Goal: Task Accomplishment & Management: Complete application form

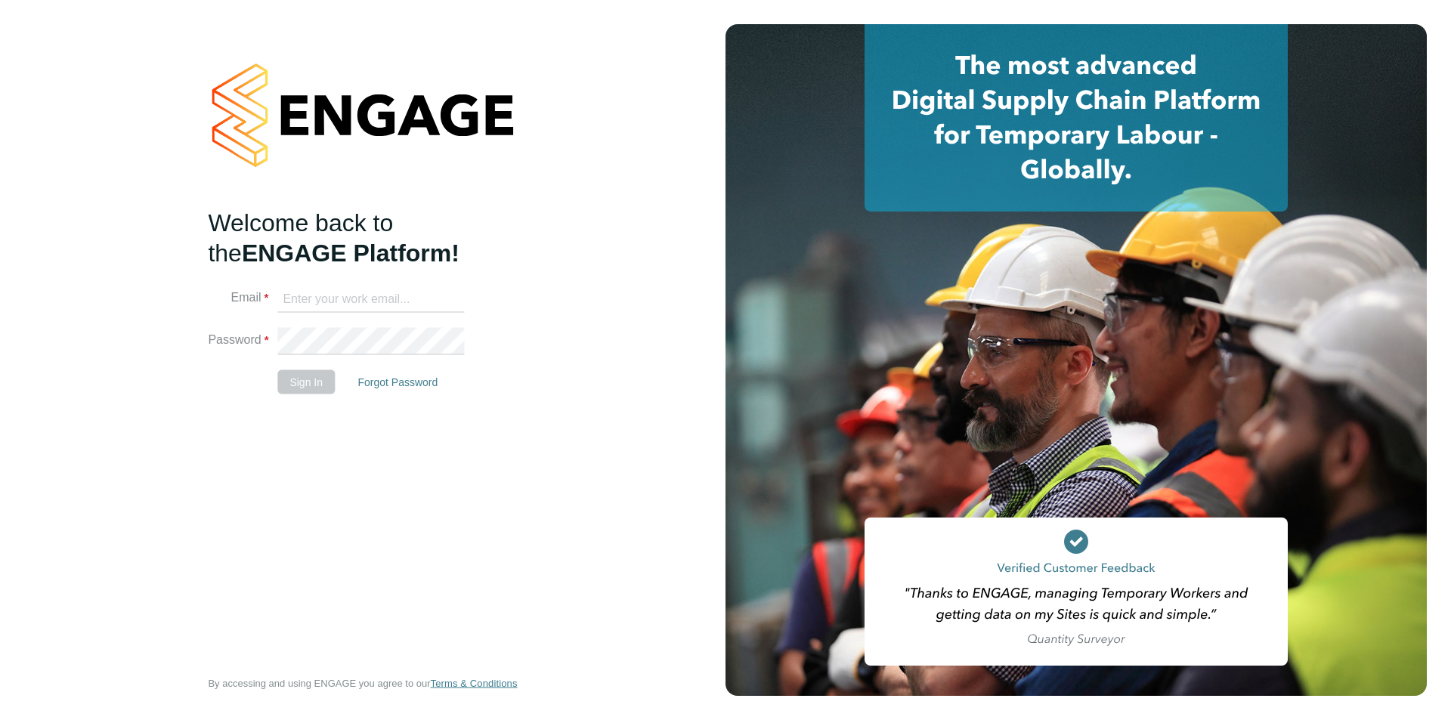
type input "joemelmoth@itsconstruction.co.uk"
click at [318, 387] on button "Sign In" at bounding box center [305, 382] width 57 height 24
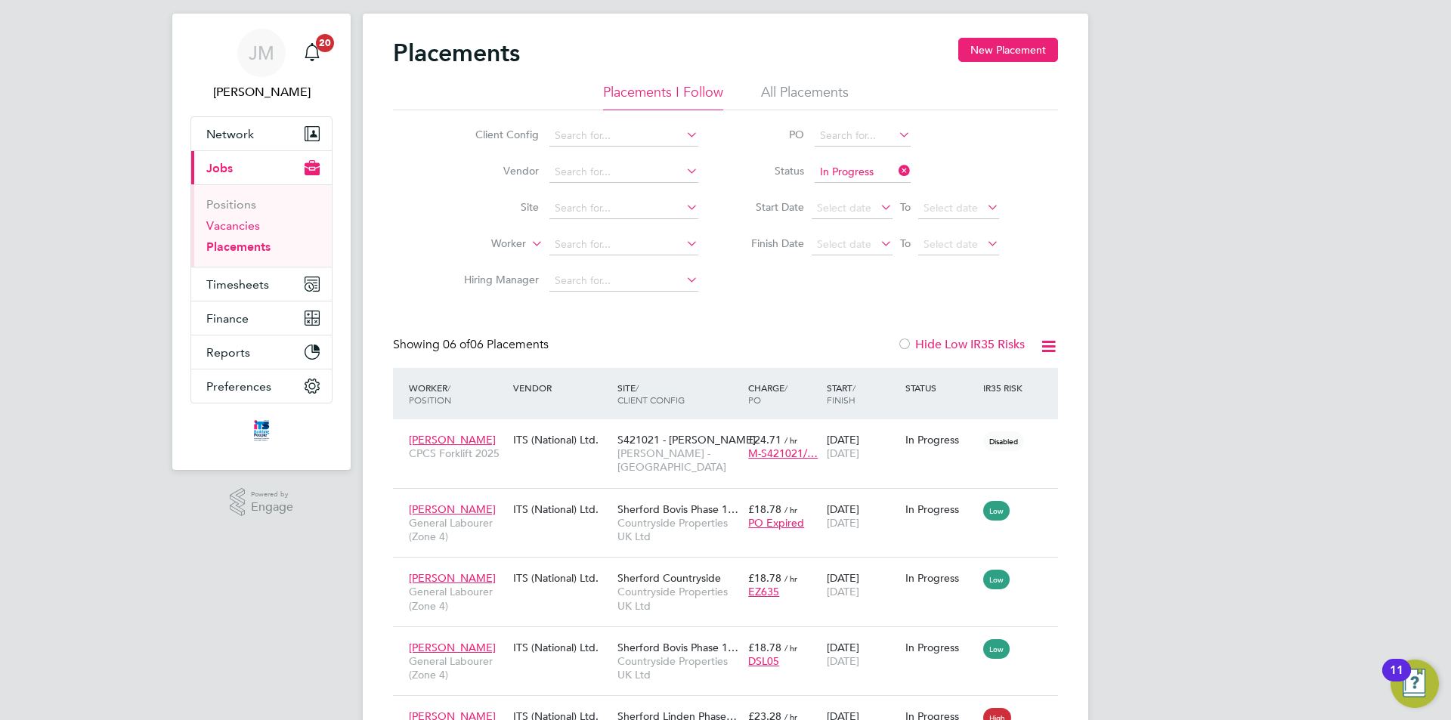
click at [248, 226] on link "Vacancies" at bounding box center [233, 225] width 54 height 14
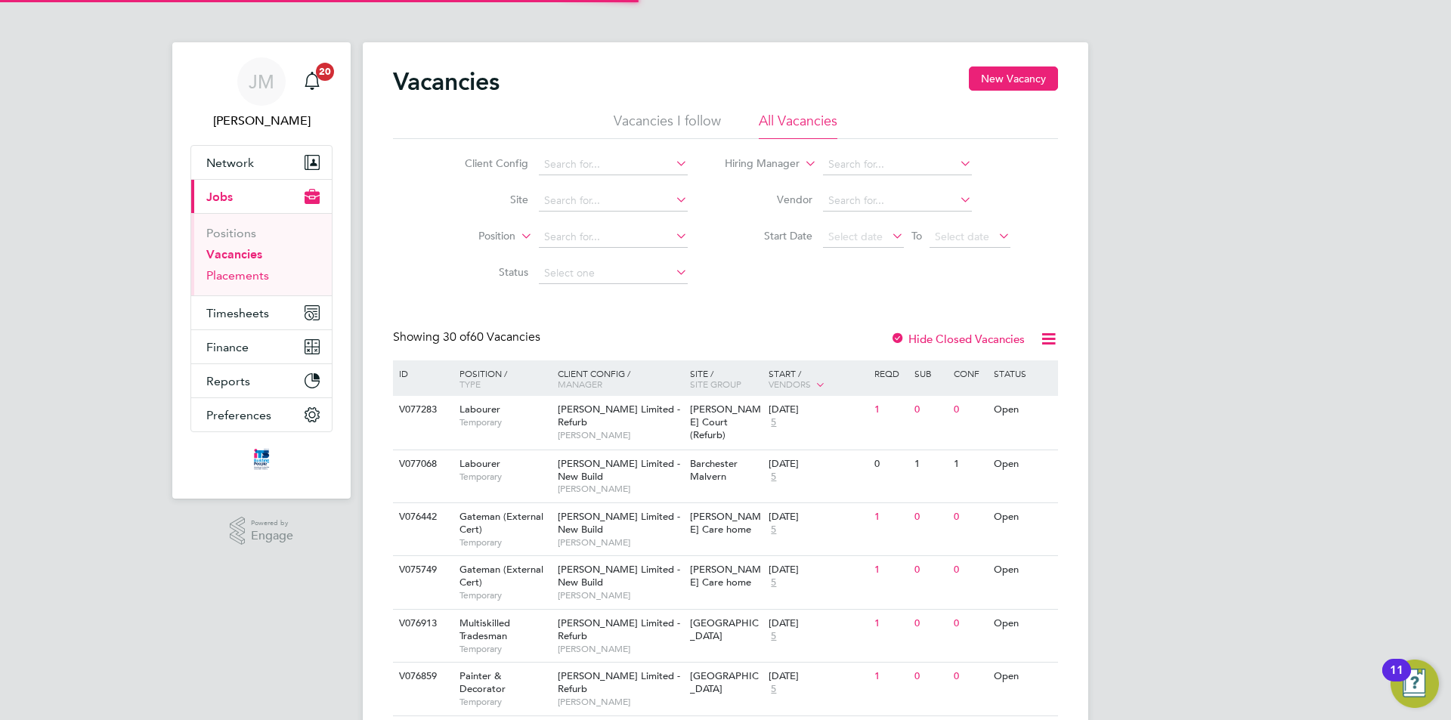
click at [217, 276] on link "Placements" at bounding box center [237, 275] width 63 height 14
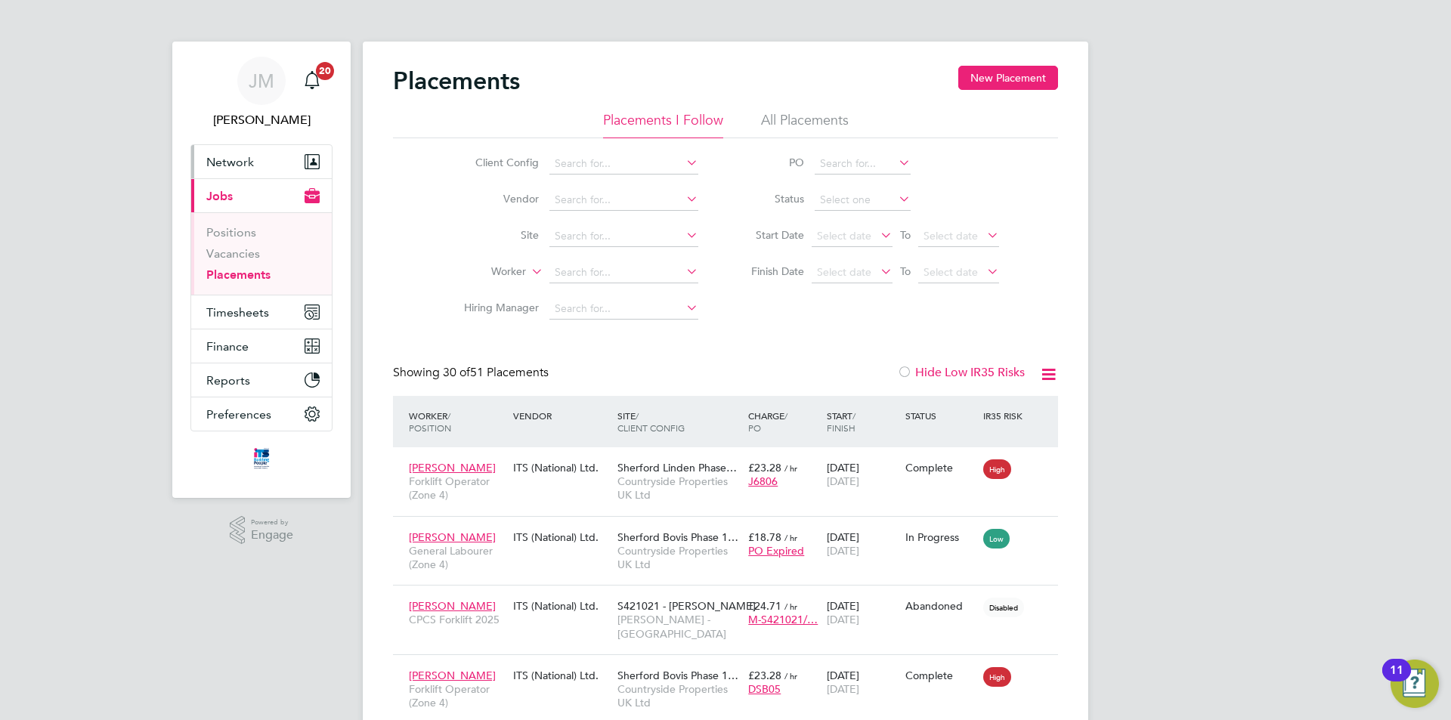
click at [251, 165] on span "Network" at bounding box center [230, 162] width 48 height 14
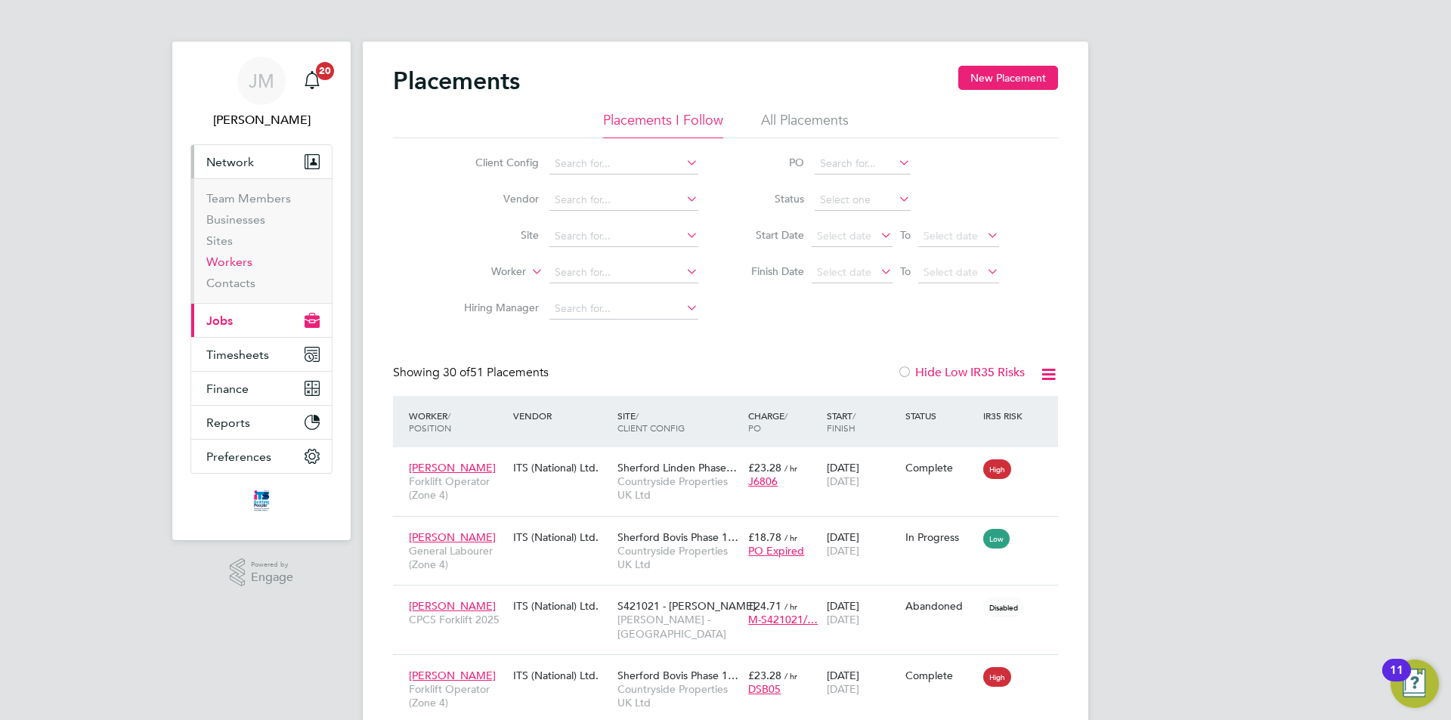
click at [241, 262] on link "Workers" at bounding box center [229, 262] width 46 height 14
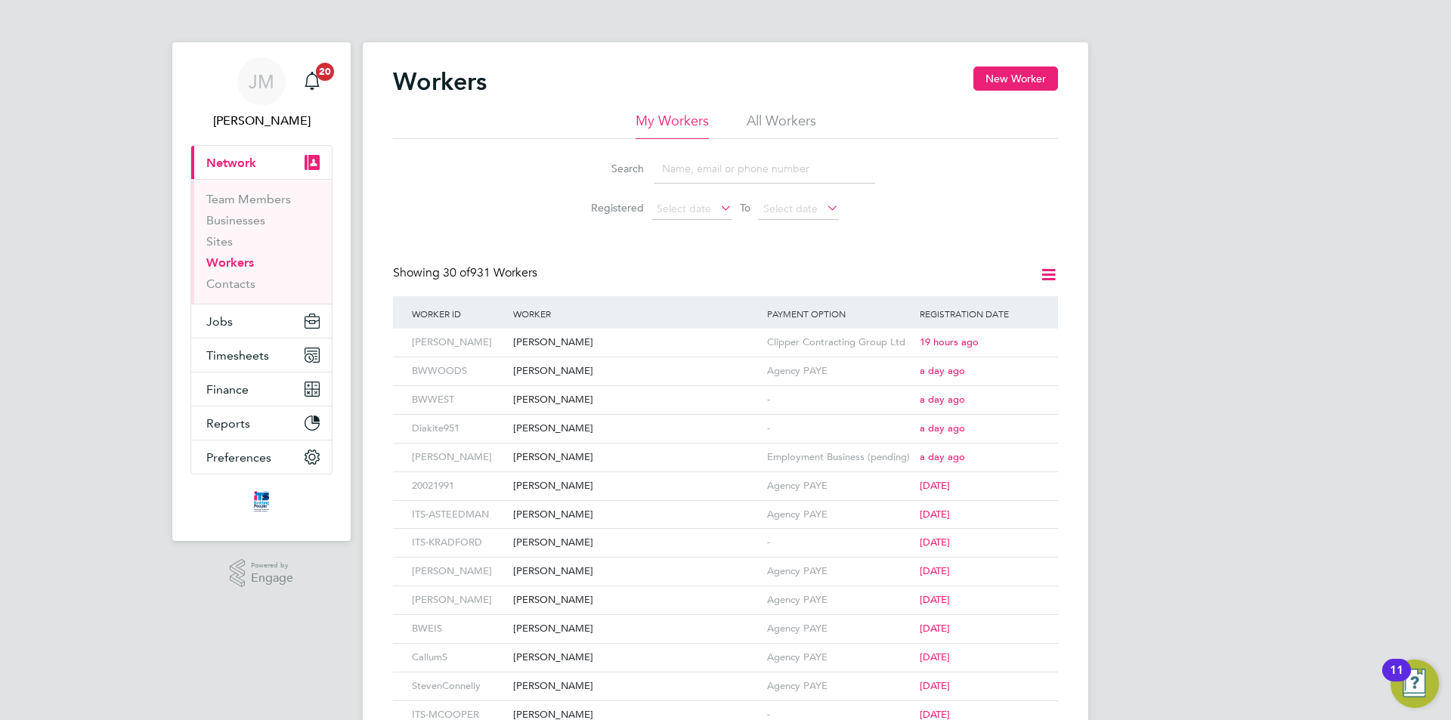
click at [743, 167] on input at bounding box center [765, 168] width 221 height 29
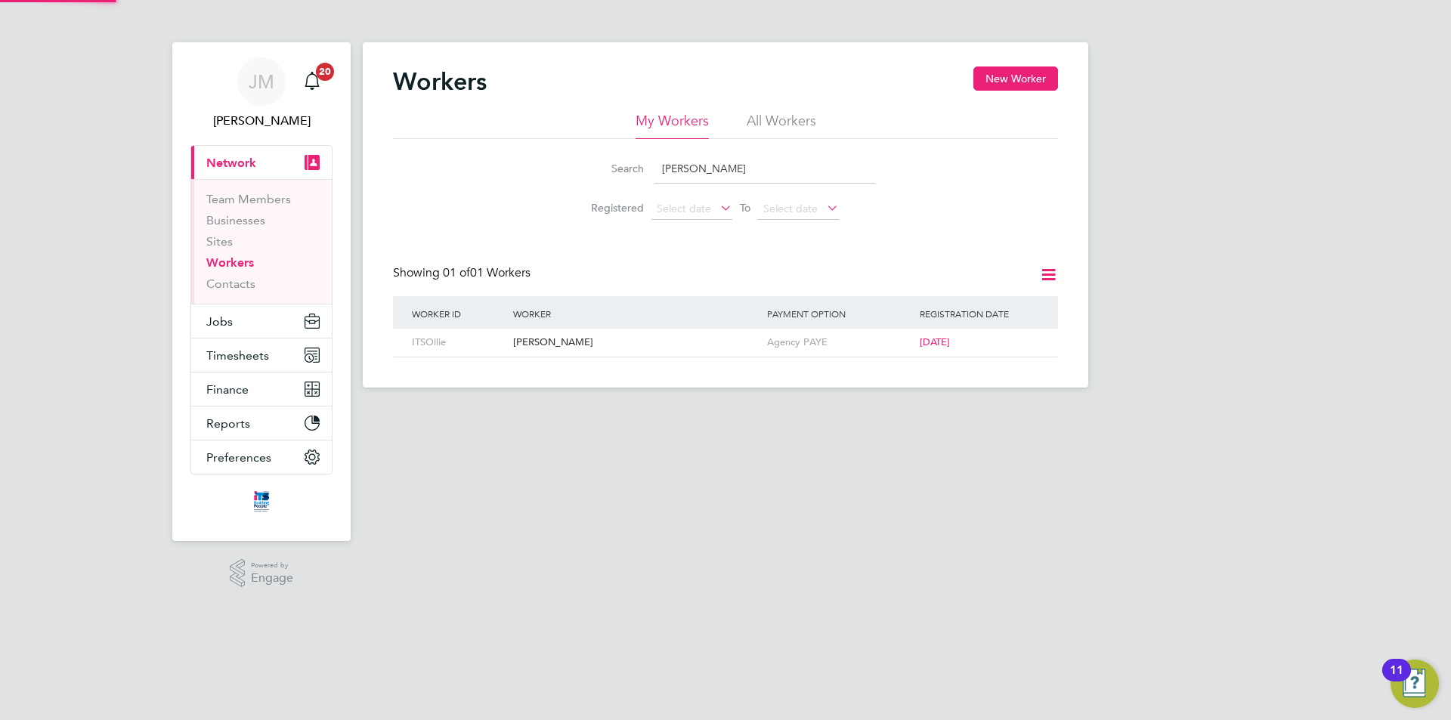
type input "carter"
click at [1008, 79] on button "New Worker" at bounding box center [1016, 79] width 85 height 24
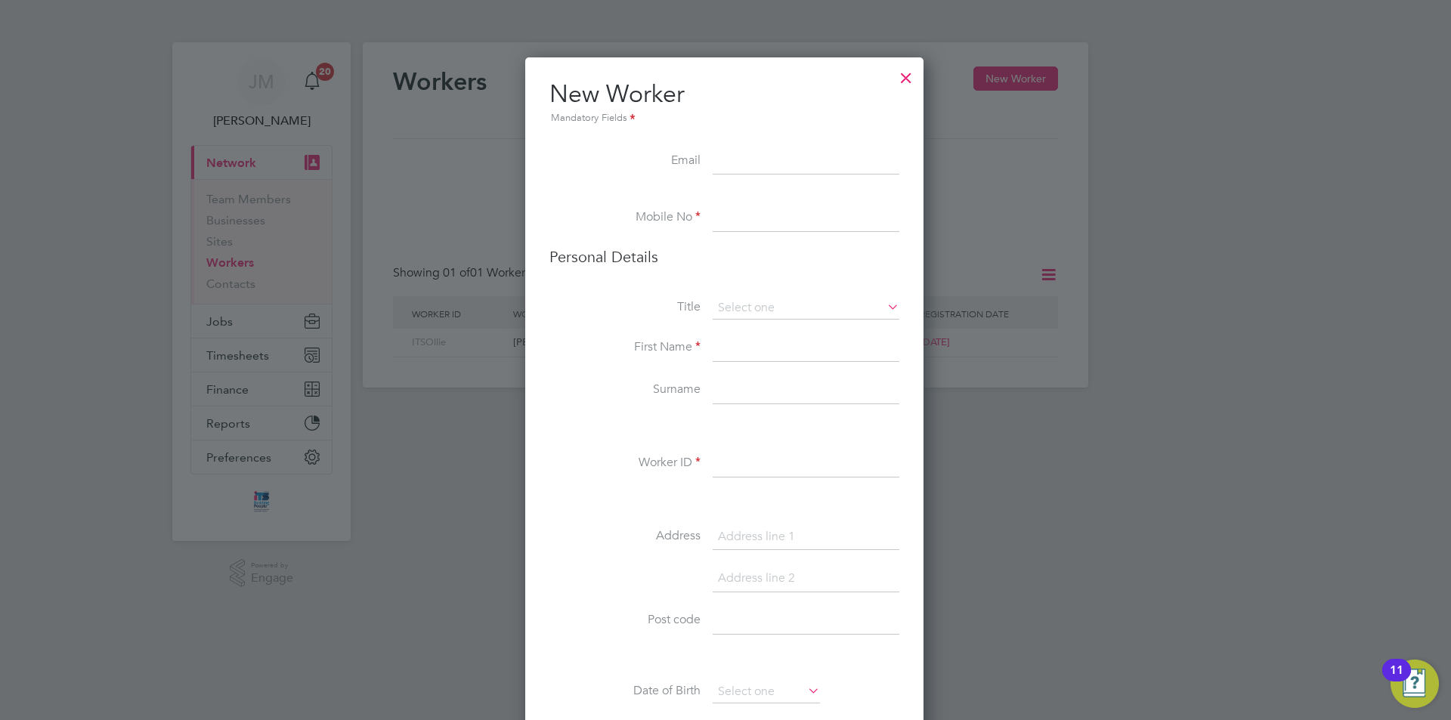
click at [746, 213] on input at bounding box center [806, 218] width 187 height 27
type input "07425 305594"
click at [766, 303] on input at bounding box center [806, 308] width 187 height 23
click at [766, 325] on li "Mr" at bounding box center [806, 330] width 188 height 20
type input "Mr"
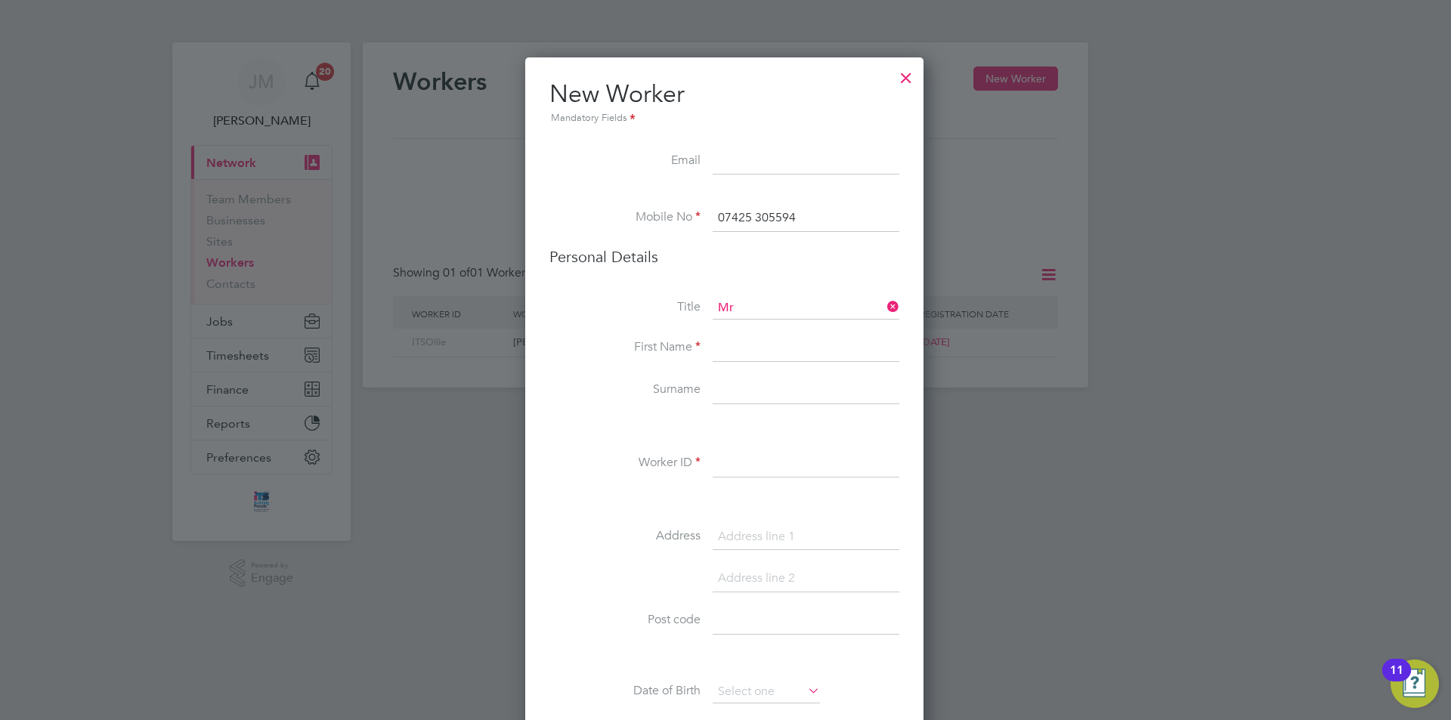
click at [766, 353] on input at bounding box center [806, 348] width 187 height 27
click at [801, 350] on input "Stev" at bounding box center [806, 348] width 187 height 27
type input "Steven"
click at [756, 398] on input at bounding box center [806, 390] width 187 height 27
type input "Carter"
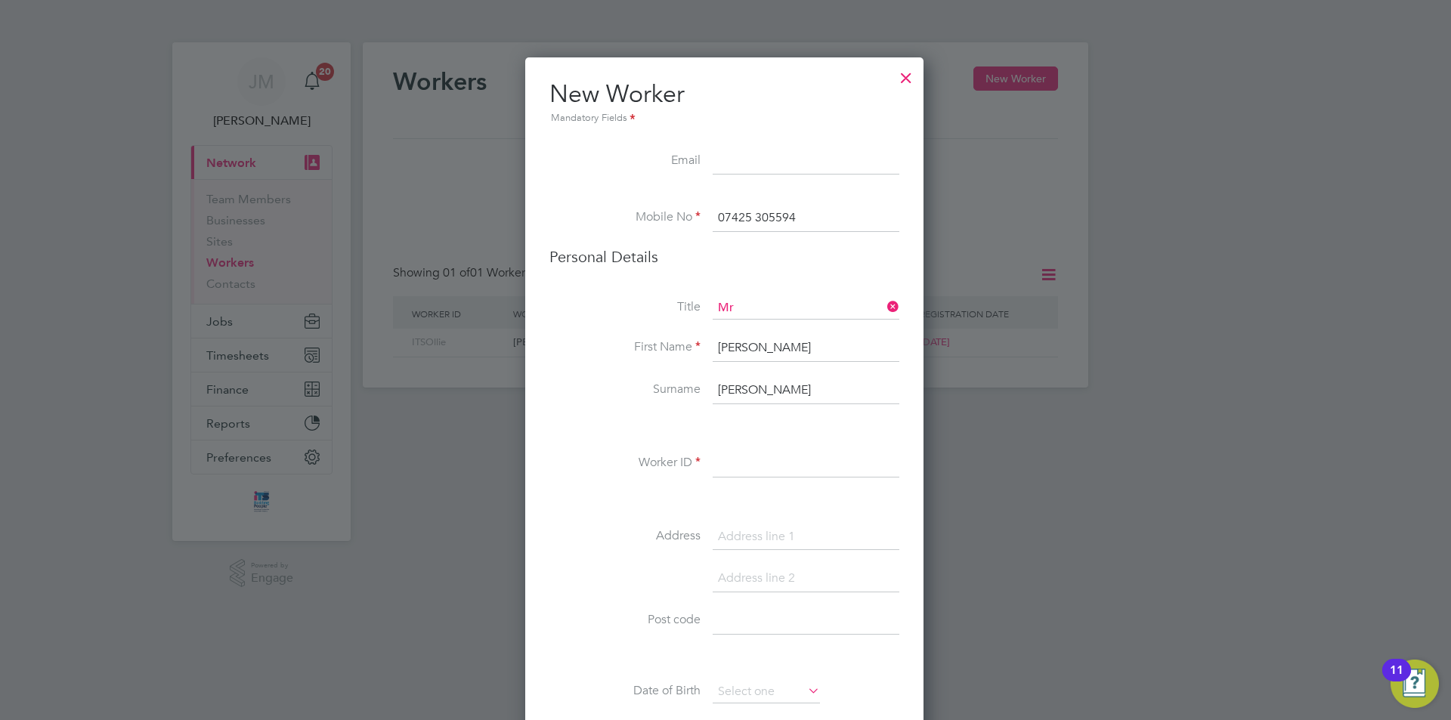
click at [784, 465] on input at bounding box center [806, 464] width 187 height 27
click at [779, 460] on input at bounding box center [806, 464] width 187 height 27
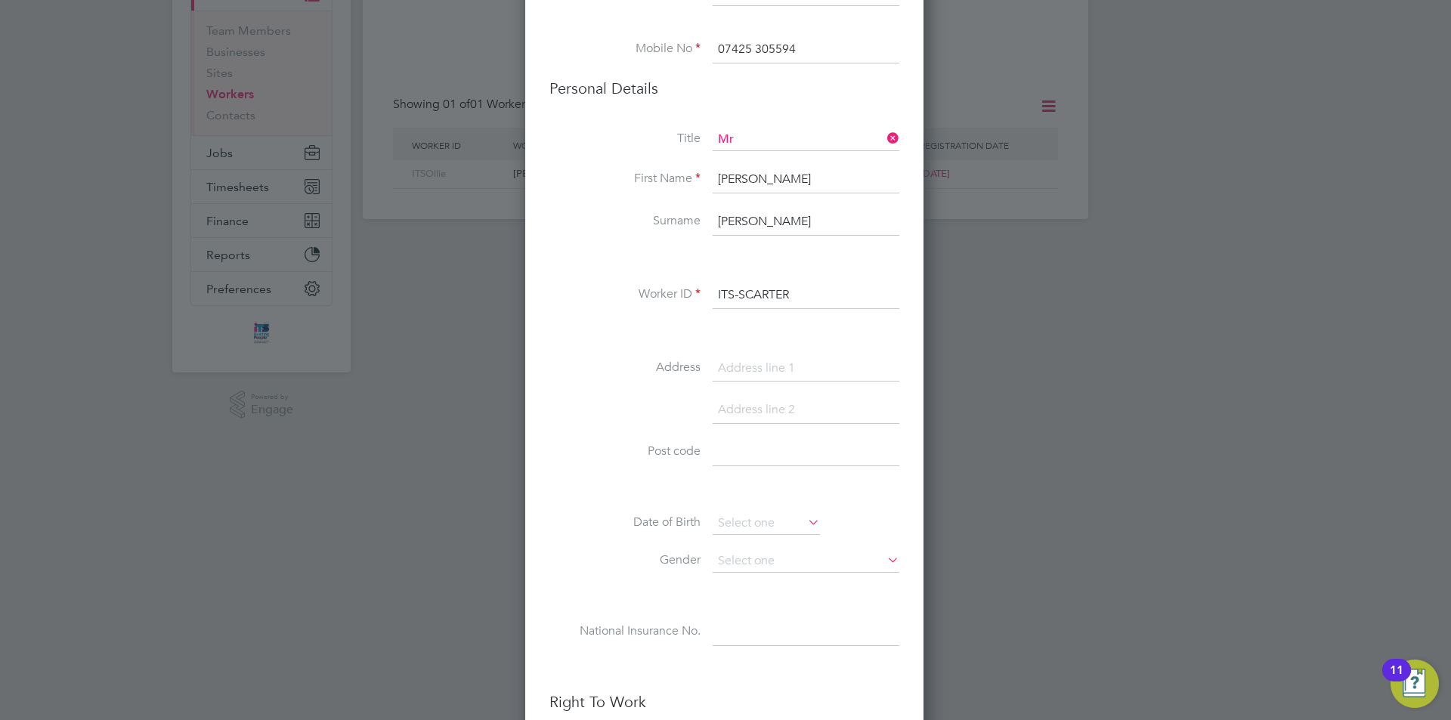
scroll to position [227, 0]
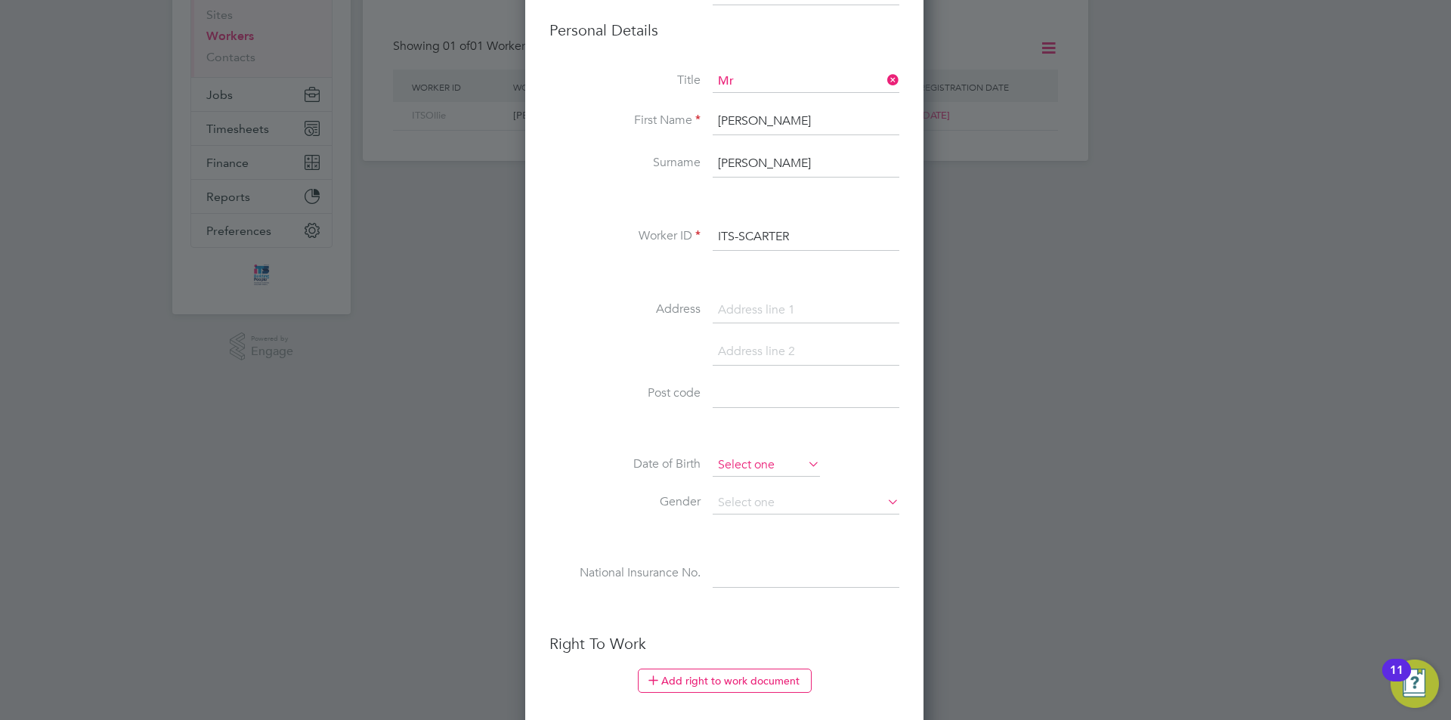
type input "ITS-SCARTER"
click at [767, 461] on input at bounding box center [766, 465] width 107 height 23
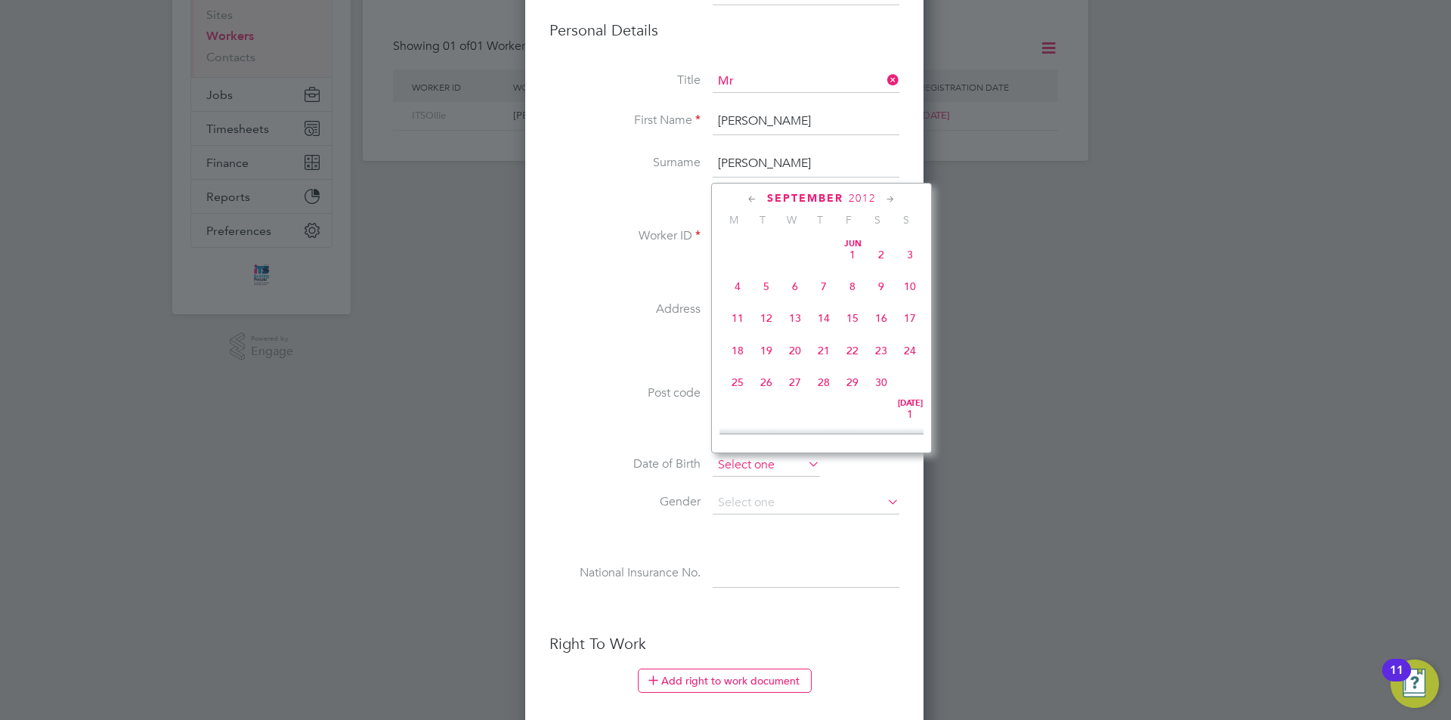
scroll to position [491, 0]
click at [860, 199] on span "2012" at bounding box center [862, 198] width 27 height 13
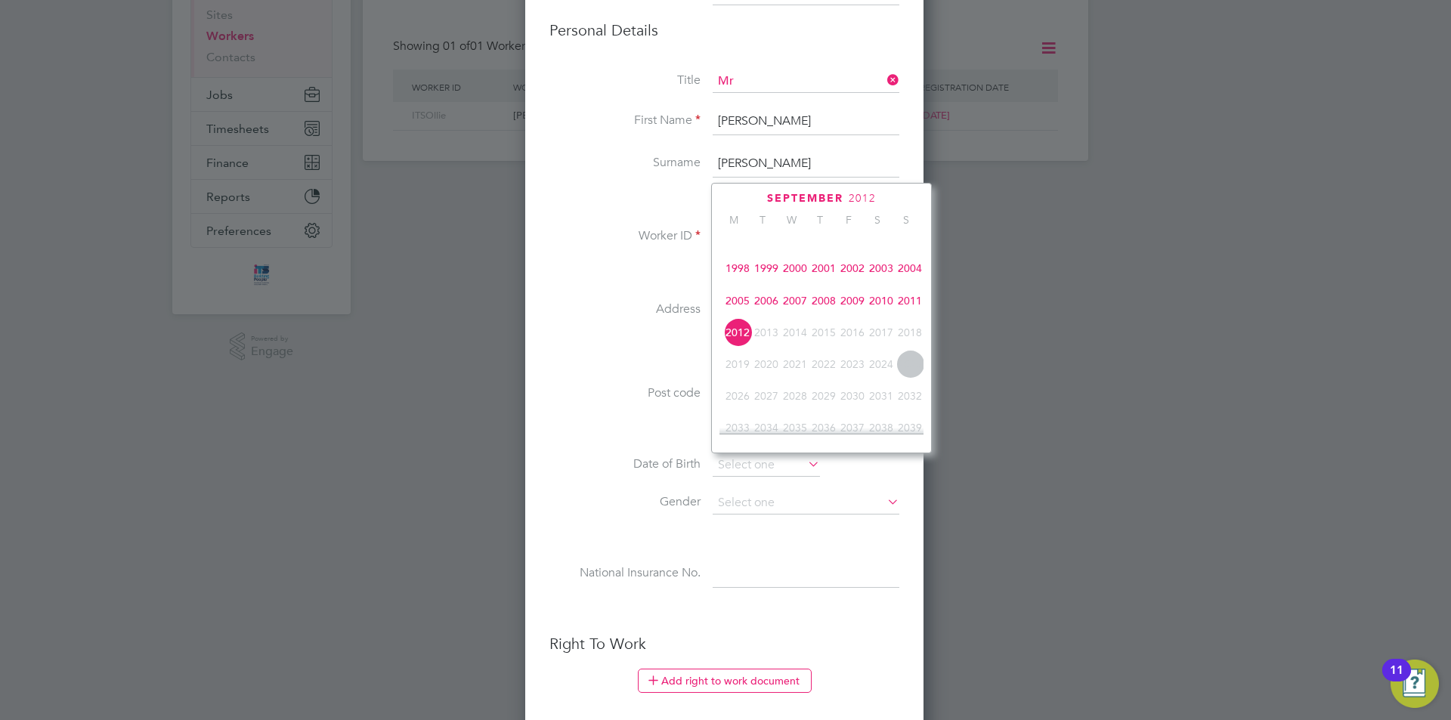
click at [767, 247] on span "1992" at bounding box center [766, 236] width 29 height 29
click at [751, 198] on icon at bounding box center [752, 199] width 14 height 17
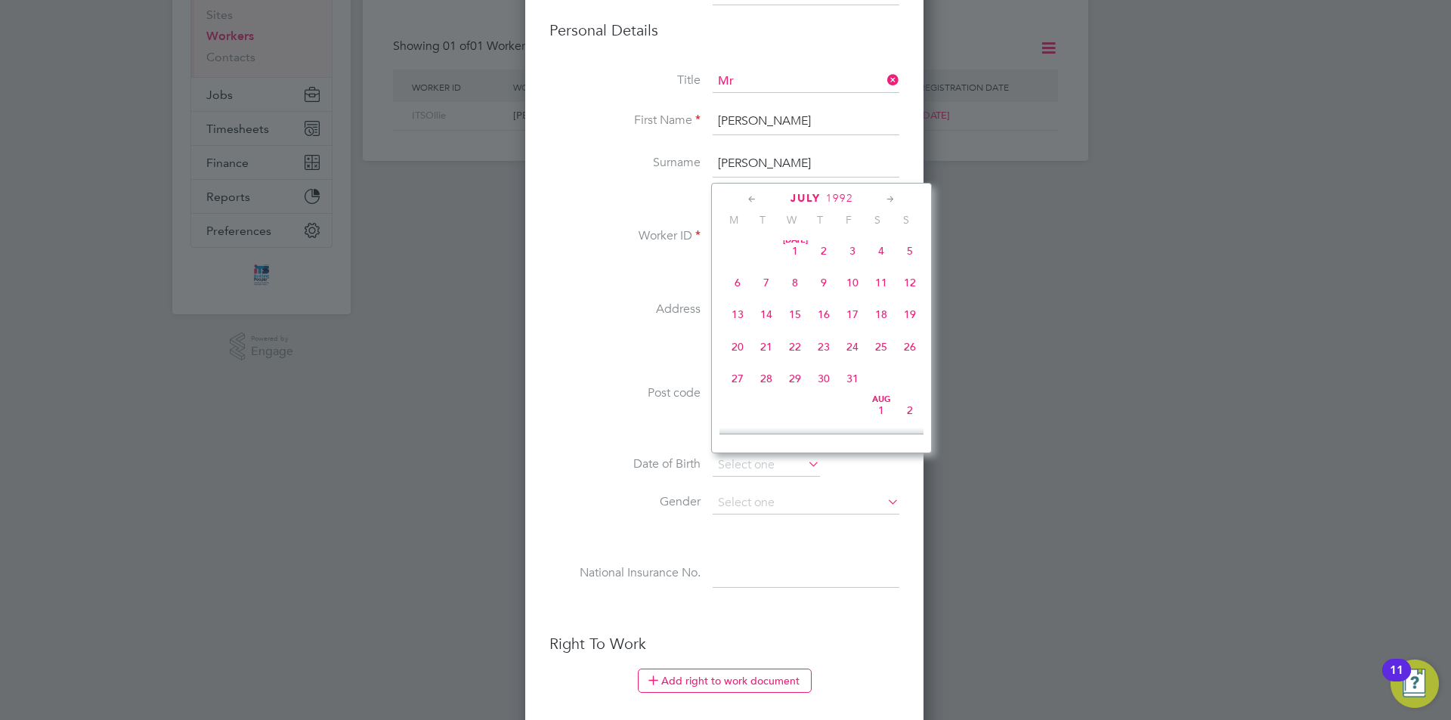
click at [751, 198] on icon at bounding box center [752, 199] width 14 height 17
click at [891, 195] on icon at bounding box center [891, 199] width 14 height 17
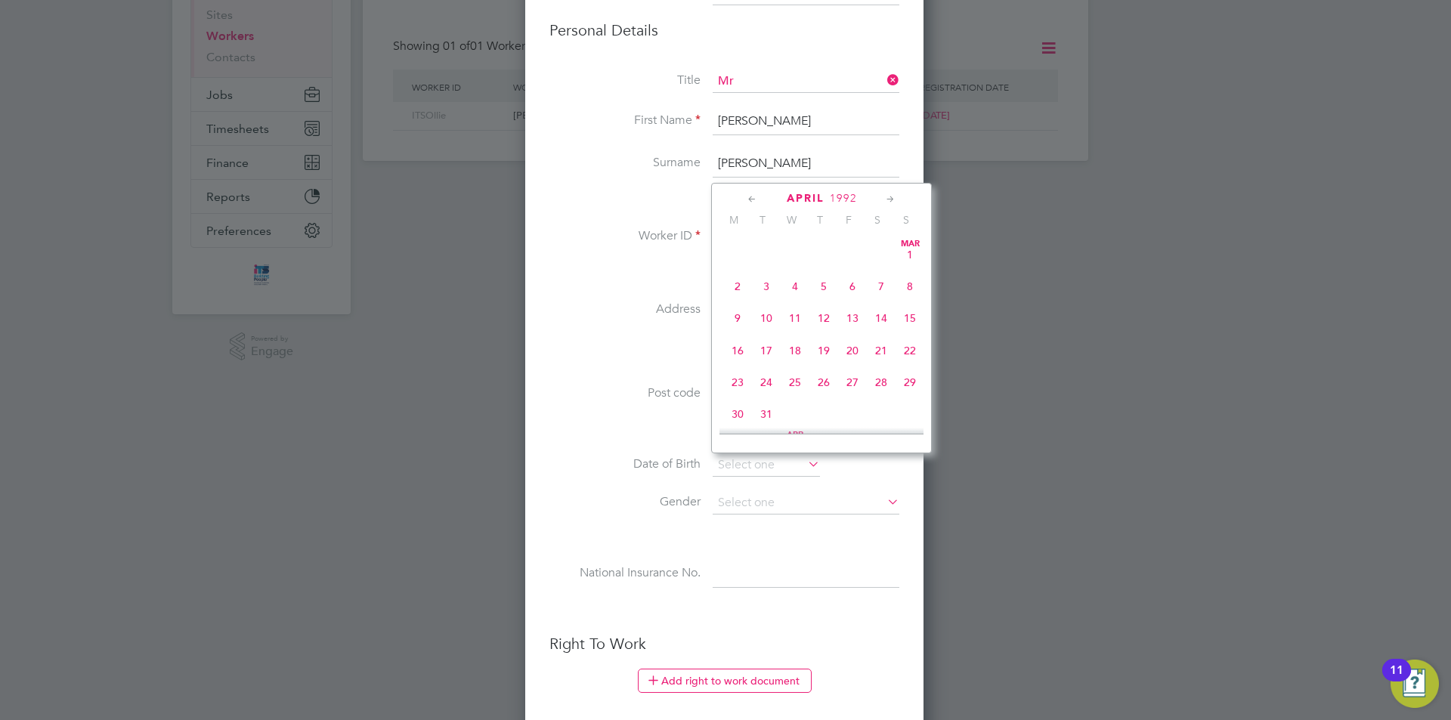
scroll to position [196, 0]
click at [911, 287] on span "12" at bounding box center [910, 282] width 29 height 29
type input "12 Apr 1992"
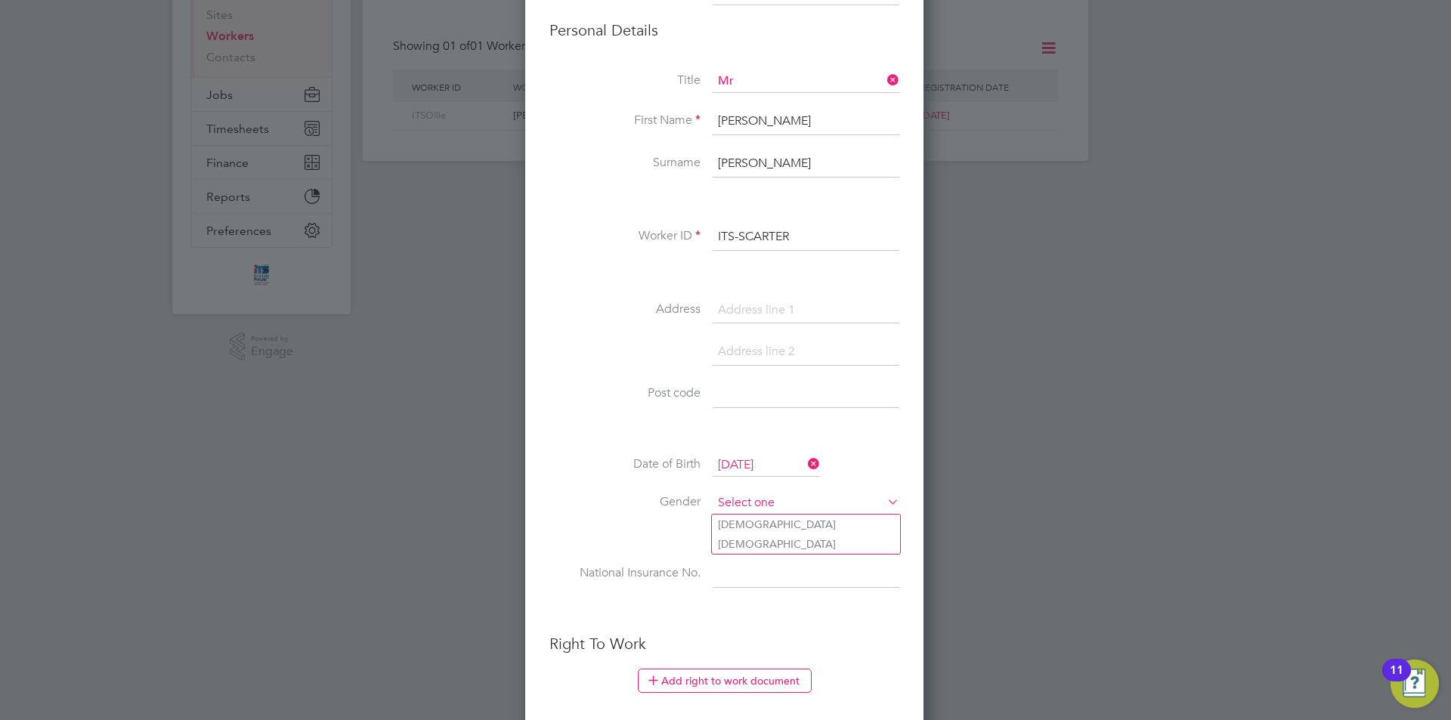
click at [764, 505] on input at bounding box center [806, 503] width 187 height 23
click at [754, 529] on li "Male" at bounding box center [806, 525] width 188 height 20
type input "Male"
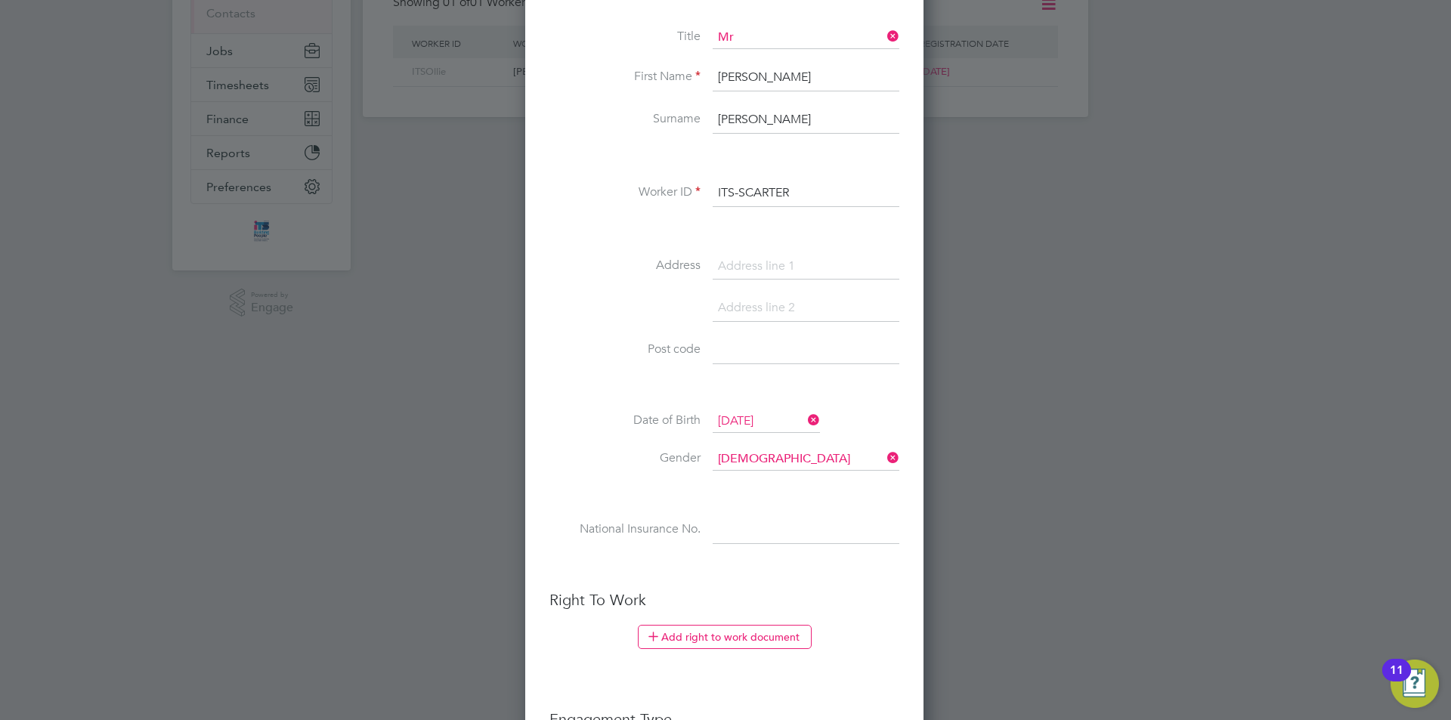
scroll to position [302, 0]
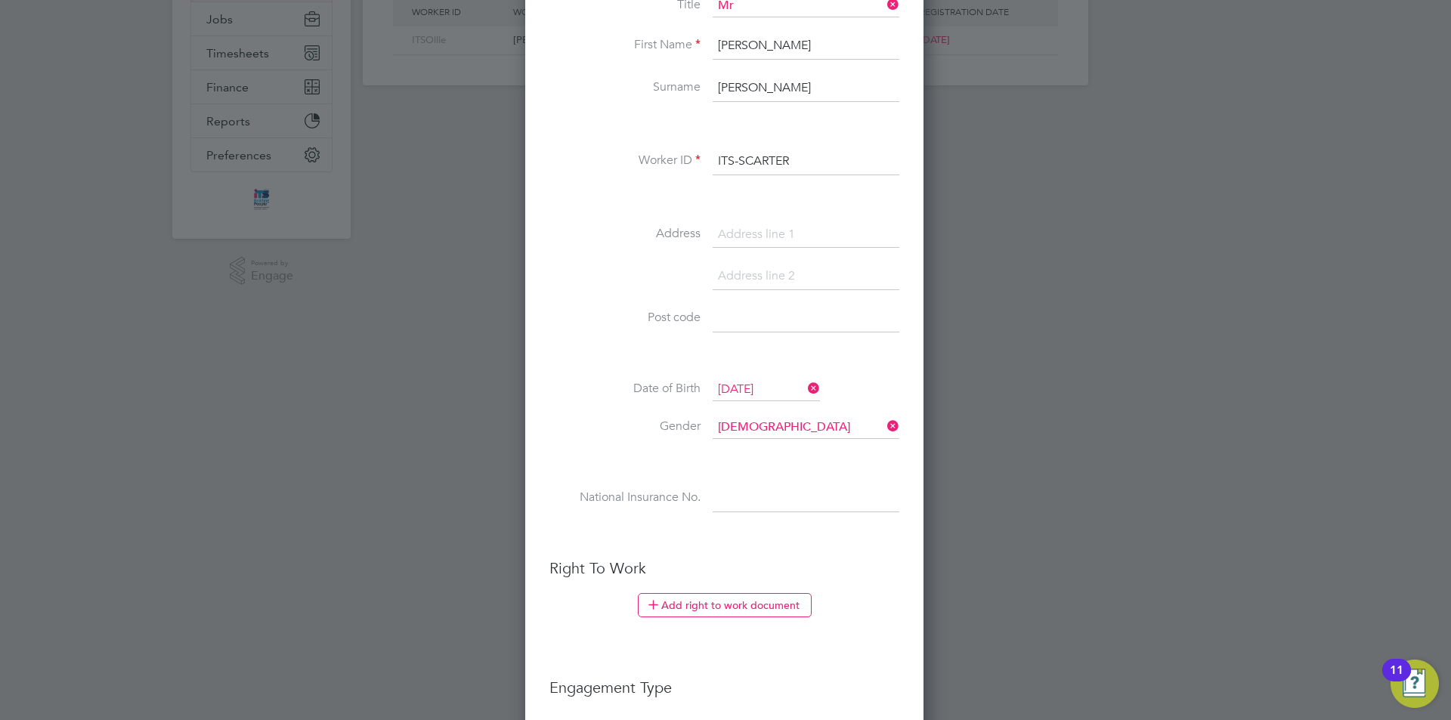
click at [779, 498] on input at bounding box center [806, 498] width 187 height 27
paste input "JP853423D"
type input "JP 85 34 23 D"
click at [703, 606] on button "Add right to work document" at bounding box center [725, 605] width 174 height 24
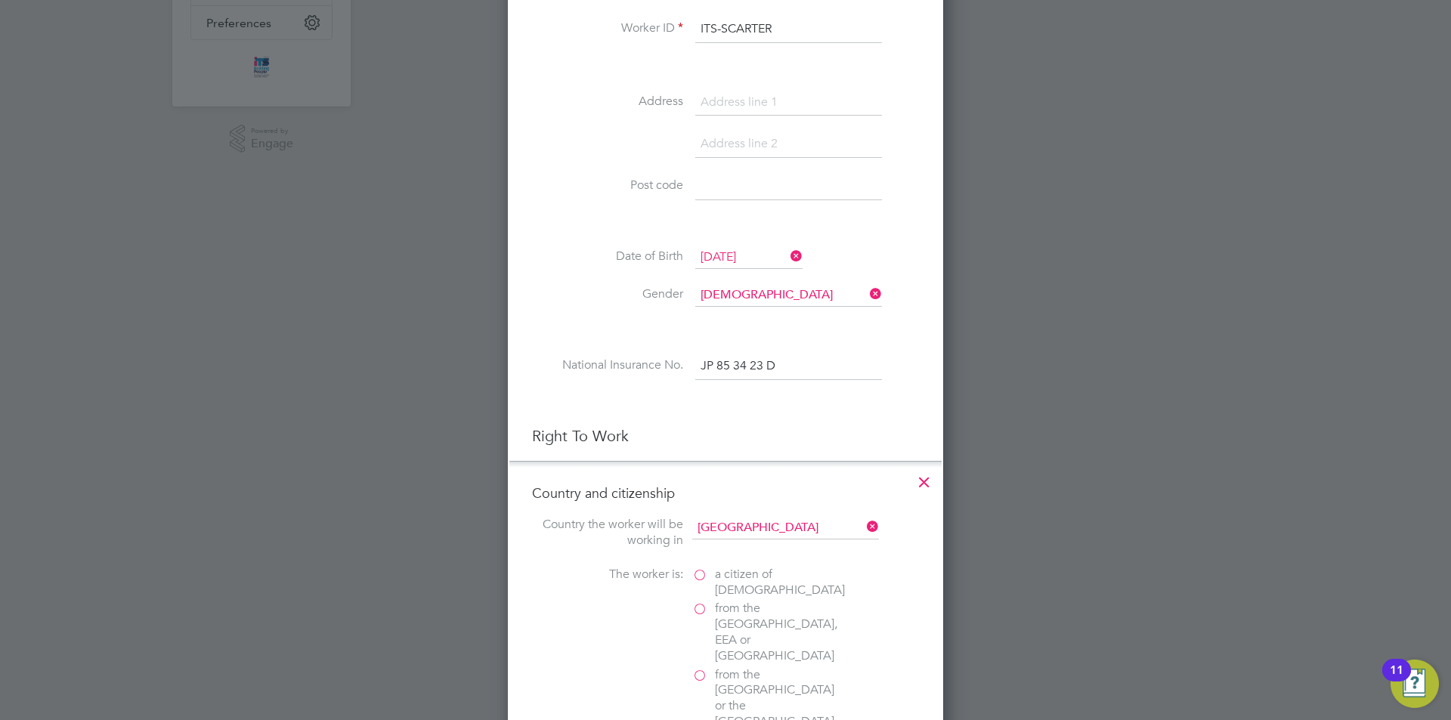
scroll to position [454, 0]
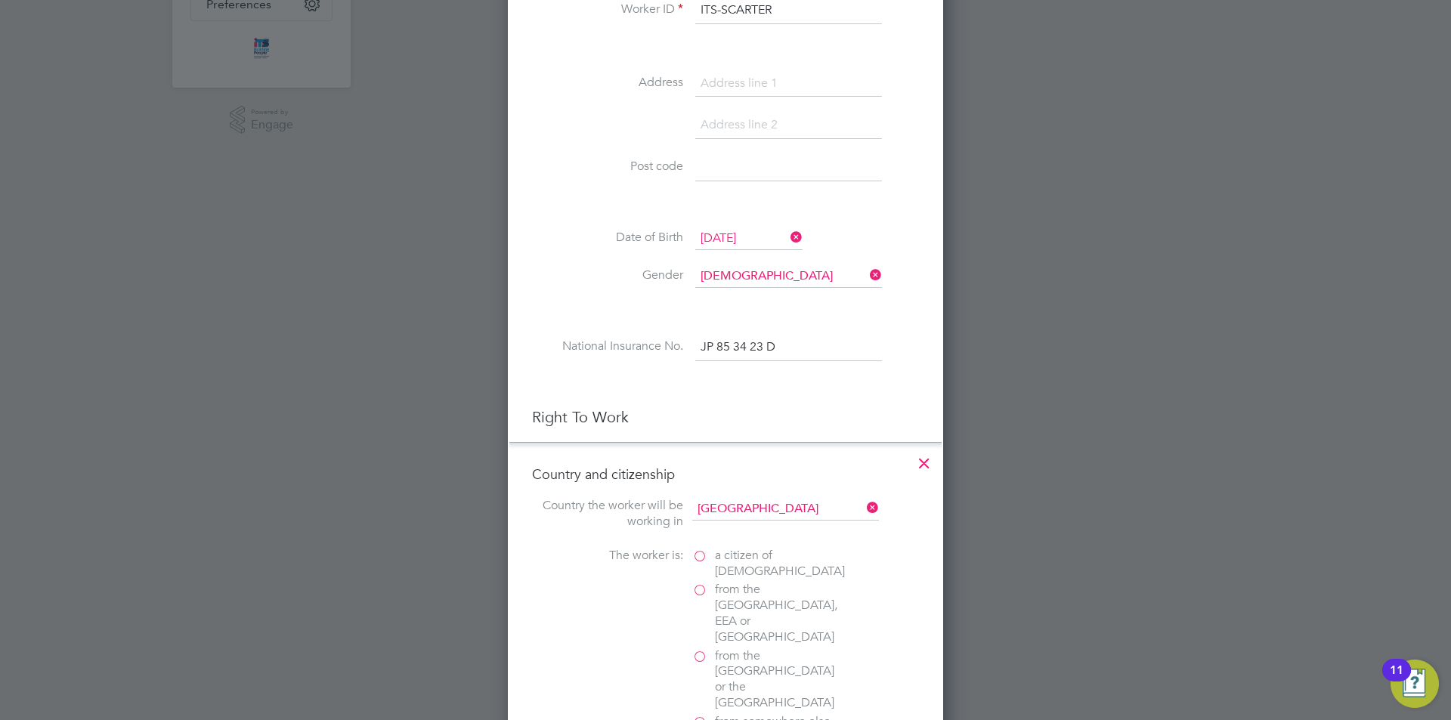
click at [703, 559] on label "a citizen of United Kingdom" at bounding box center [767, 564] width 151 height 32
click at [0, 0] on input "a citizen of United Kingdom" at bounding box center [0, 0] width 0 height 0
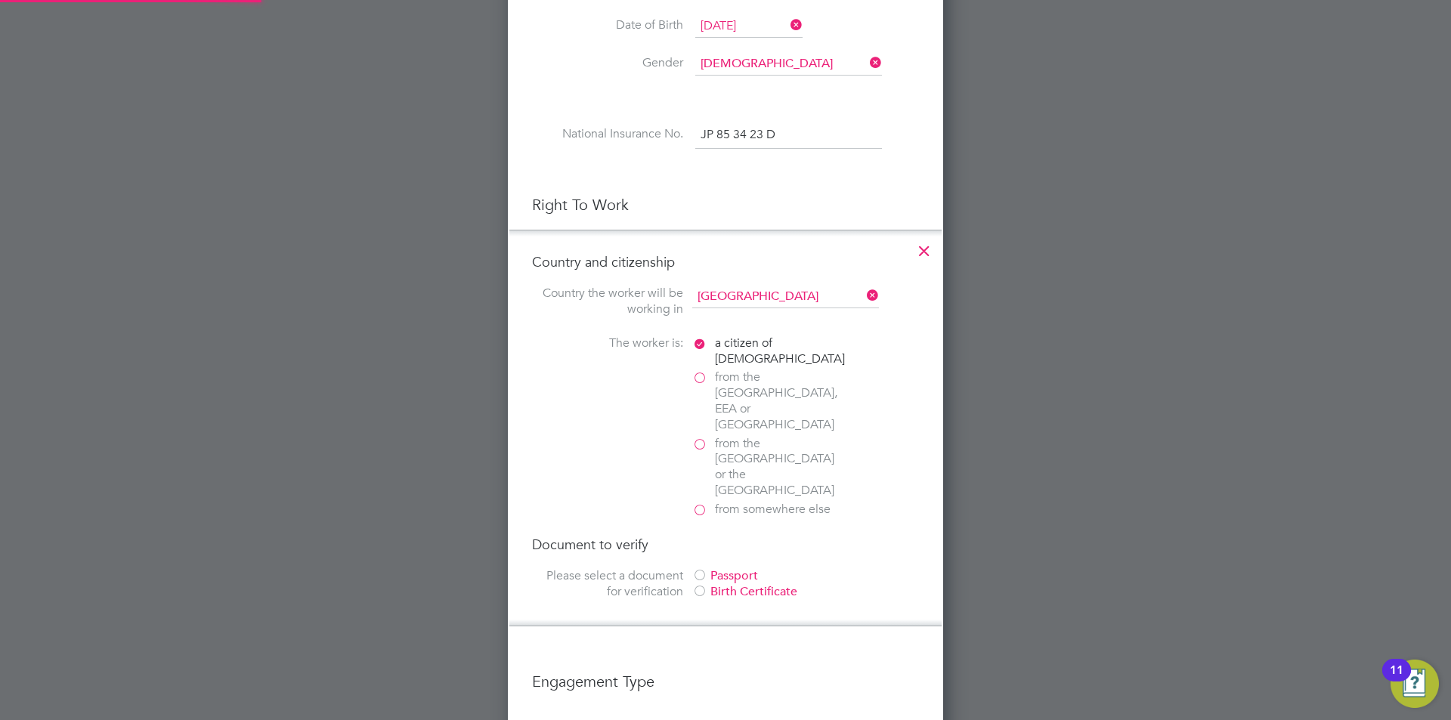
scroll to position [680, 0]
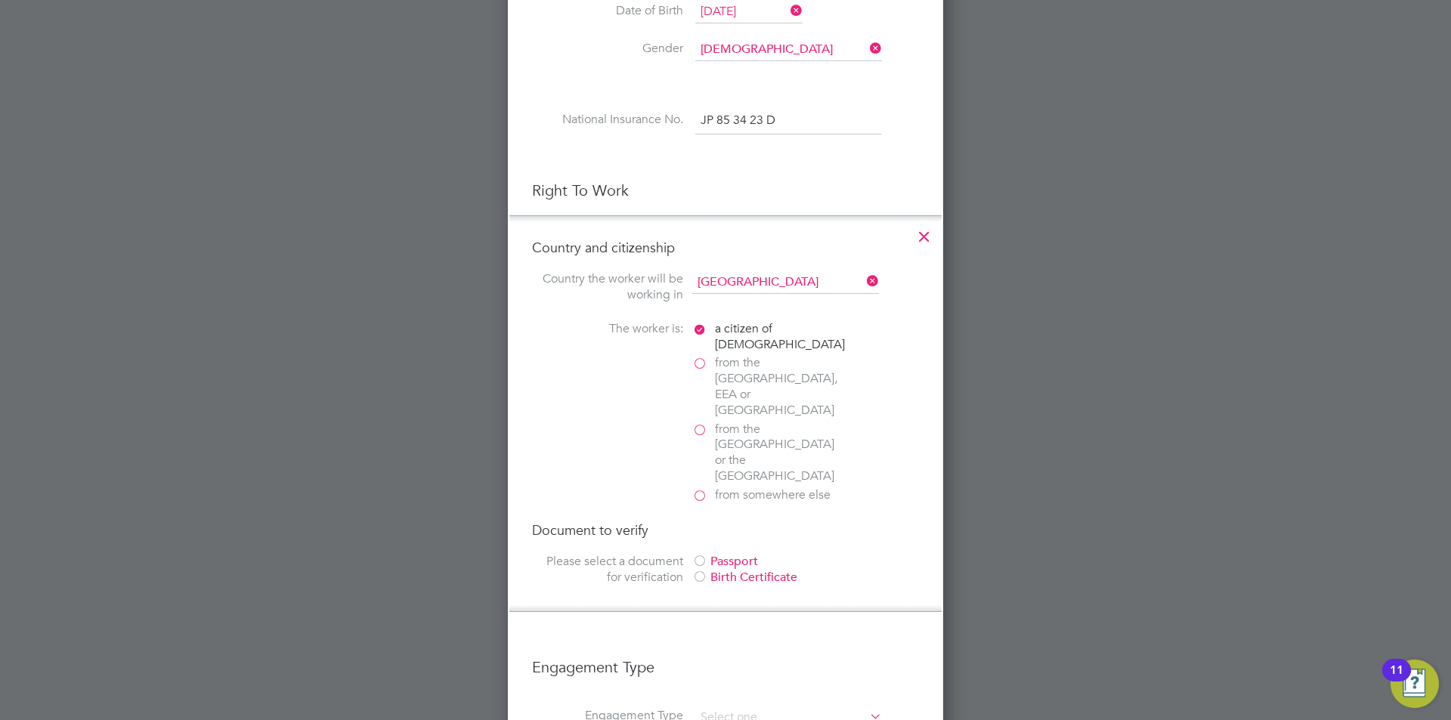
click at [721, 554] on div "Passport" at bounding box center [805, 562] width 227 height 16
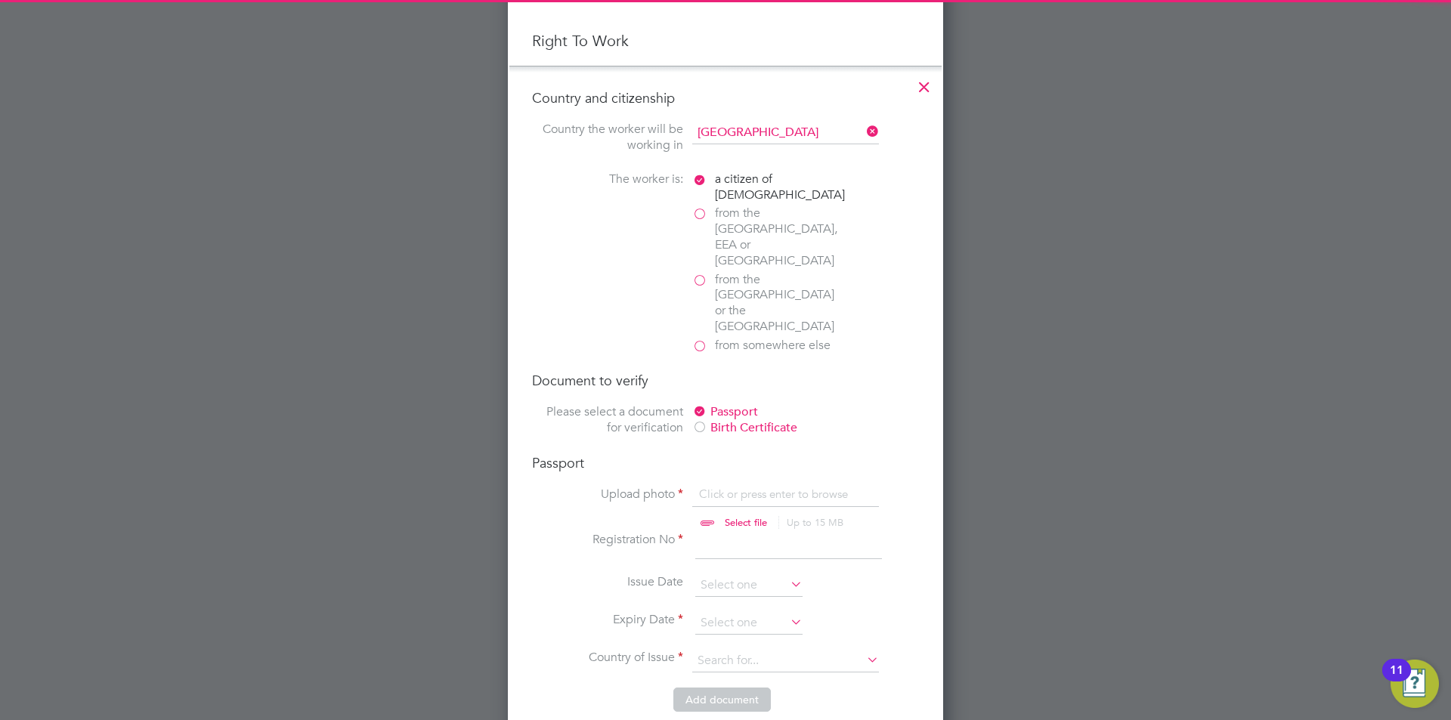
scroll to position [832, 0]
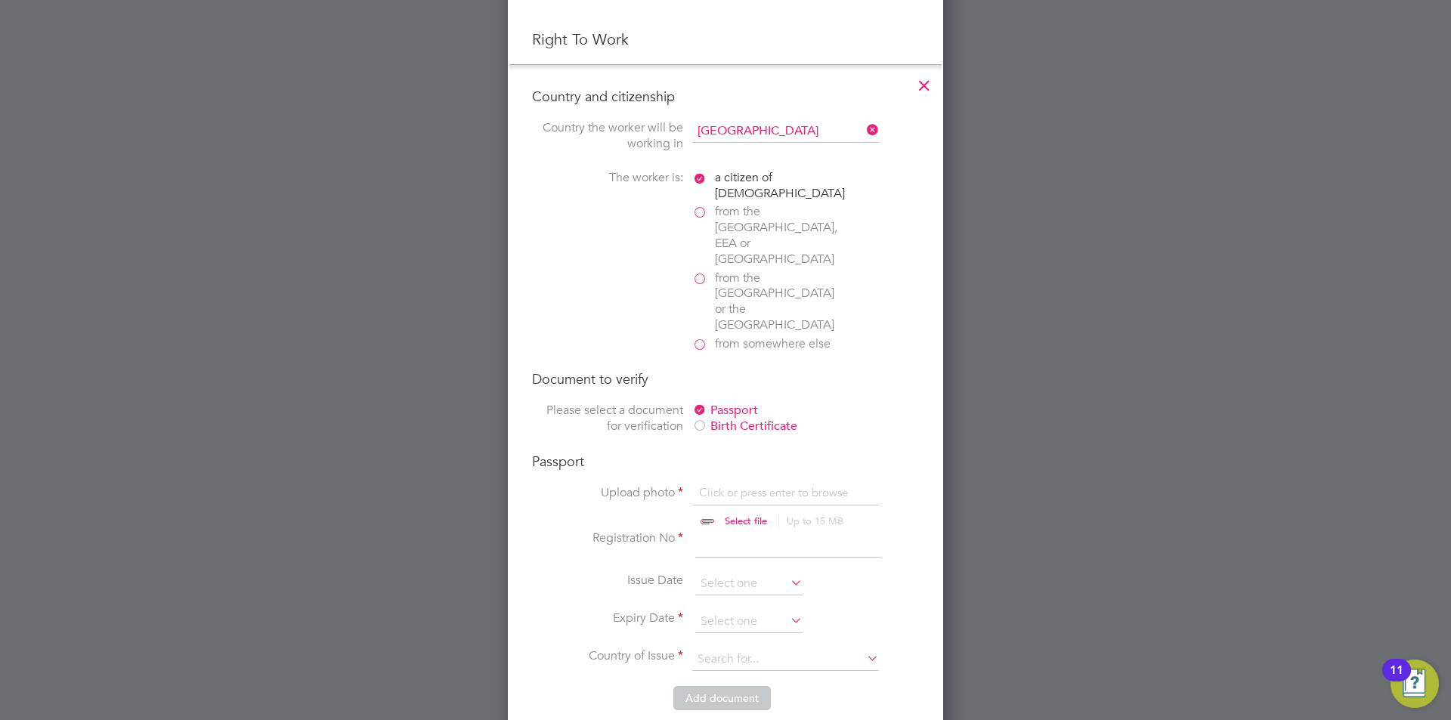
click at [792, 485] on input "file" at bounding box center [760, 507] width 237 height 45
type input "C:\fakepath\Steven Carter FLD Passport.jpg"
click at [738, 531] on input at bounding box center [788, 544] width 187 height 27
type input "549844766"
click at [741, 573] on input at bounding box center [748, 584] width 107 height 23
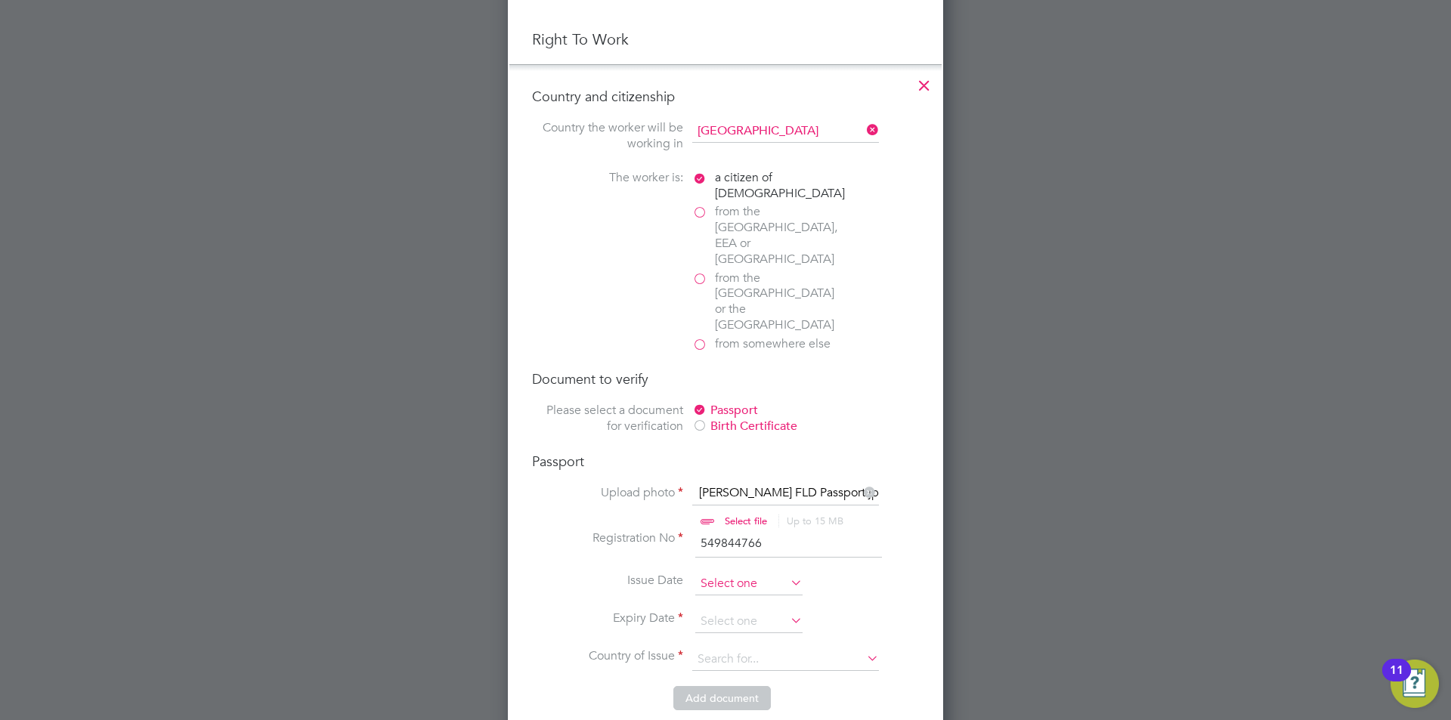
scroll to position [458, 0]
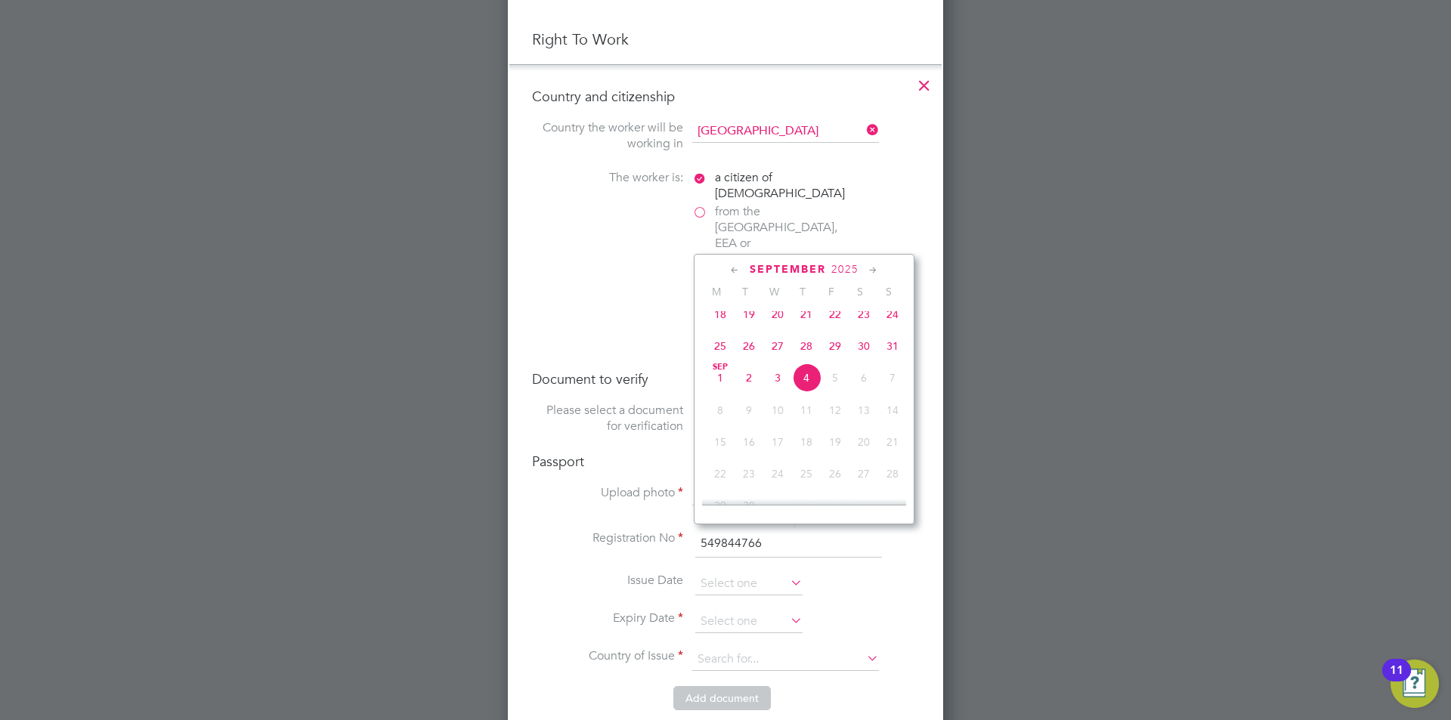
click at [843, 270] on span "2025" at bounding box center [845, 269] width 27 height 13
click at [897, 348] on span "2017" at bounding box center [892, 340] width 29 height 29
click at [751, 380] on span "22" at bounding box center [749, 372] width 29 height 29
type input "22 Aug 2017"
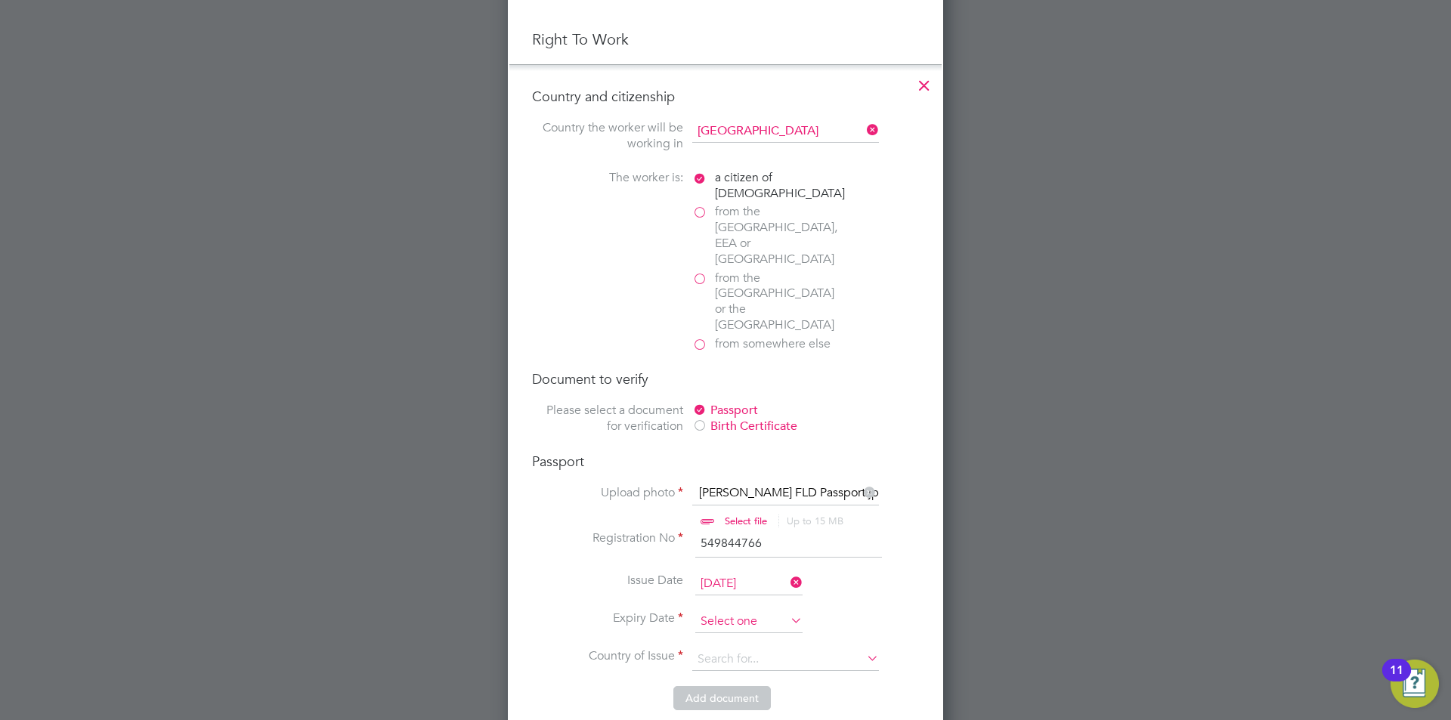
click at [767, 611] on input at bounding box center [748, 622] width 107 height 23
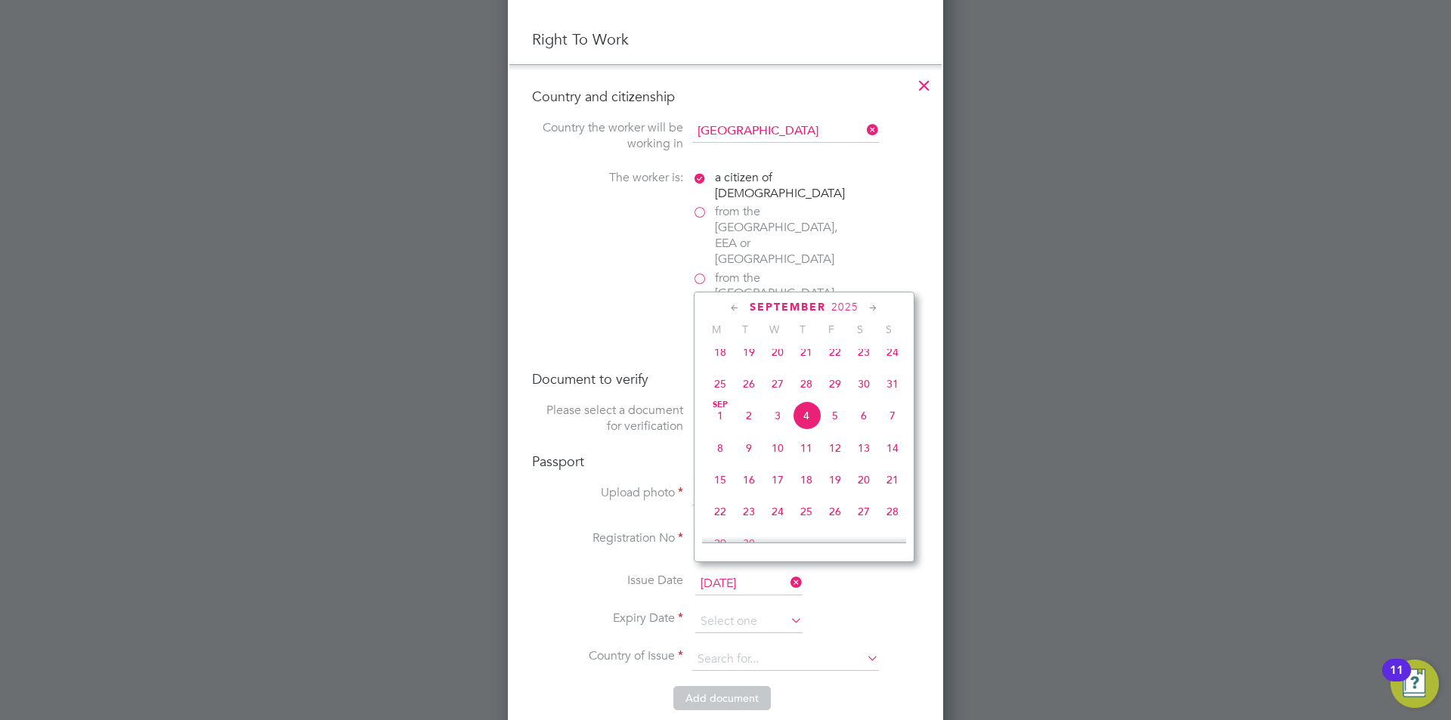
click at [849, 304] on span "2025" at bounding box center [845, 307] width 27 height 13
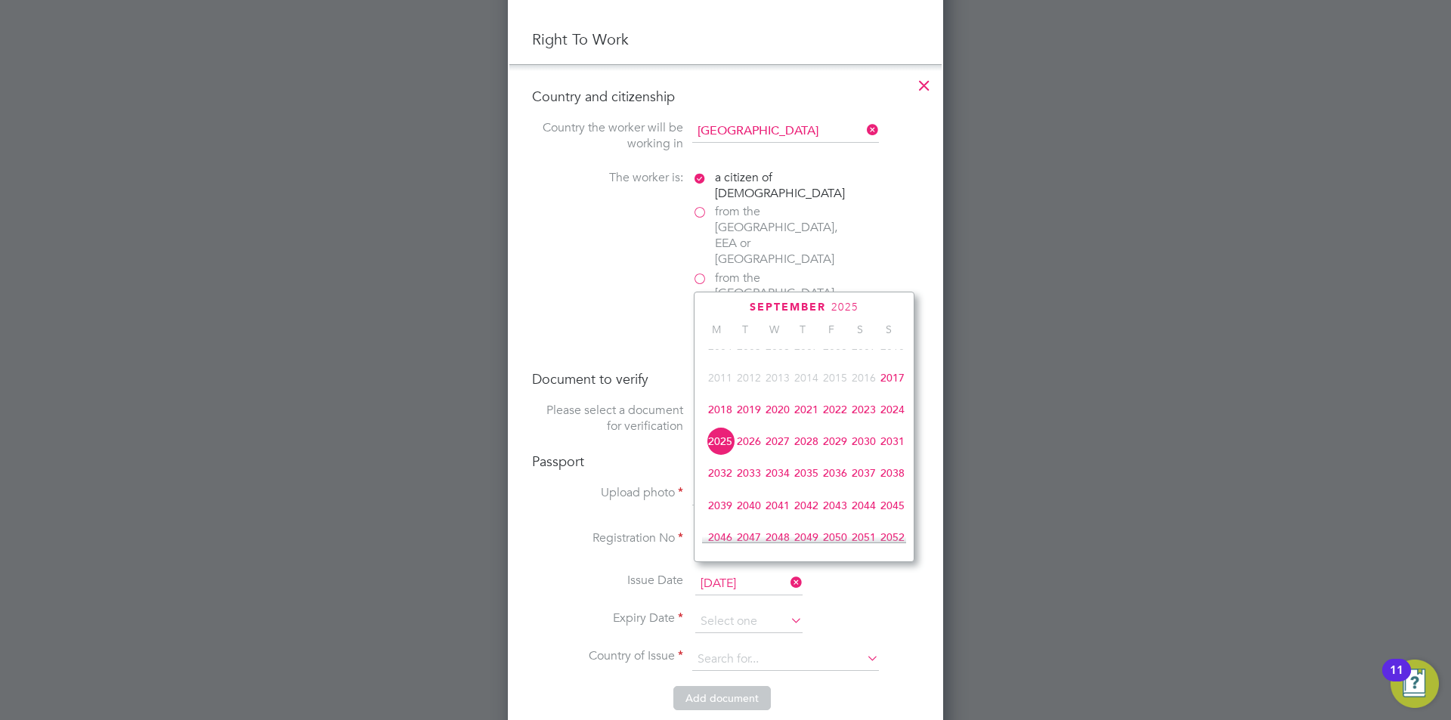
click at [778, 452] on span "2027" at bounding box center [778, 441] width 29 height 29
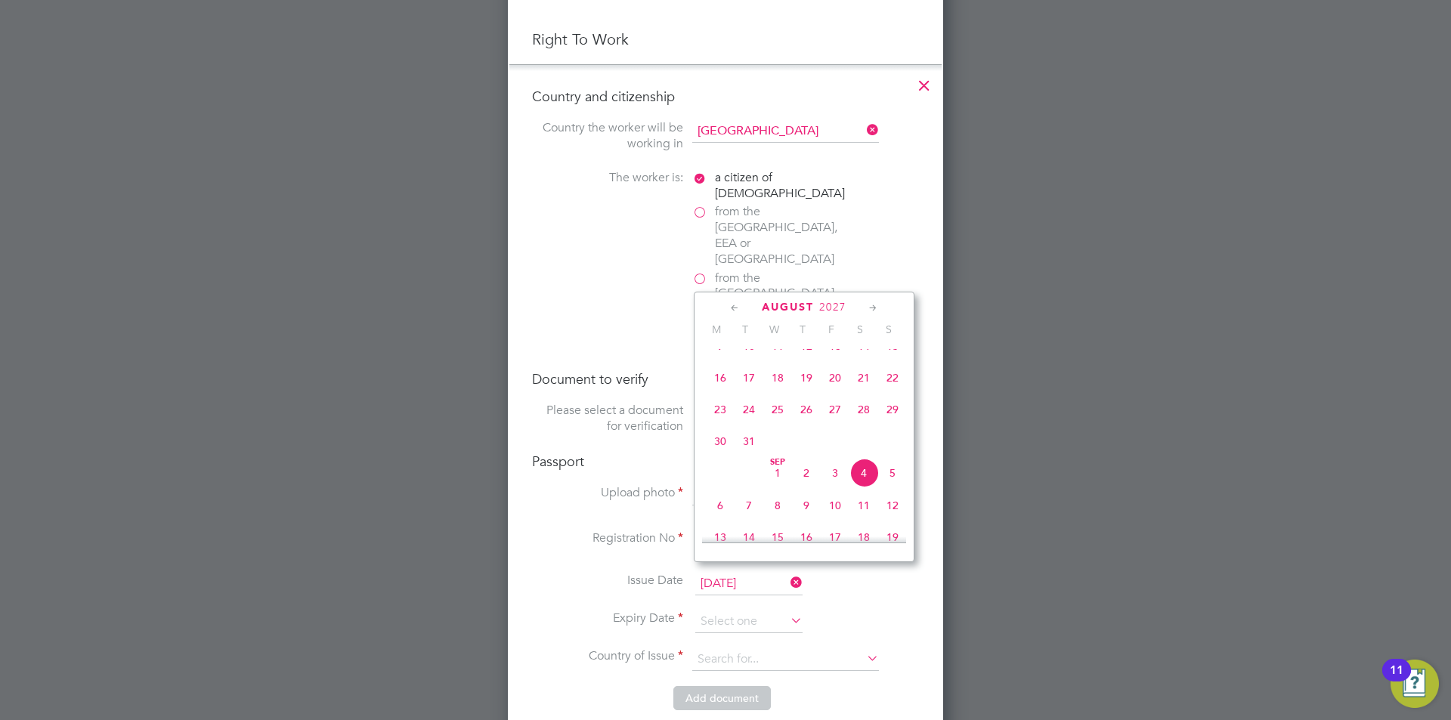
click at [894, 386] on span "22" at bounding box center [892, 378] width 29 height 29
type input "22 Aug 2027"
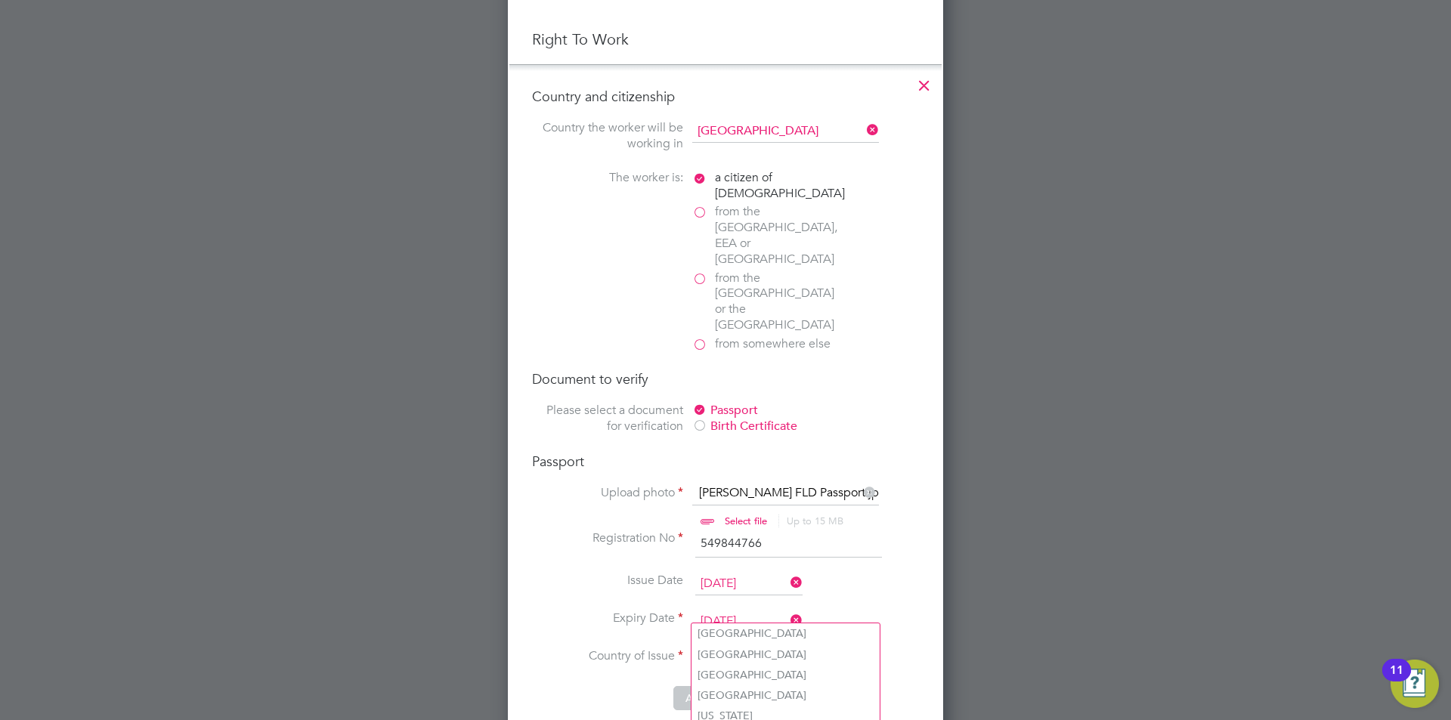
click at [754, 649] on input at bounding box center [785, 660] width 187 height 23
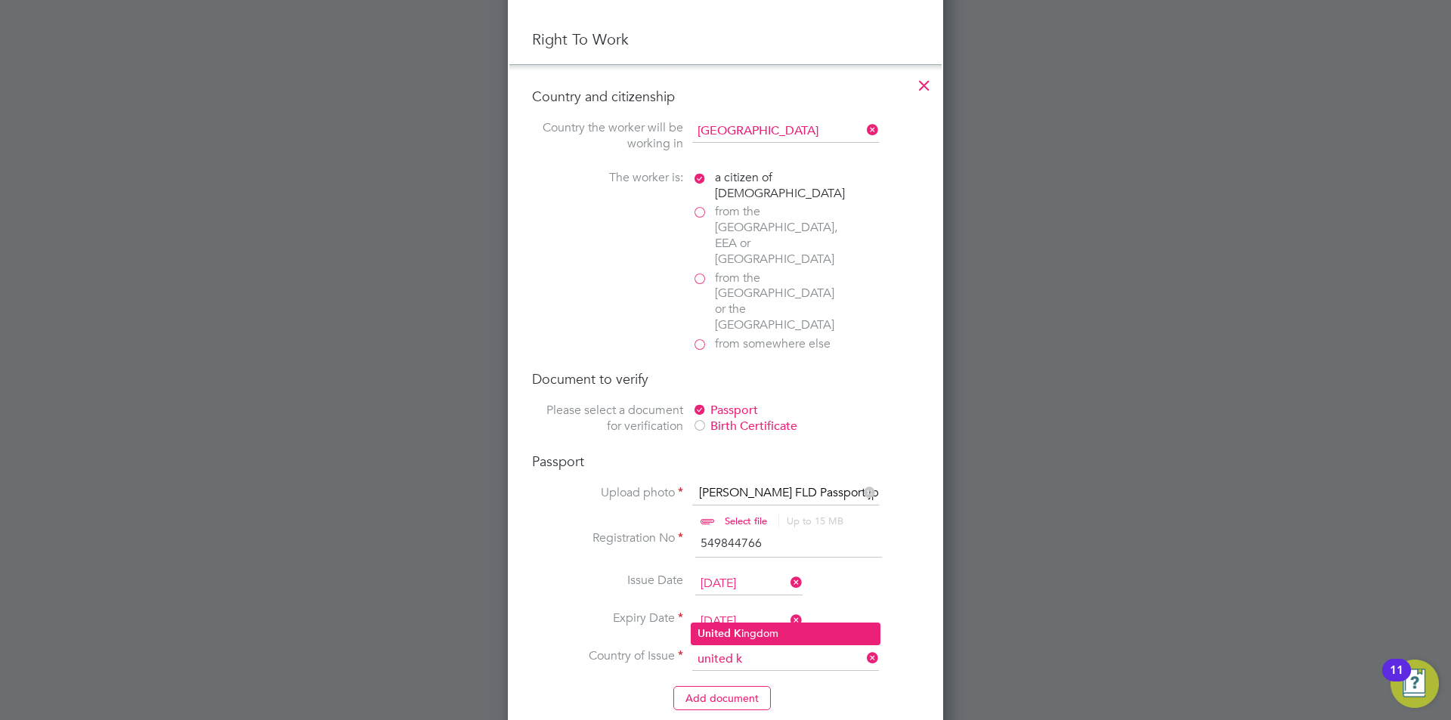
click at [773, 634] on li "United K ingdom" at bounding box center [786, 634] width 188 height 20
type input "United Kingdom"
click at [731, 686] on button "Add document" at bounding box center [723, 698] width 98 height 24
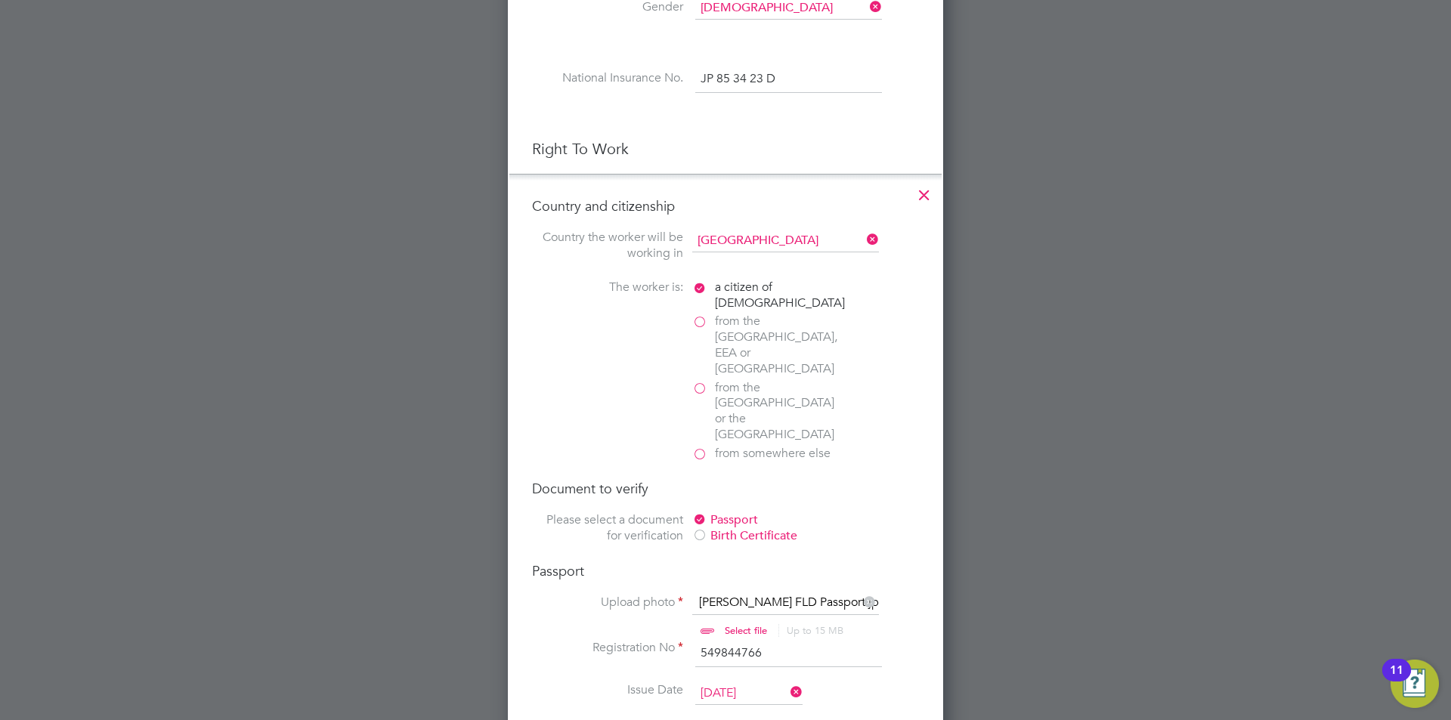
scroll to position [1386, 401]
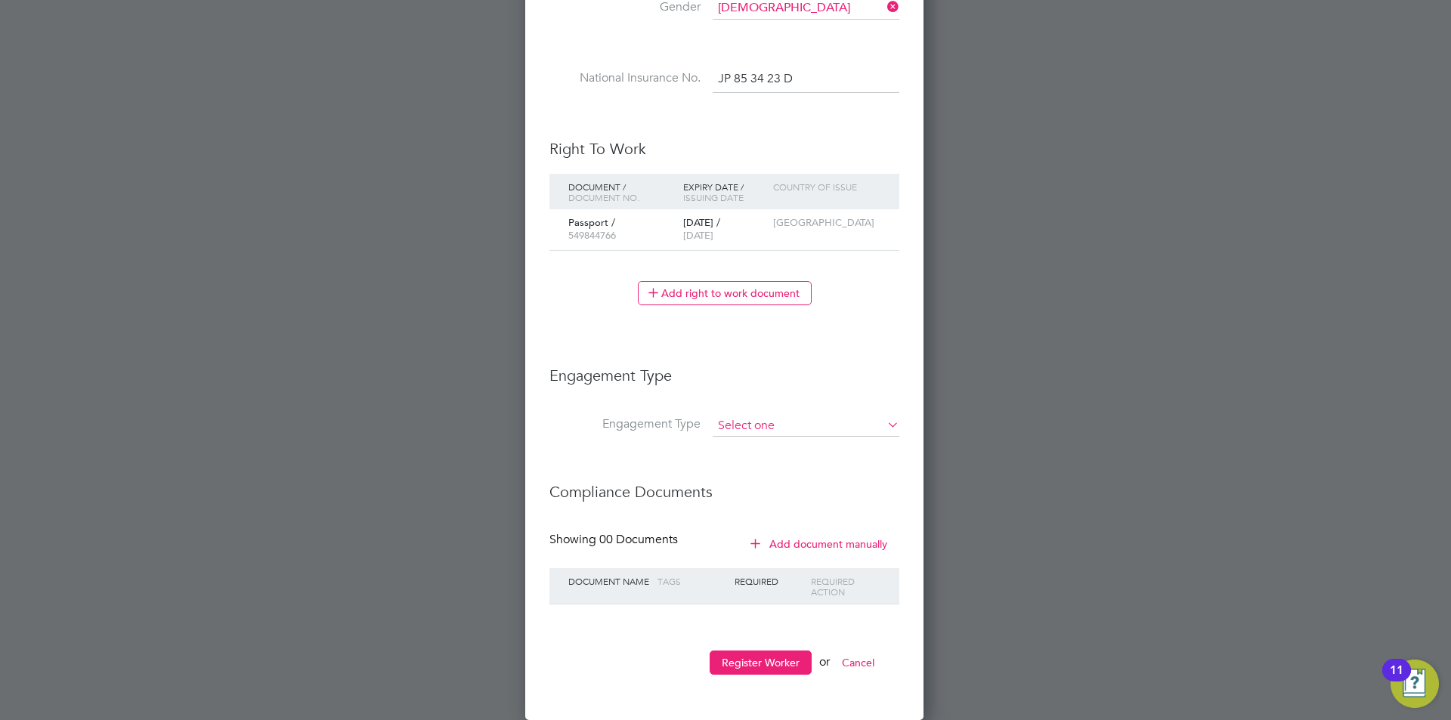
click at [786, 429] on input at bounding box center [806, 426] width 187 height 21
click at [816, 494] on li "Self-employed" at bounding box center [806, 491] width 188 height 22
type input "Self-employed"
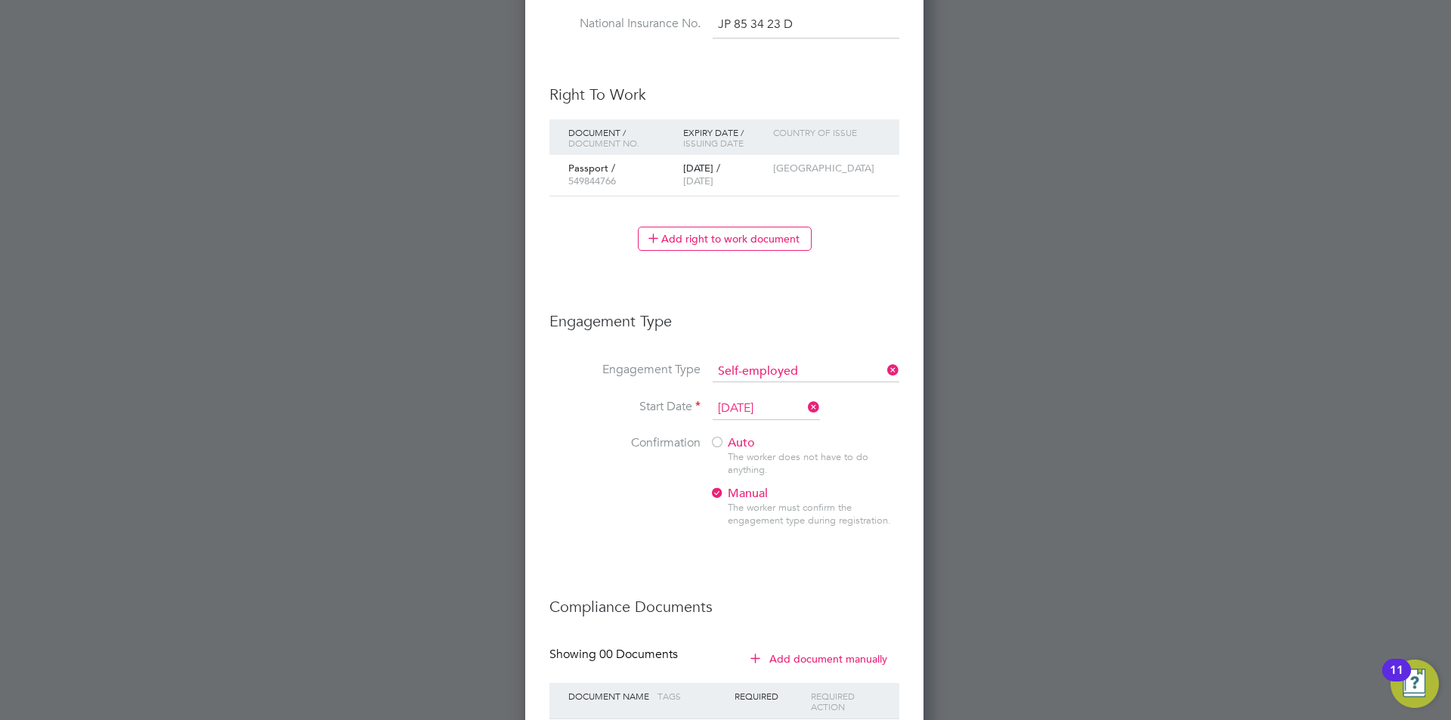
scroll to position [873, 0]
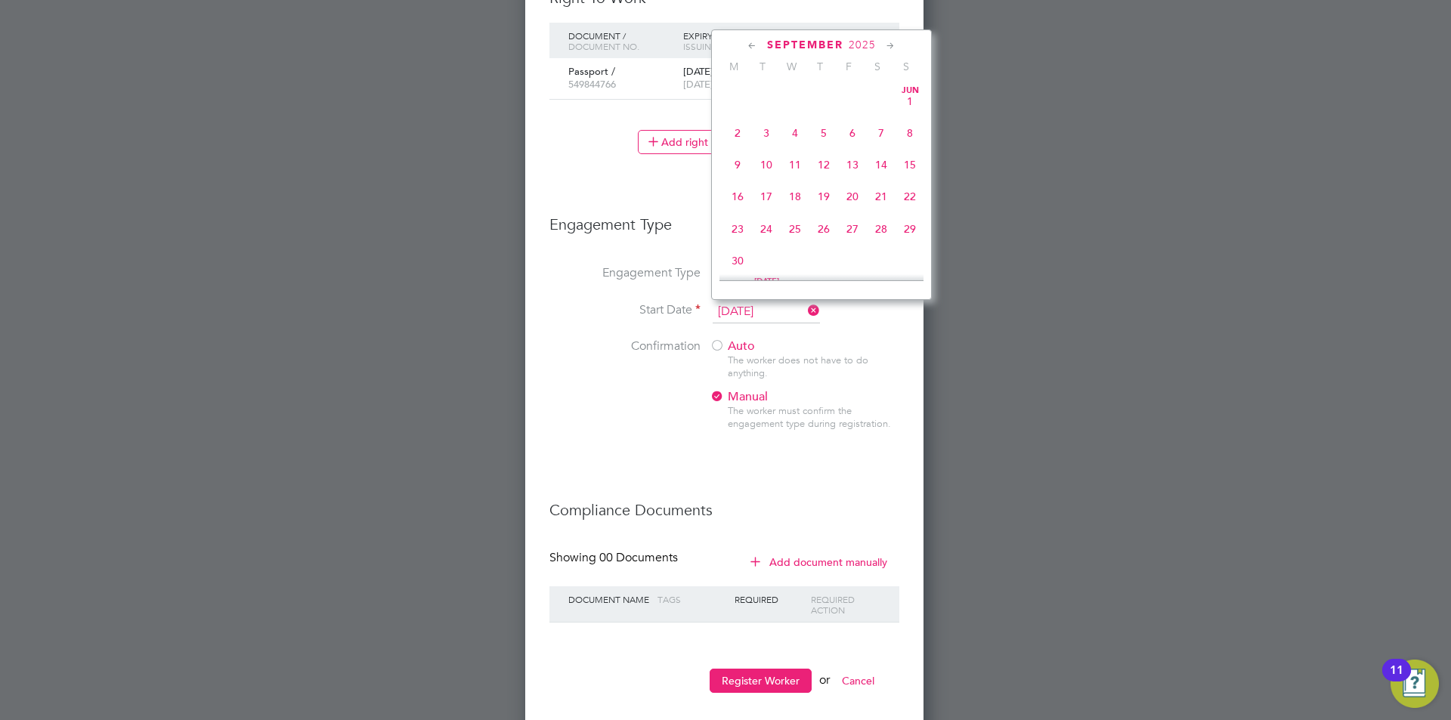
click at [770, 309] on input "04 Sep 2025" at bounding box center [766, 312] width 107 height 23
click at [740, 165] on span "Sep 1" at bounding box center [737, 153] width 29 height 29
type input "[DATE]"
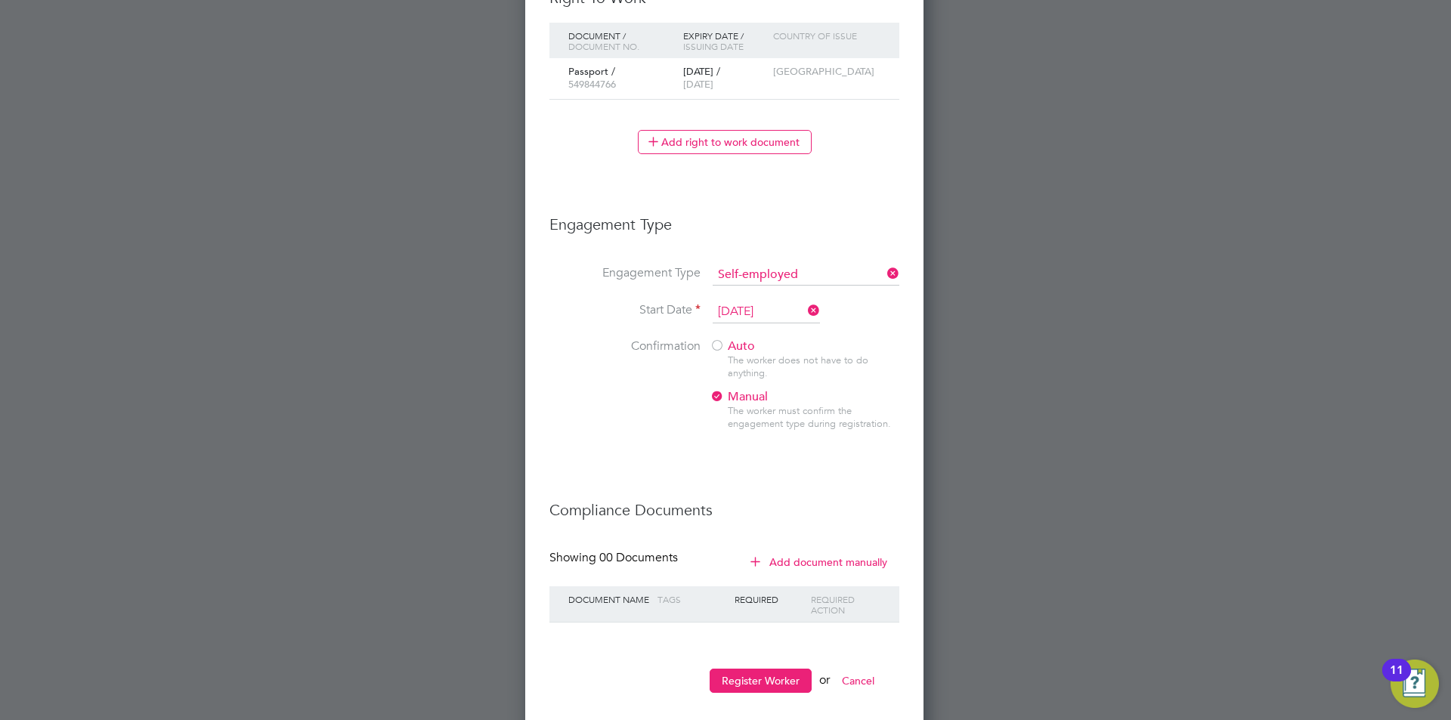
scroll to position [891, 0]
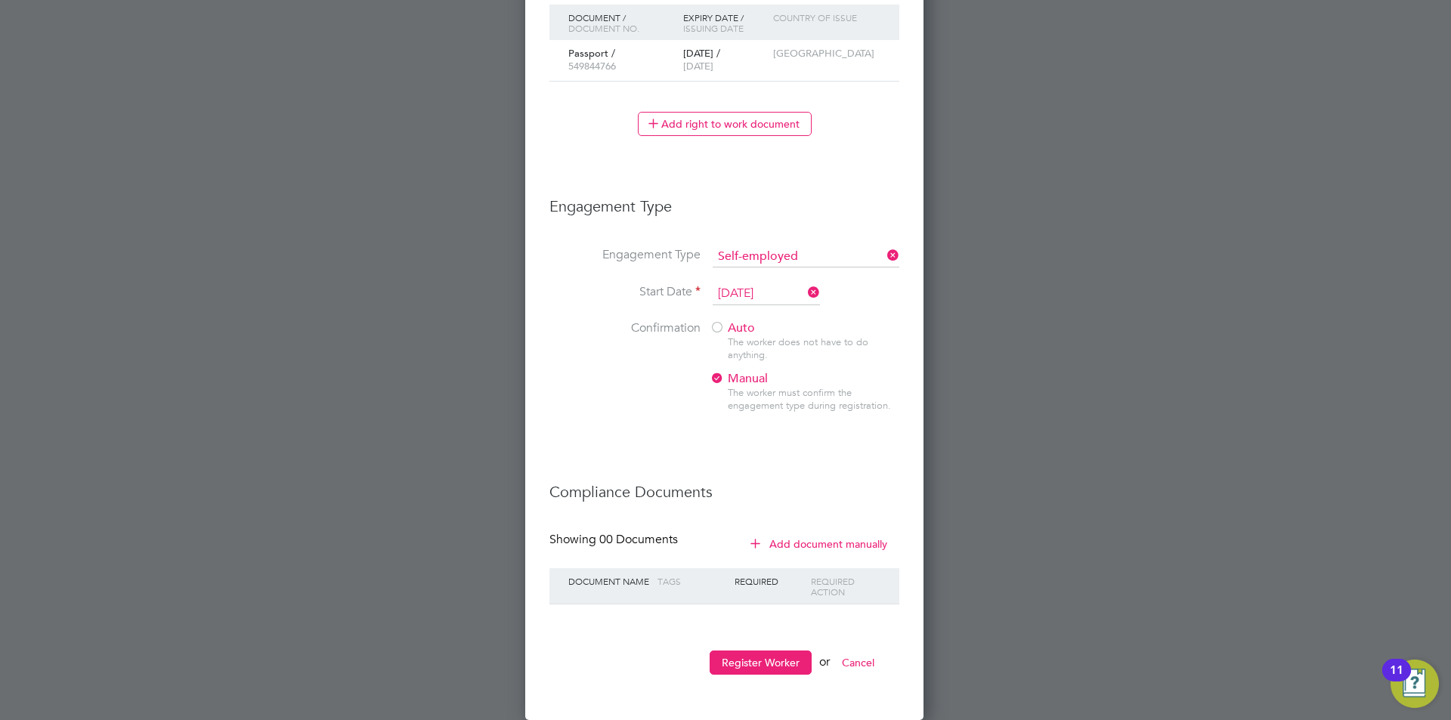
click at [717, 330] on div at bounding box center [717, 328] width 15 height 15
click at [767, 662] on button "Register Worker" at bounding box center [761, 663] width 102 height 24
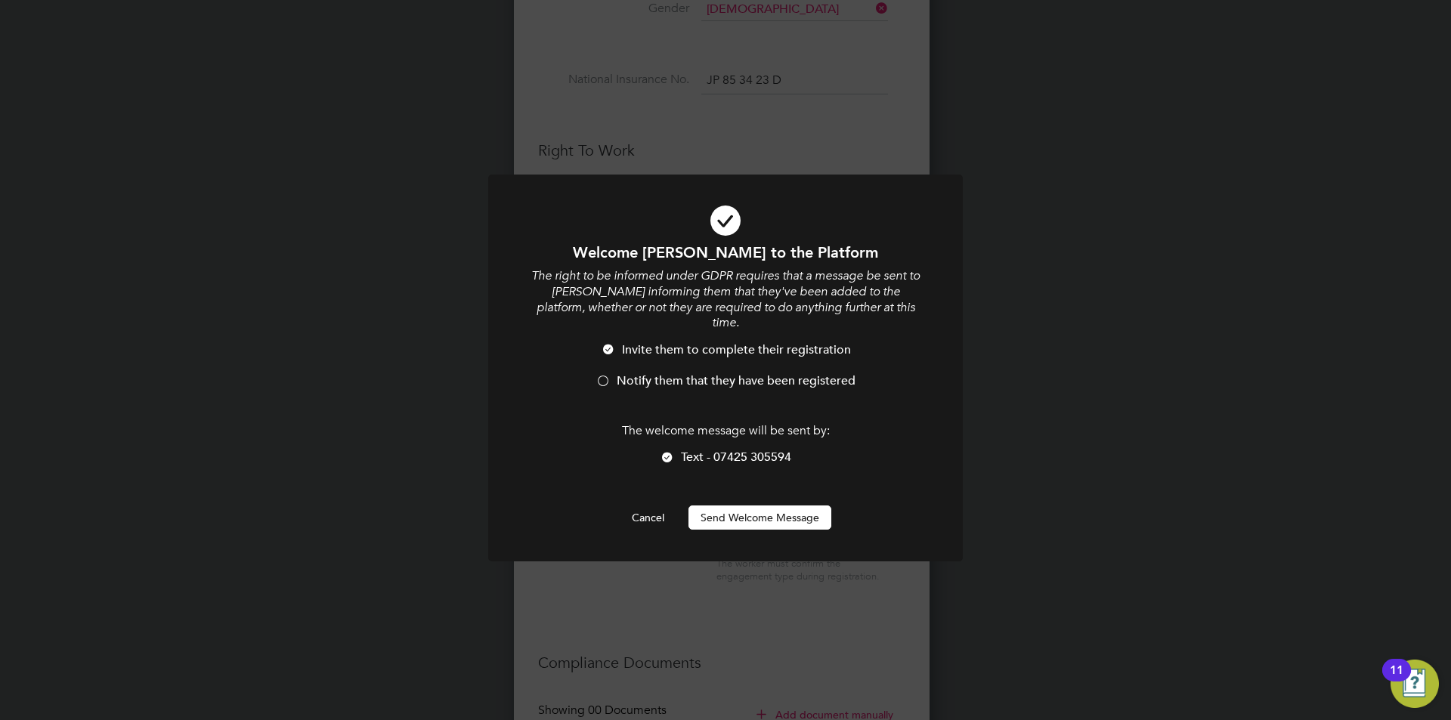
click at [627, 373] on span "Notify them that they have been registered" at bounding box center [736, 380] width 239 height 15
click at [757, 506] on button "Send Welcome Message" at bounding box center [760, 518] width 143 height 24
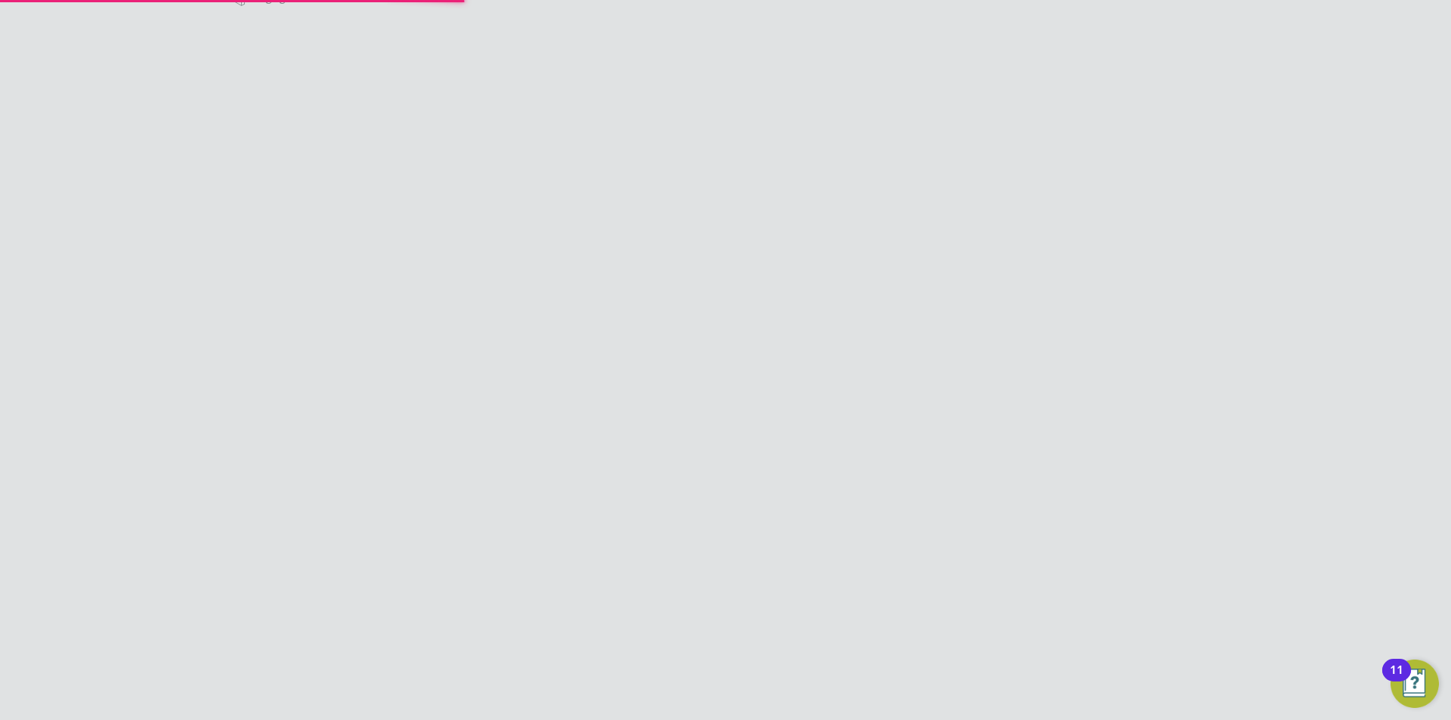
scroll to position [0, 0]
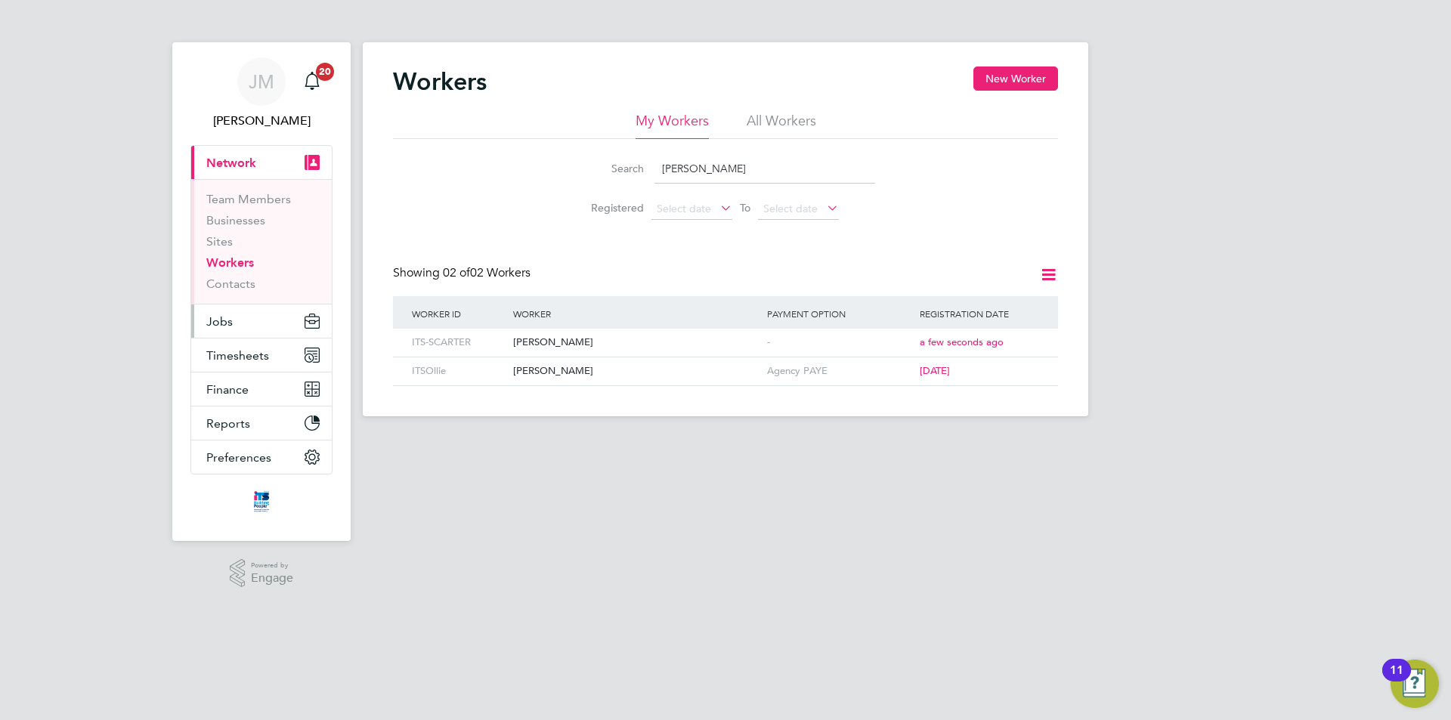
click at [243, 321] on button "Jobs" at bounding box center [261, 321] width 141 height 33
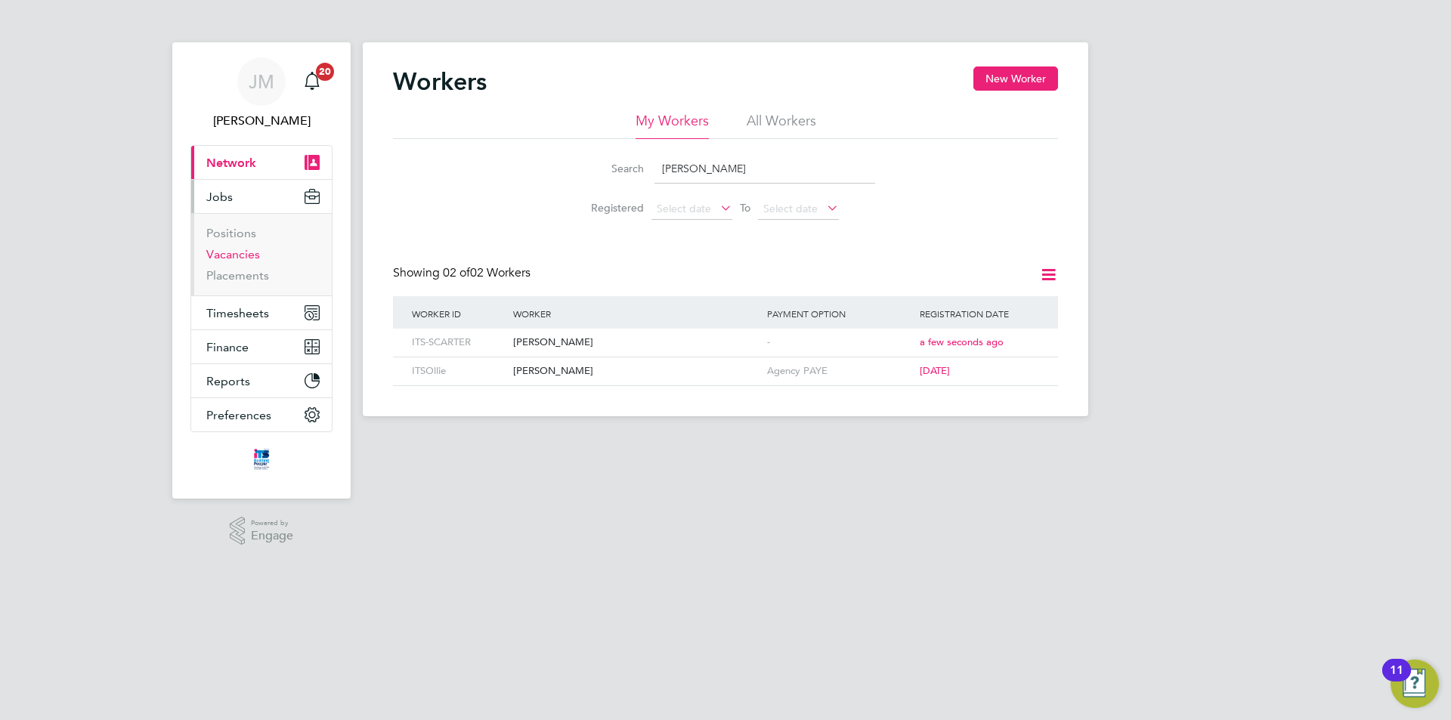
click at [246, 252] on link "Vacancies" at bounding box center [233, 254] width 54 height 14
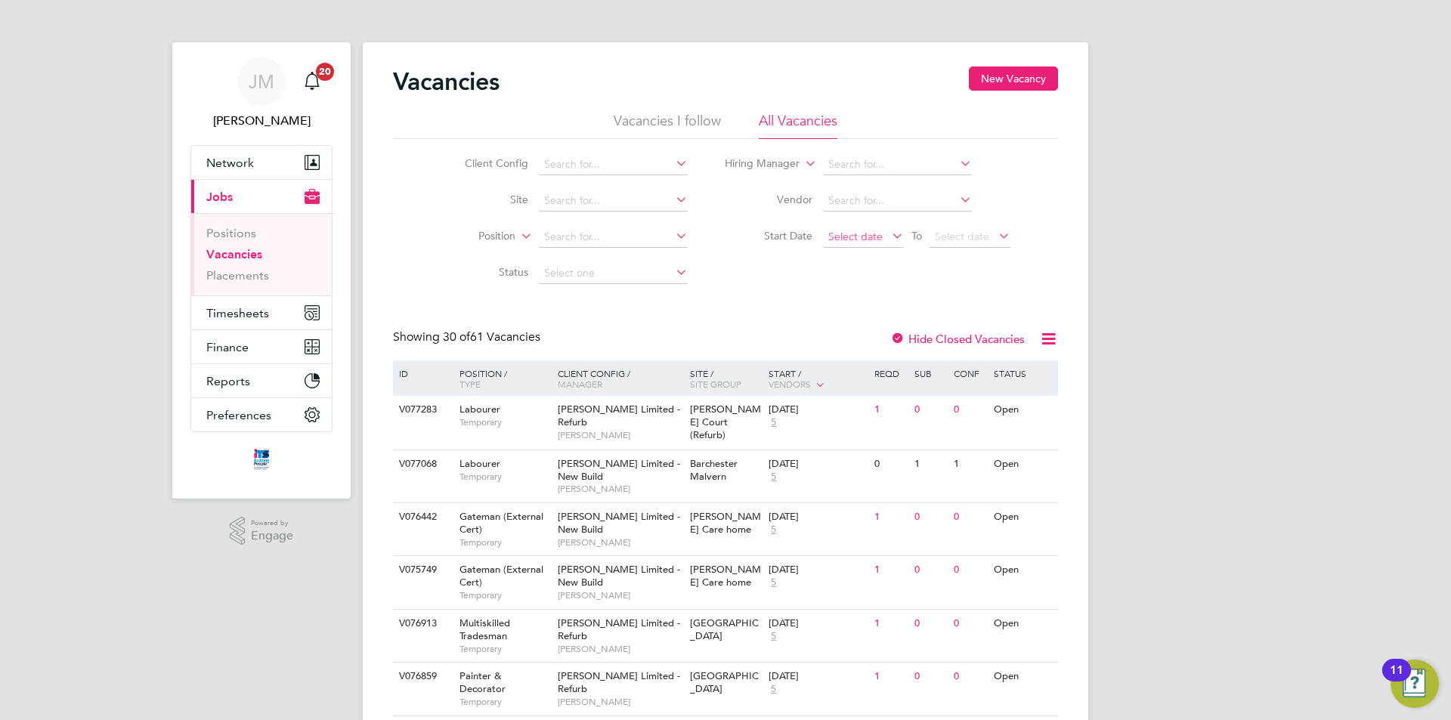
click at [884, 232] on span "Select date" at bounding box center [863, 238] width 81 height 20
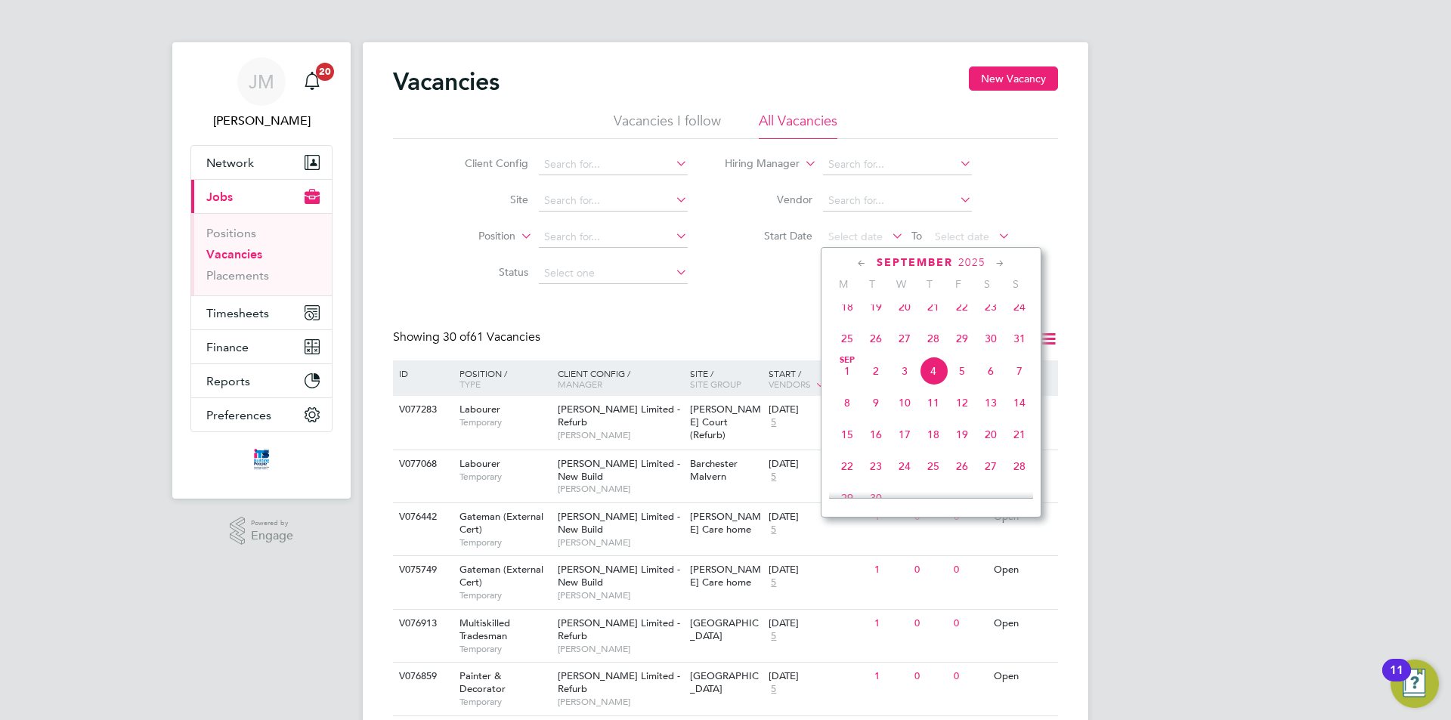
click at [850, 386] on span "Sep 1" at bounding box center [847, 371] width 29 height 29
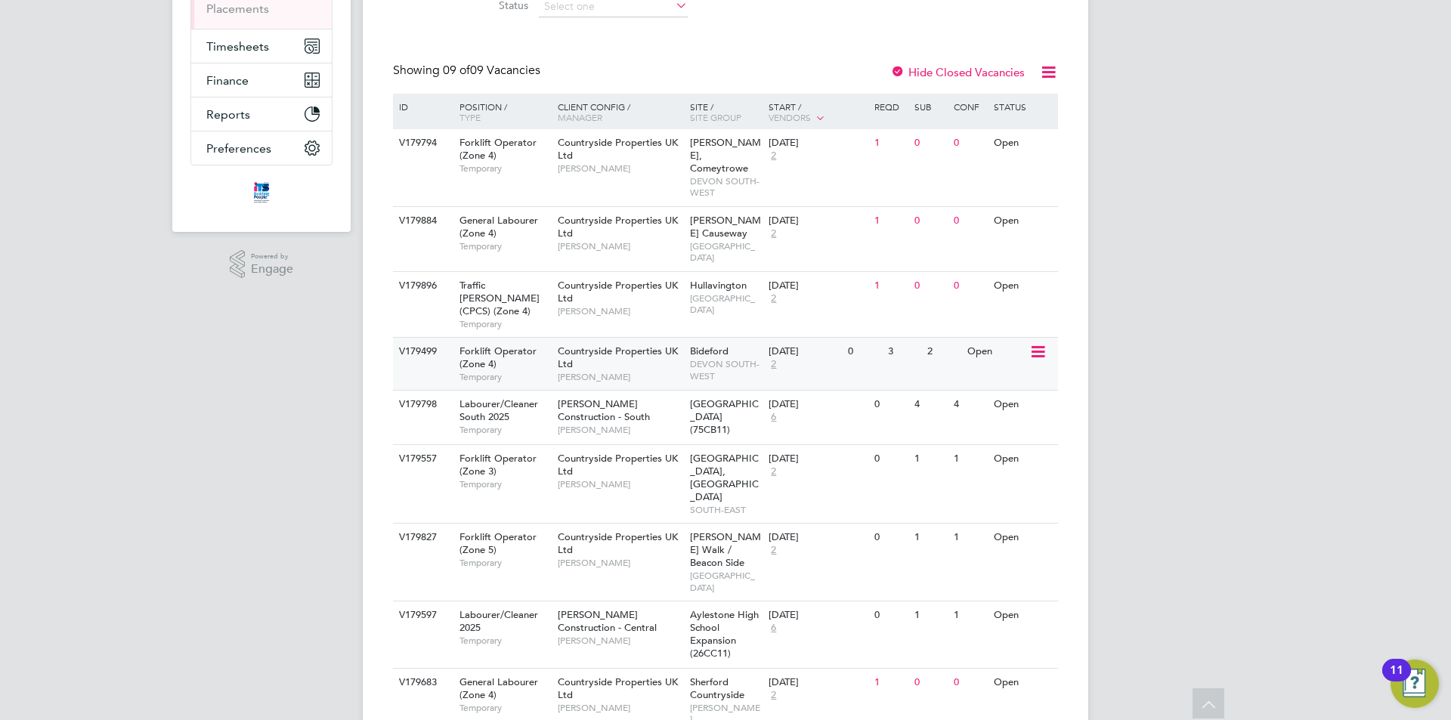
scroll to position [283, 0]
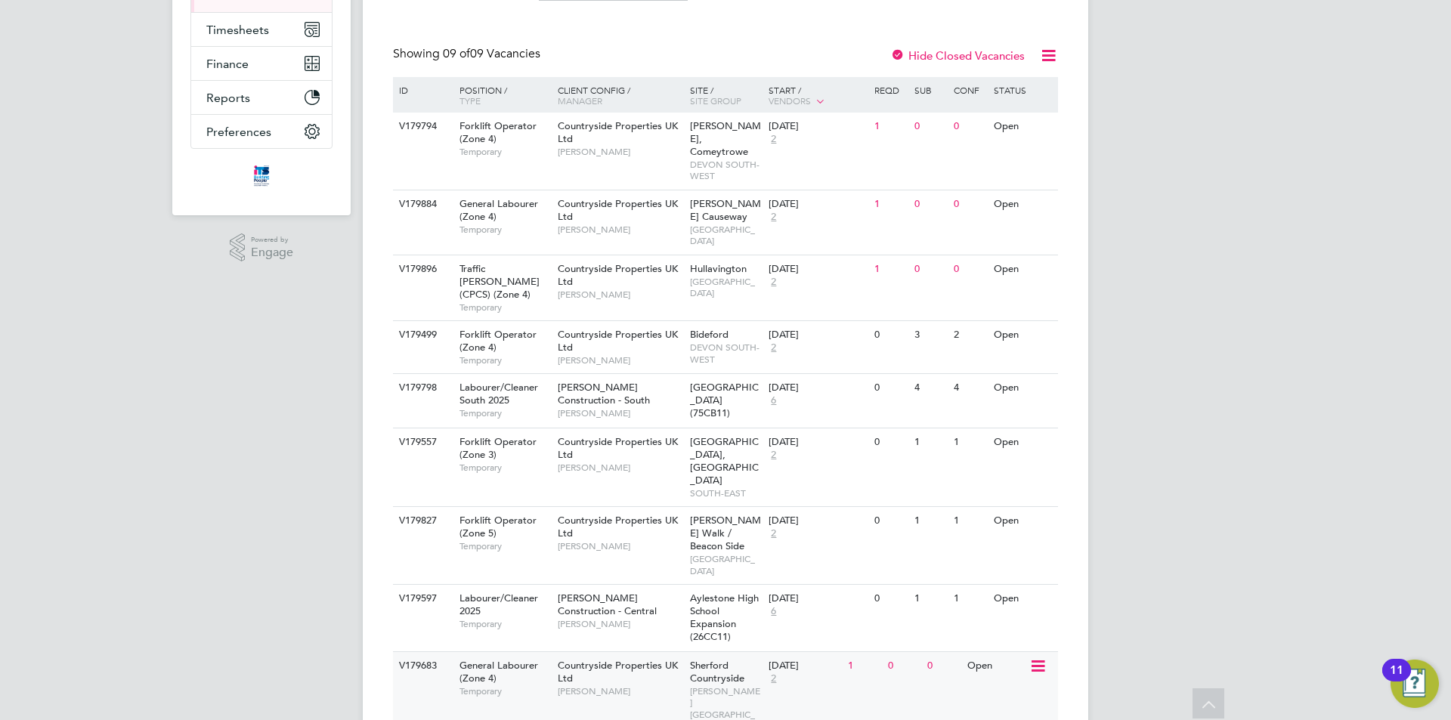
click at [634, 659] on span "Countryside Properties UK Ltd" at bounding box center [618, 672] width 120 height 26
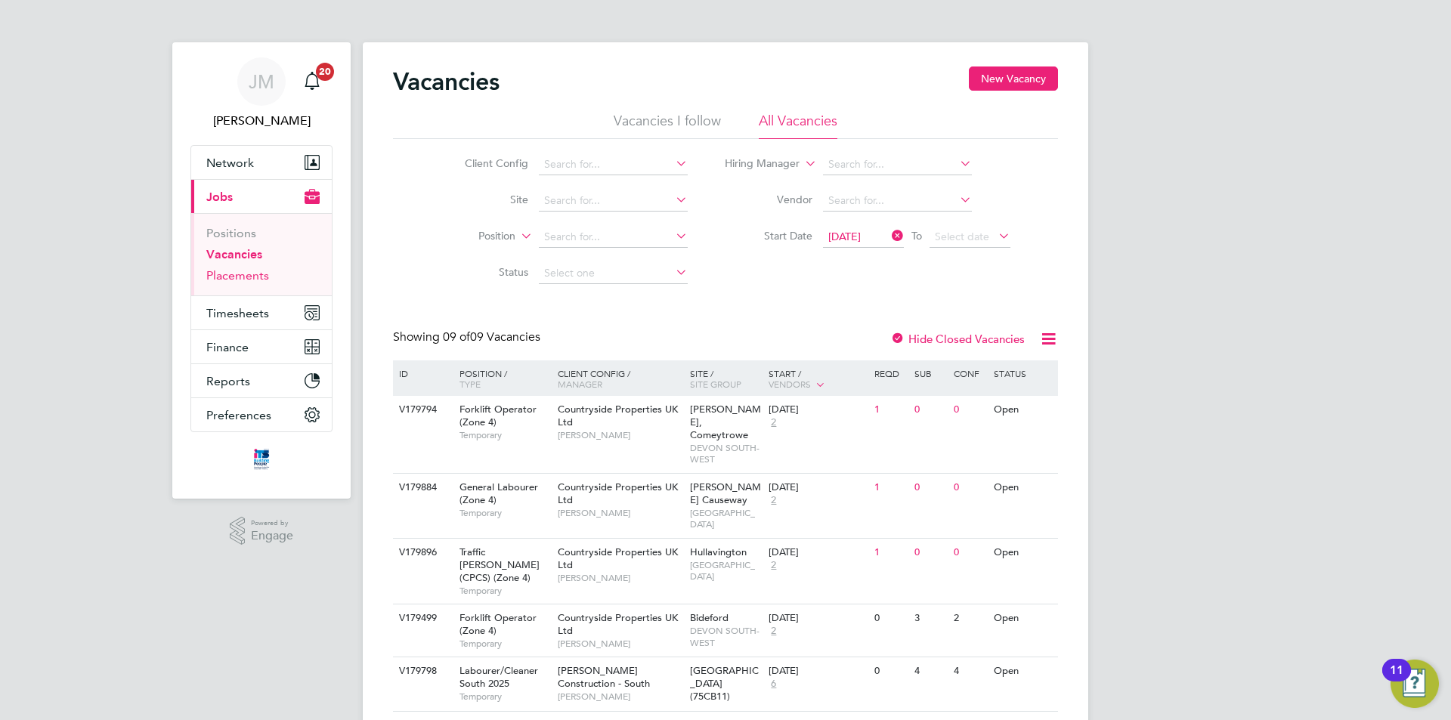
click at [235, 278] on link "Placements" at bounding box center [237, 275] width 63 height 14
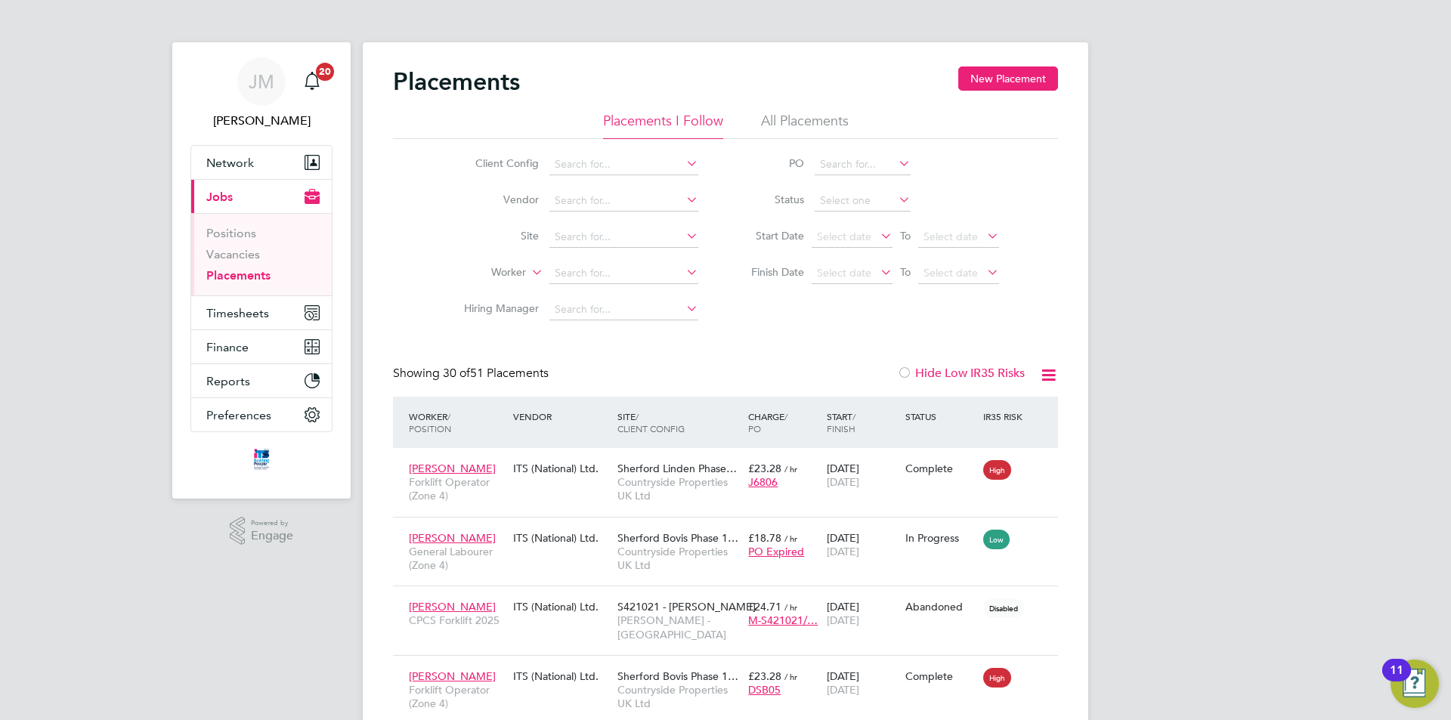
scroll to position [57, 132]
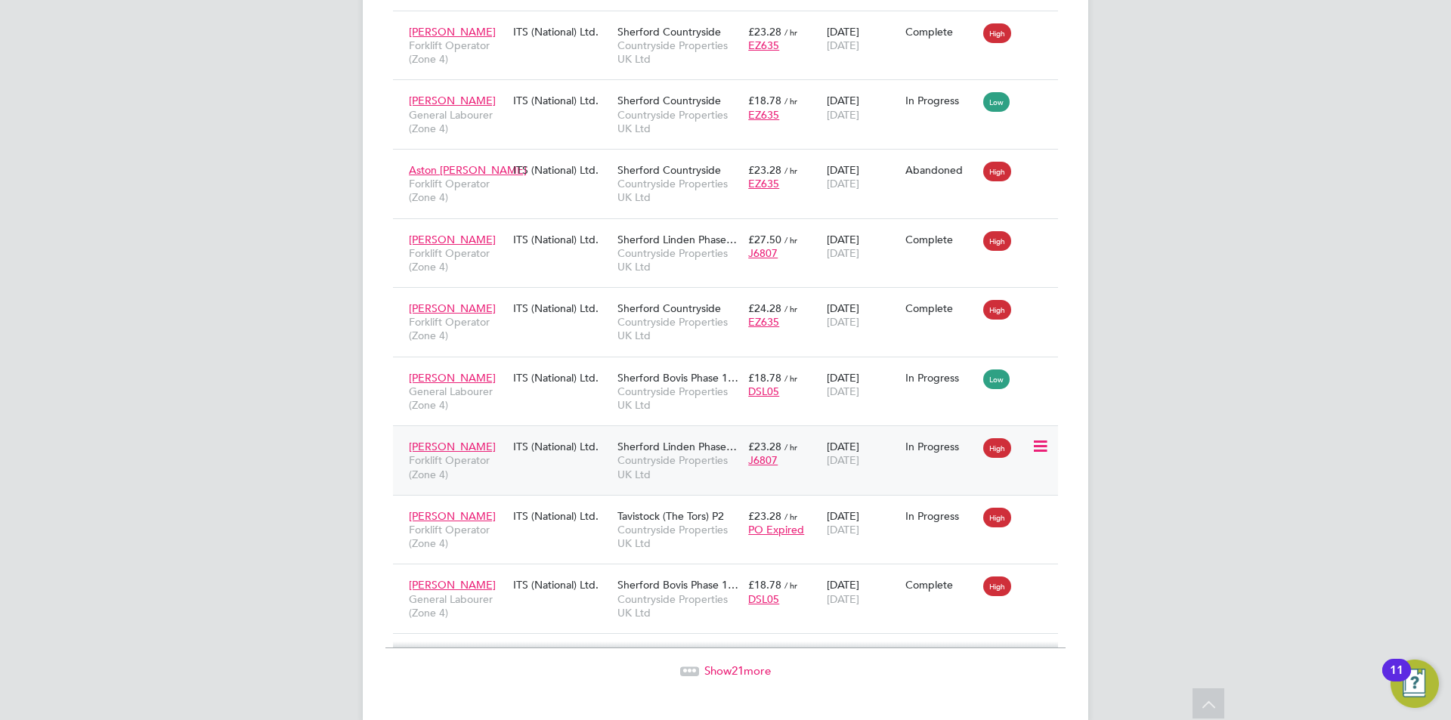
click at [1042, 438] on icon at bounding box center [1039, 447] width 15 height 18
click at [860, 454] on span "[DATE]" at bounding box center [843, 461] width 33 height 14
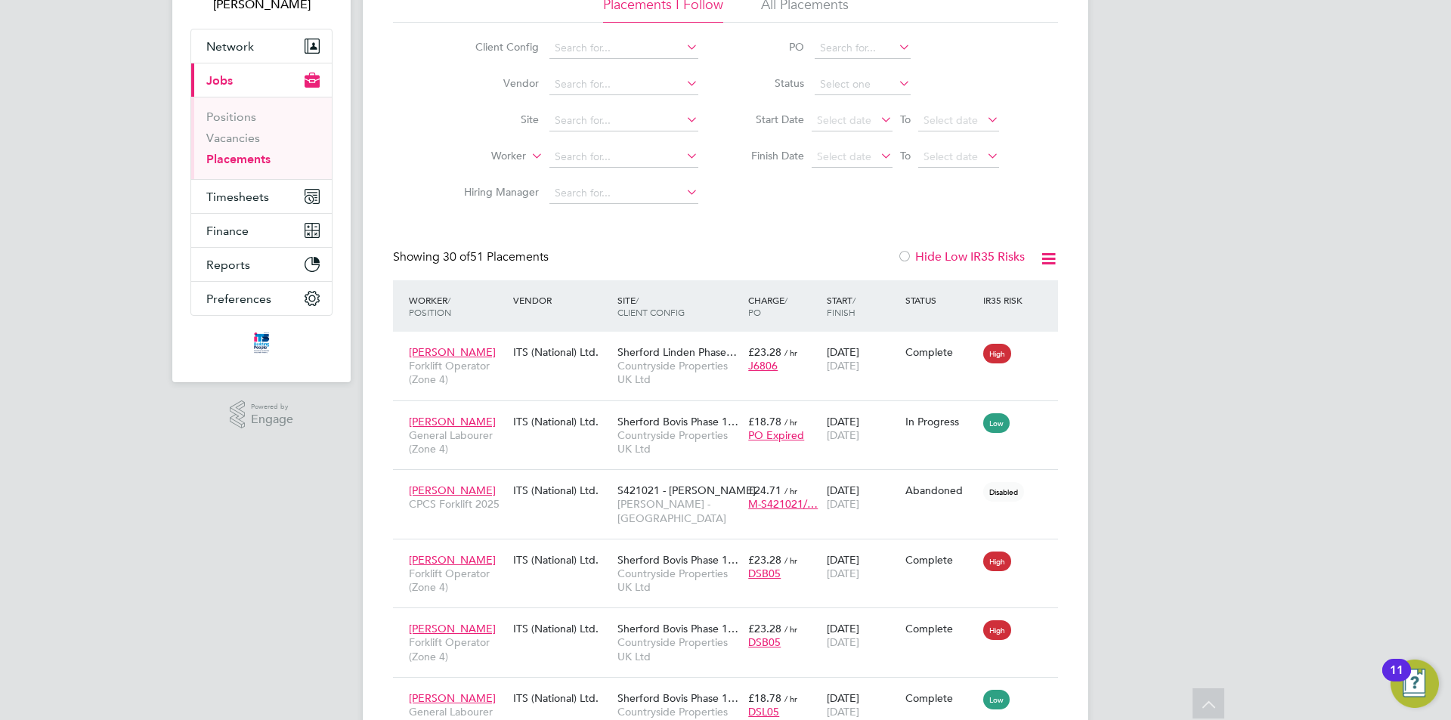
scroll to position [0, 0]
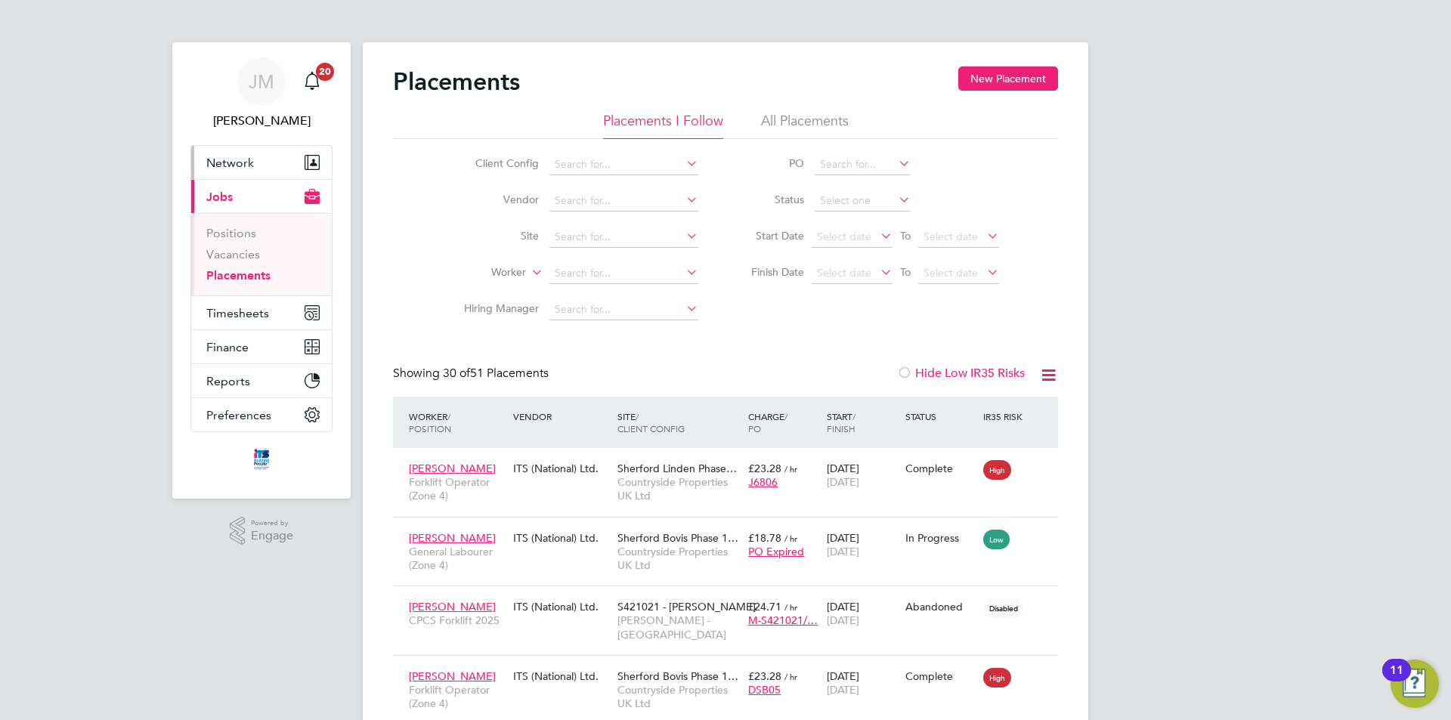
click at [255, 164] on button "Network" at bounding box center [261, 162] width 141 height 33
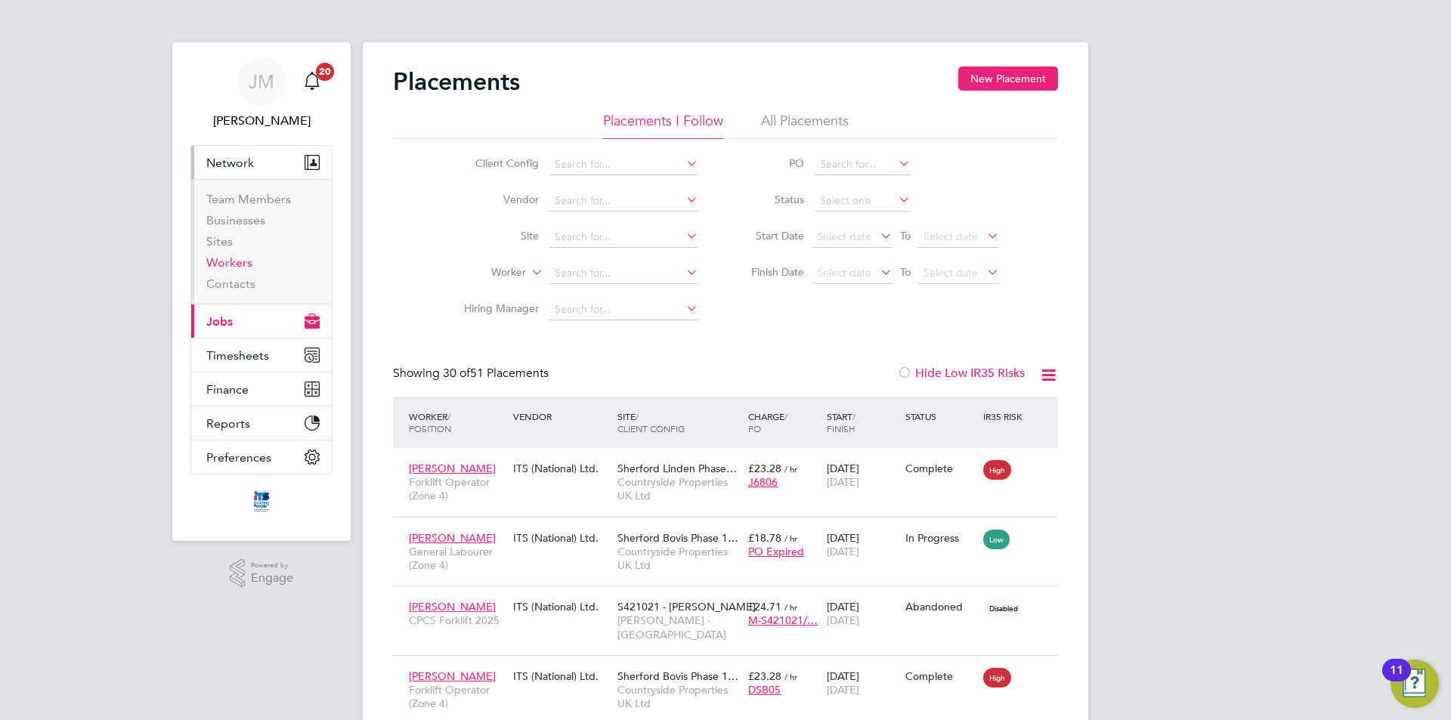
click at [239, 265] on link "Workers" at bounding box center [229, 263] width 46 height 14
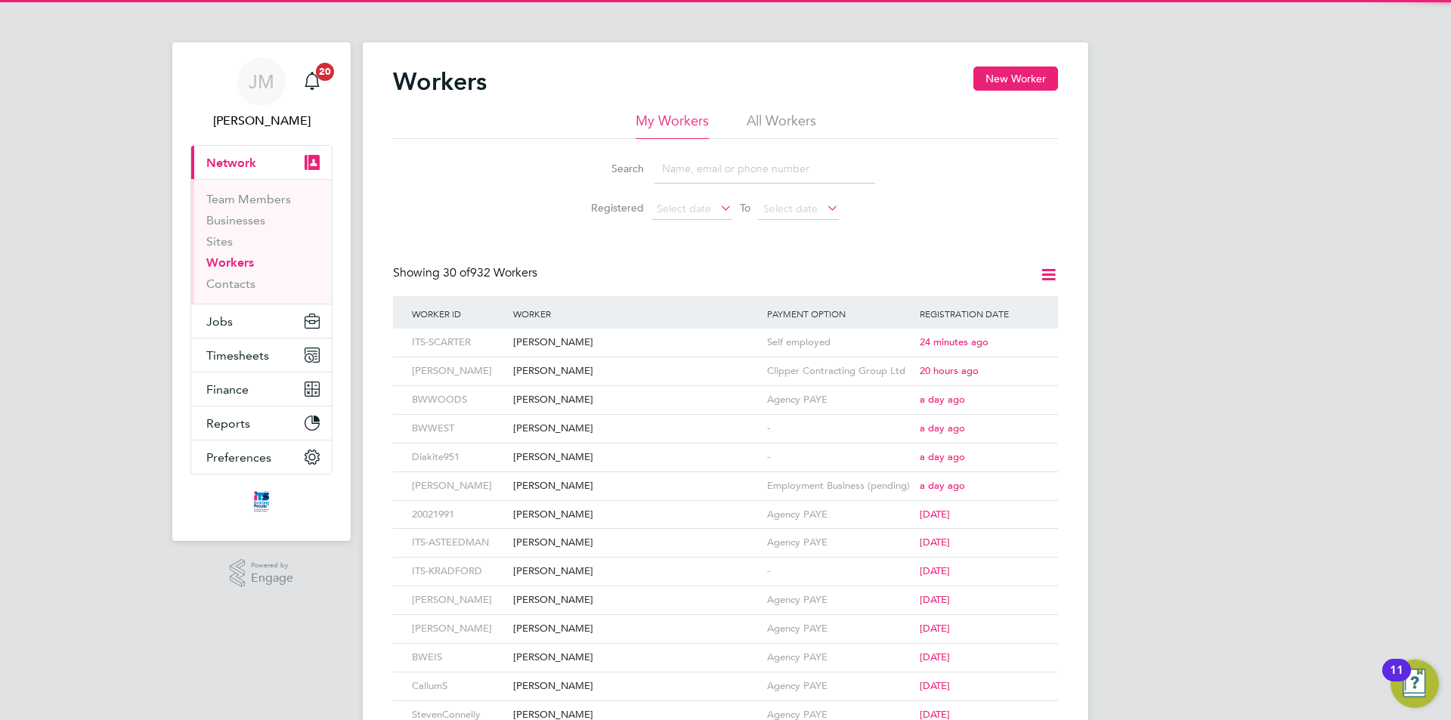
click at [718, 166] on input at bounding box center [765, 168] width 221 height 29
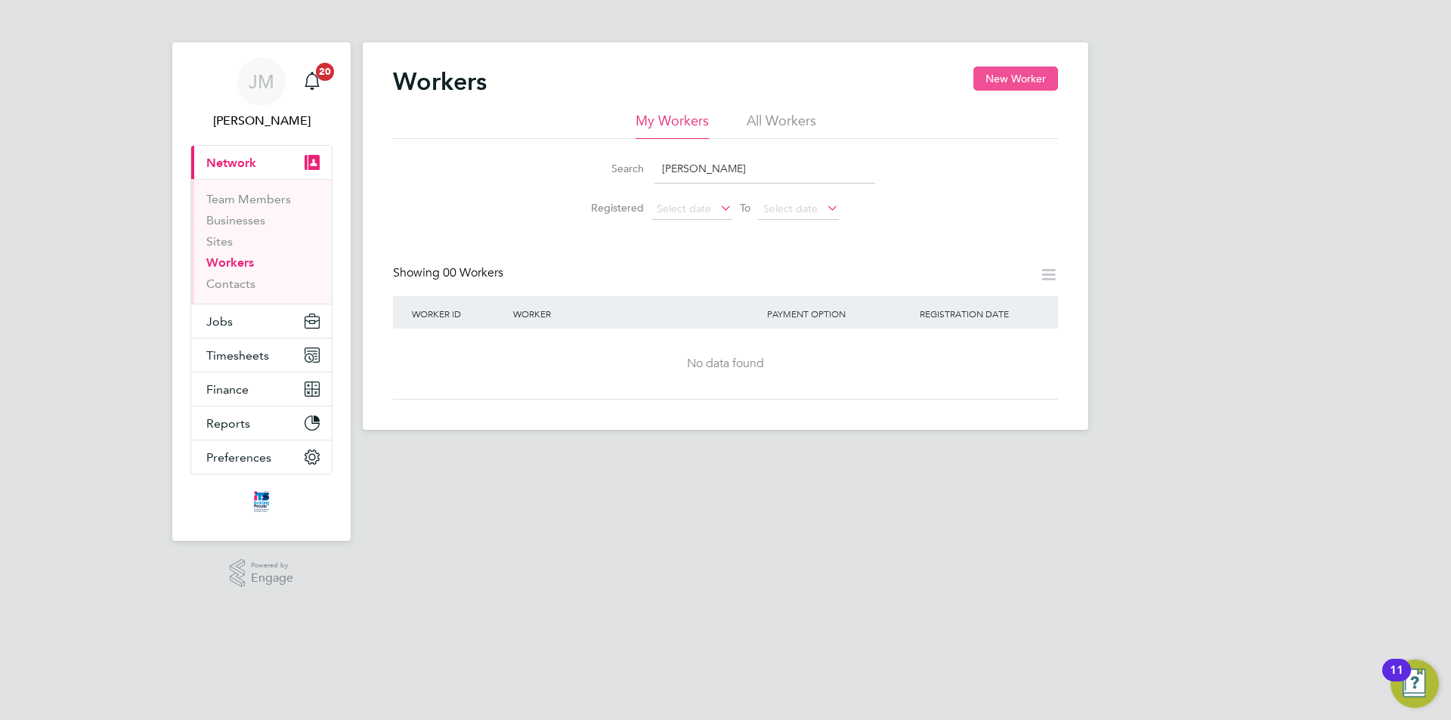
type input "scott ch"
click at [1033, 73] on button "New Worker" at bounding box center [1016, 79] width 85 height 24
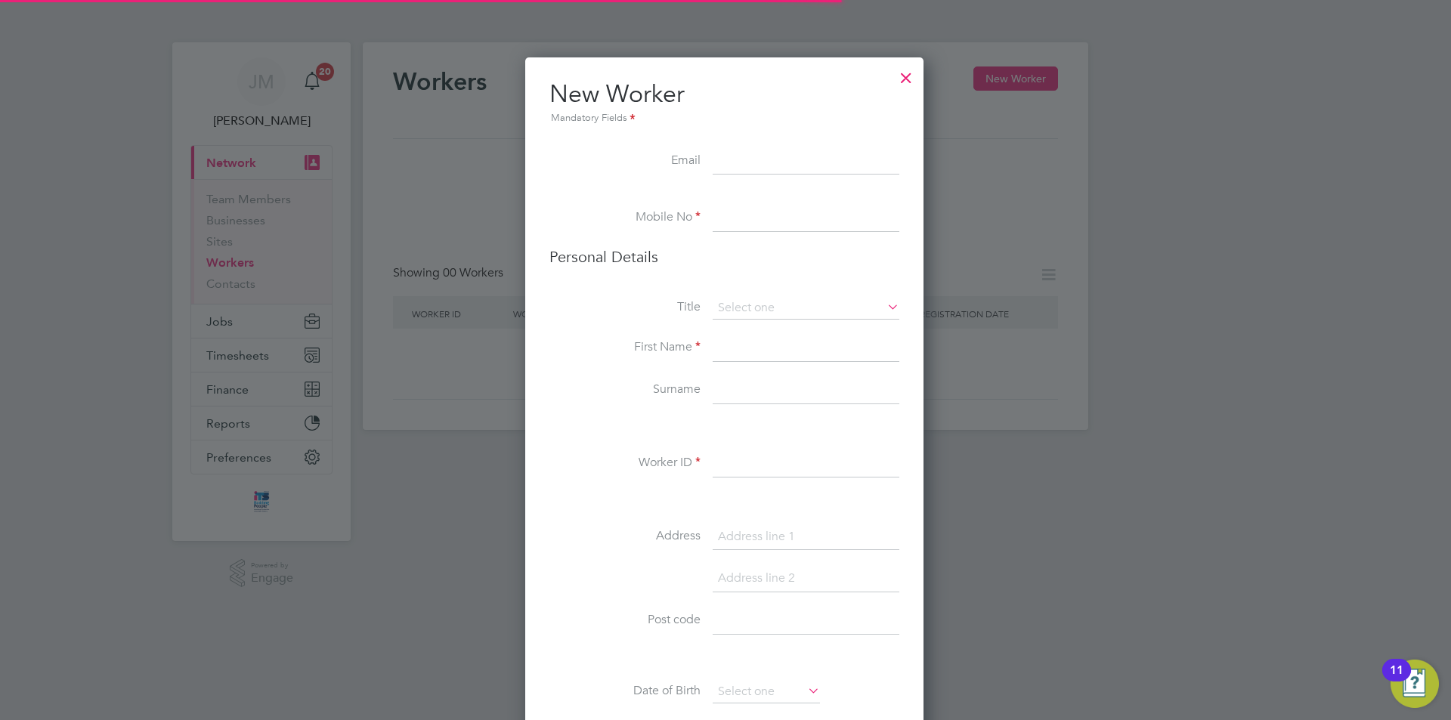
scroll to position [1279, 401]
click at [759, 215] on input at bounding box center [806, 218] width 187 height 27
type input "07425 305594"
click at [788, 302] on input at bounding box center [806, 308] width 187 height 23
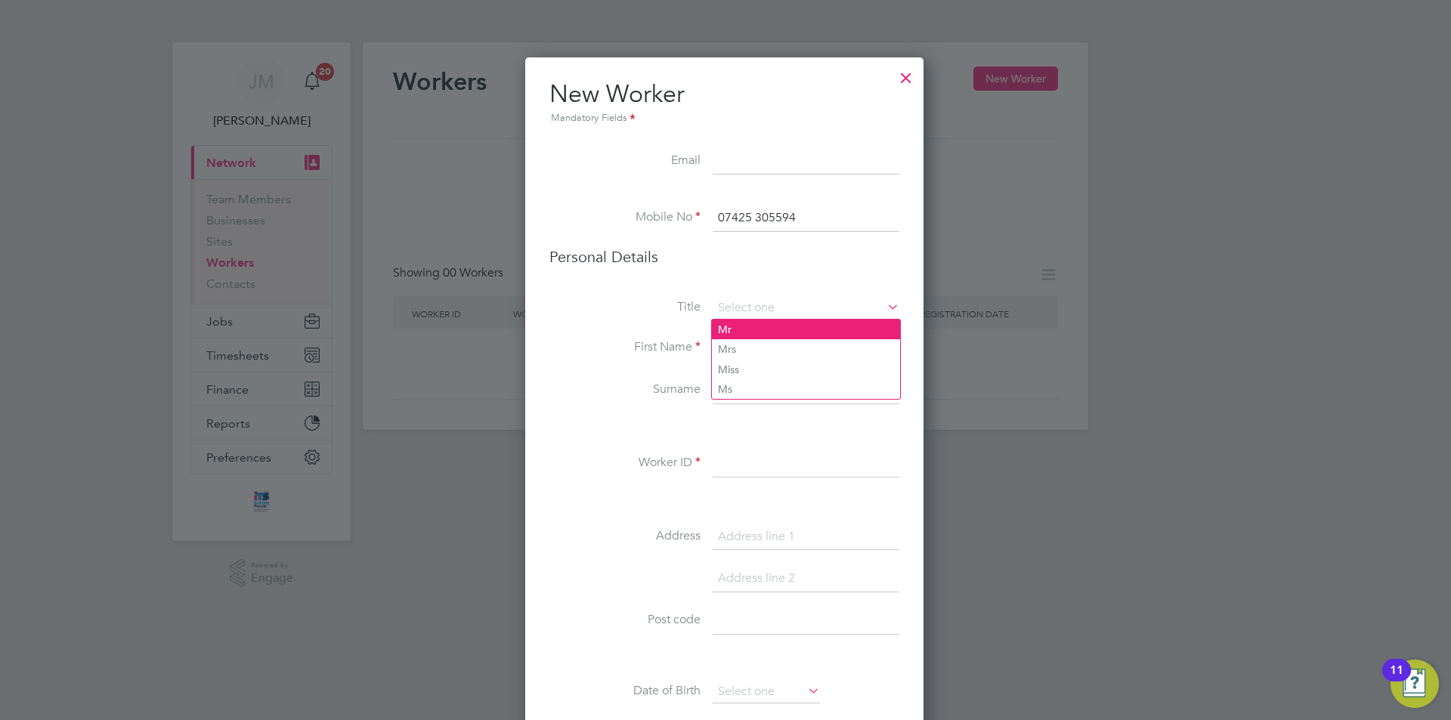
click at [767, 335] on li "Mr" at bounding box center [806, 330] width 188 height 20
type input "Mr"
click at [767, 351] on input at bounding box center [806, 348] width 187 height 27
type input "Scott"
click at [761, 392] on input at bounding box center [806, 390] width 187 height 27
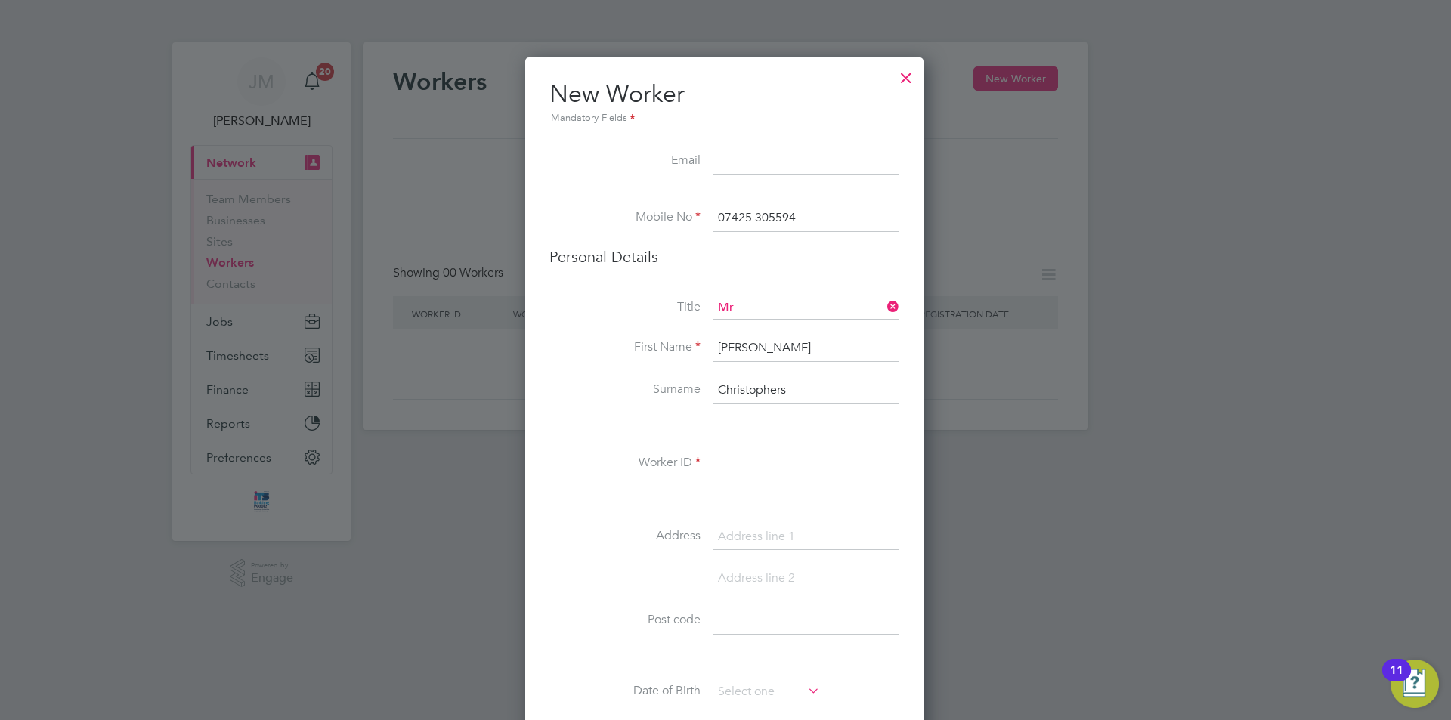
type input "Christophers"
click at [773, 470] on input at bounding box center [806, 464] width 187 height 27
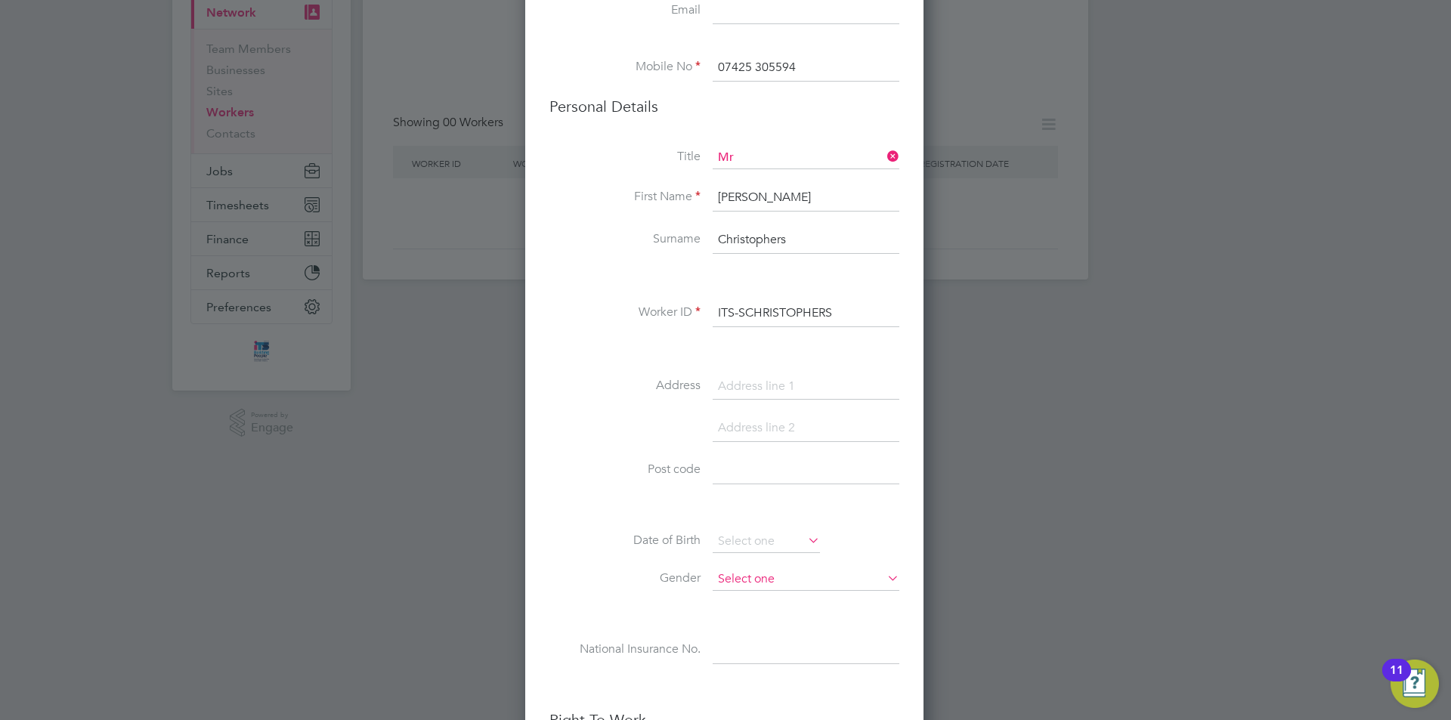
scroll to position [151, 0]
type input "ITS-SCHRISTOPHERS"
click at [763, 539] on input at bounding box center [766, 541] width 107 height 23
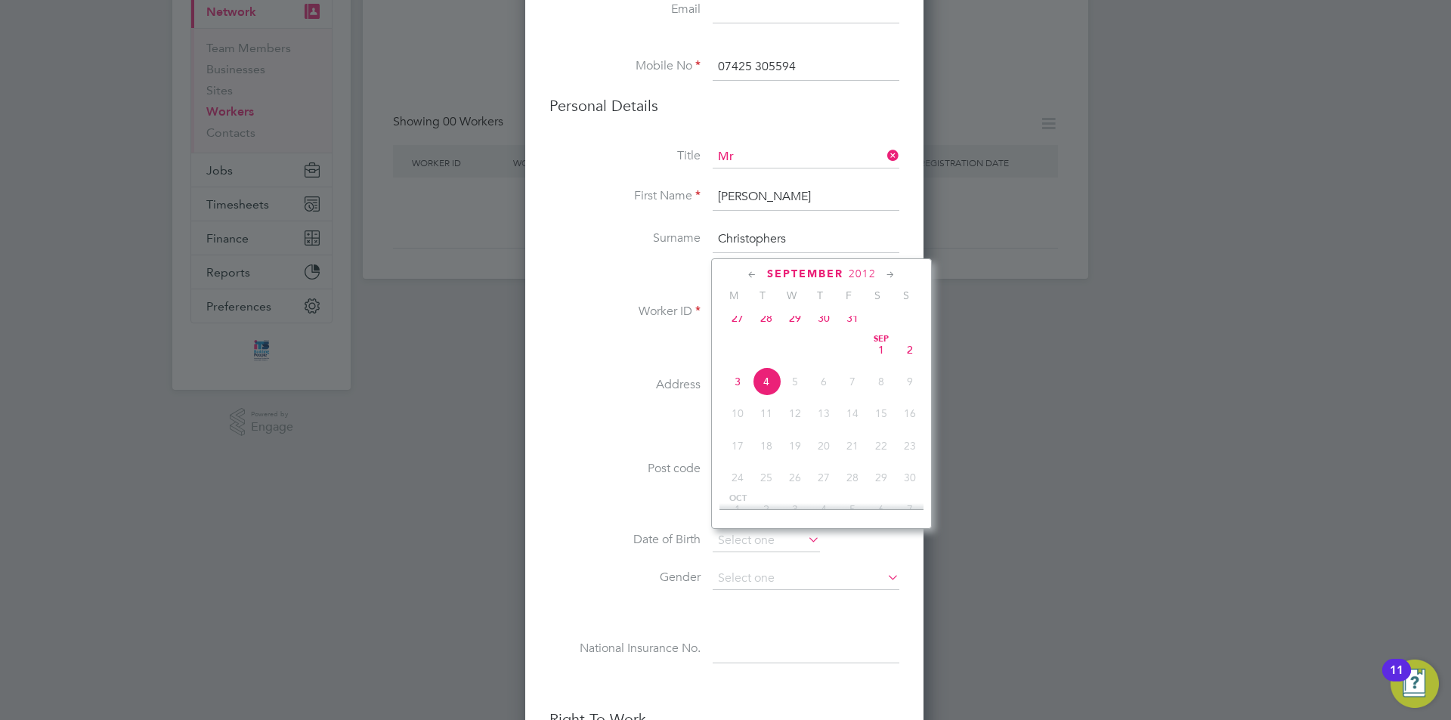
click at [852, 271] on span "2012" at bounding box center [862, 274] width 27 height 13
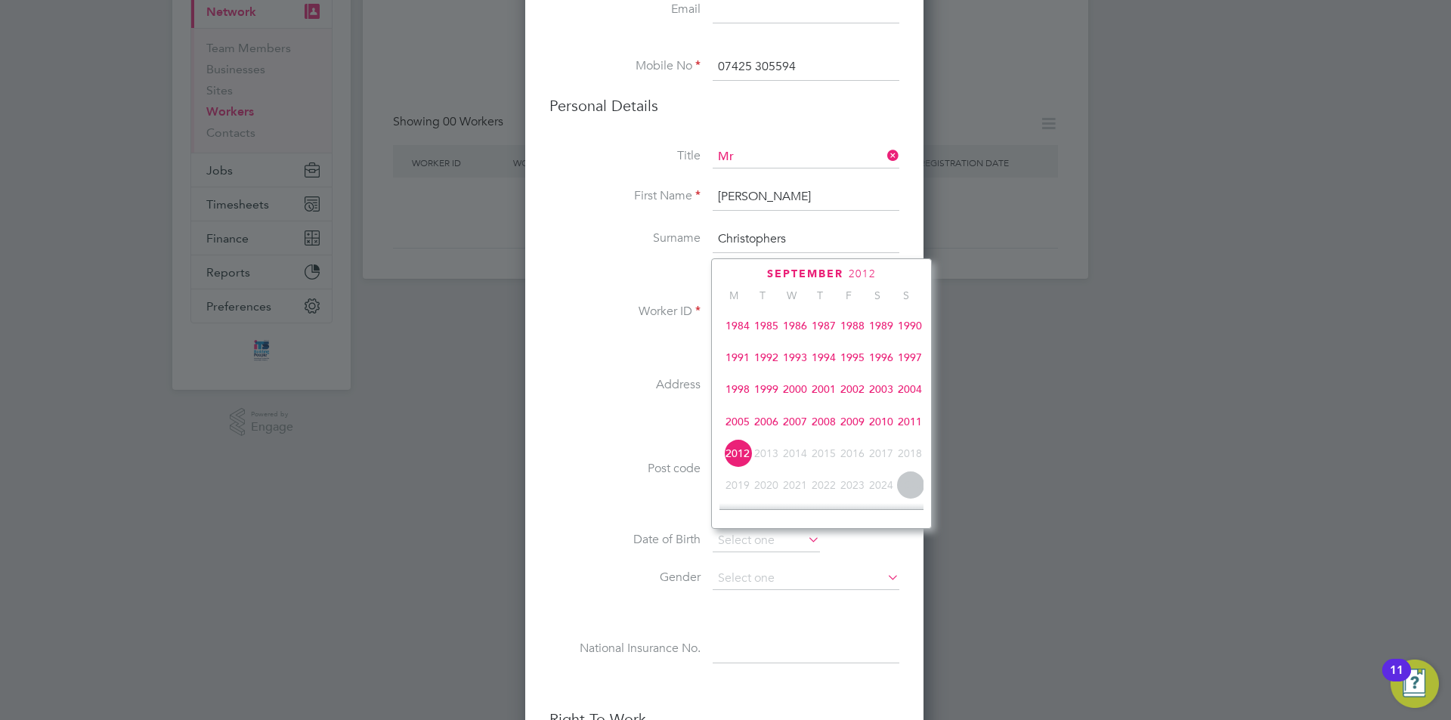
scroll to position [325, 0]
click at [798, 332] on span "1979" at bounding box center [795, 324] width 29 height 29
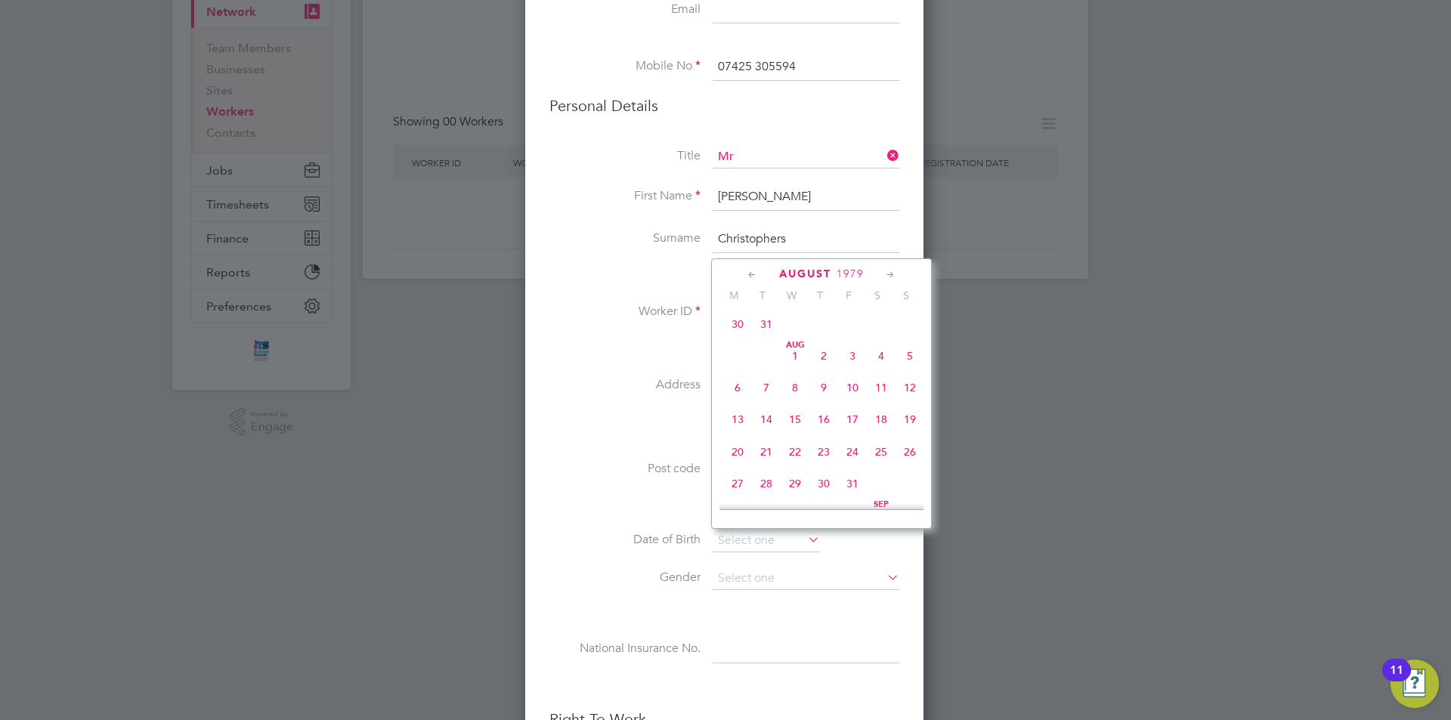
click at [755, 274] on icon at bounding box center [752, 275] width 14 height 17
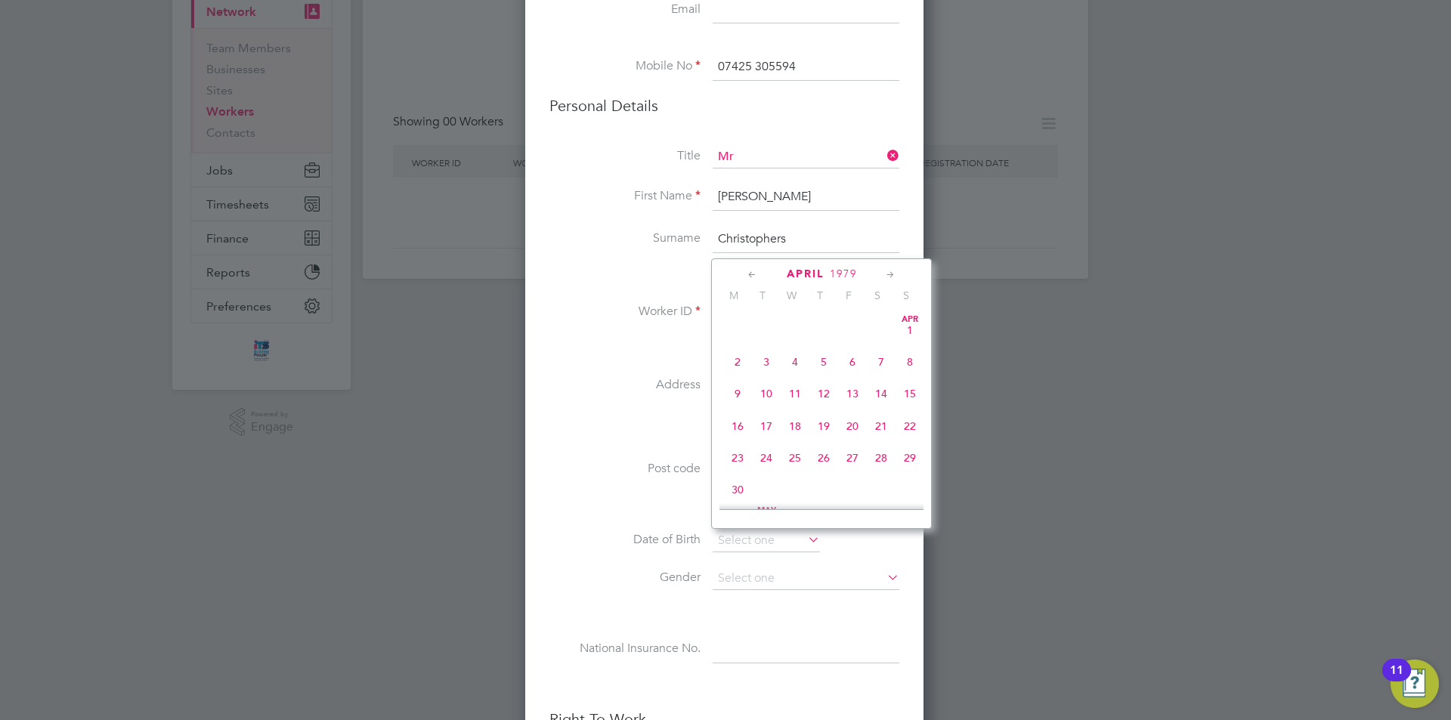
click at [755, 274] on icon at bounding box center [752, 275] width 14 height 17
click at [768, 460] on span "30" at bounding box center [766, 458] width 29 height 29
type input "30 Jan 1979"
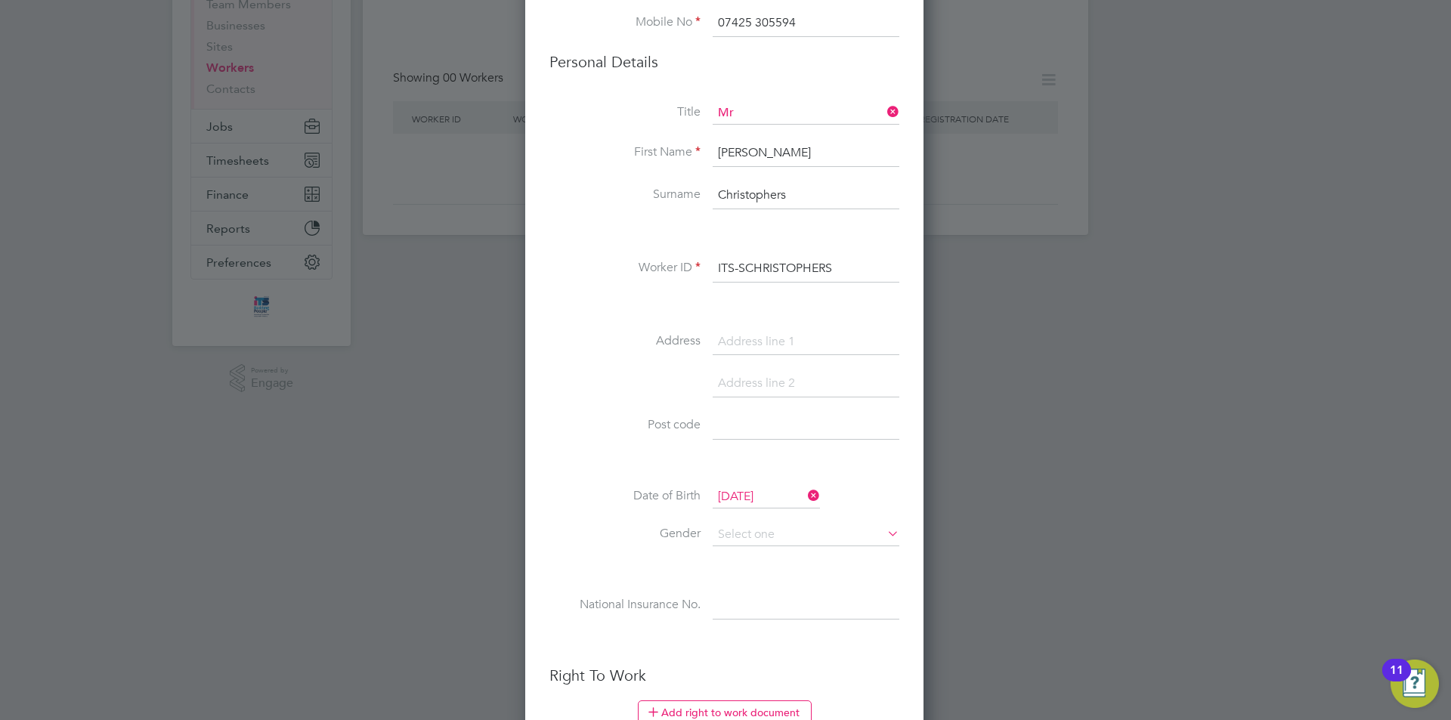
scroll to position [227, 0]
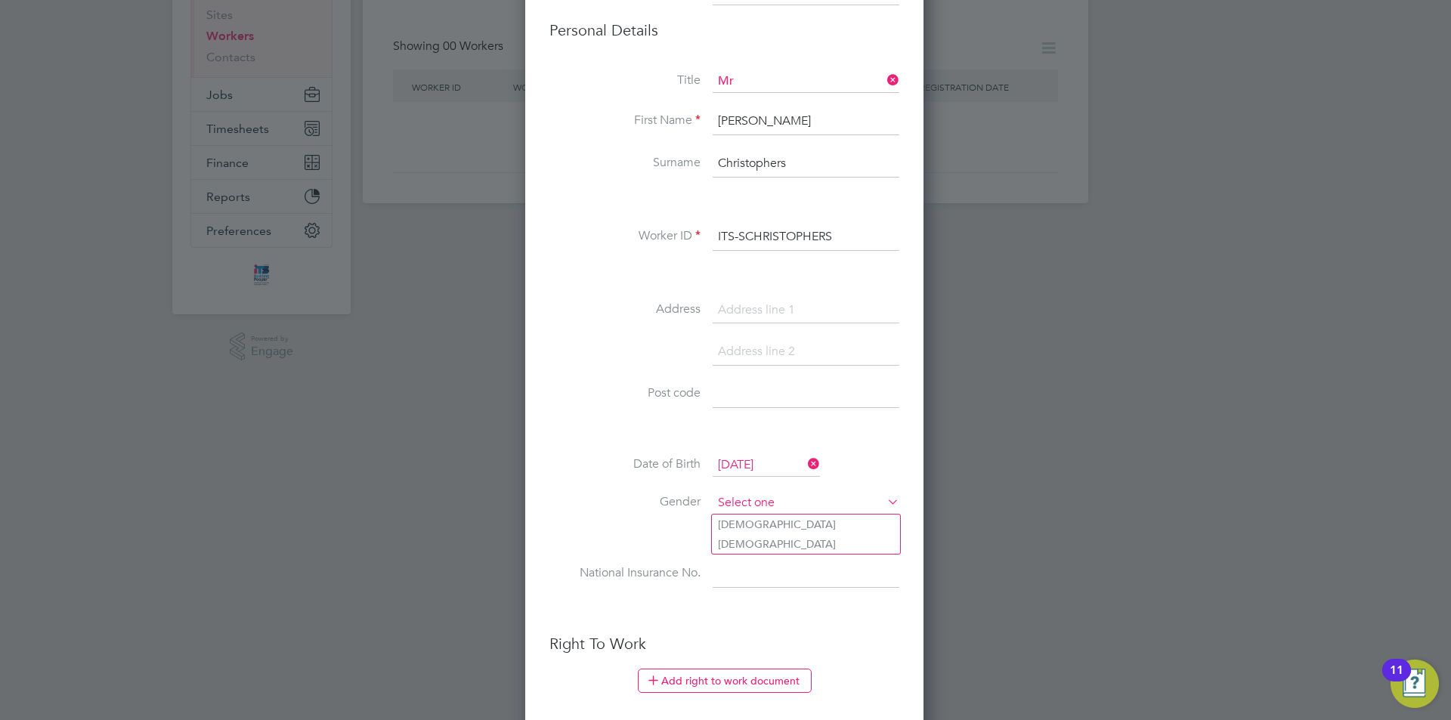
click at [764, 505] on input at bounding box center [806, 503] width 187 height 23
click at [759, 526] on li "Male" at bounding box center [806, 525] width 188 height 20
type input "Male"
click at [758, 576] on input at bounding box center [806, 574] width 187 height 27
paste input "JH639718C"
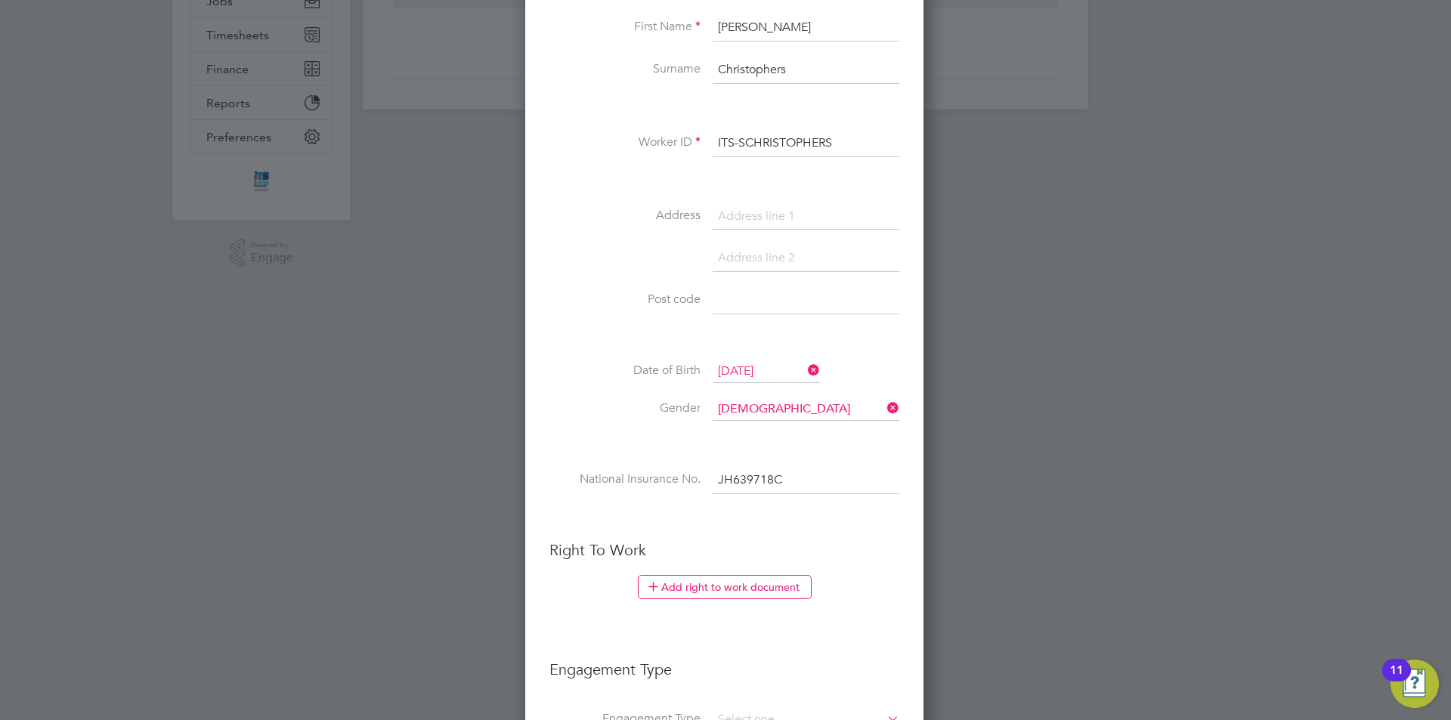
scroll to position [454, 0]
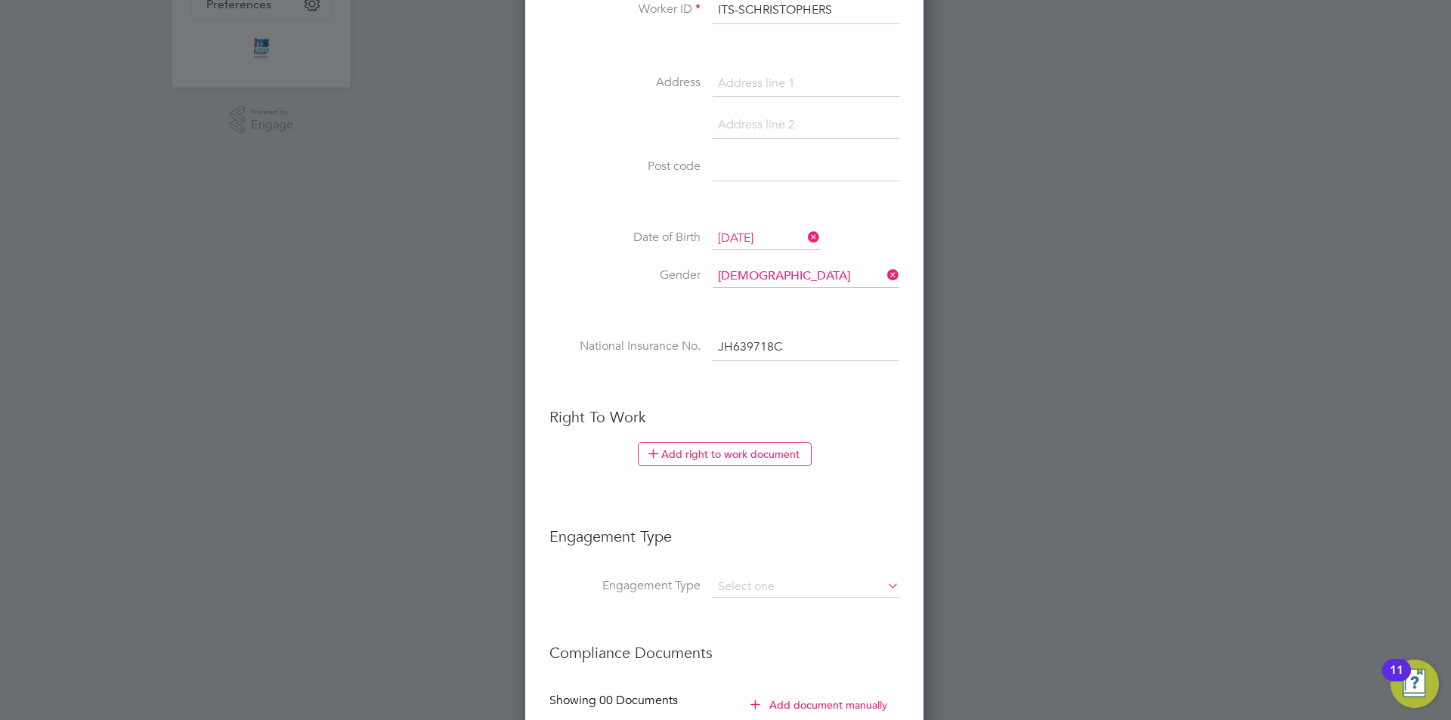
type input "JH 63 97 18 C"
click at [712, 453] on button "Add right to work document" at bounding box center [725, 454] width 174 height 24
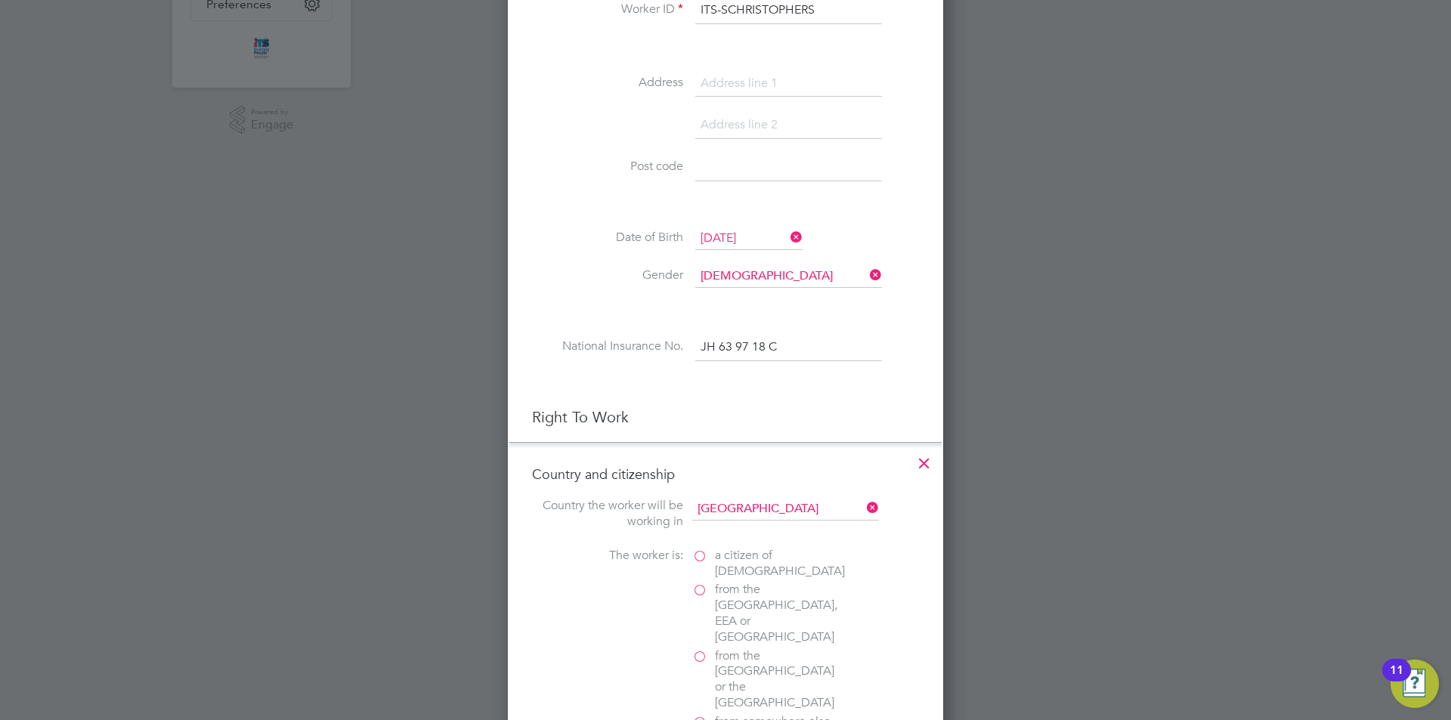
scroll to position [1506, 436]
click at [702, 555] on label "a citizen of United Kingdom" at bounding box center [767, 564] width 151 height 32
click at [0, 0] on input "a citizen of United Kingdom" at bounding box center [0, 0] width 0 height 0
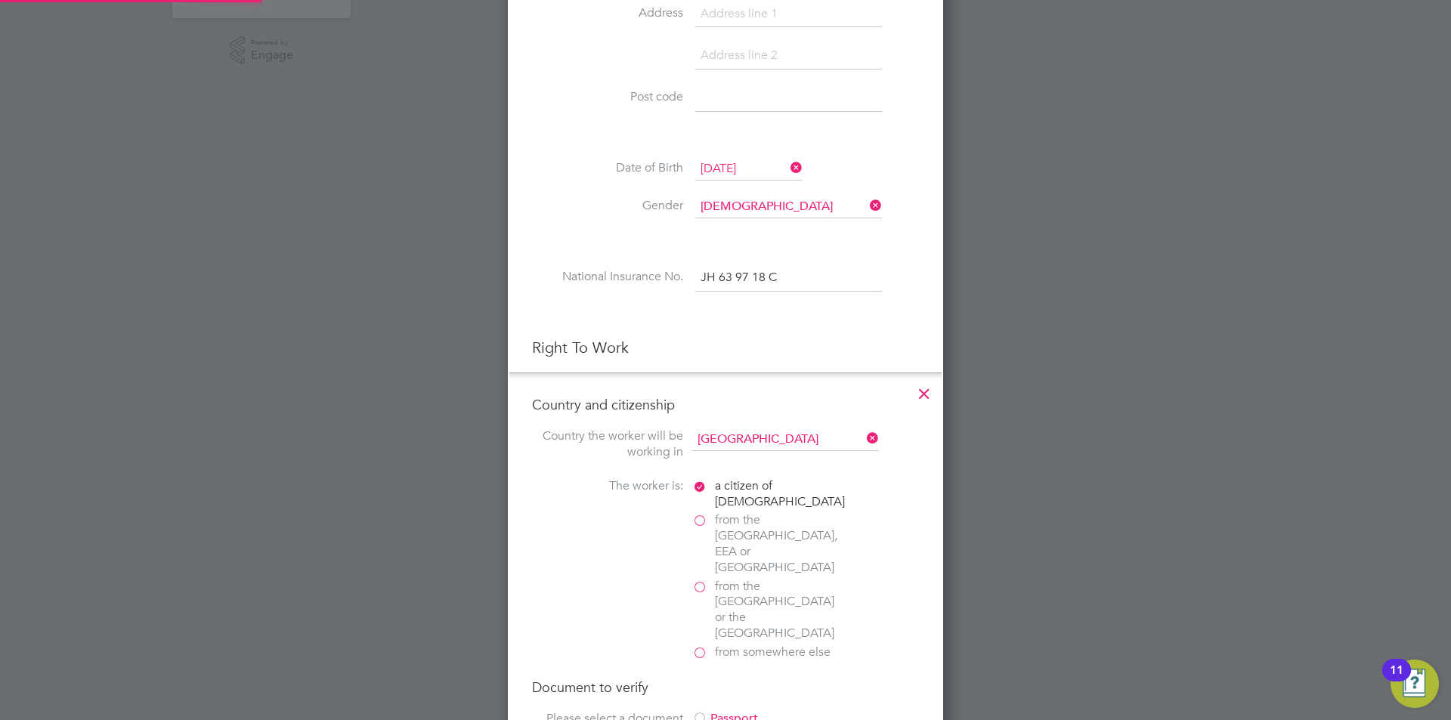
scroll to position [605, 0]
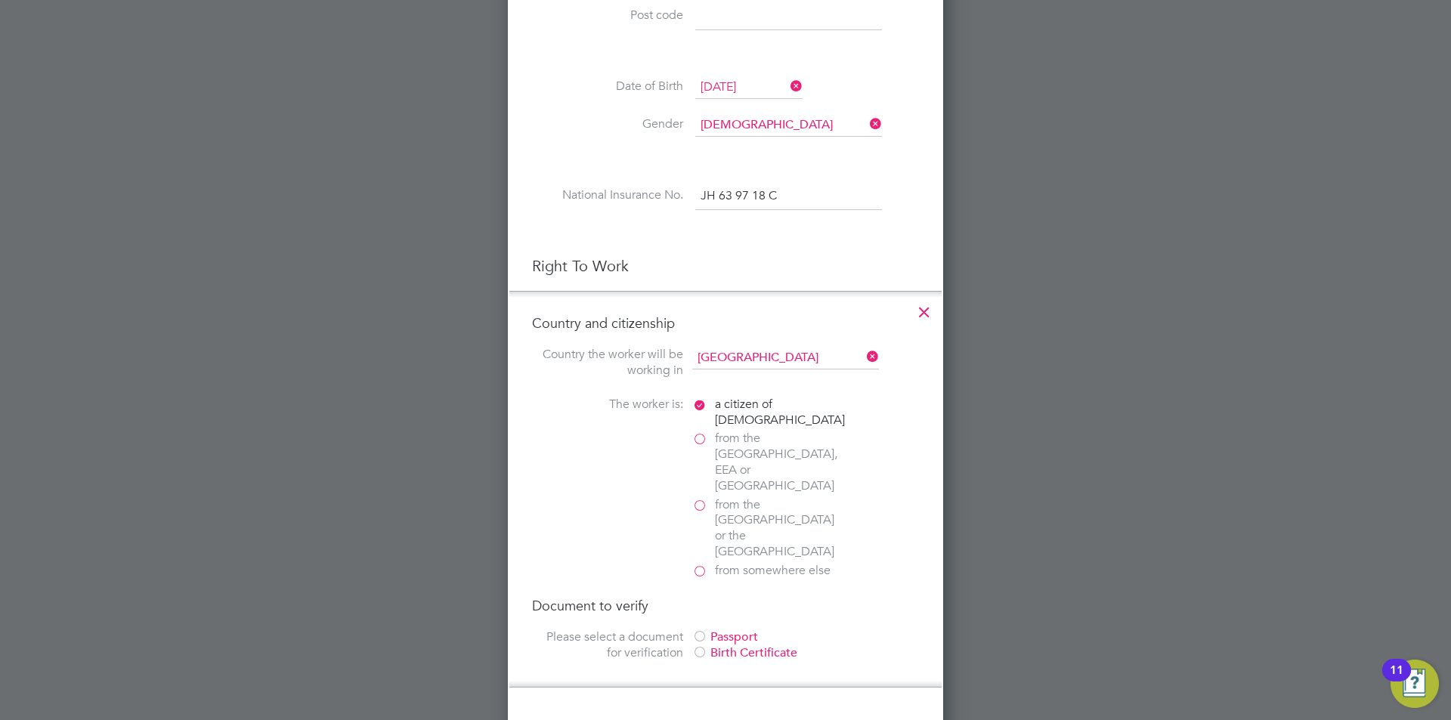
click at [731, 630] on div "Passport" at bounding box center [805, 638] width 227 height 16
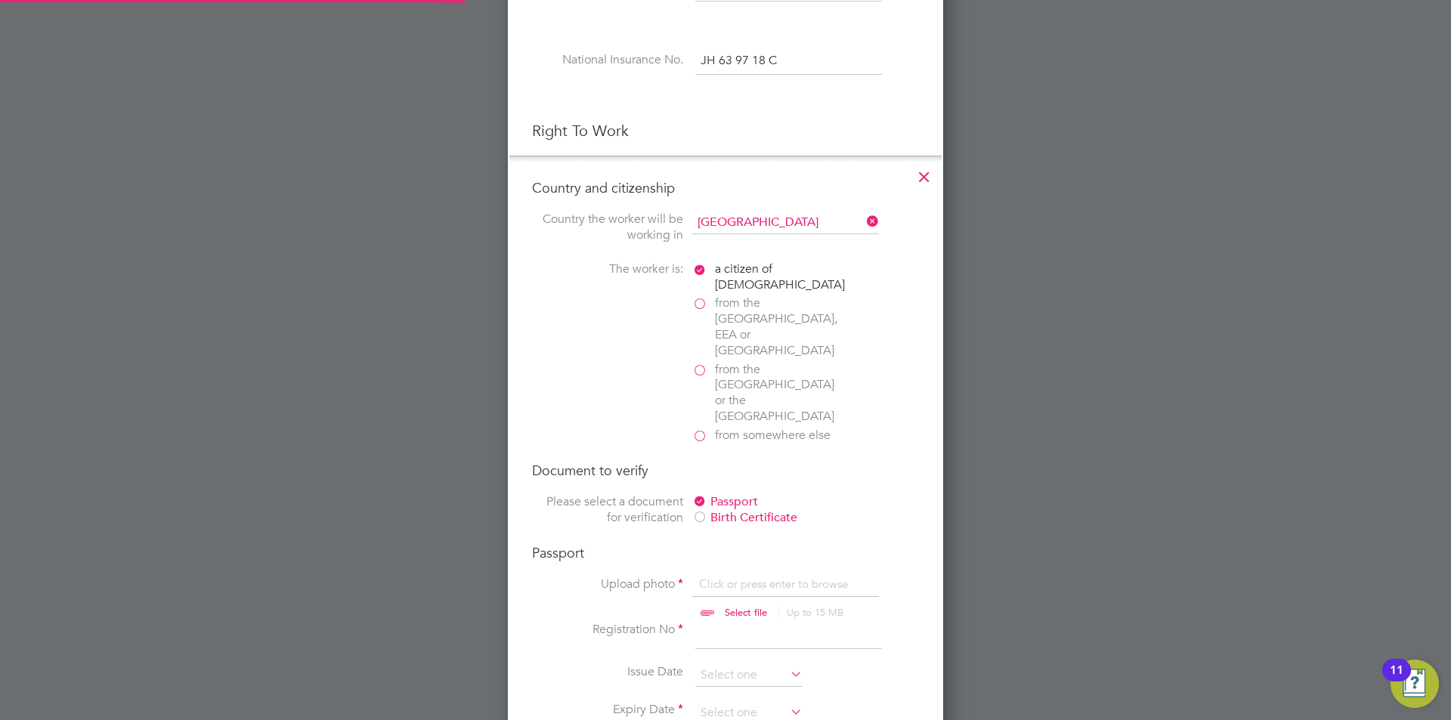
scroll to position [832, 0]
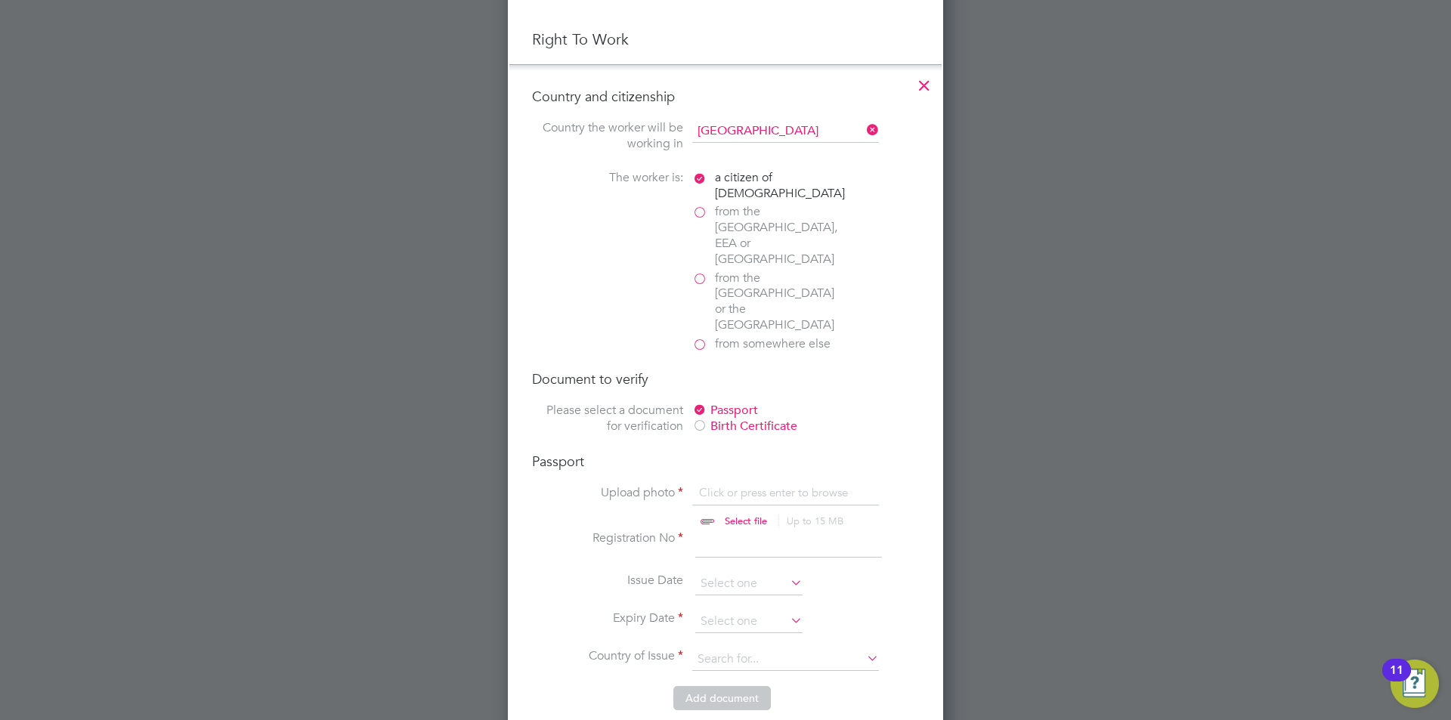
click at [786, 485] on input "file" at bounding box center [760, 507] width 237 height 45
click at [762, 485] on input "file" at bounding box center [760, 507] width 237 height 45
type input "C:\fakepath\Scott Christophers Passport Exp. May 35.PDF"
click at [792, 485] on input "file" at bounding box center [760, 507] width 237 height 45
type input "C:\fakepath\Scott Christophers Passport Exp. May 35.PDF"
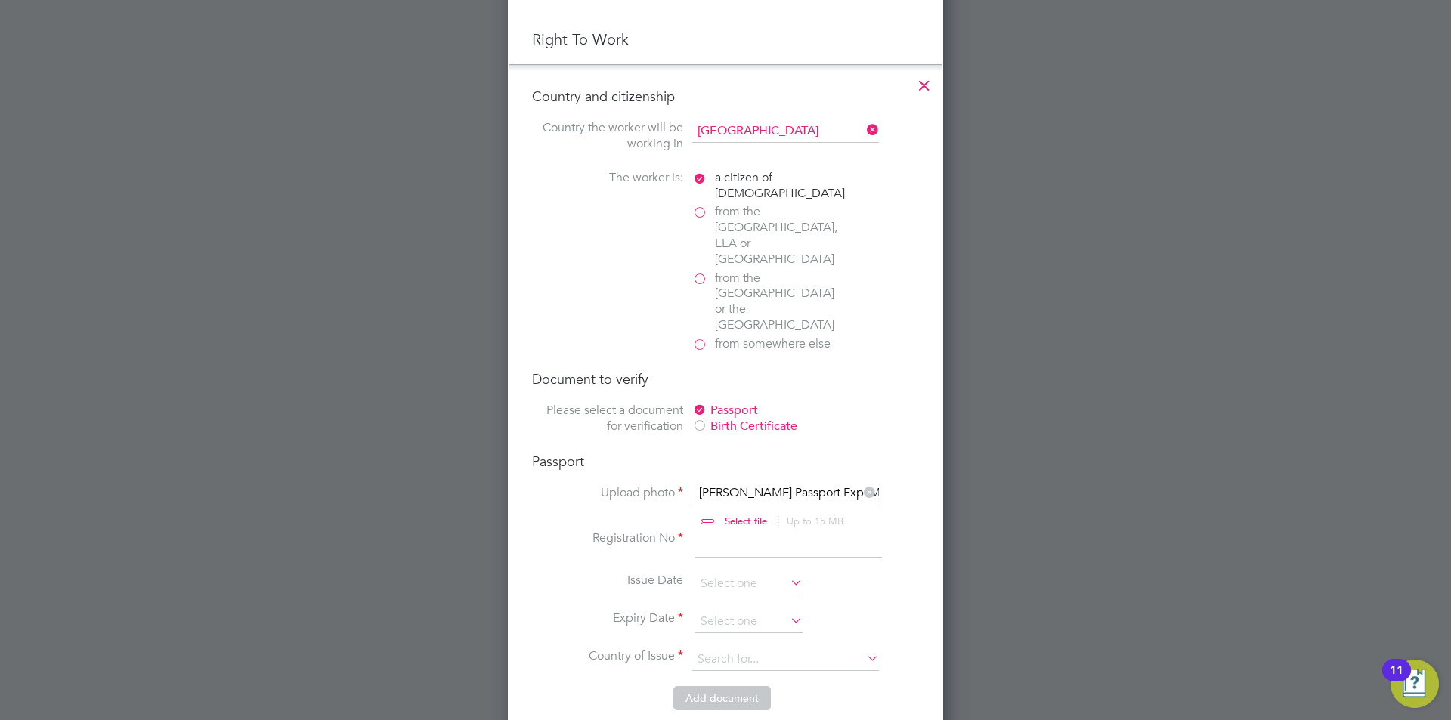
click at [747, 485] on input "file" at bounding box center [760, 507] width 237 height 45
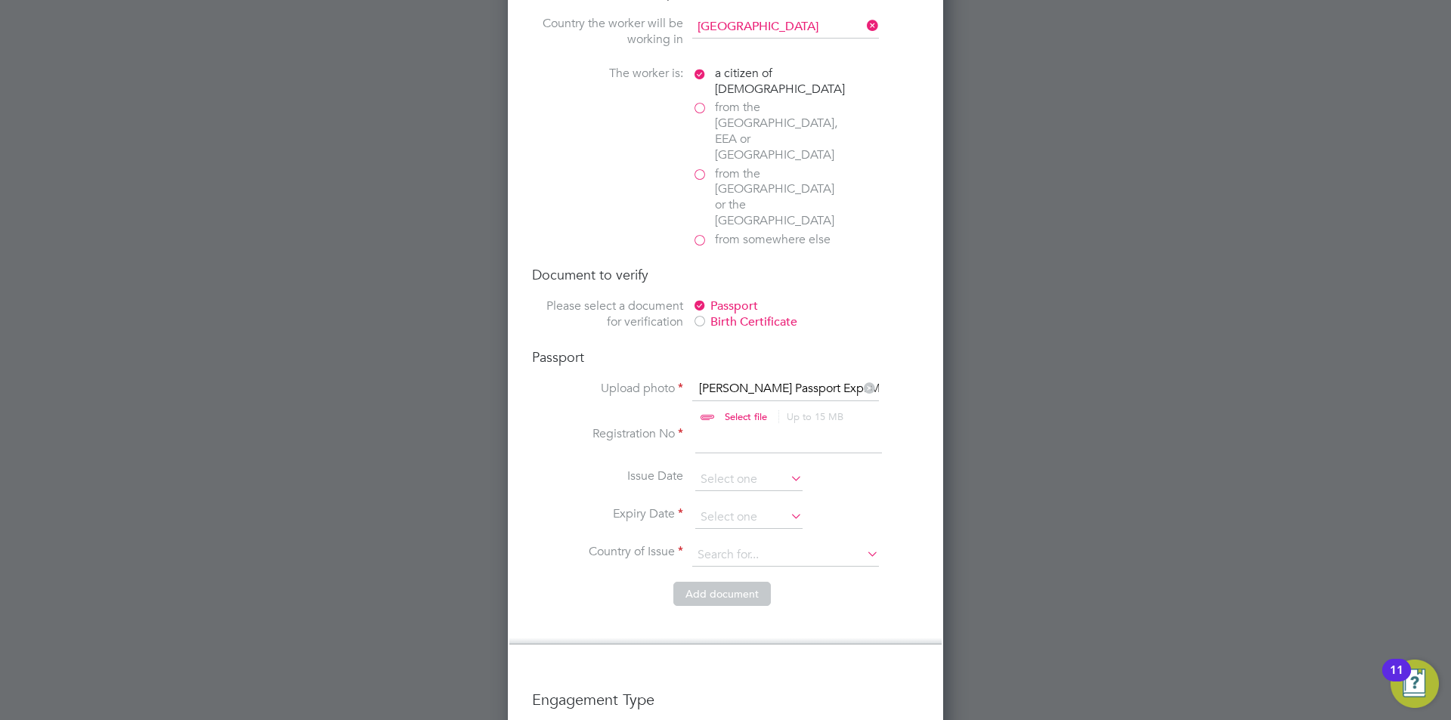
scroll to position [983, 0]
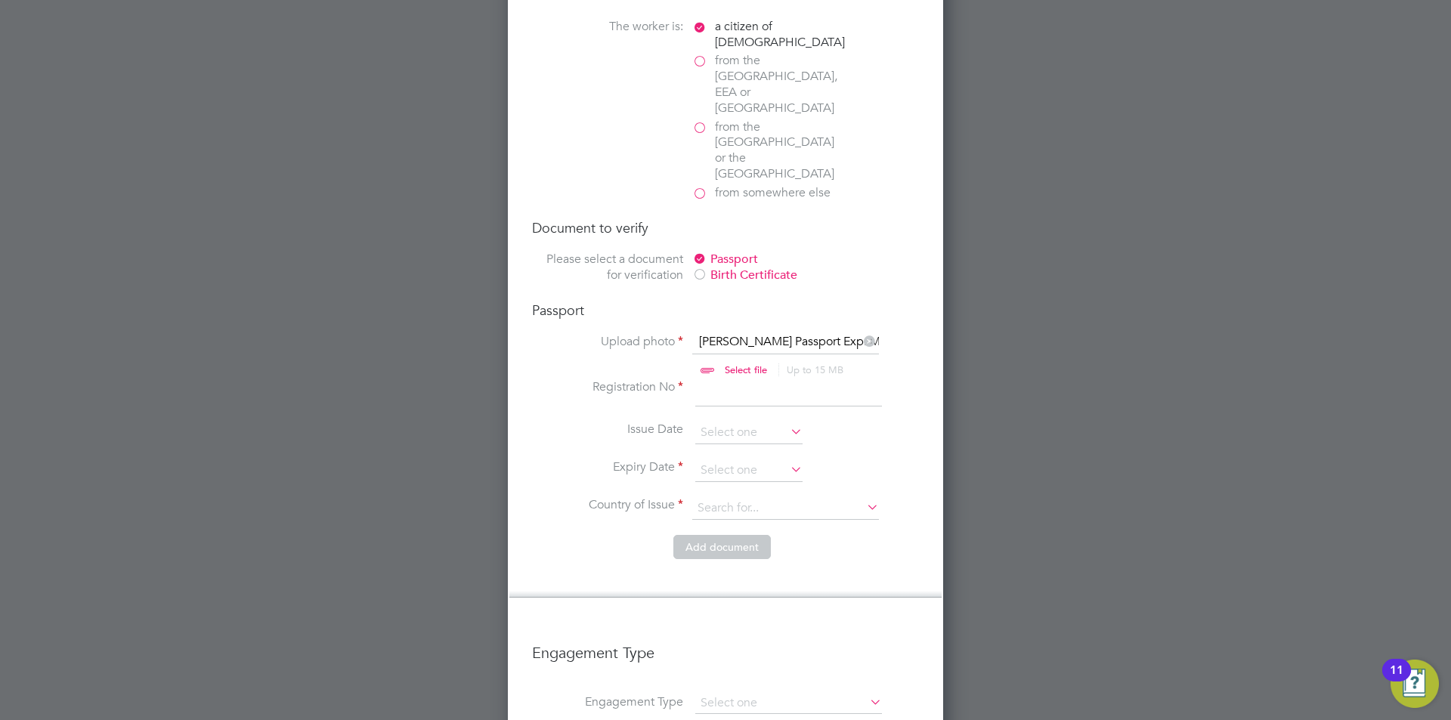
click at [733, 380] on input at bounding box center [788, 393] width 187 height 27
type input "155495611"
click at [740, 422] on input at bounding box center [748, 433] width 107 height 23
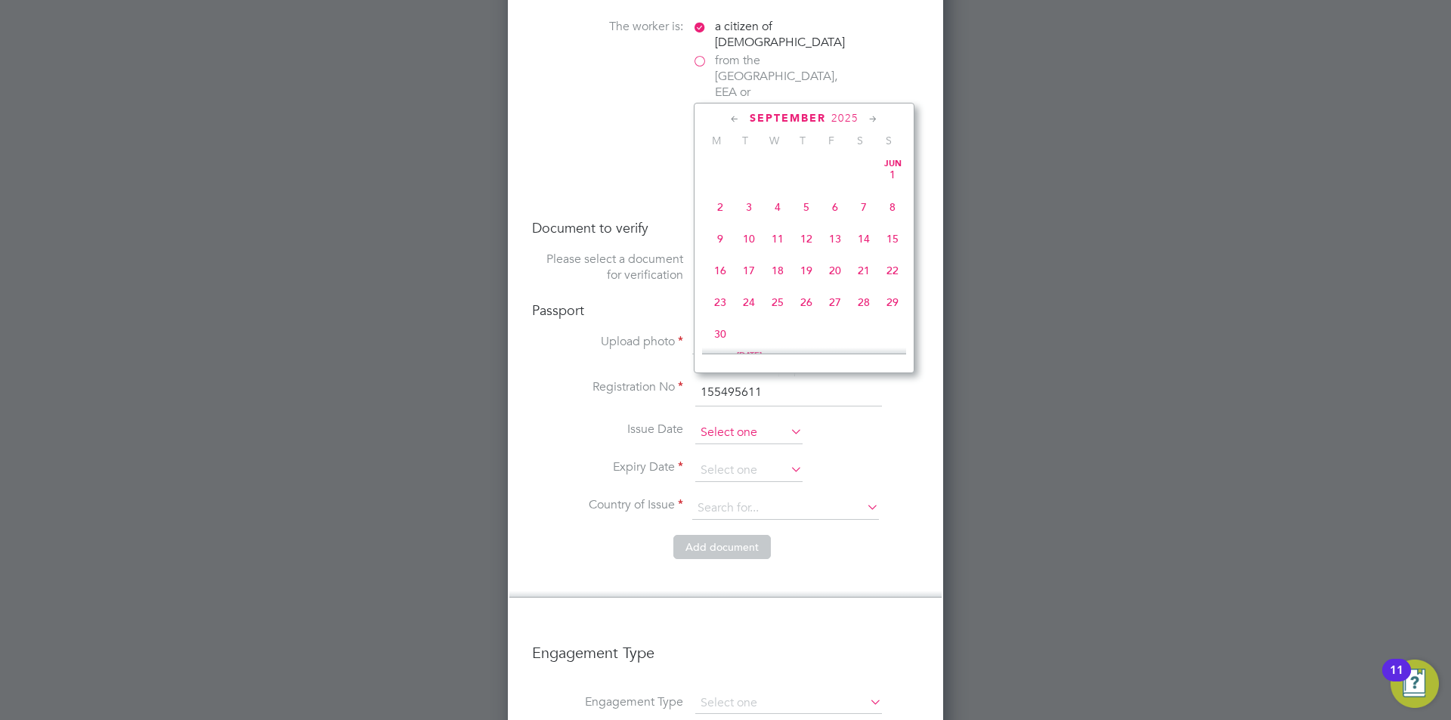
scroll to position [458, 0]
click at [734, 119] on icon at bounding box center [735, 119] width 14 height 17
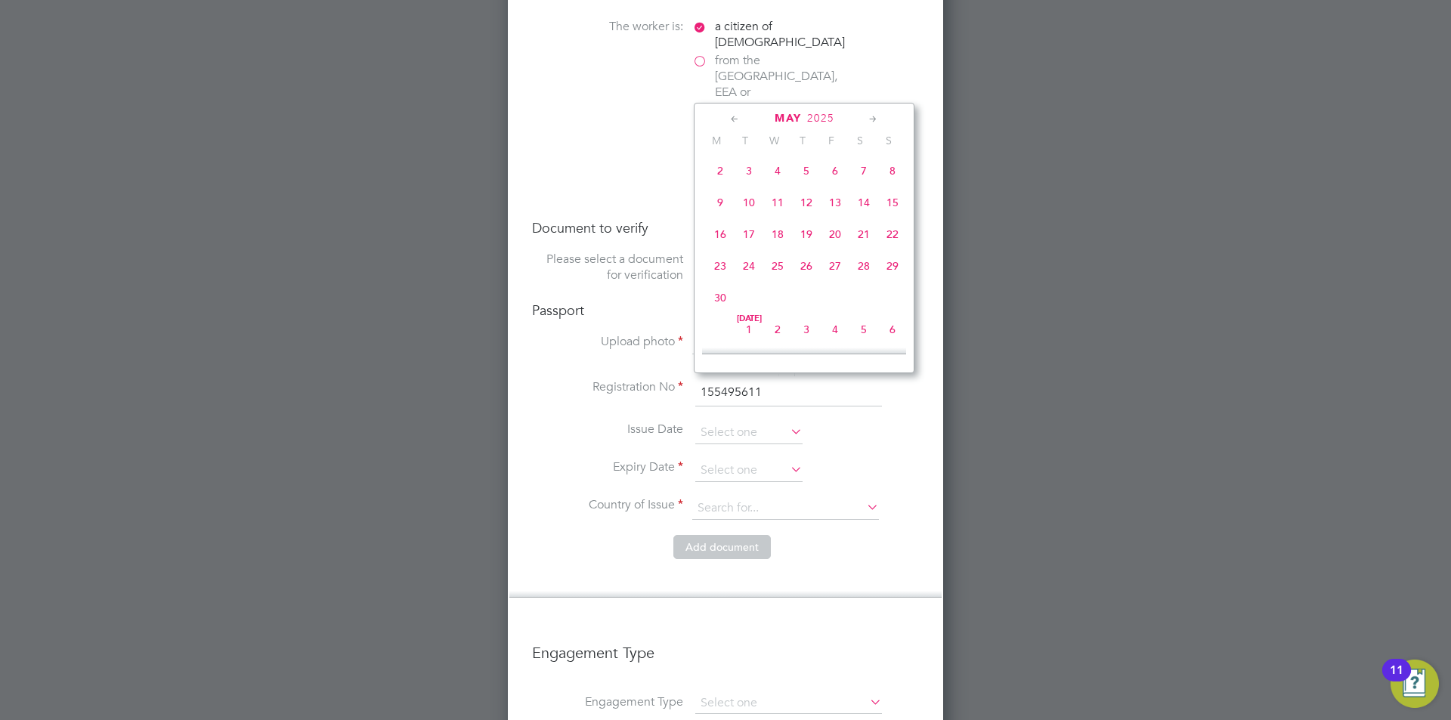
scroll to position [0, 0]
click at [749, 304] on span "27" at bounding box center [749, 302] width 29 height 29
type input "27 May 2025"
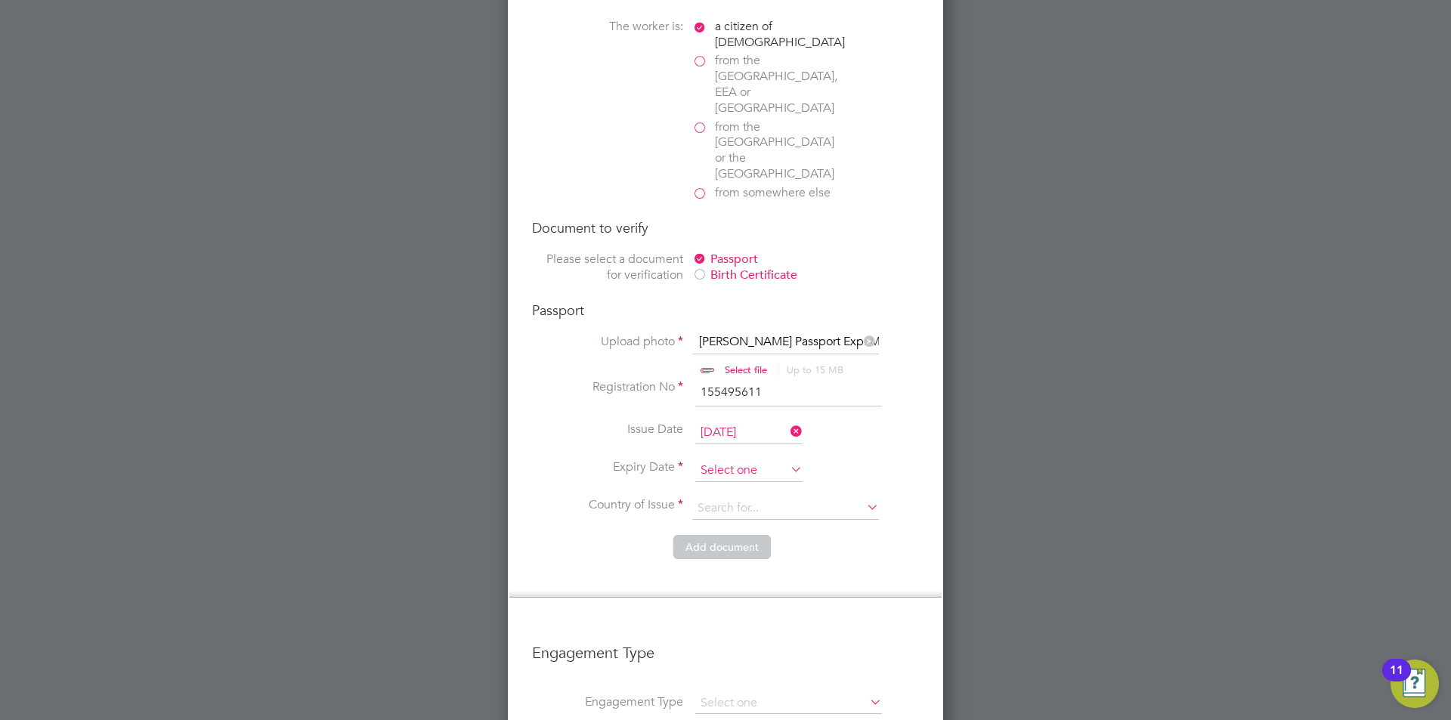
click at [749, 460] on input at bounding box center [748, 471] width 107 height 23
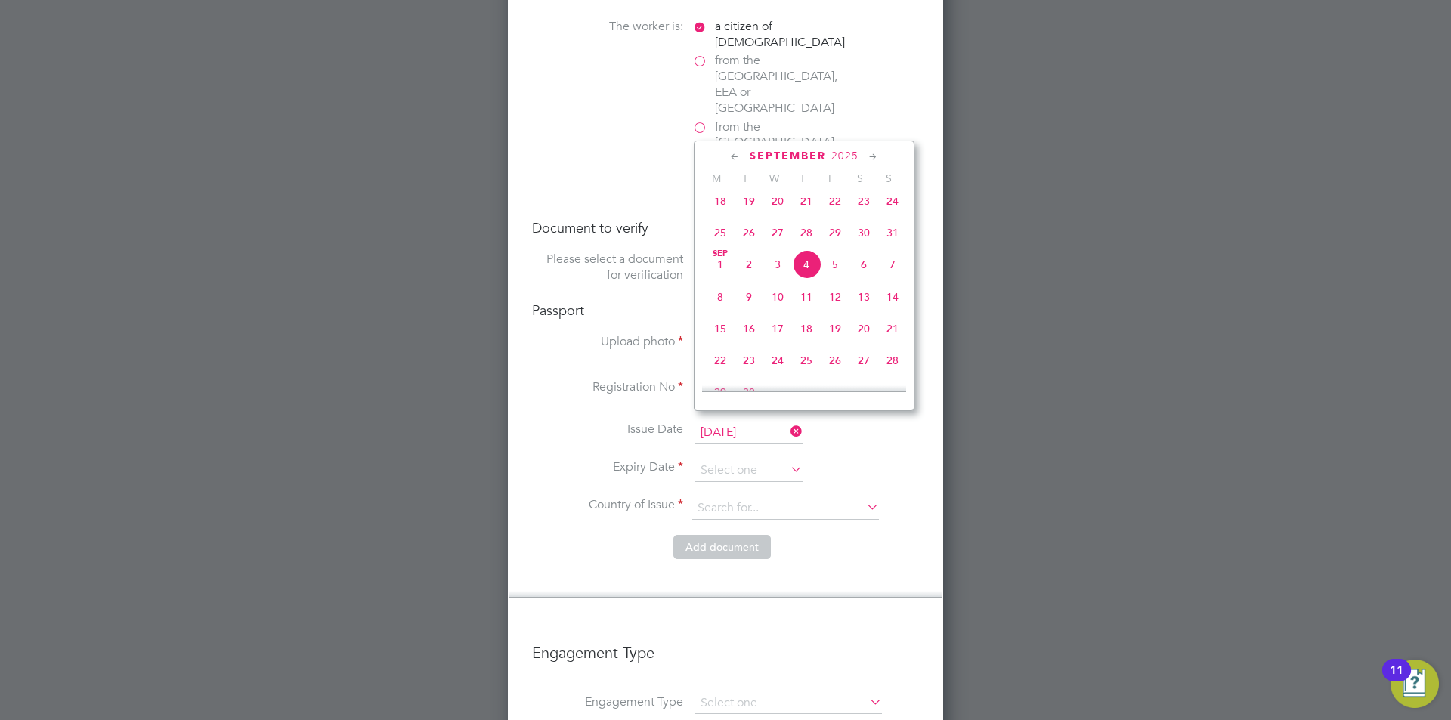
click at [846, 153] on span "2025" at bounding box center [845, 156] width 27 height 13
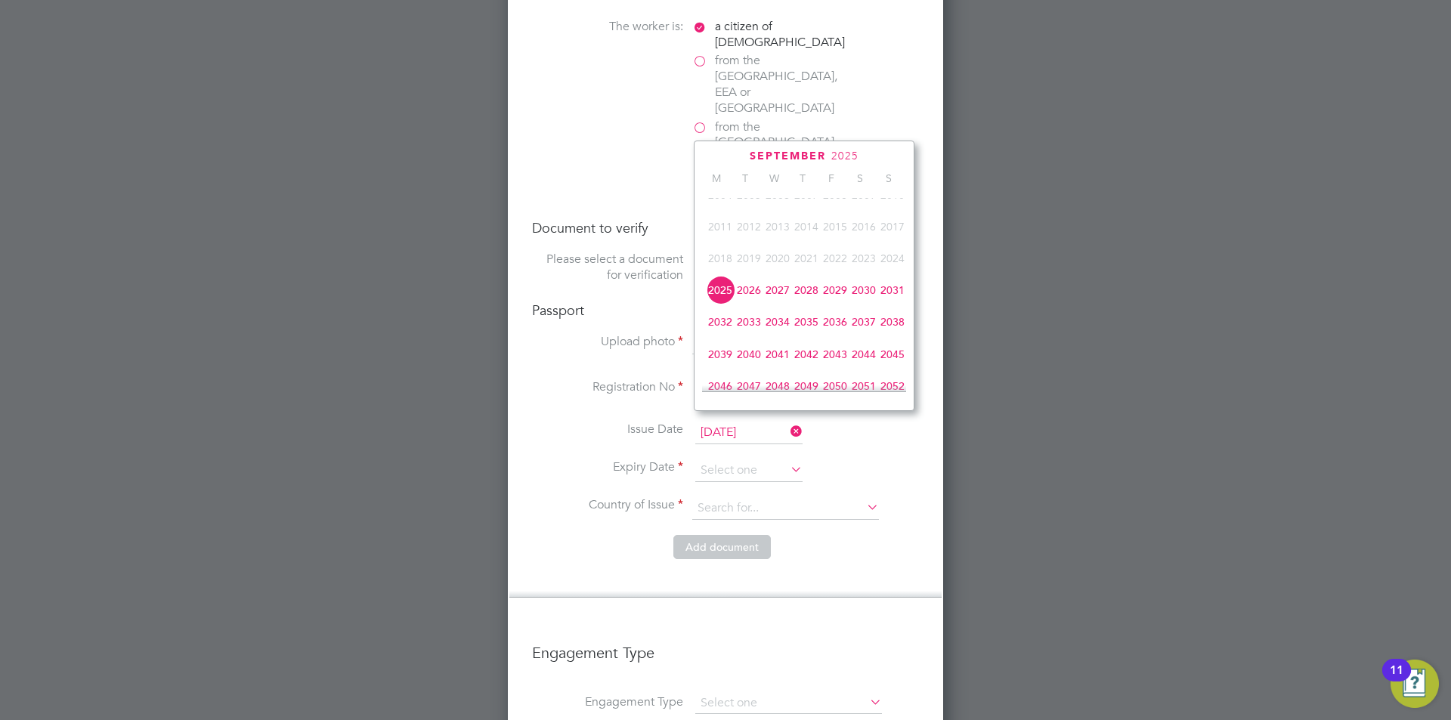
click at [813, 333] on span "2035" at bounding box center [806, 322] width 29 height 29
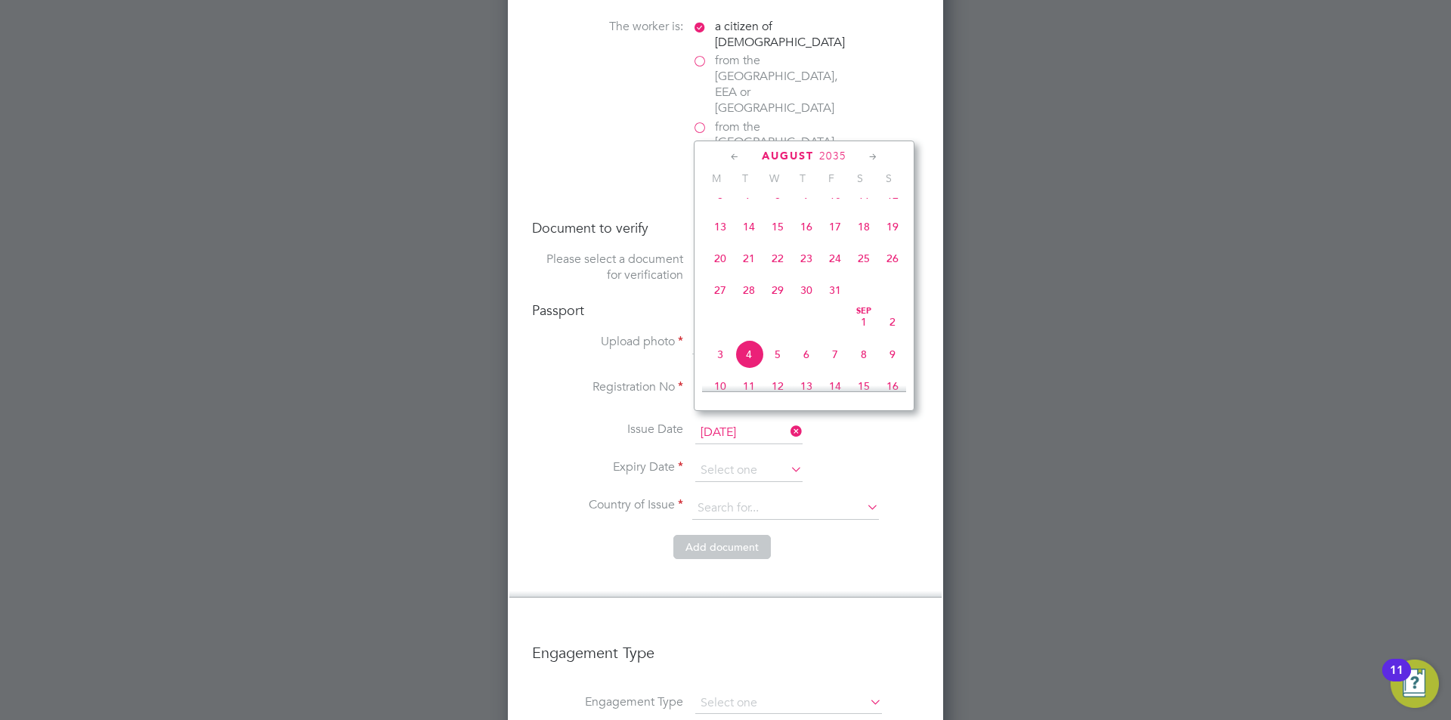
click at [731, 156] on icon at bounding box center [735, 157] width 14 height 17
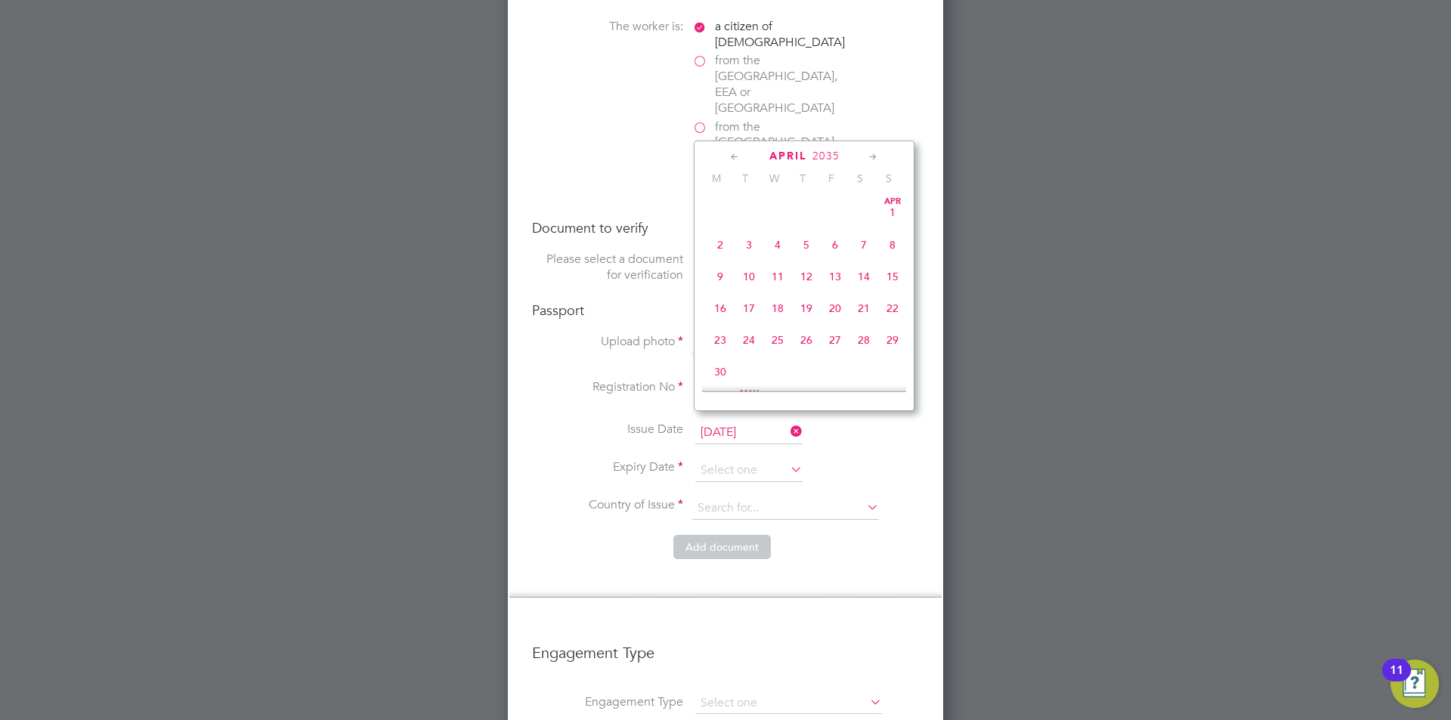
click at [872, 153] on icon at bounding box center [873, 157] width 14 height 17
click at [896, 311] on span "27" at bounding box center [892, 304] width 29 height 29
type input "27 May 2035"
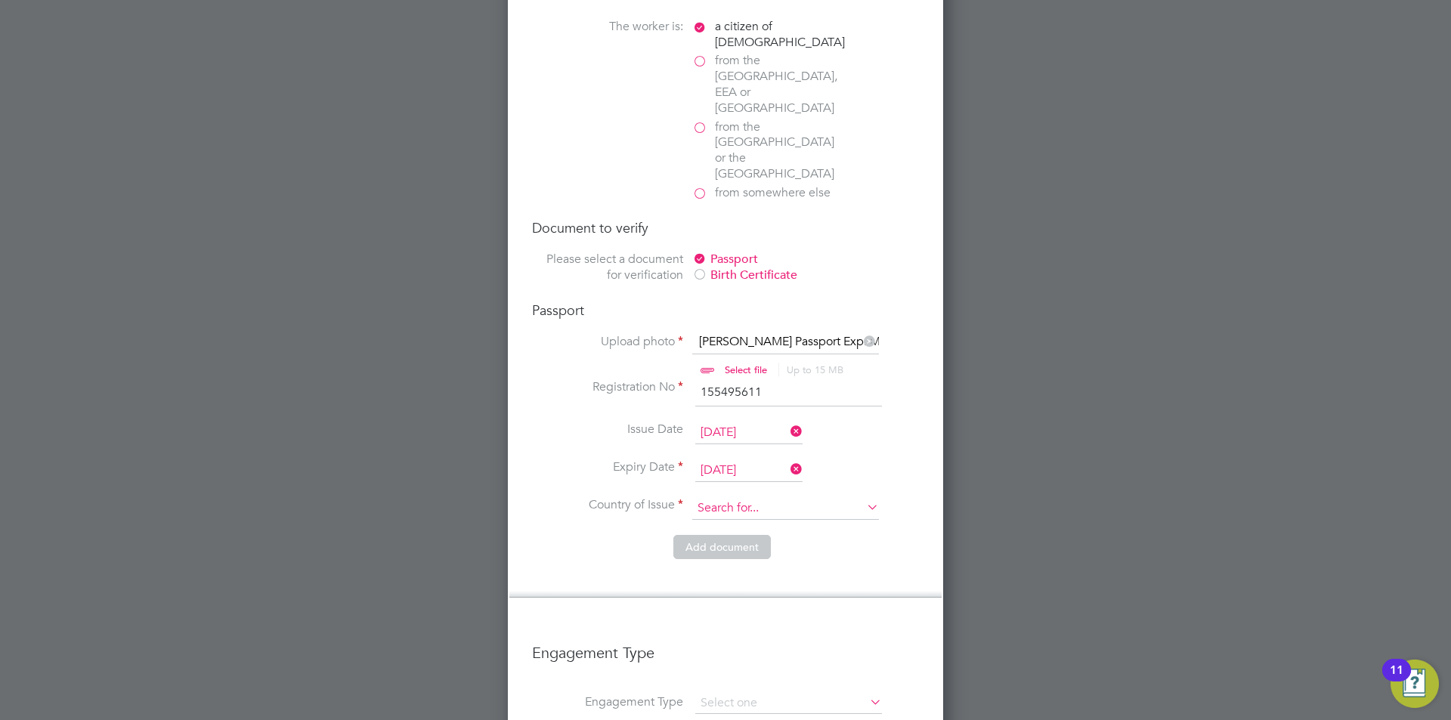
click at [773, 497] on input at bounding box center [785, 508] width 187 height 23
click at [804, 484] on li "United Kin gdom" at bounding box center [786, 482] width 188 height 20
type input "United Kingdom"
click at [734, 535] on button "Add document" at bounding box center [723, 547] width 98 height 24
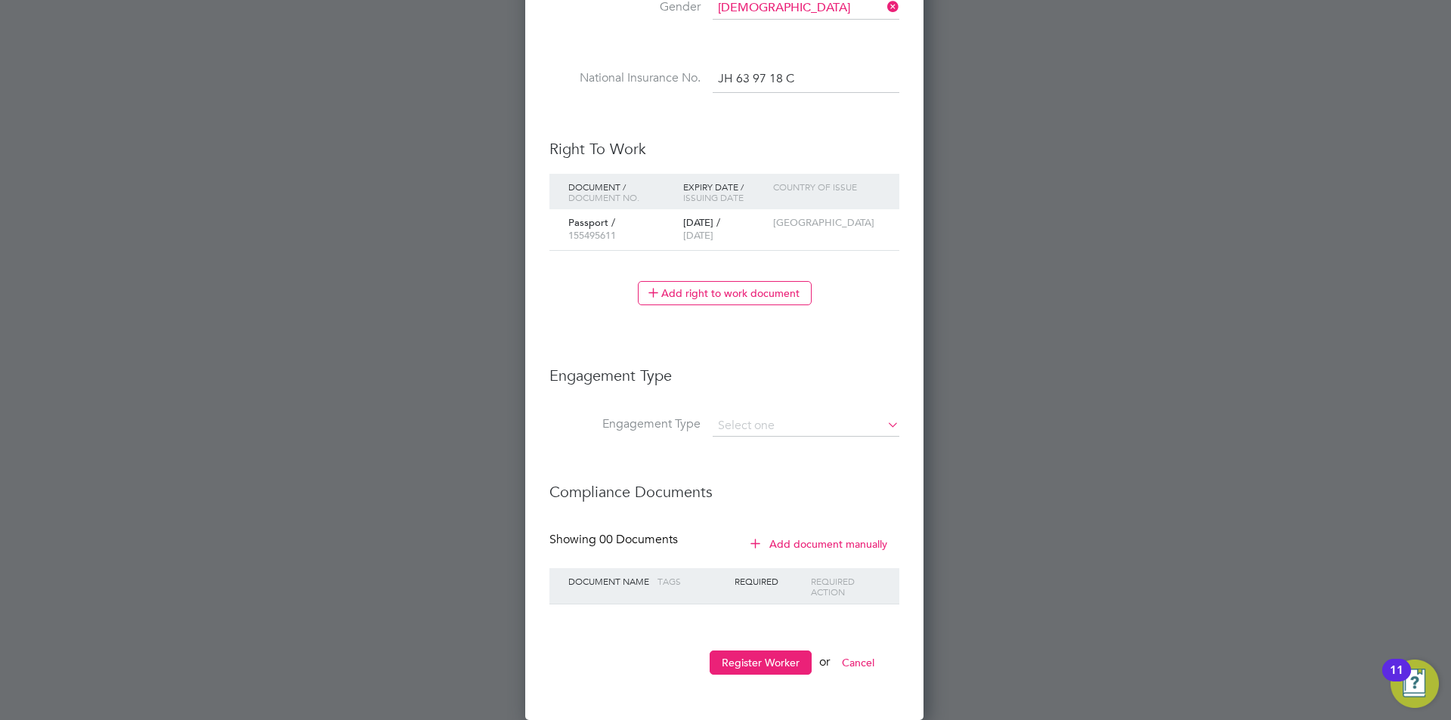
scroll to position [1386, 401]
click at [804, 427] on input at bounding box center [806, 426] width 187 height 21
click at [811, 466] on li "PAYE Direct" at bounding box center [806, 470] width 188 height 22
type input "PAYE Direct"
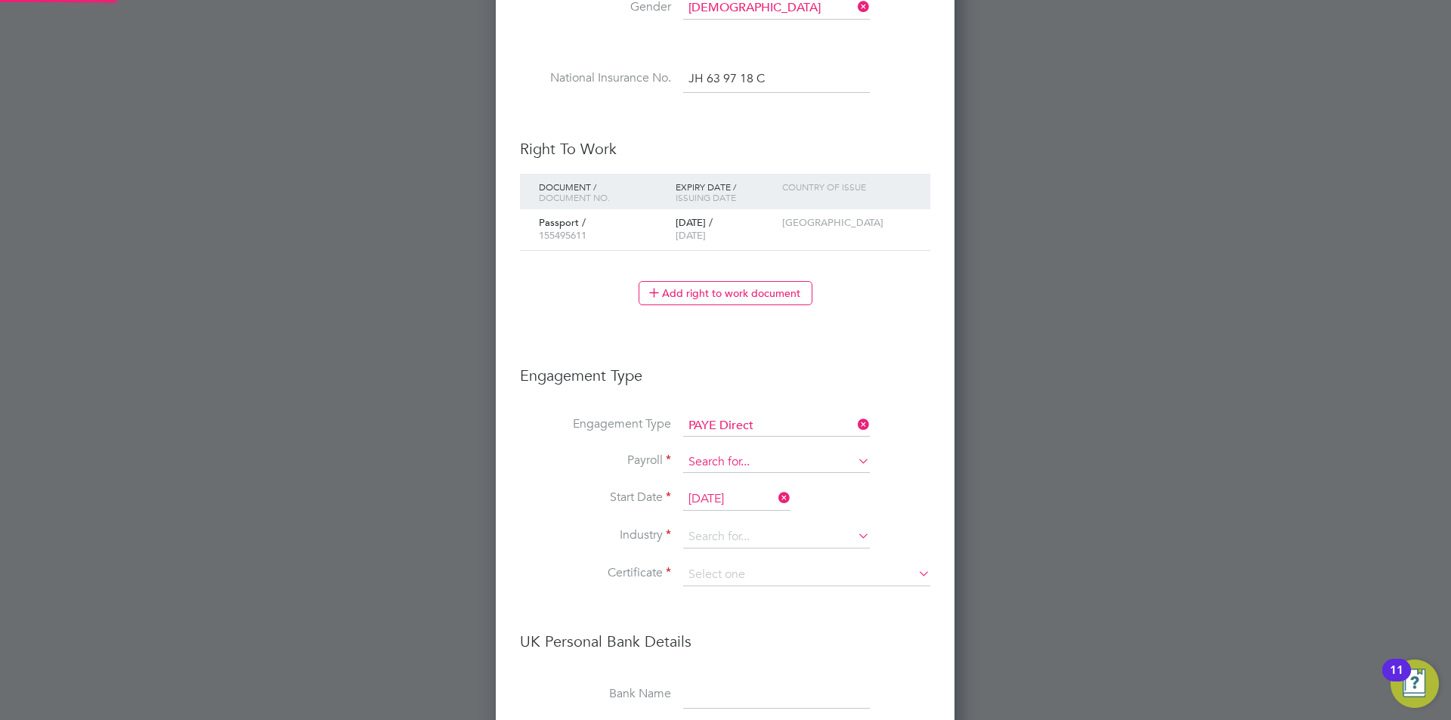
scroll to position [1826, 460]
click at [764, 463] on input at bounding box center [776, 462] width 187 height 21
click at [767, 480] on li "Agency PAYE" at bounding box center [777, 484] width 188 height 22
type input "Agency PAYE"
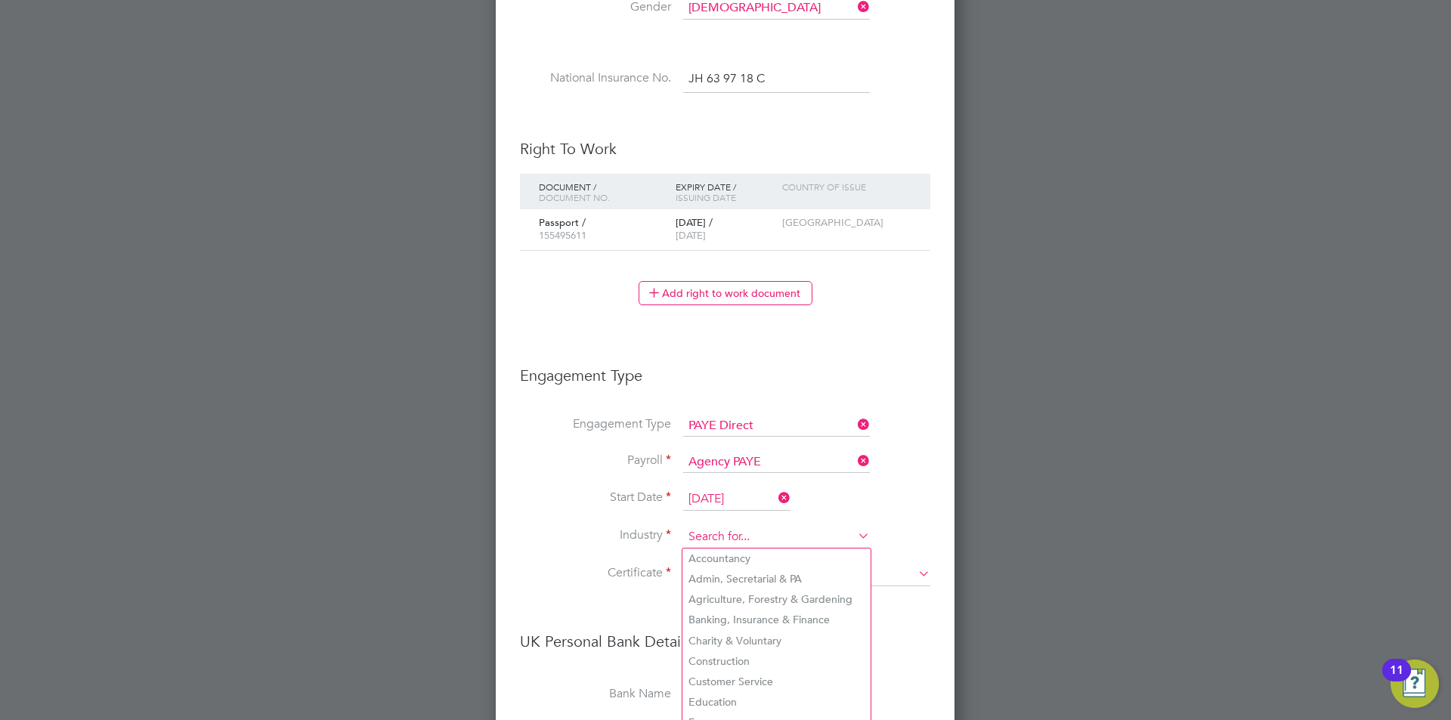
click at [738, 527] on input at bounding box center [776, 537] width 187 height 23
click at [742, 652] on li "Construction" at bounding box center [777, 662] width 188 height 20
type input "Construction"
click at [742, 575] on input at bounding box center [806, 575] width 247 height 23
click at [742, 637] on li "Don't know" at bounding box center [807, 636] width 249 height 20
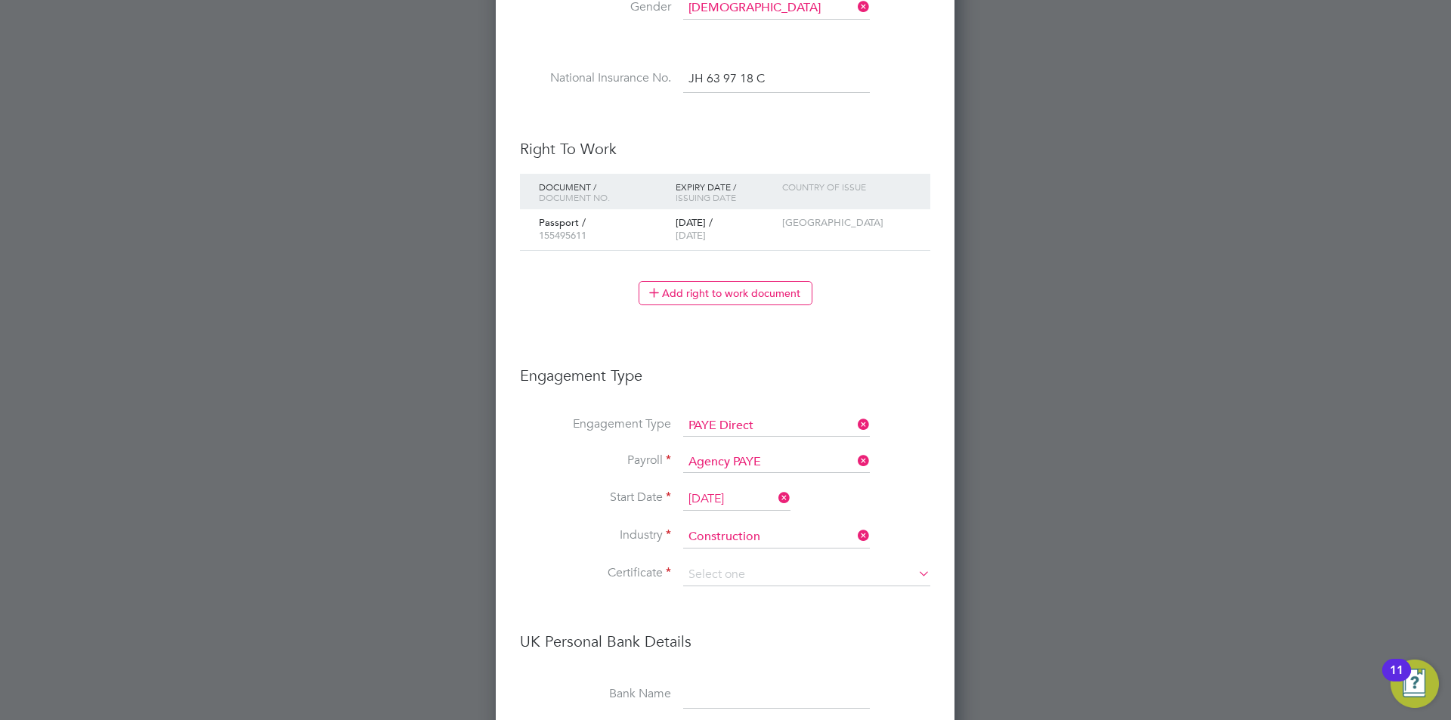
type input "Don't know"
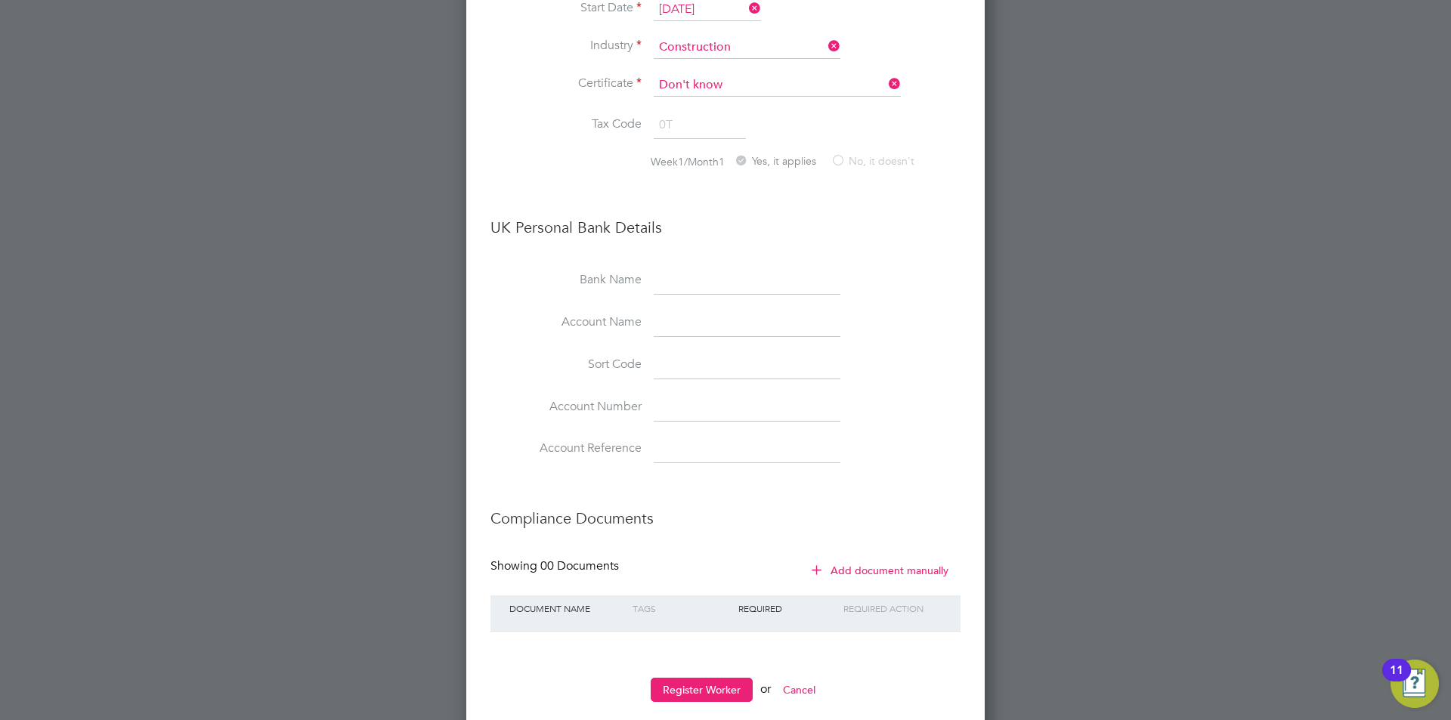
scroll to position [1238, 0]
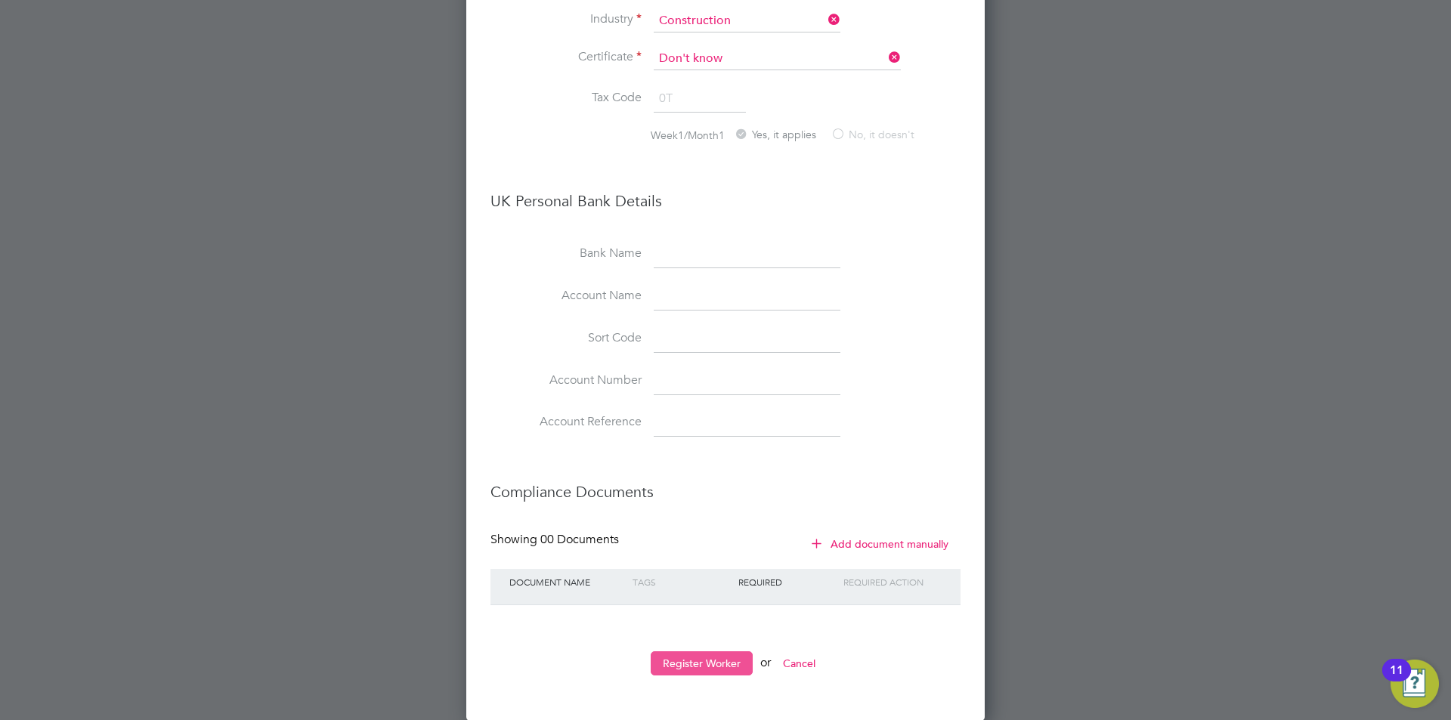
click at [701, 657] on button "Register Worker" at bounding box center [702, 664] width 102 height 24
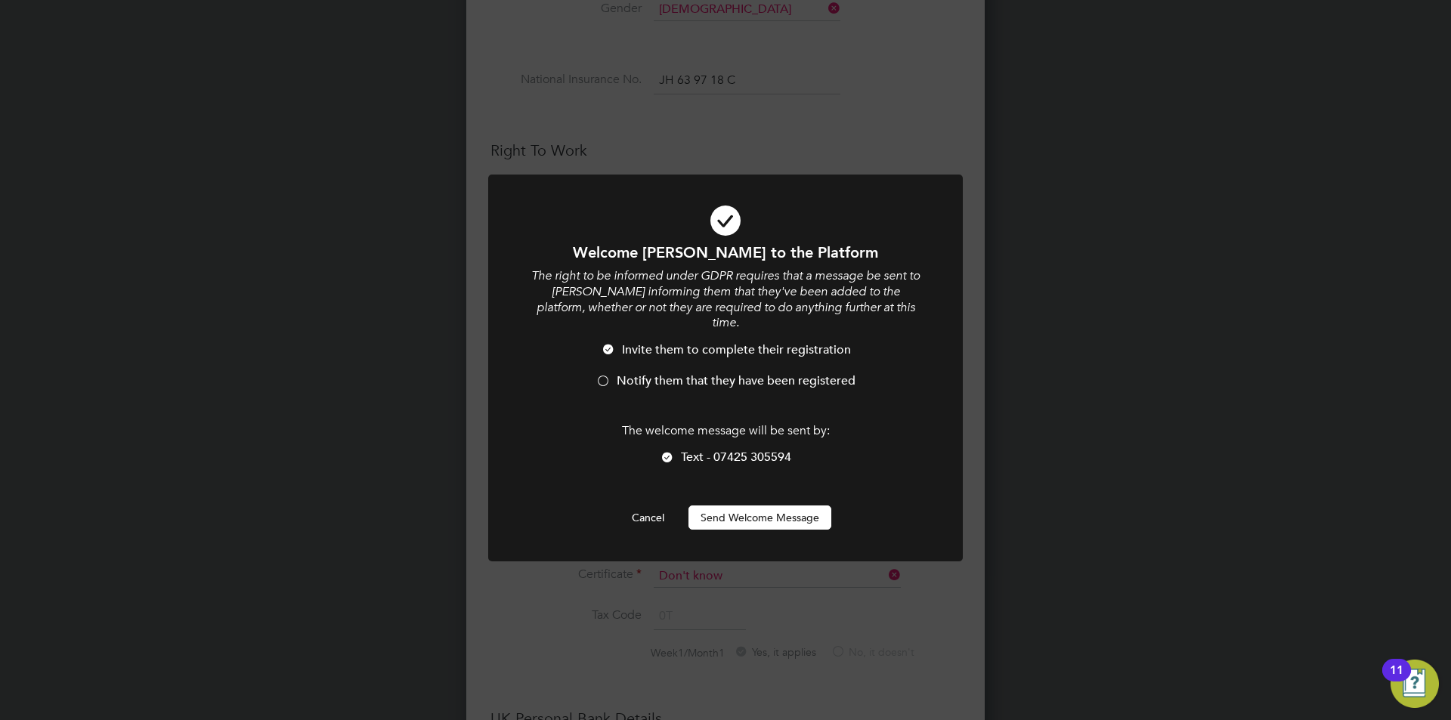
click at [623, 373] on span "Notify them that they have been registered" at bounding box center [736, 380] width 239 height 15
click at [769, 506] on button "Send Welcome Message" at bounding box center [760, 518] width 143 height 24
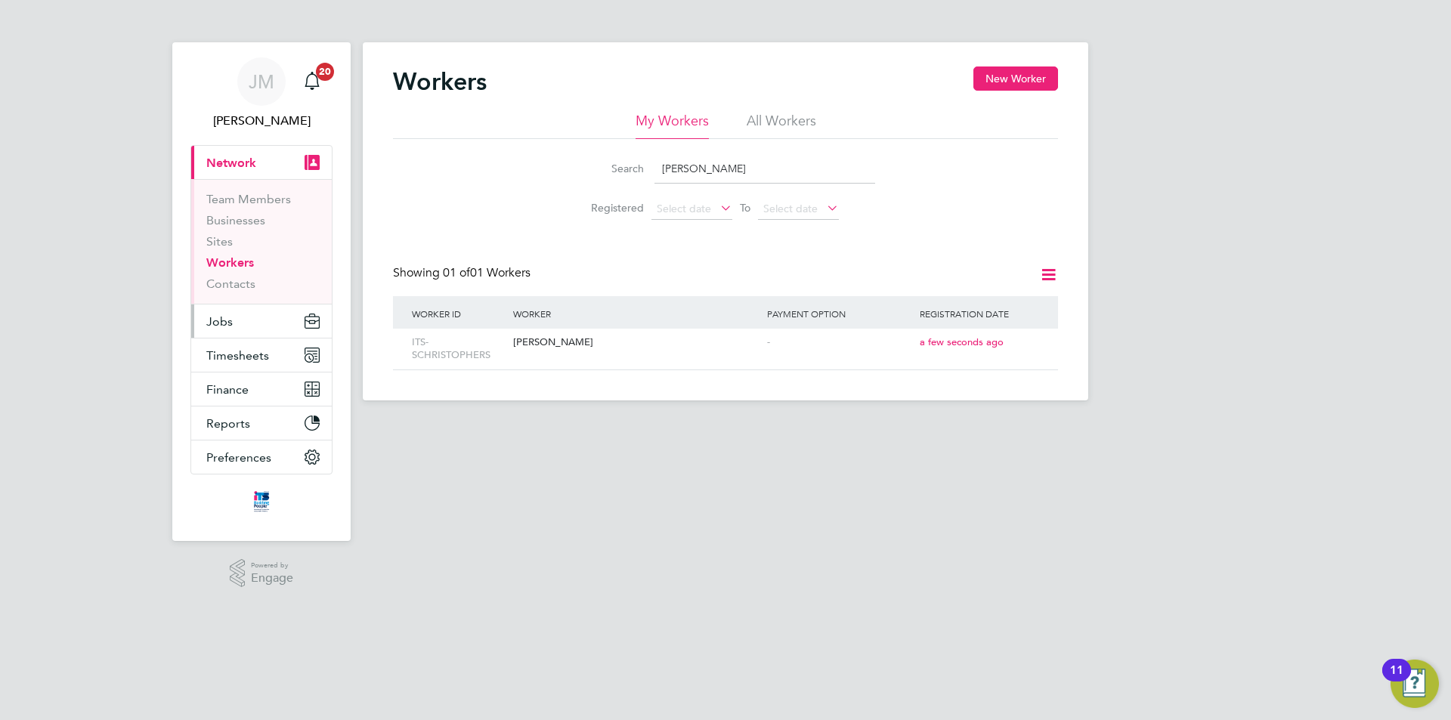
click at [247, 319] on button "Jobs" at bounding box center [261, 321] width 141 height 33
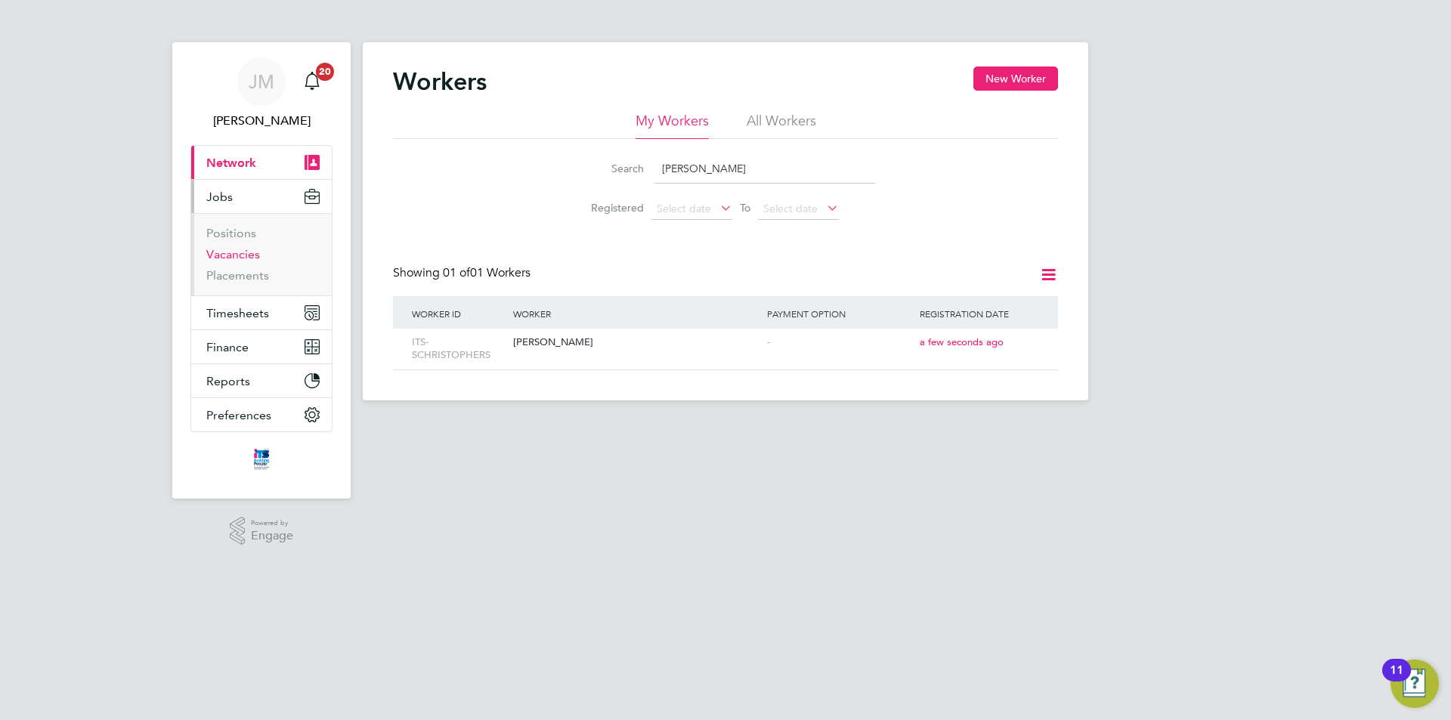
click at [250, 256] on link "Vacancies" at bounding box center [233, 254] width 54 height 14
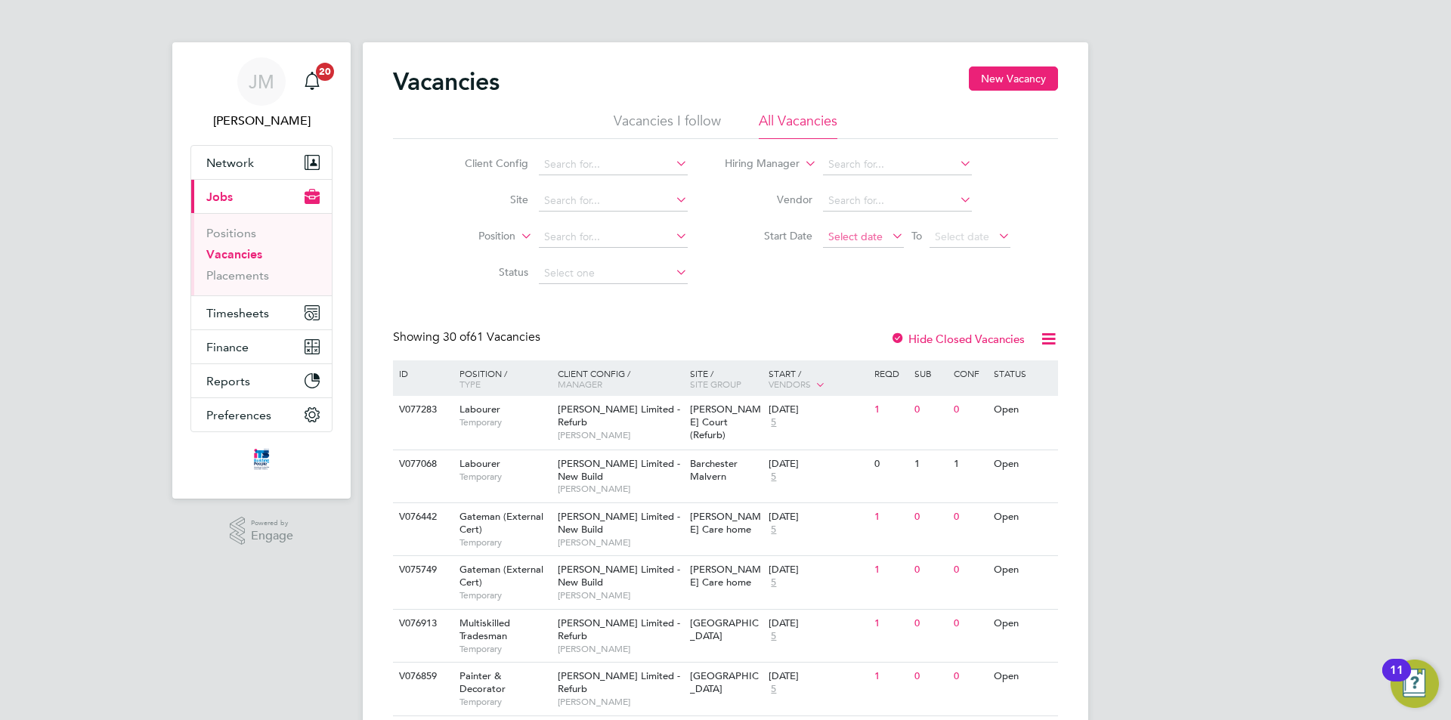
click at [865, 237] on span "Select date" at bounding box center [856, 237] width 54 height 14
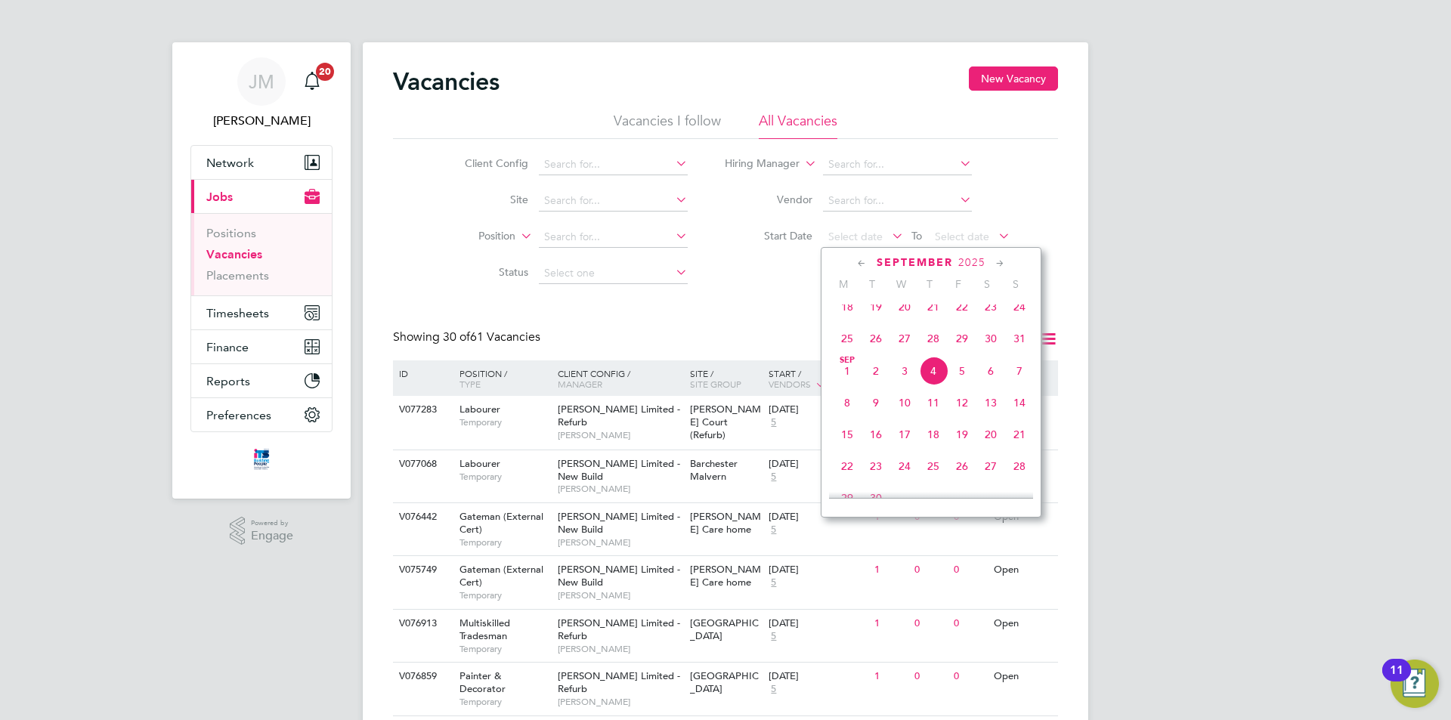
click at [846, 382] on span "Sep 1" at bounding box center [847, 371] width 29 height 29
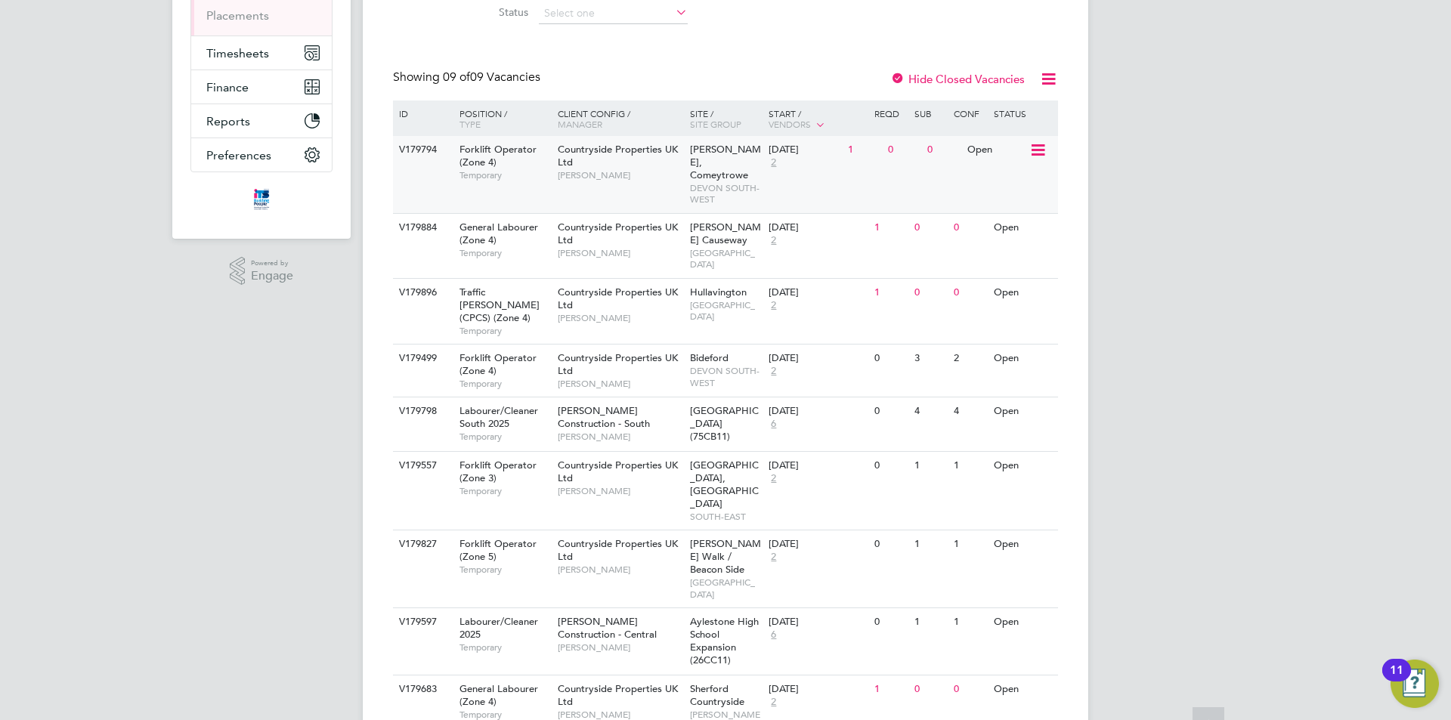
scroll to position [283, 0]
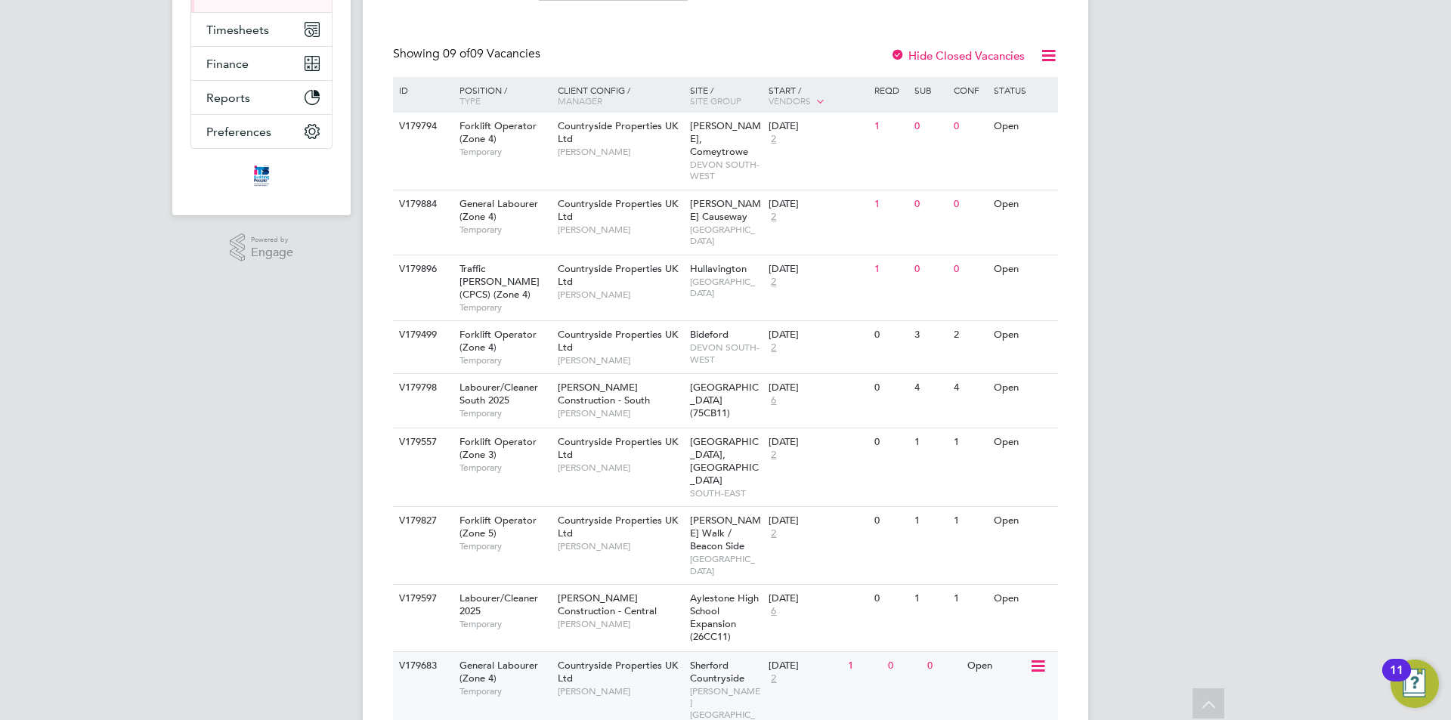
click at [649, 686] on span "Lee Woodward" at bounding box center [620, 692] width 125 height 12
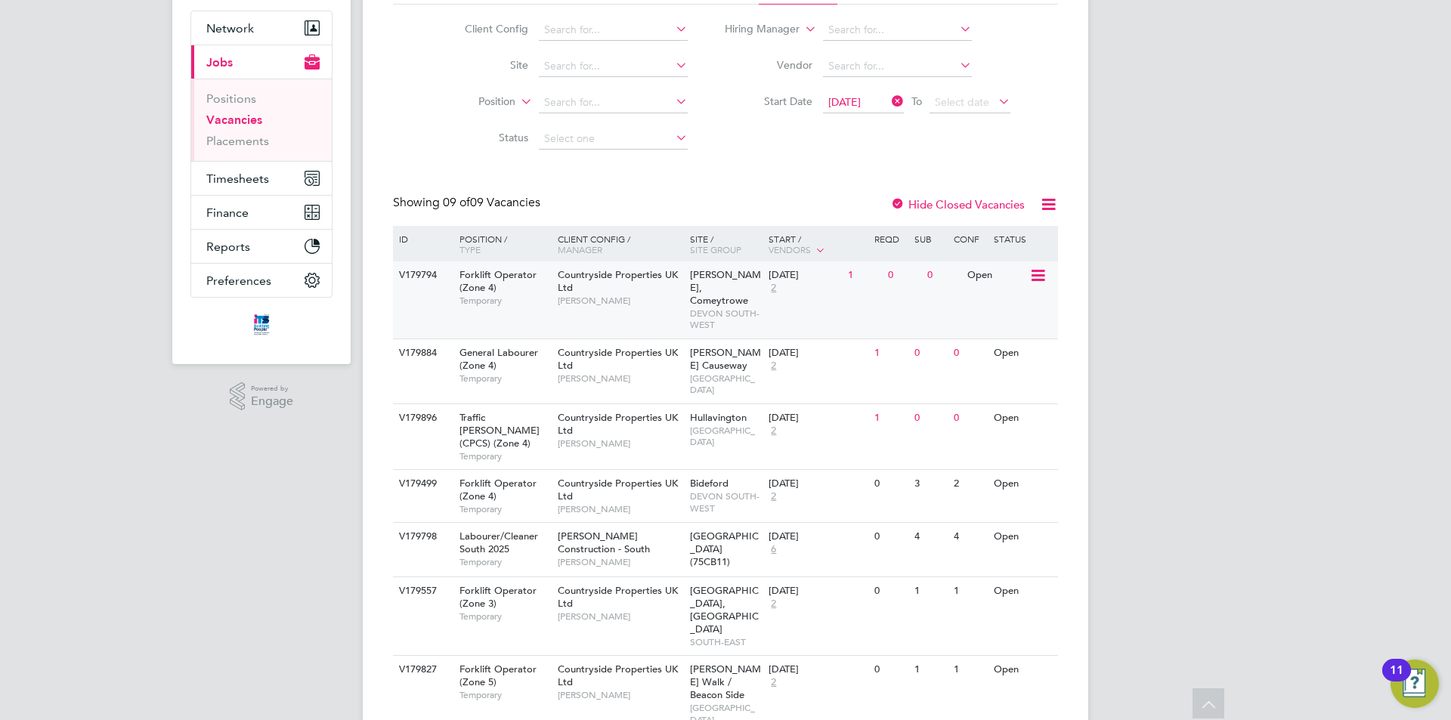
scroll to position [0, 0]
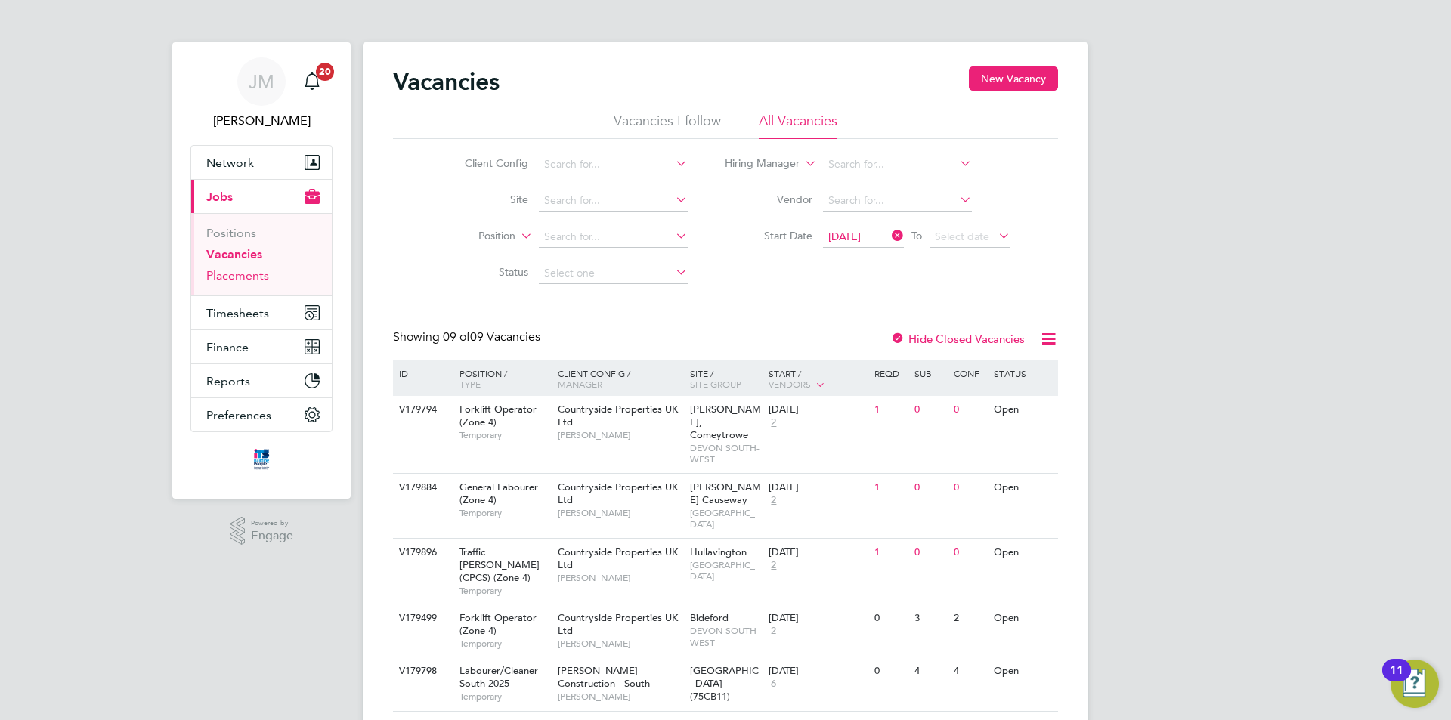
click at [243, 273] on link "Placements" at bounding box center [237, 275] width 63 height 14
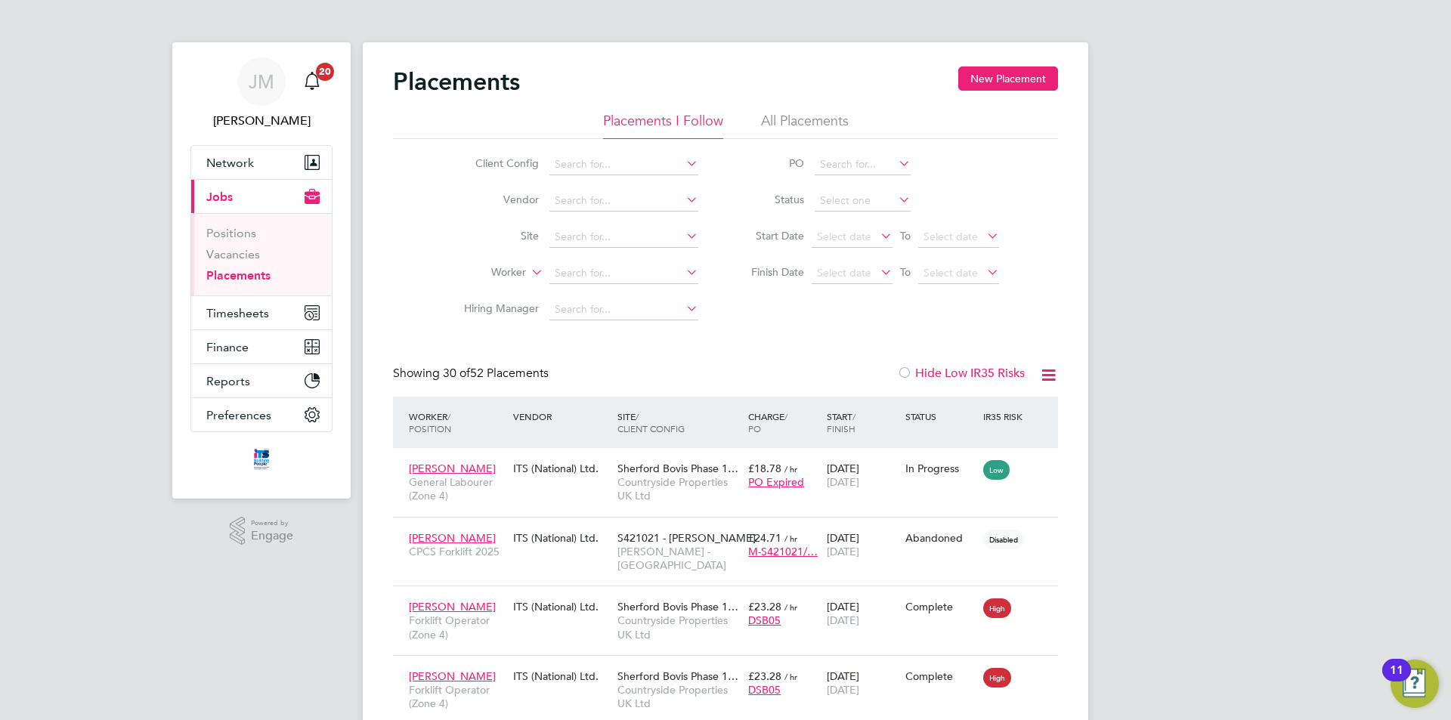
scroll to position [44, 132]
click at [634, 197] on input at bounding box center [624, 201] width 149 height 21
type input "sh"
click at [244, 252] on link "Vacancies" at bounding box center [233, 254] width 54 height 14
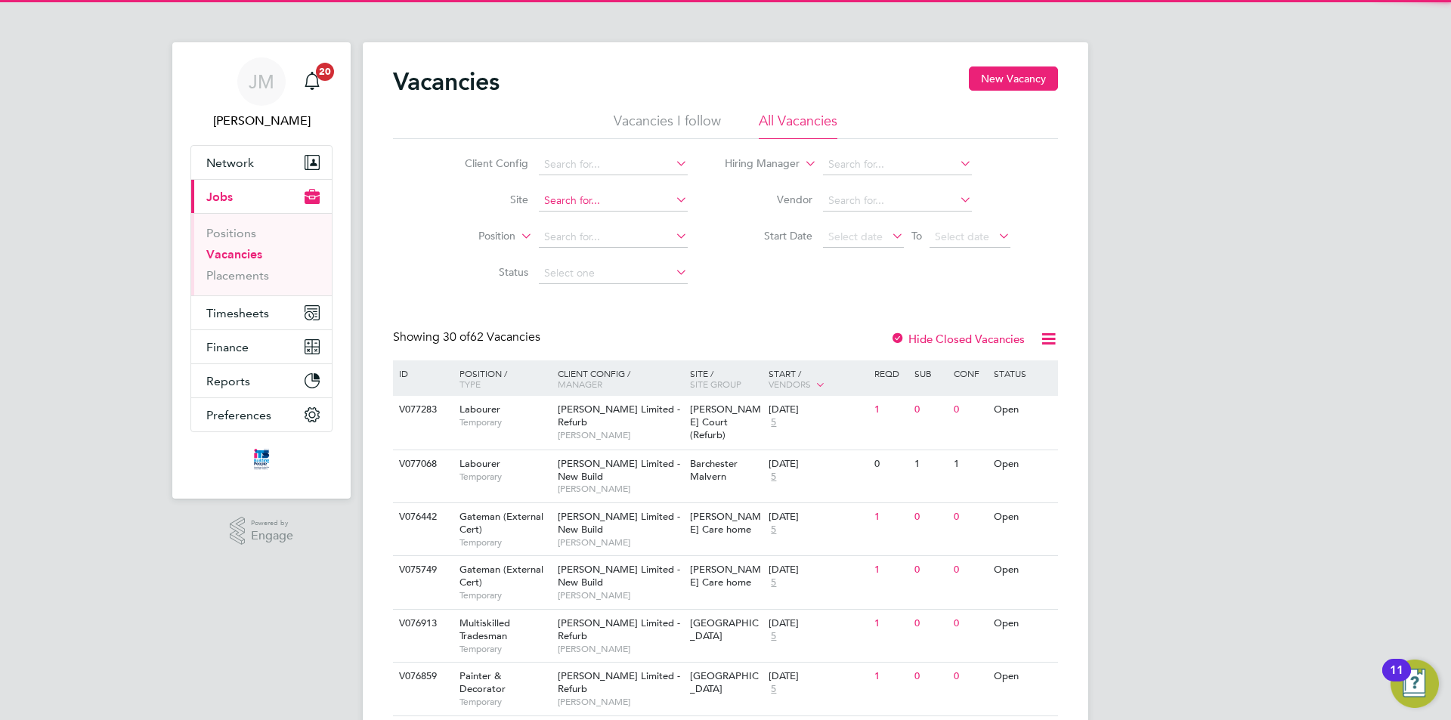
click at [591, 197] on input at bounding box center [613, 201] width 149 height 21
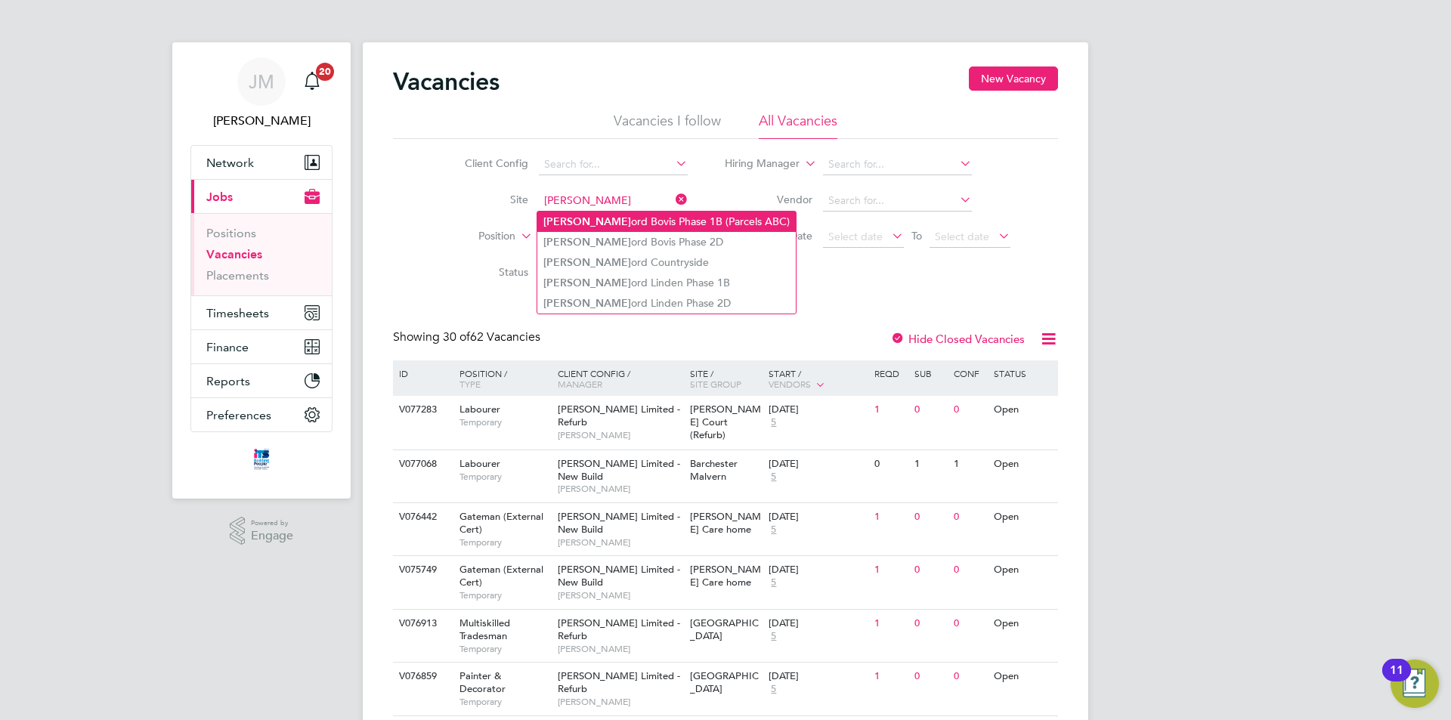
click at [655, 221] on li "Sherf ord Bovis Phase 1B (Parcels ABC)" at bounding box center [667, 222] width 259 height 20
type input "Sherford Bovis Phase 1B (Parcels ABC)"
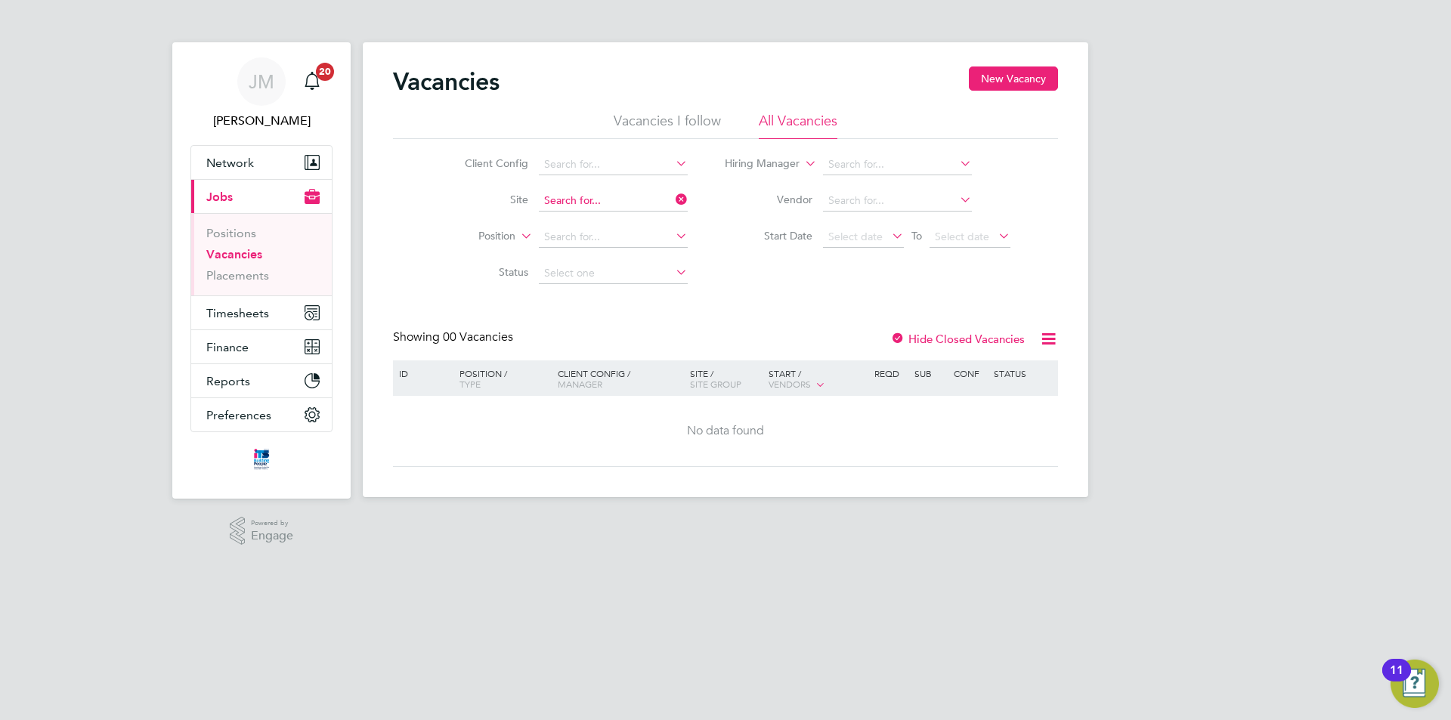
click at [630, 201] on input at bounding box center [613, 201] width 149 height 21
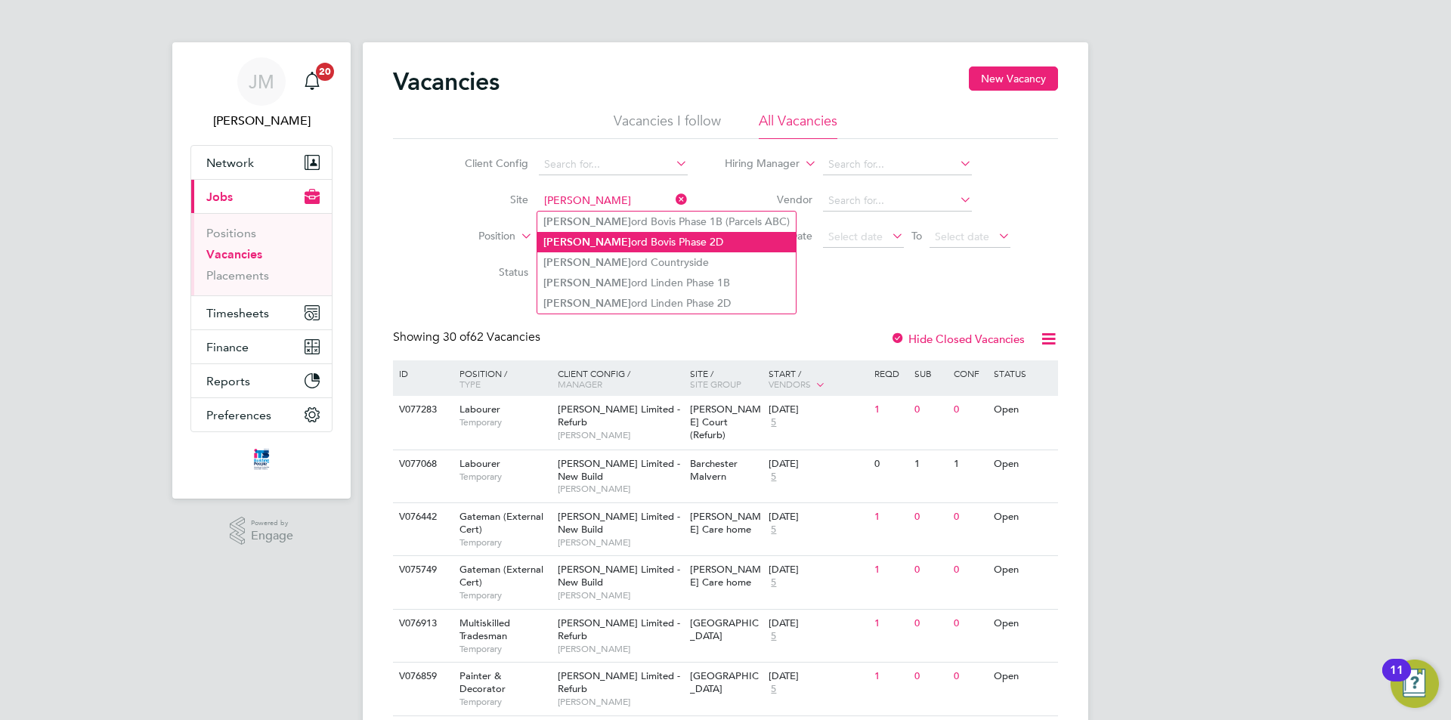
click at [637, 243] on li "Sherf ord Bovis Phase 2D" at bounding box center [667, 242] width 259 height 20
type input "Sherford Bovis Phase 2D"
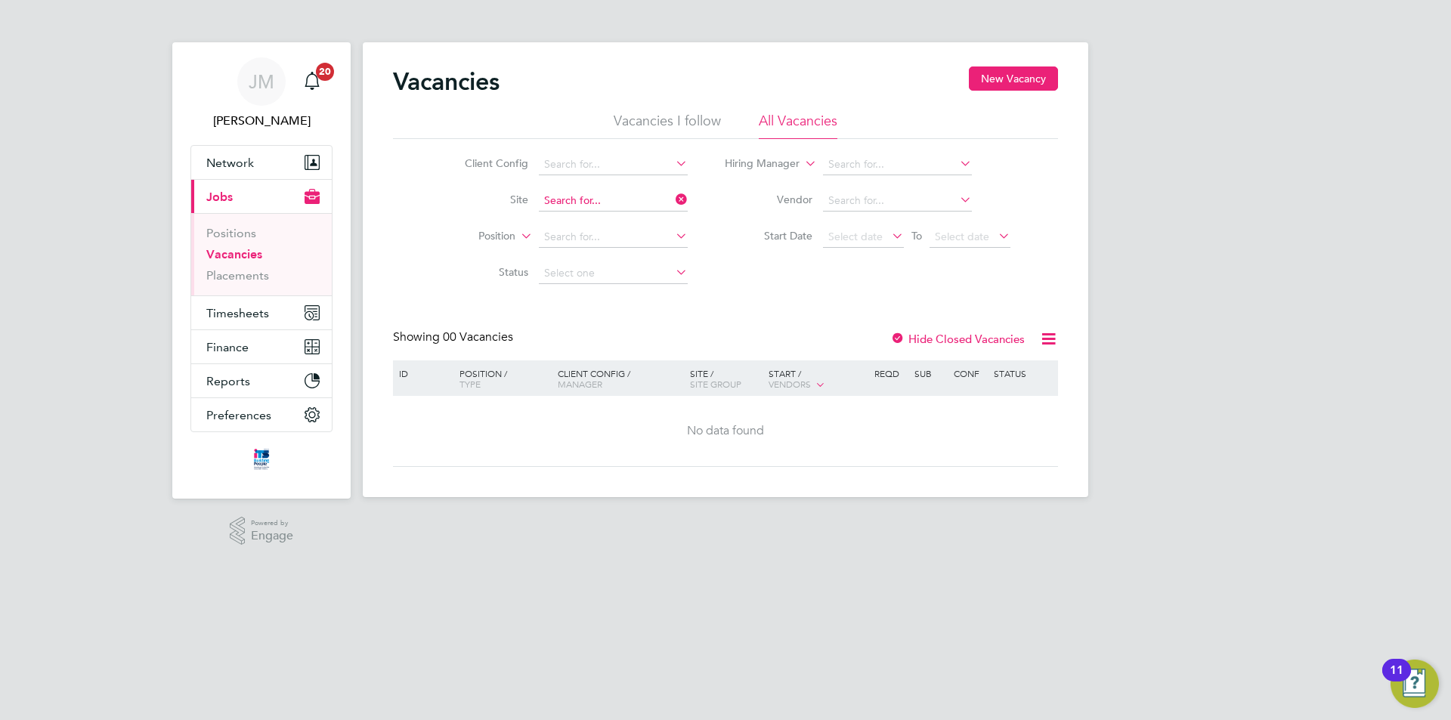
click at [627, 203] on input at bounding box center [613, 201] width 149 height 21
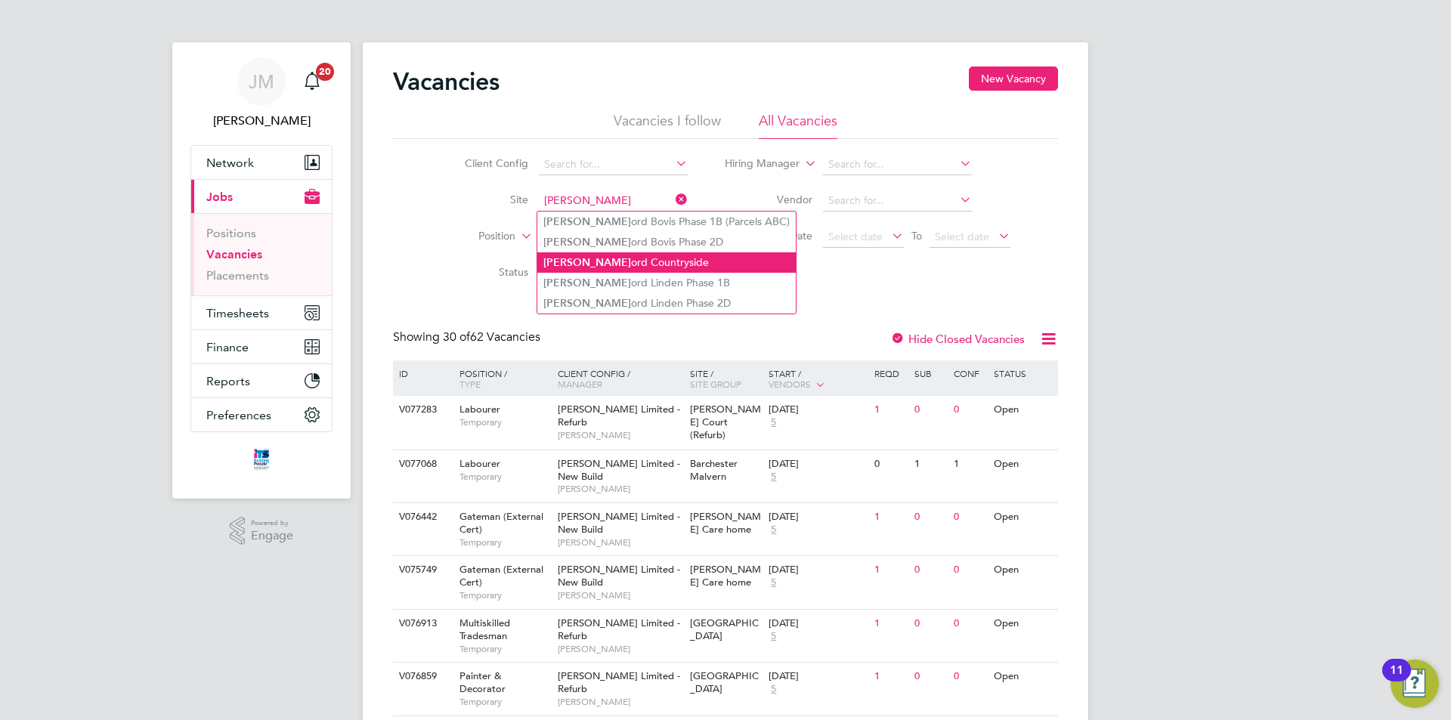
click at [656, 259] on li "Sherf ord Countryside" at bounding box center [667, 262] width 259 height 20
type input "Sherford Countryside"
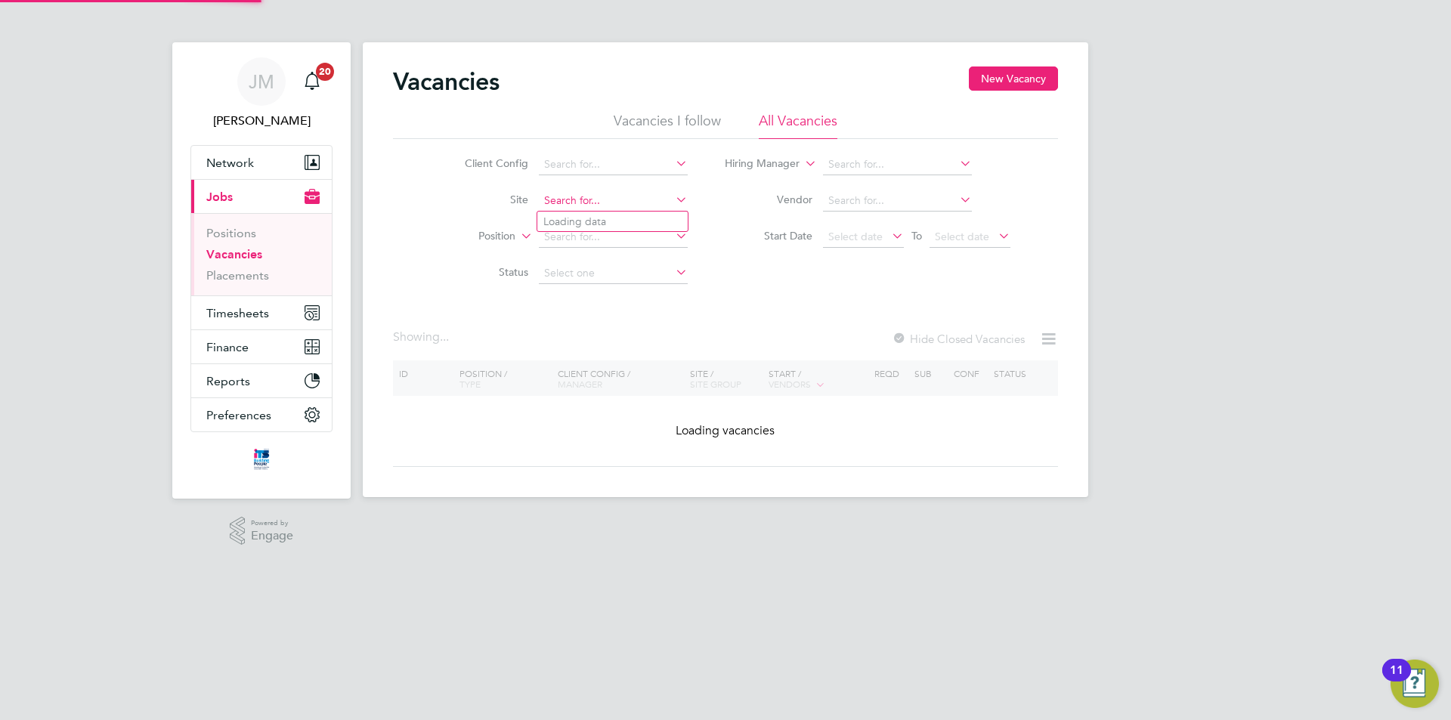
click at [628, 198] on input at bounding box center [613, 201] width 149 height 21
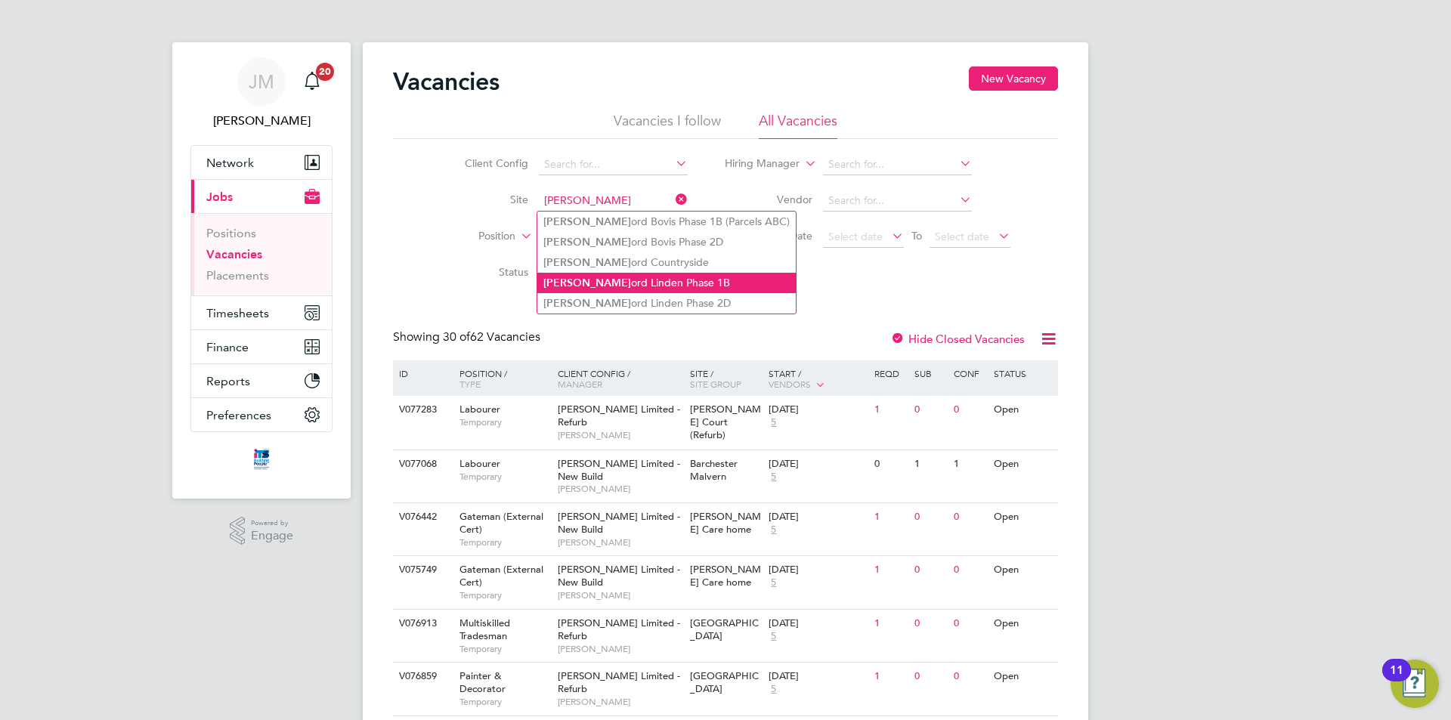
click at [664, 279] on li "Sherf ord Linden Phase 1B" at bounding box center [667, 283] width 259 height 20
type input "Sherford Linden Phase 1B"
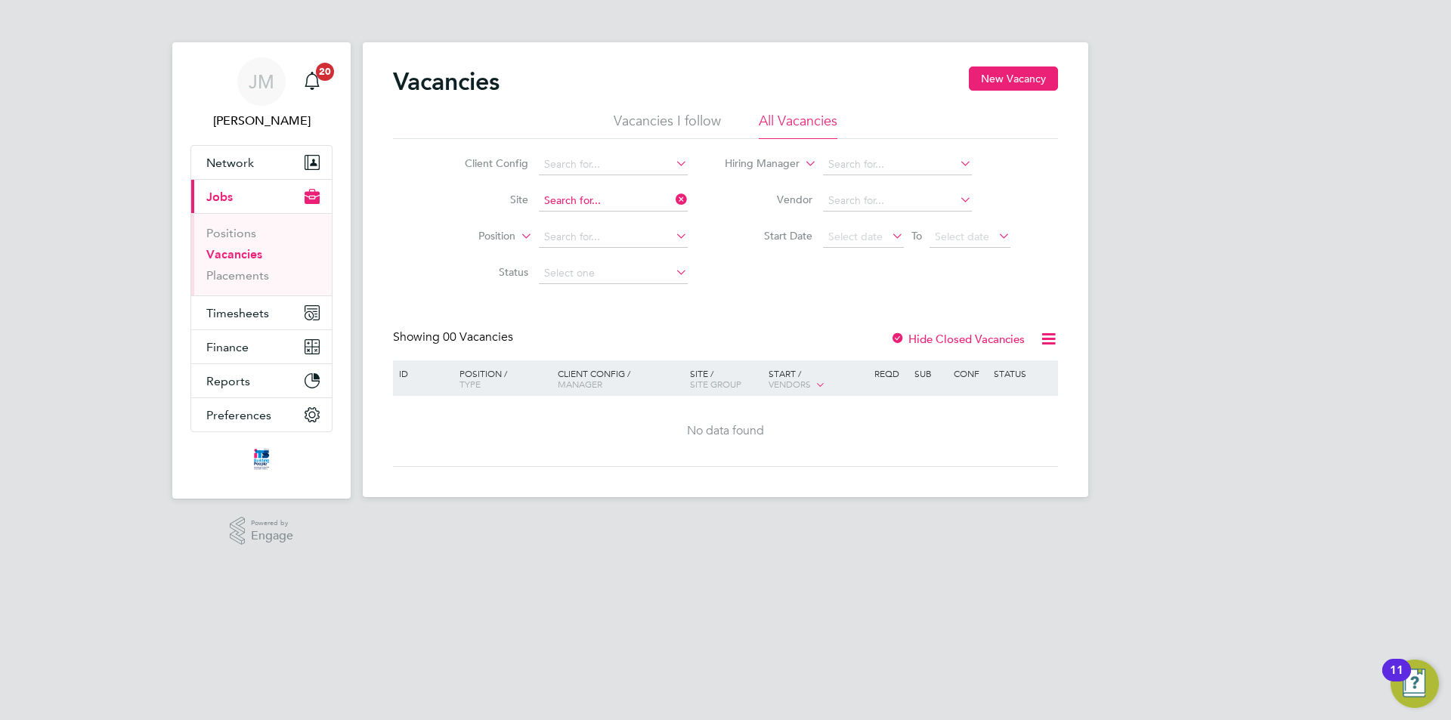
click at [621, 200] on input at bounding box center [613, 201] width 149 height 21
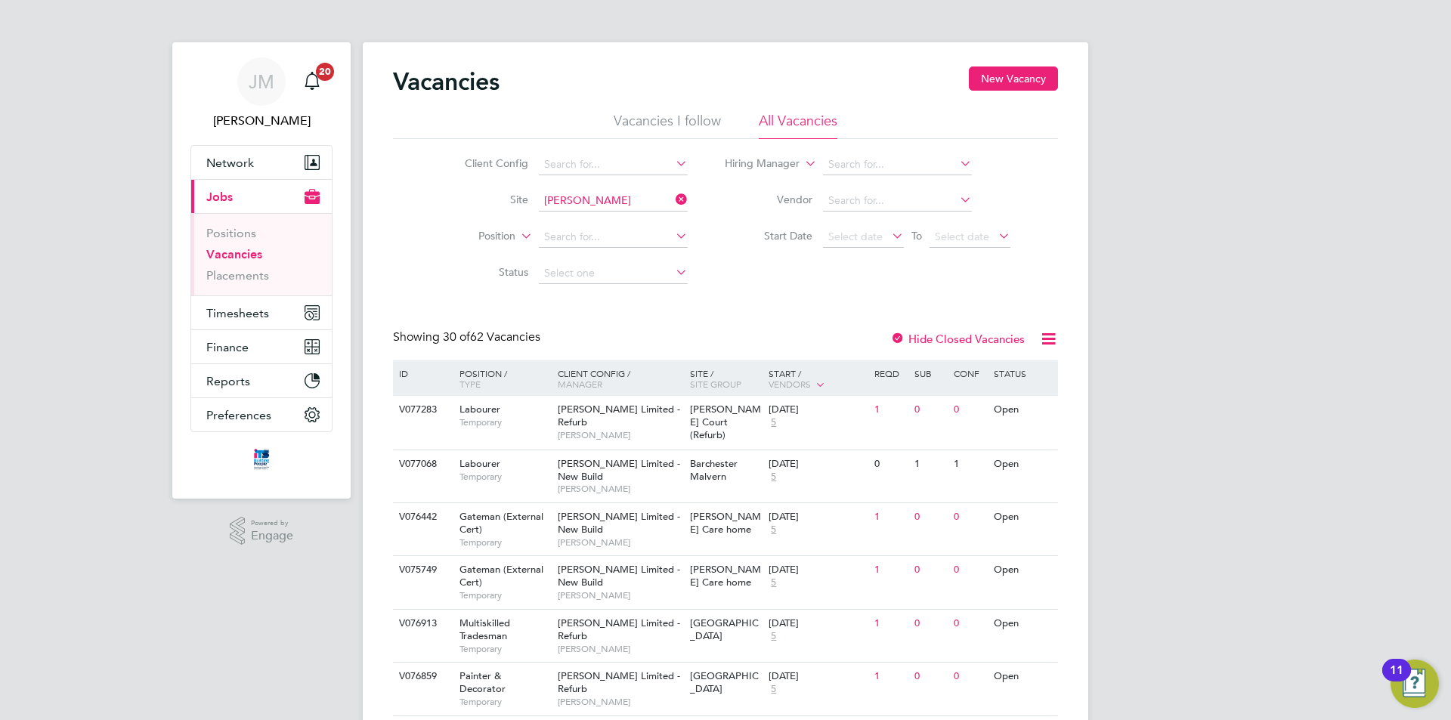
click at [654, 298] on li "Sherf ord Linden Phase 2D" at bounding box center [667, 303] width 259 height 20
type input "Sherford Linden Phase 2D"
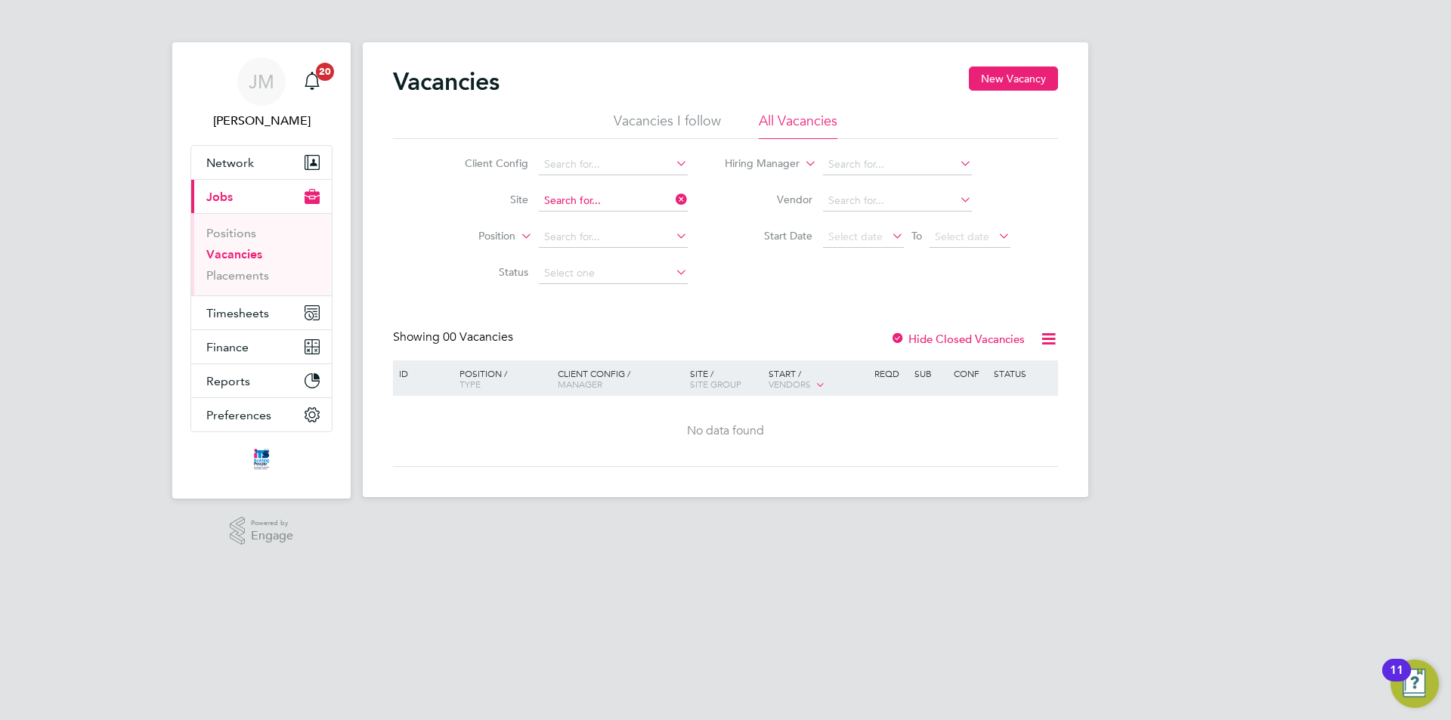
click at [618, 196] on input at bounding box center [613, 201] width 149 height 21
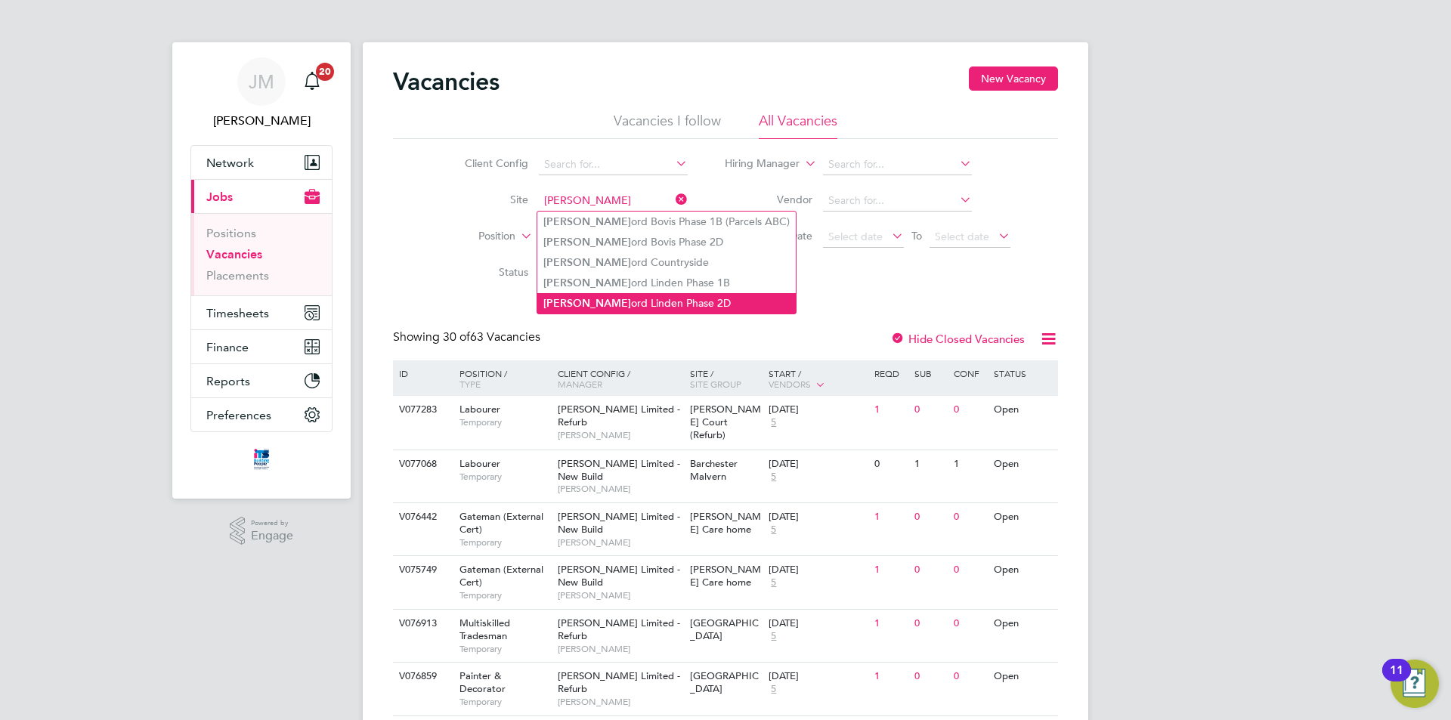
click at [680, 299] on li "Sherf ord Linden Phase 2D" at bounding box center [667, 303] width 259 height 20
type input "Sherford Linden Phase 2D"
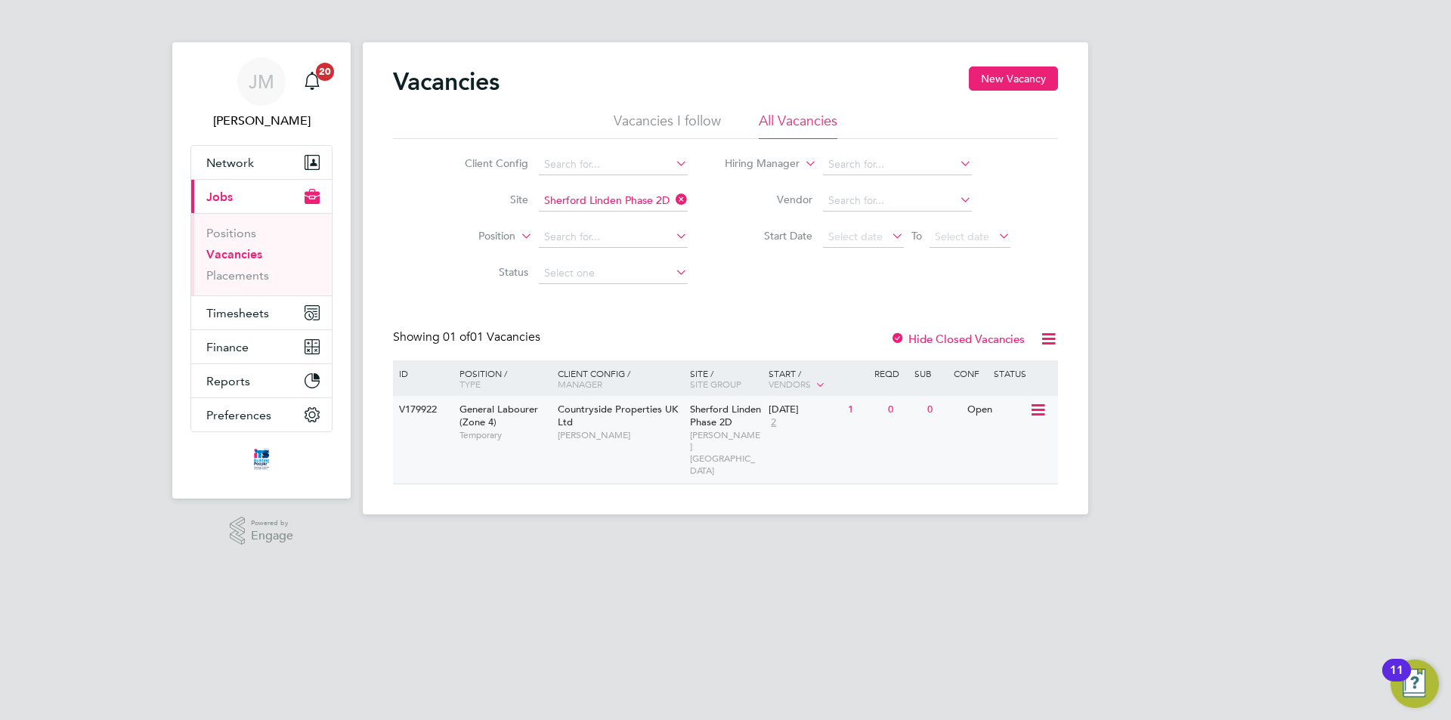
click at [634, 415] on span "Countryside Properties UK Ltd" at bounding box center [618, 416] width 120 height 26
click at [599, 414] on span "Countryside Properties UK Ltd" at bounding box center [618, 416] width 120 height 26
click at [243, 277] on link "Placements" at bounding box center [237, 275] width 63 height 14
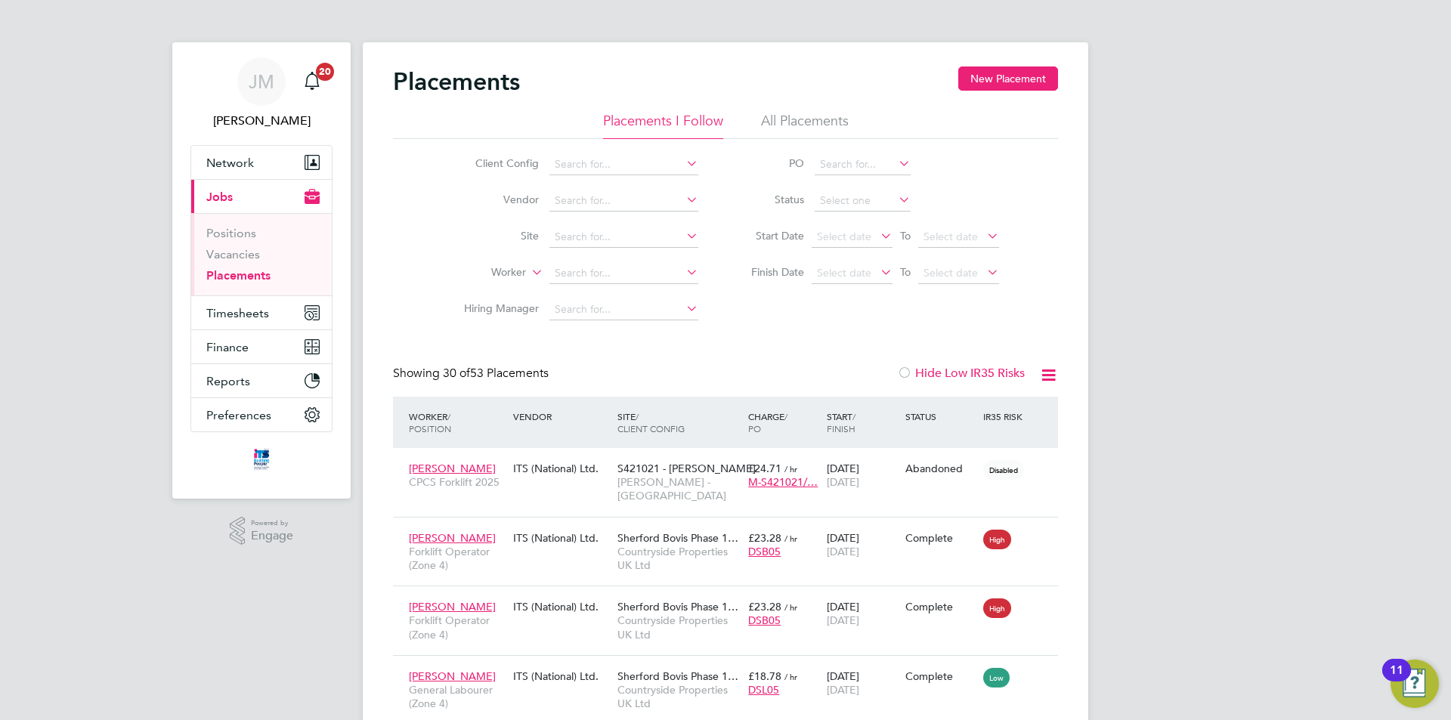
scroll to position [57, 132]
click at [249, 254] on link "Vacancies" at bounding box center [233, 254] width 54 height 14
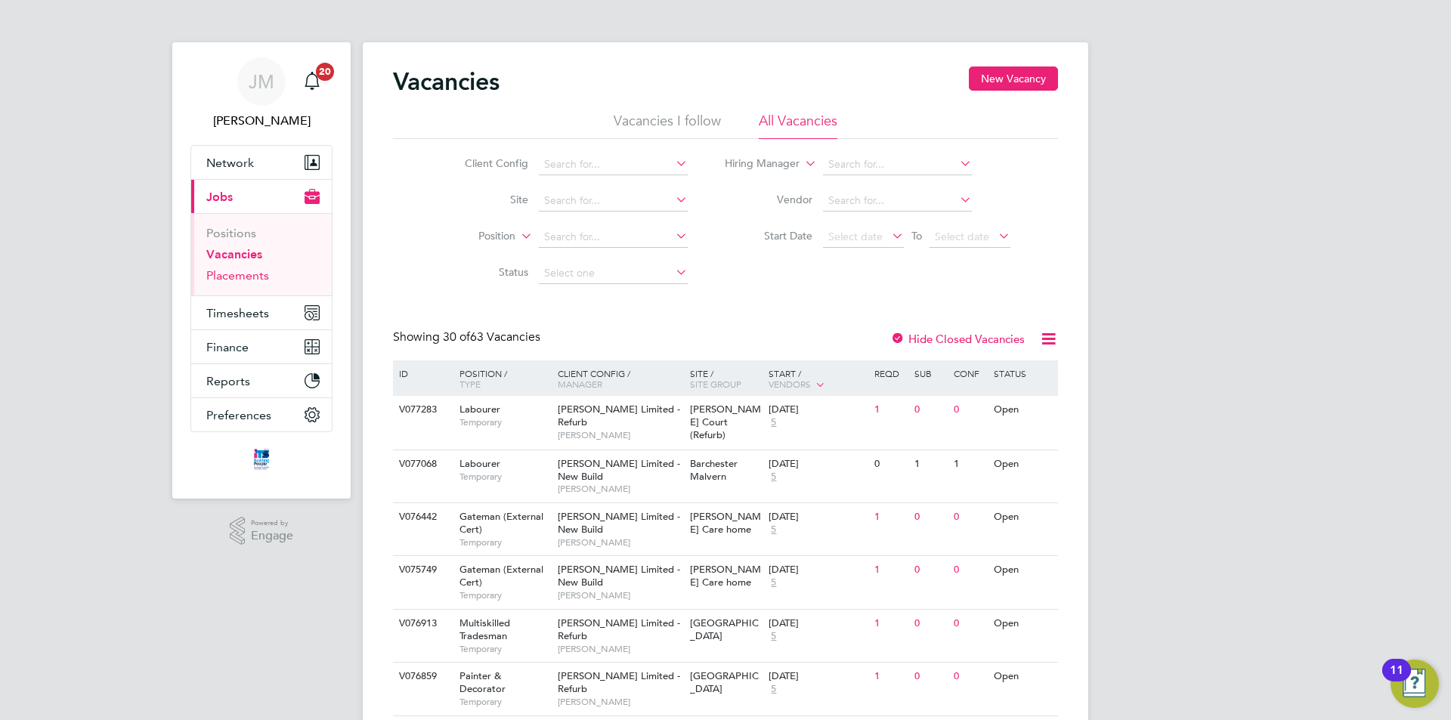
click at [227, 279] on link "Placements" at bounding box center [237, 275] width 63 height 14
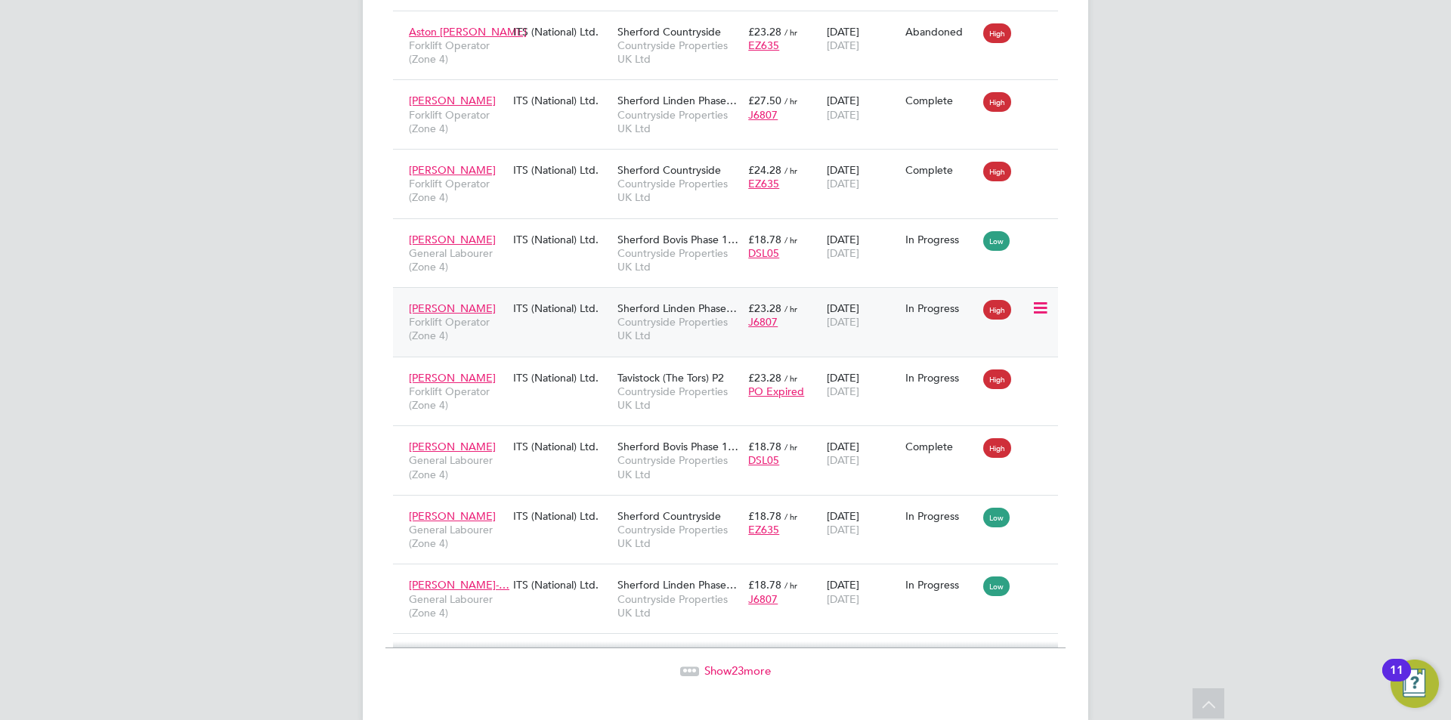
click at [916, 304] on div "Lawrence Turlej Forklift Operator (Zone 4) ITS (National) Ltd. Sherford Linden …" at bounding box center [725, 322] width 665 height 70
click at [843, 294] on div "01 Sep 2025 05 Sep 2025" at bounding box center [862, 315] width 79 height 42
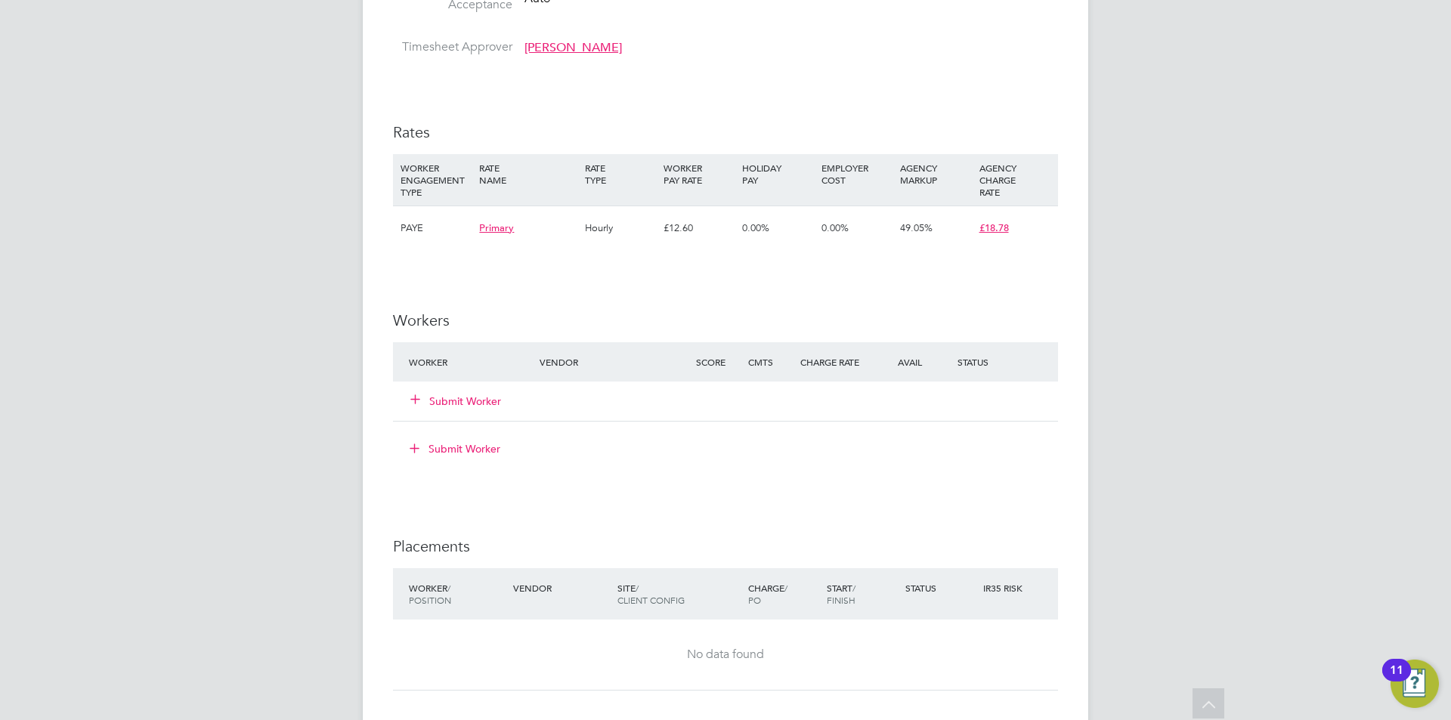
scroll to position [1058, 0]
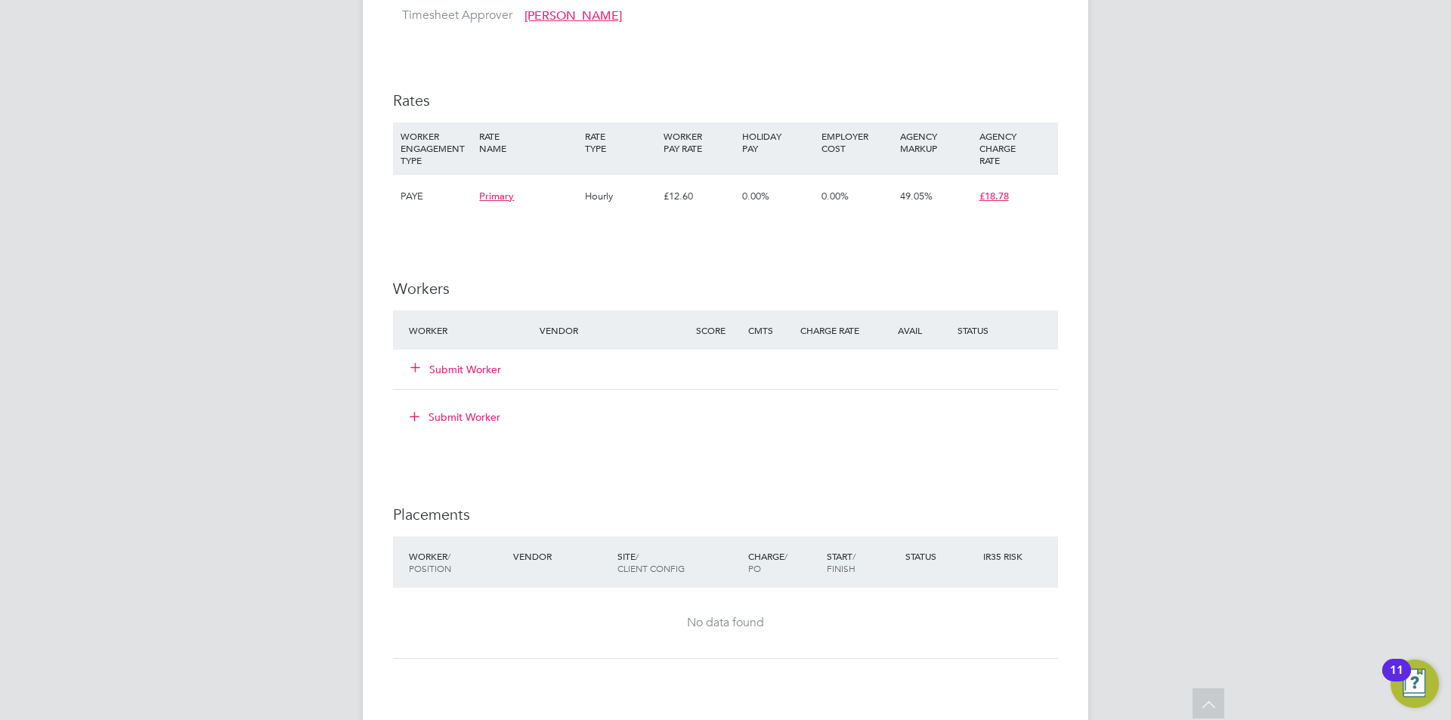
click at [479, 366] on button "Submit Worker" at bounding box center [456, 369] width 91 height 15
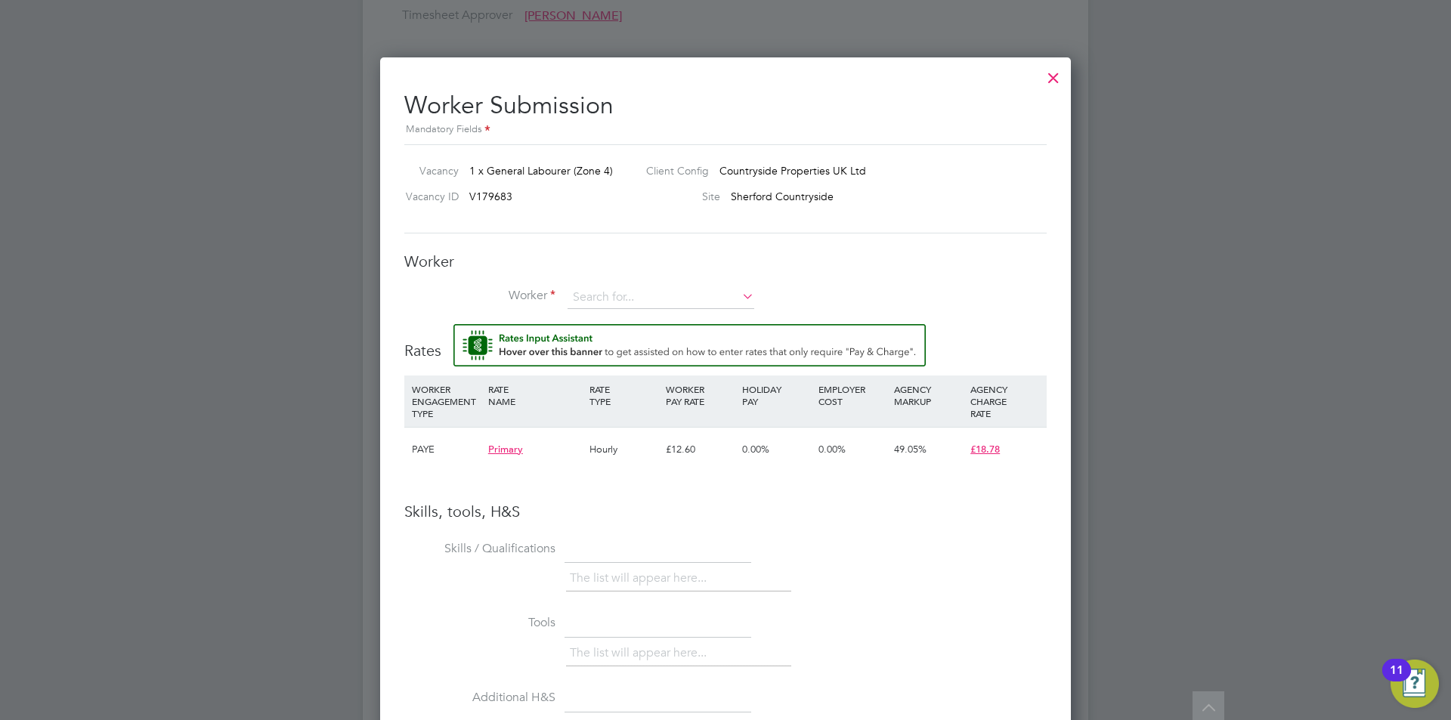
scroll to position [1134, 0]
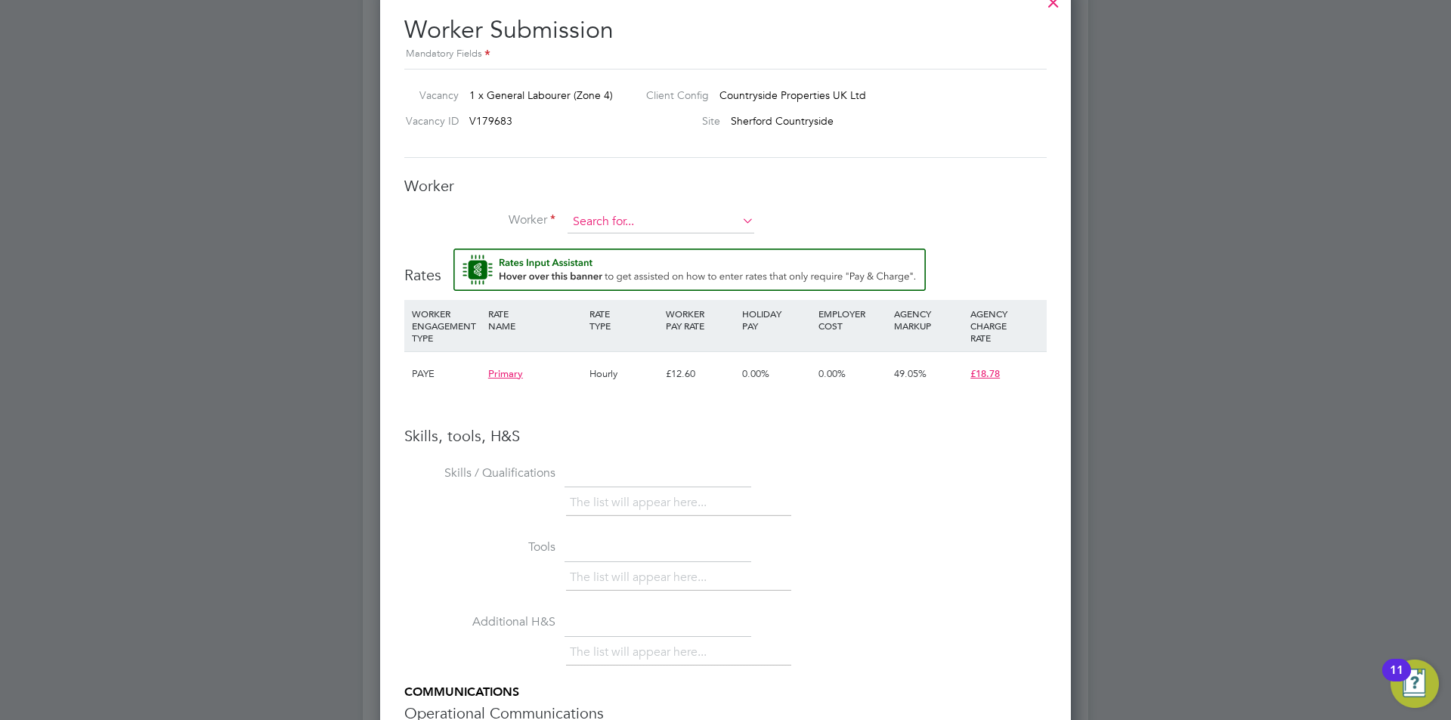
click at [615, 222] on input at bounding box center [661, 222] width 187 height 23
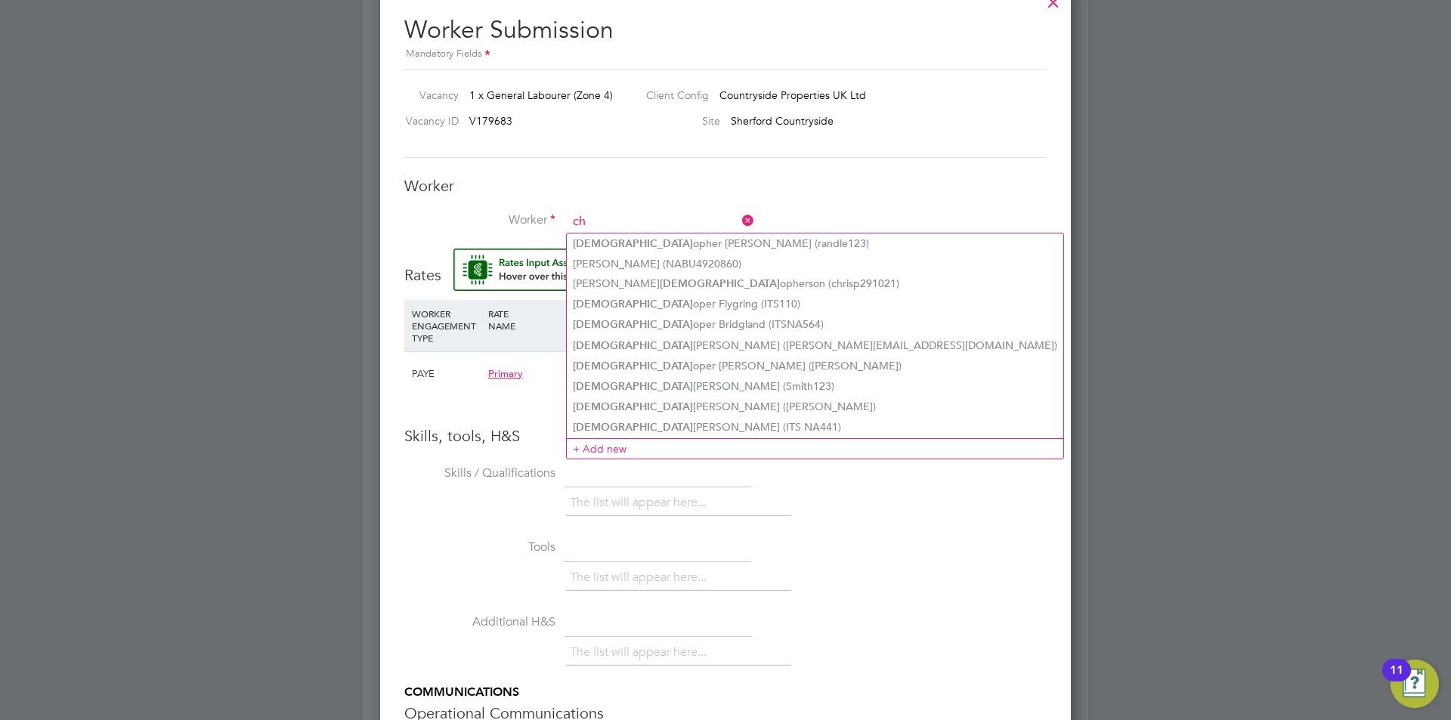
type input "c"
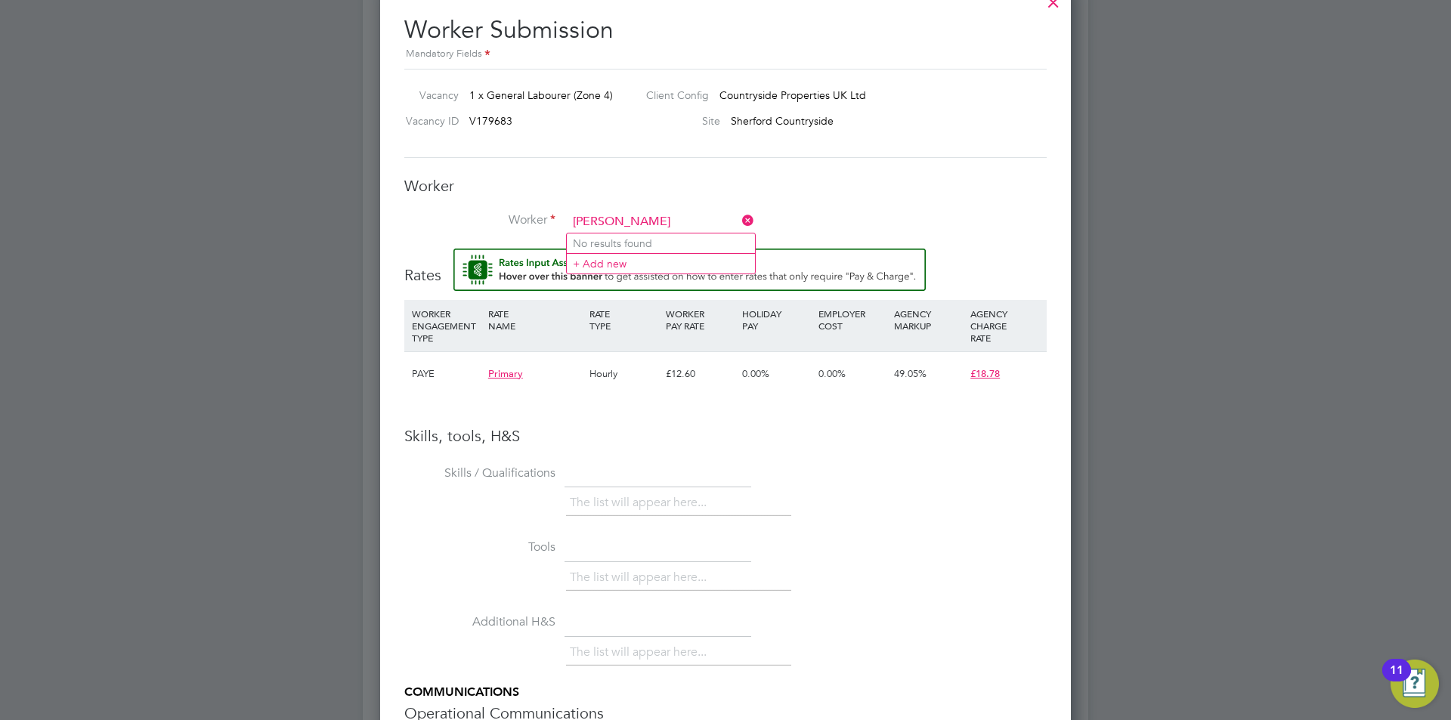
type input "scott christ"
click at [739, 219] on icon at bounding box center [739, 220] width 0 height 21
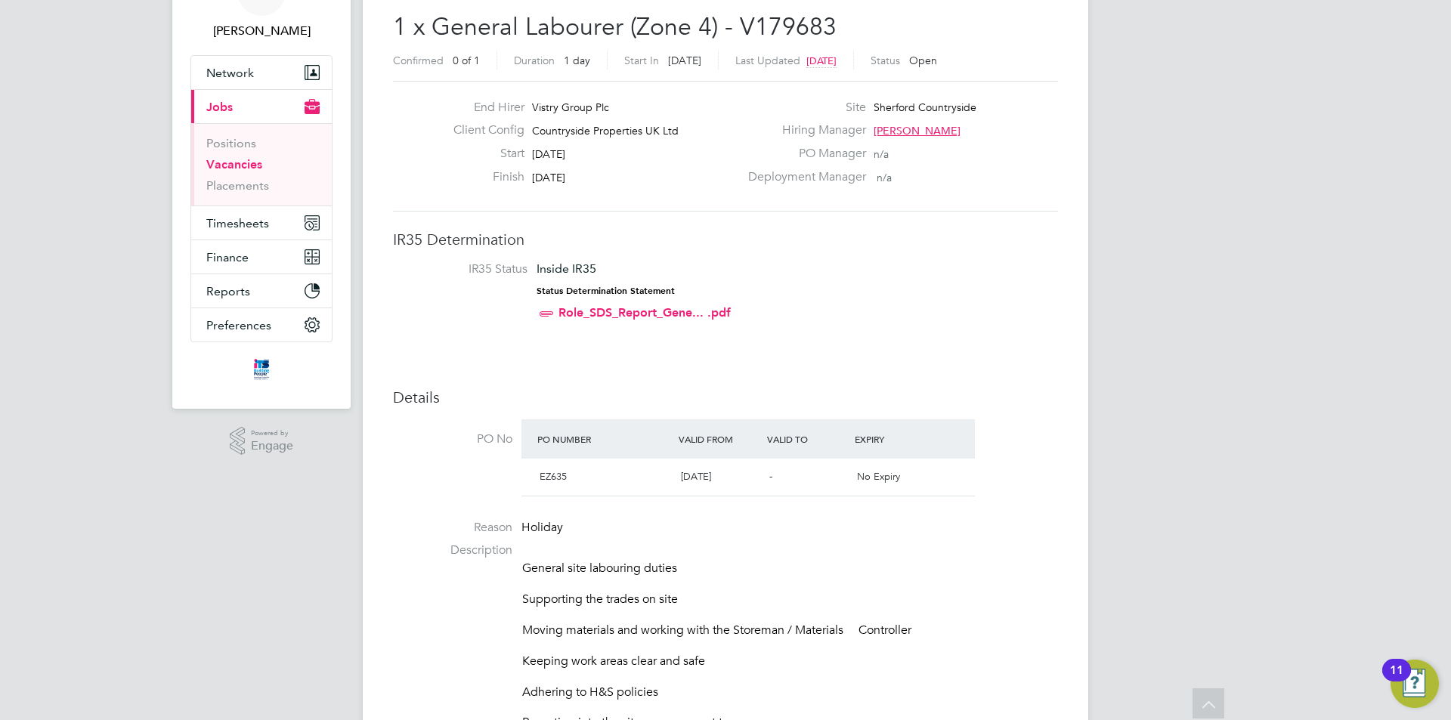
scroll to position [76, 0]
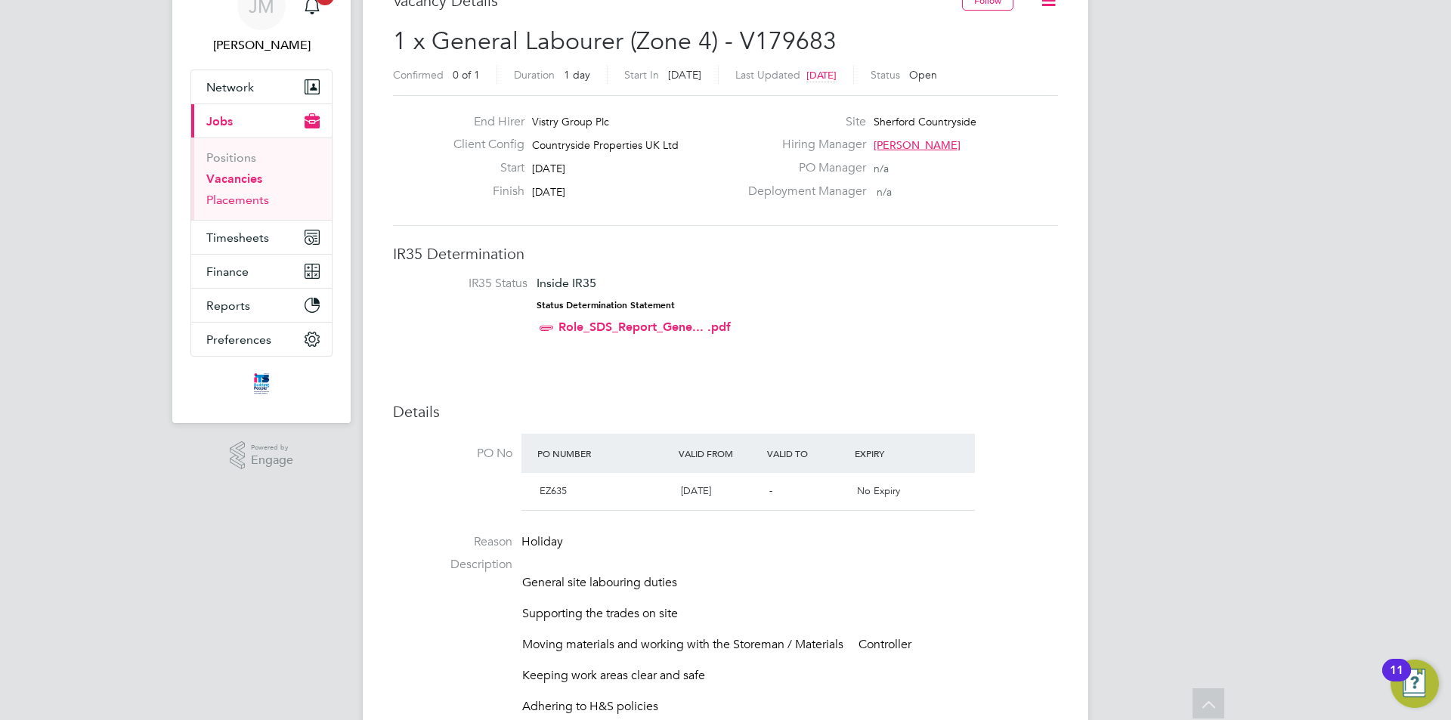
click at [248, 197] on link "Placements" at bounding box center [237, 200] width 63 height 14
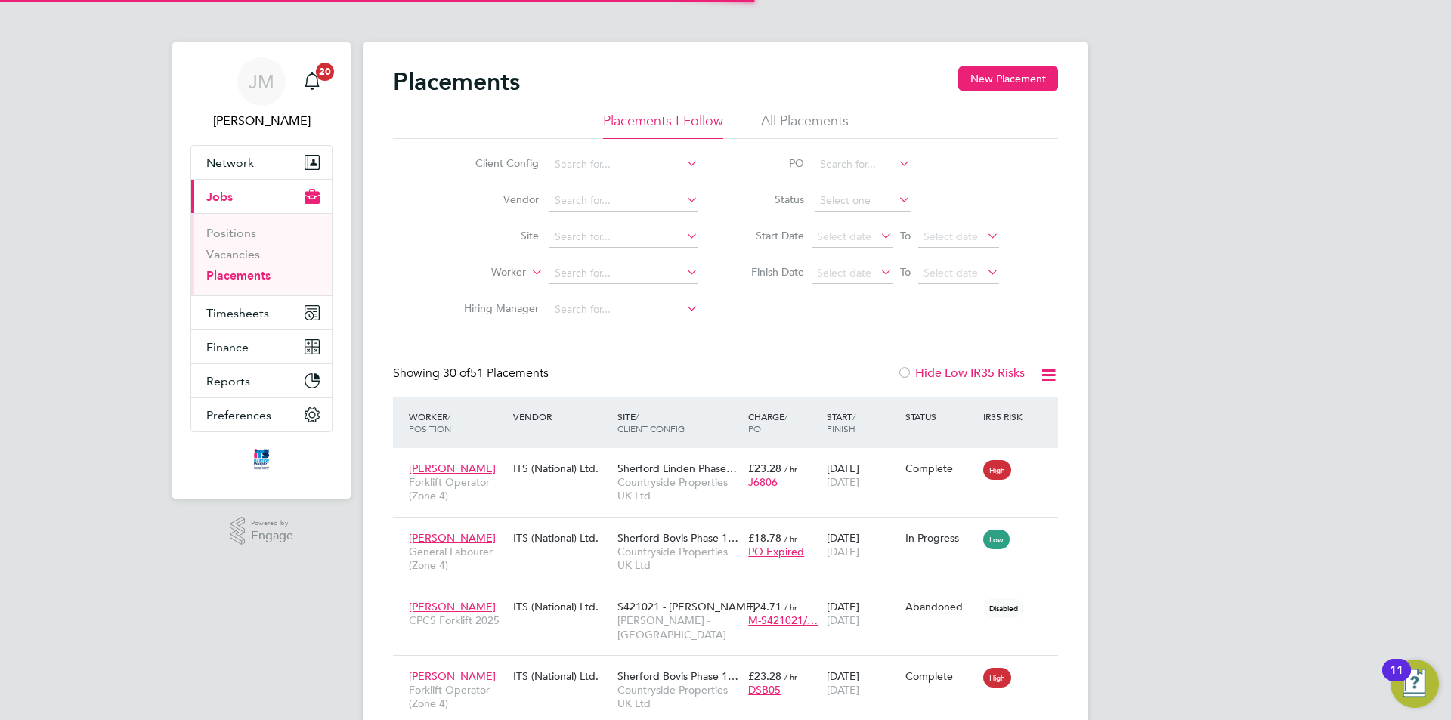
scroll to position [57, 132]
click at [234, 251] on link "Vacancies" at bounding box center [233, 254] width 54 height 14
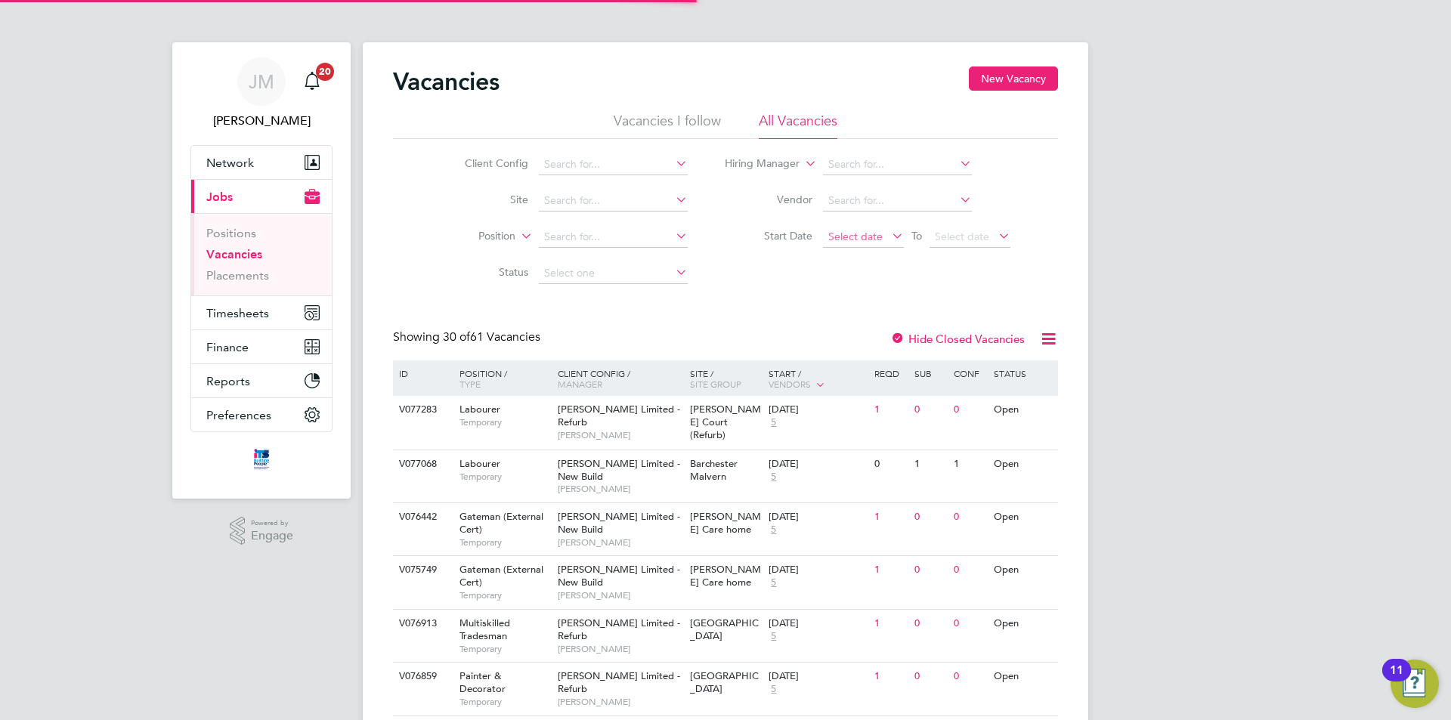
click at [872, 237] on span "Select date" at bounding box center [856, 237] width 54 height 14
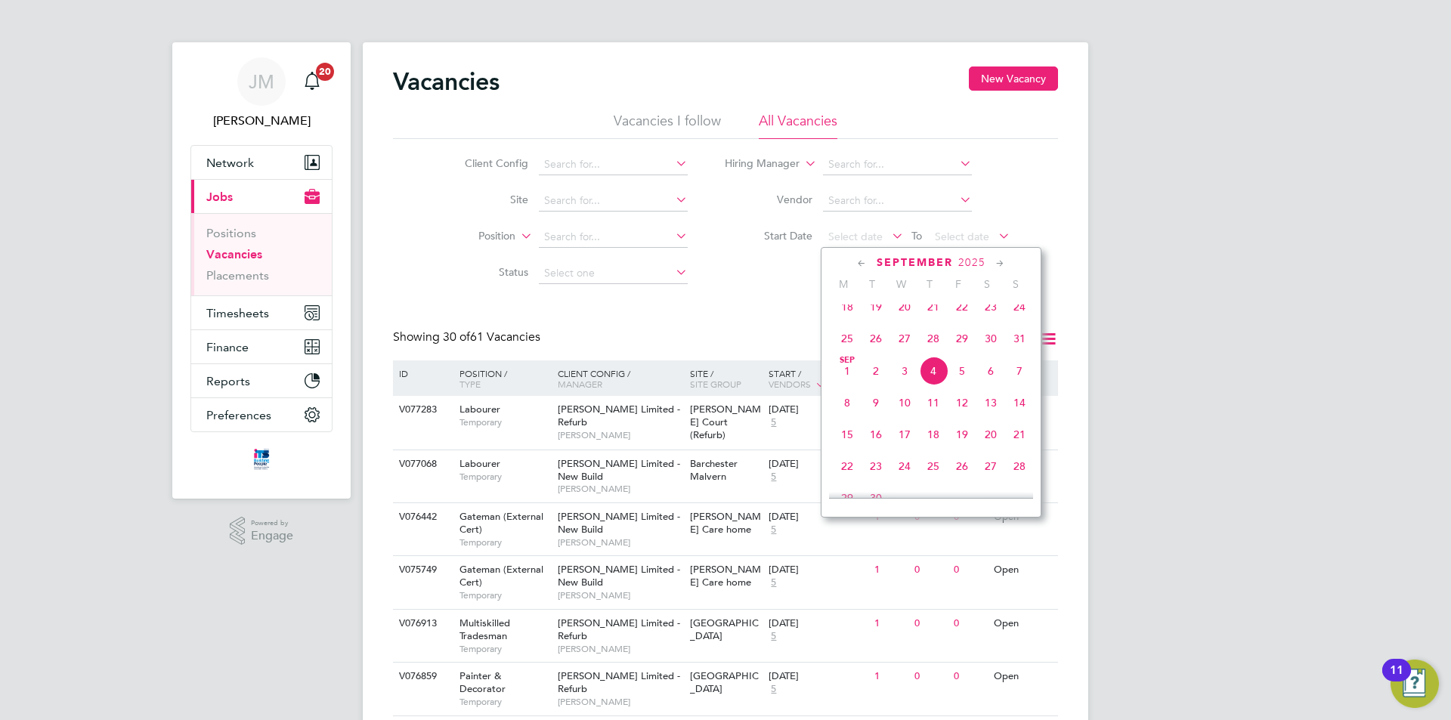
click at [905, 382] on span "3" at bounding box center [905, 371] width 29 height 29
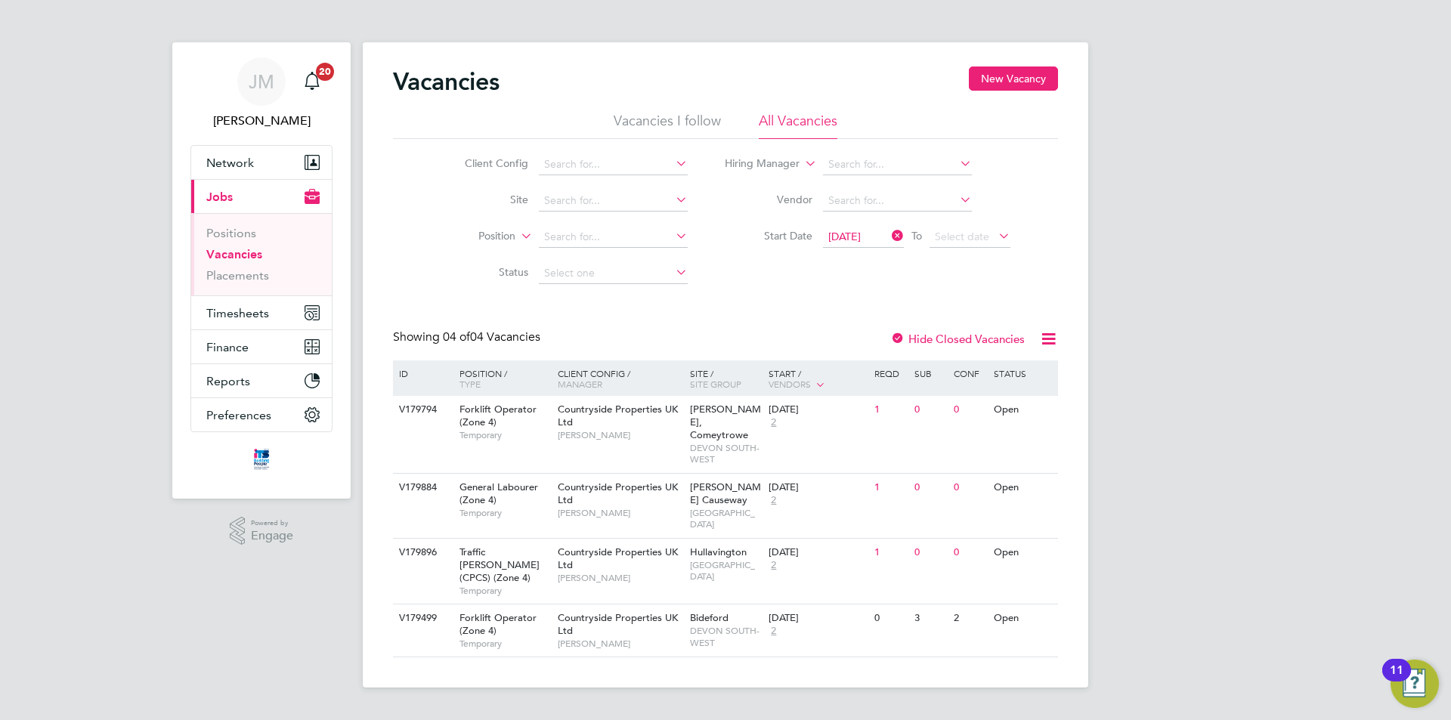
click at [856, 233] on span "03 Sep 2025" at bounding box center [845, 237] width 33 height 14
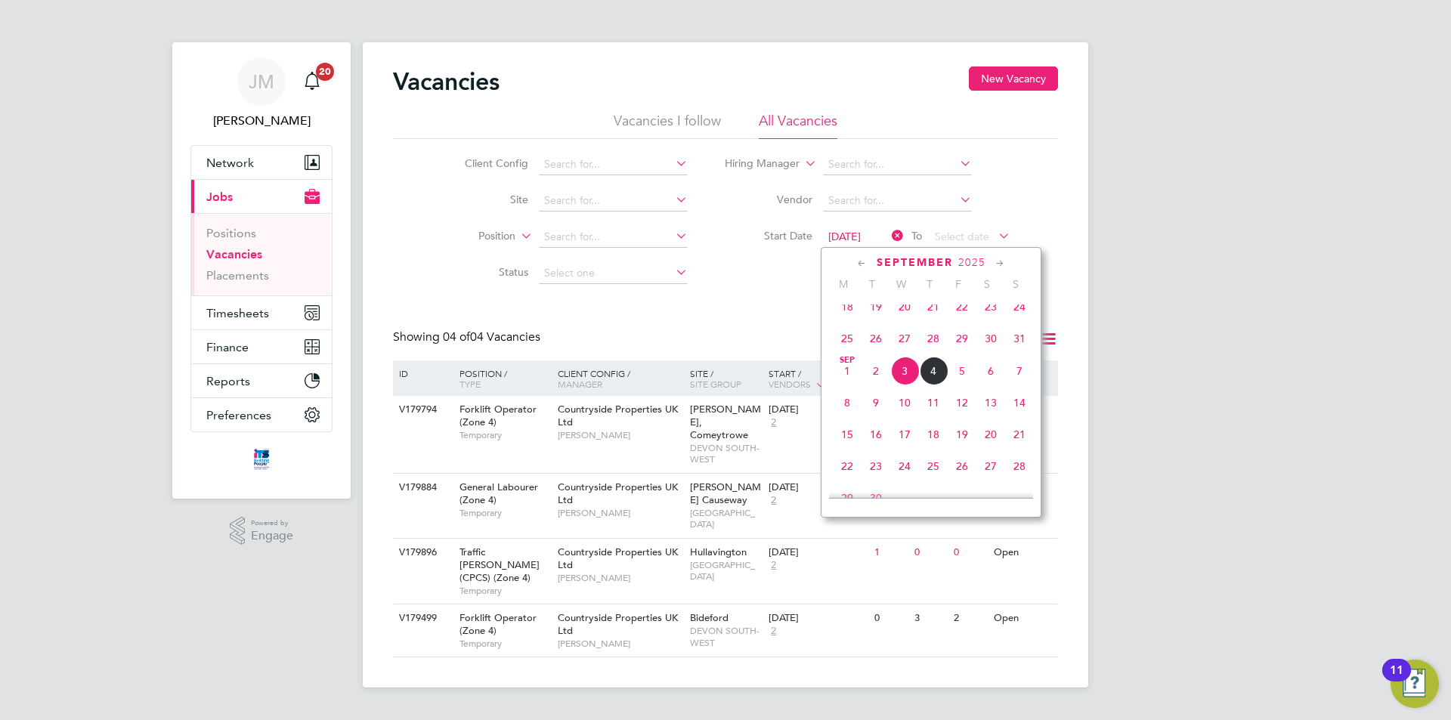
click at [876, 382] on span "2" at bounding box center [876, 371] width 29 height 29
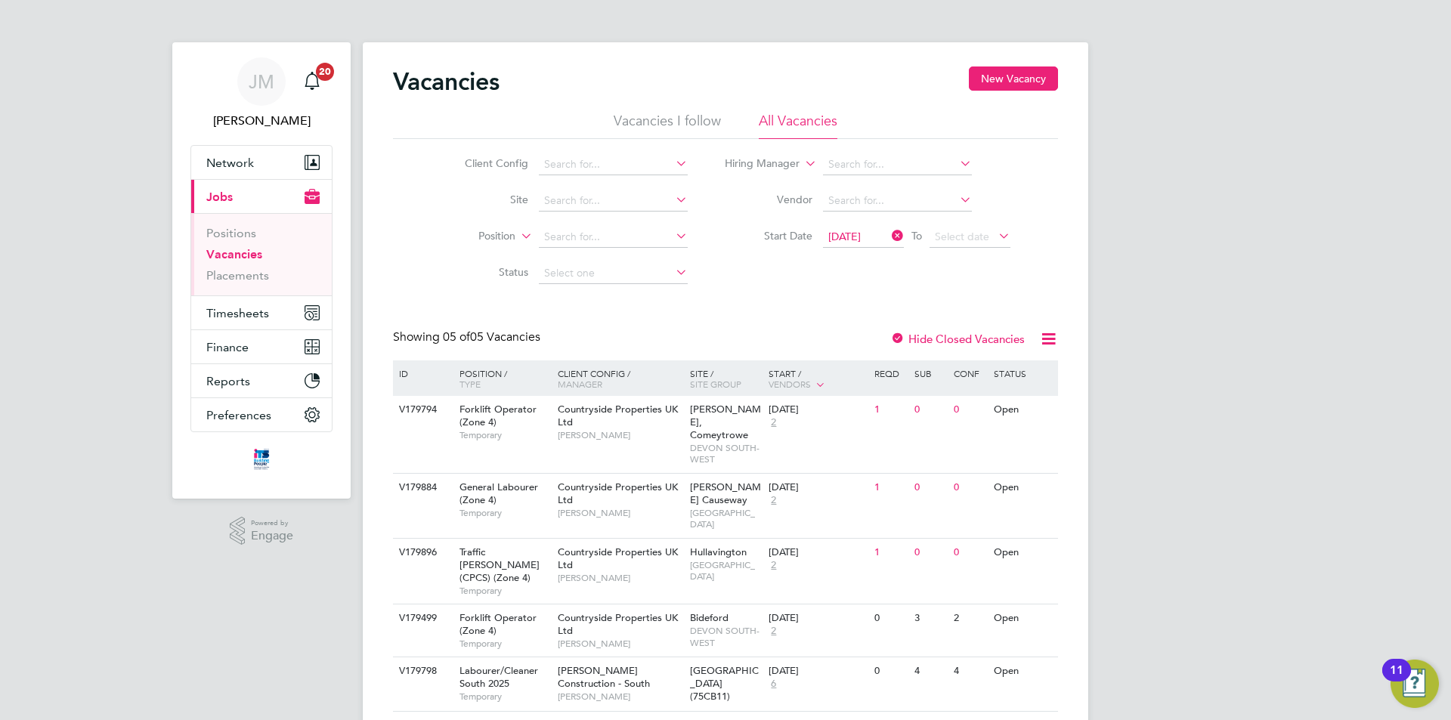
click at [850, 234] on span "02 Sep 2025" at bounding box center [845, 237] width 33 height 14
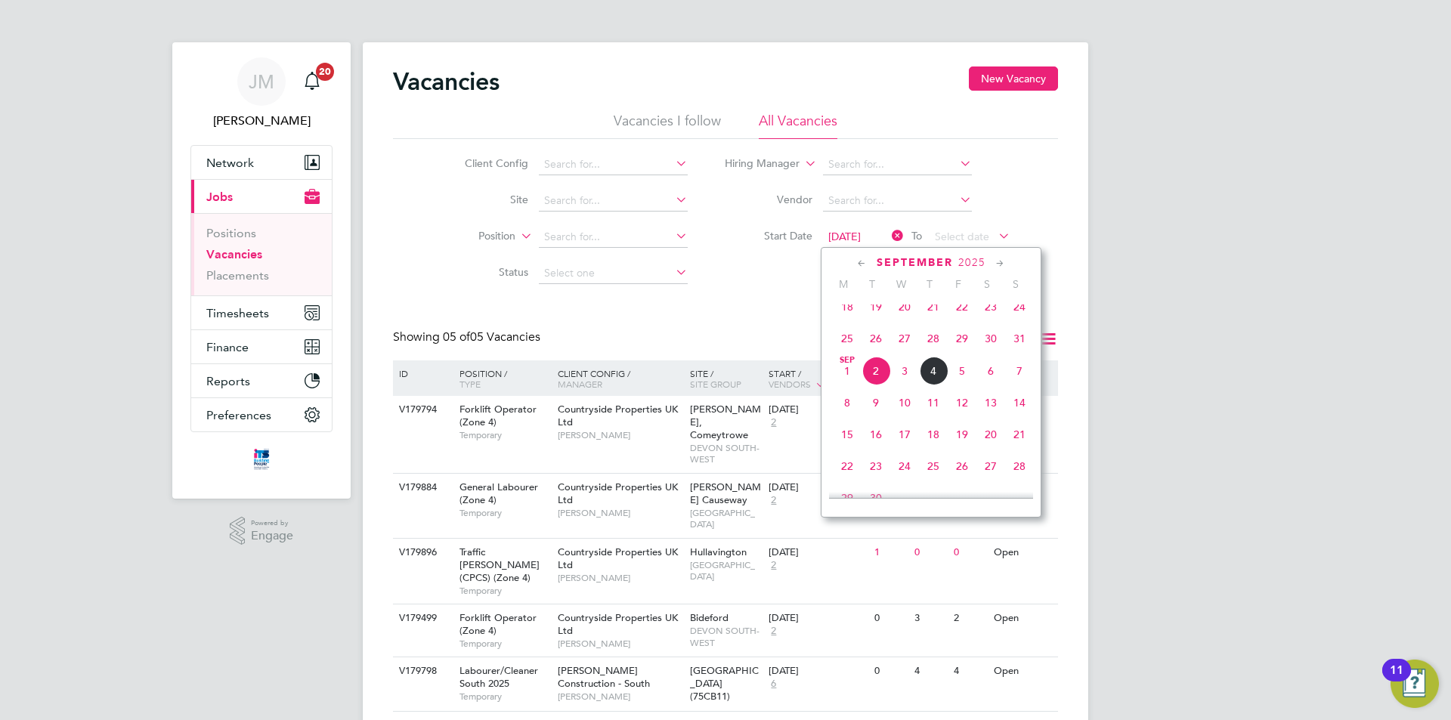
click at [900, 383] on span "3" at bounding box center [905, 371] width 29 height 29
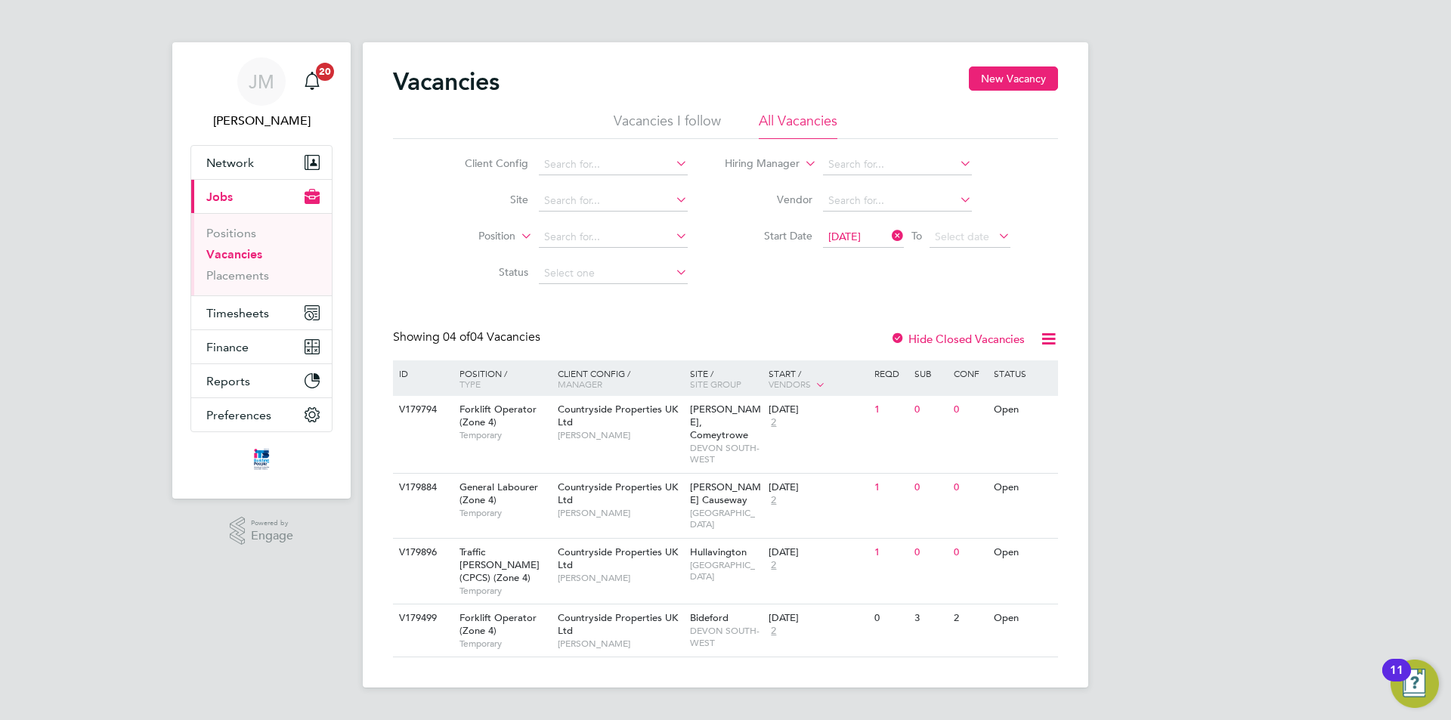
click at [861, 234] on span "03 Sep 2025" at bounding box center [845, 237] width 33 height 14
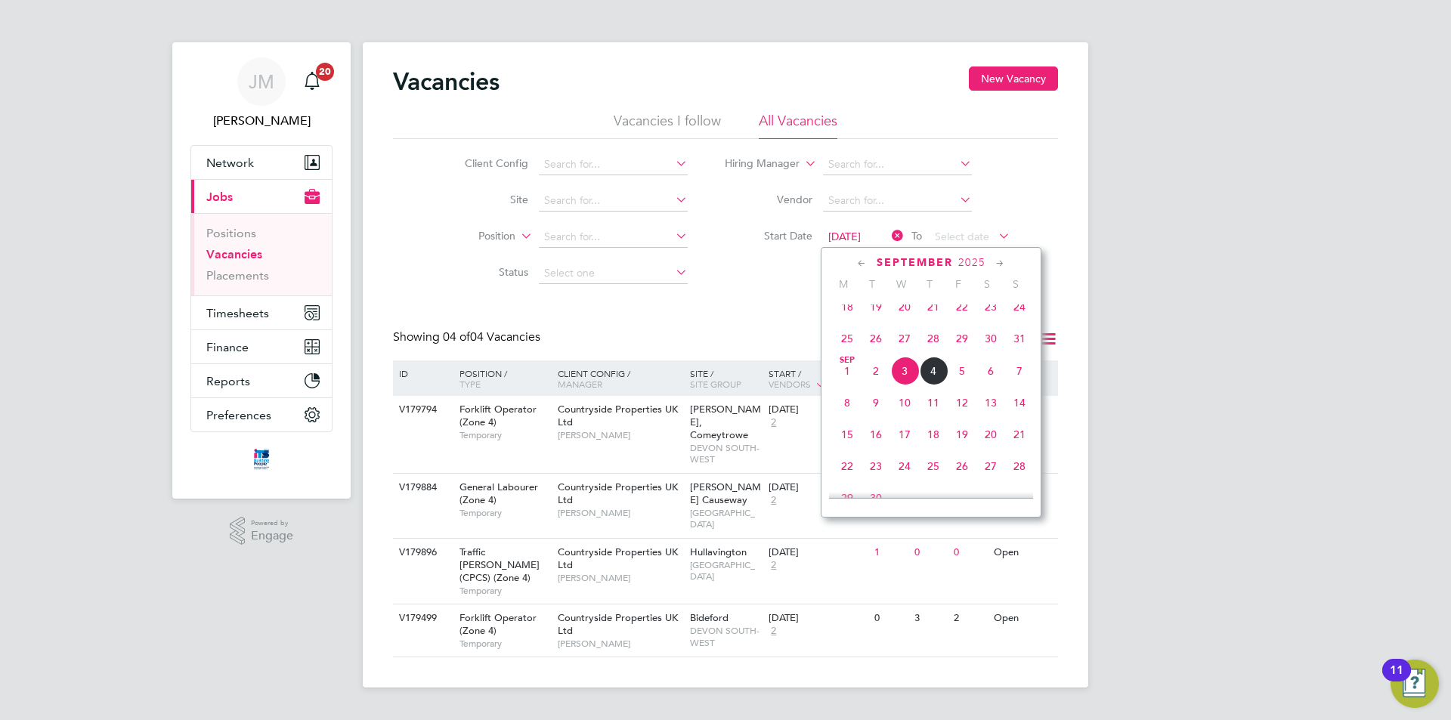
click at [842, 381] on span "Sep 1" at bounding box center [847, 371] width 29 height 29
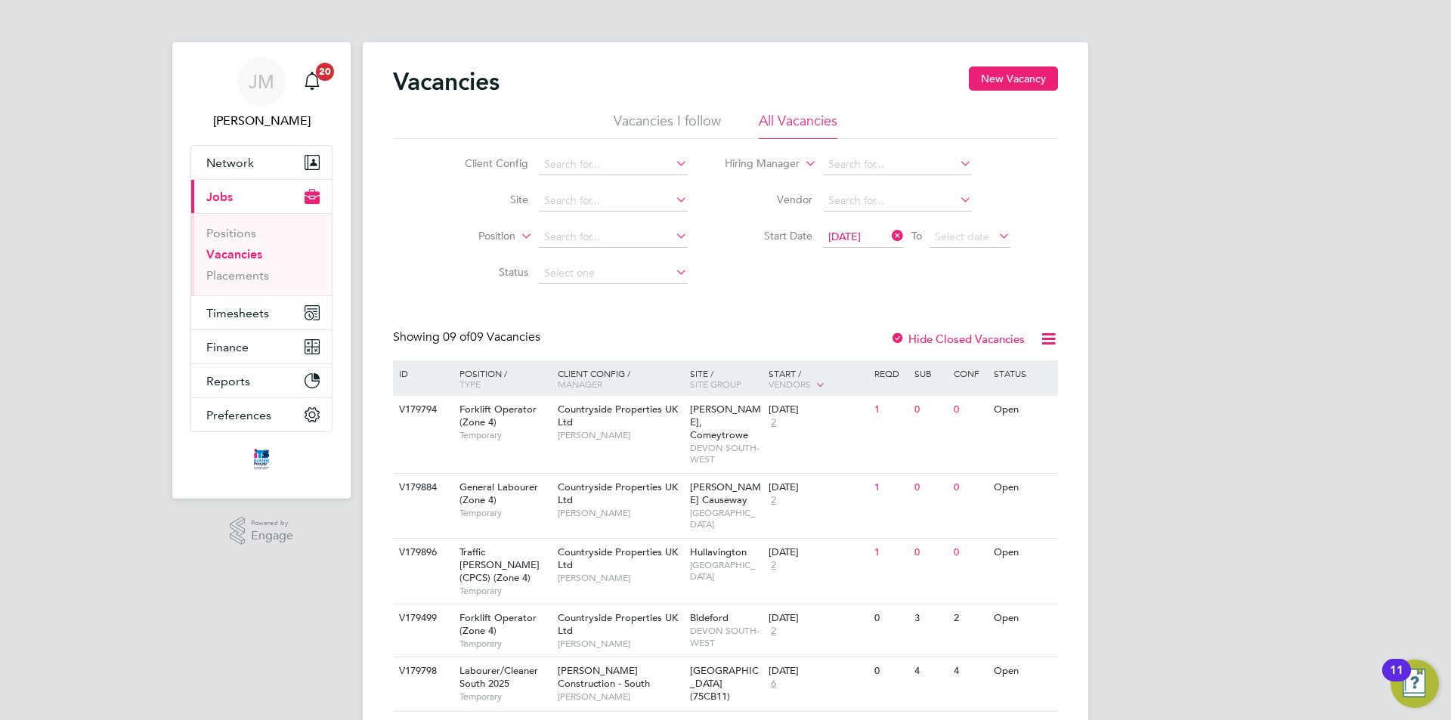
click at [889, 236] on icon at bounding box center [889, 235] width 0 height 21
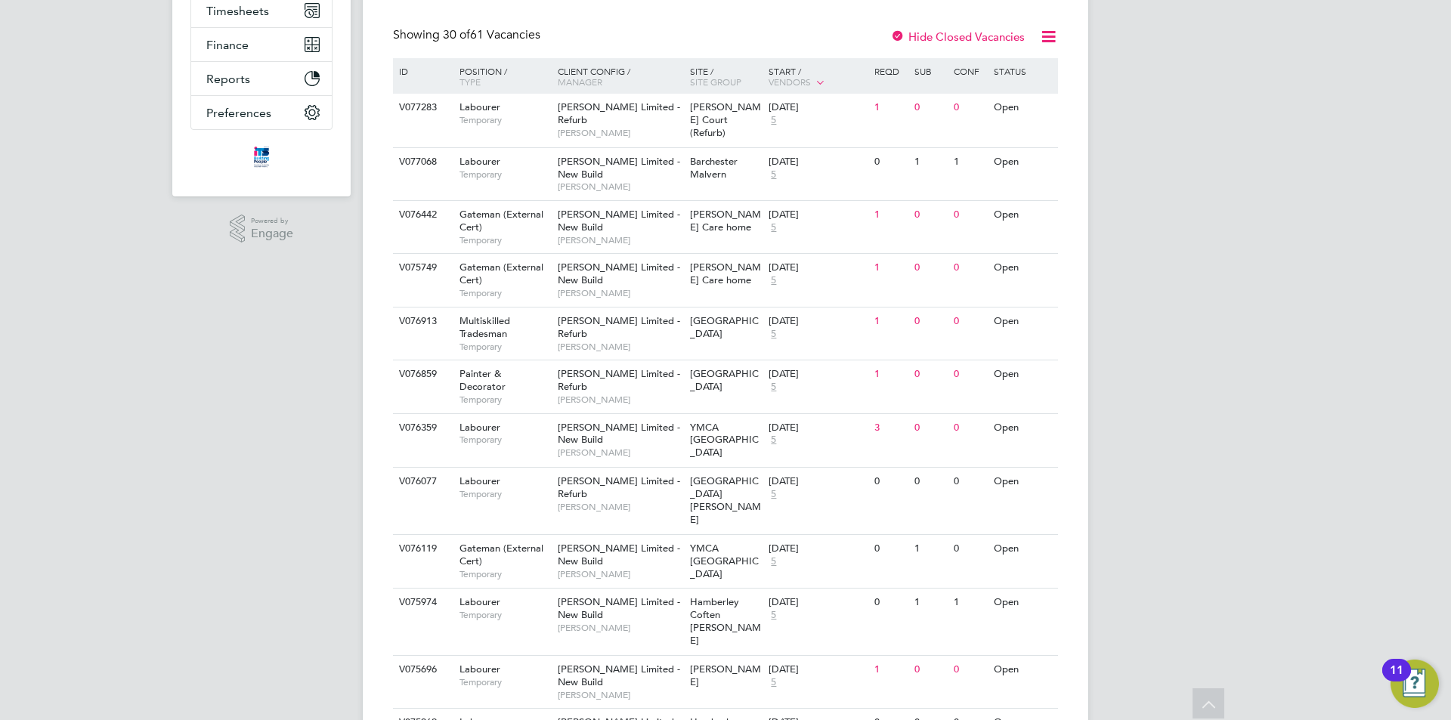
click at [801, 77] on span "Vendors" at bounding box center [790, 82] width 42 height 12
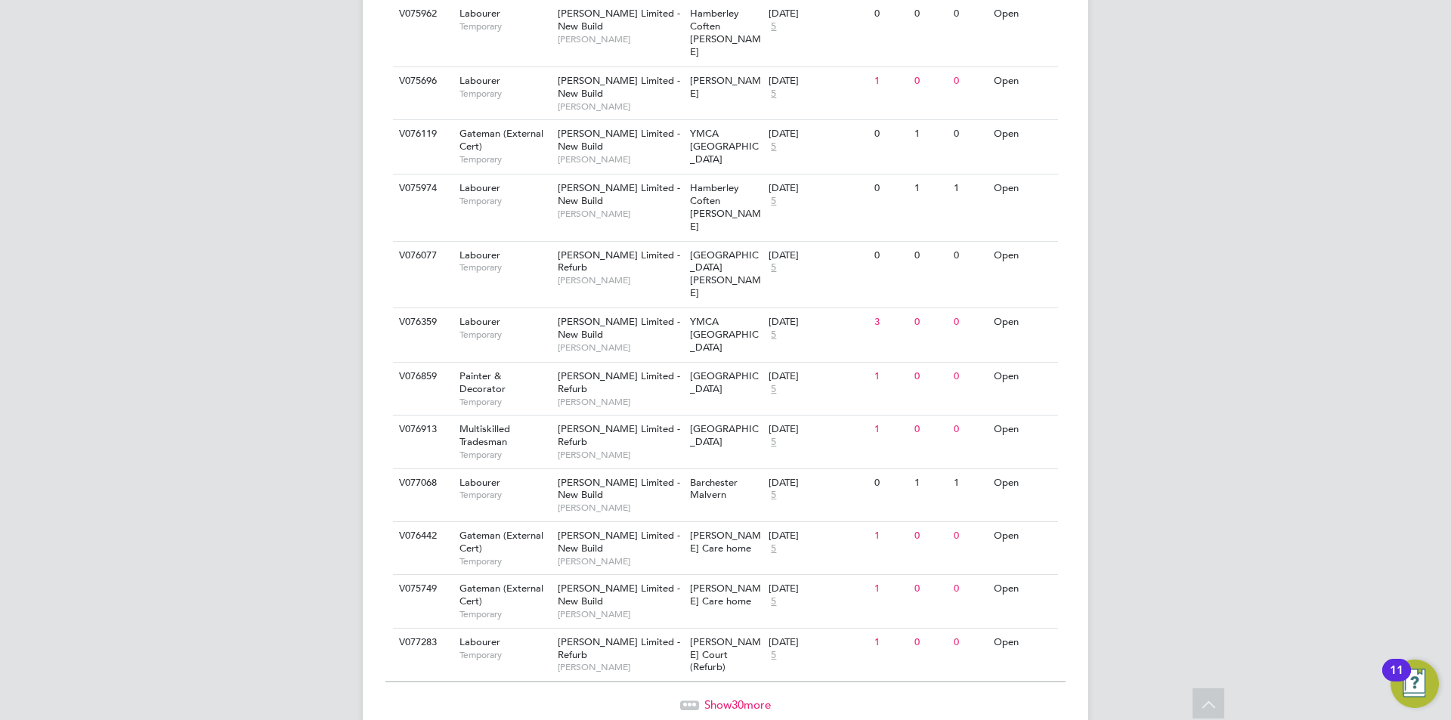
click at [726, 698] on span "Show 30 more" at bounding box center [738, 705] width 67 height 14
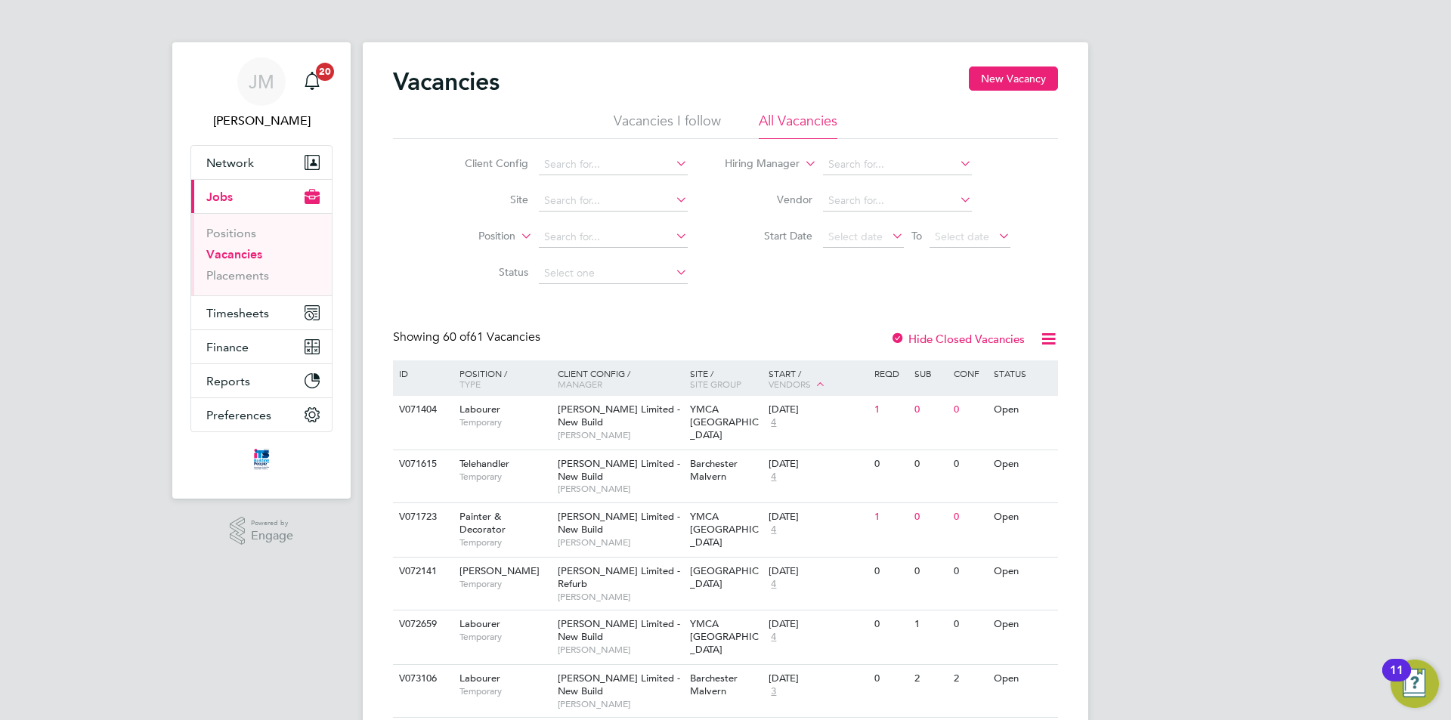
click at [815, 378] on icon at bounding box center [820, 384] width 14 height 14
click at [789, 372] on div "Start / Vendors" at bounding box center [818, 380] width 106 height 38
click at [823, 386] on icon at bounding box center [820, 384] width 14 height 14
click at [823, 385] on icon at bounding box center [820, 384] width 14 height 14
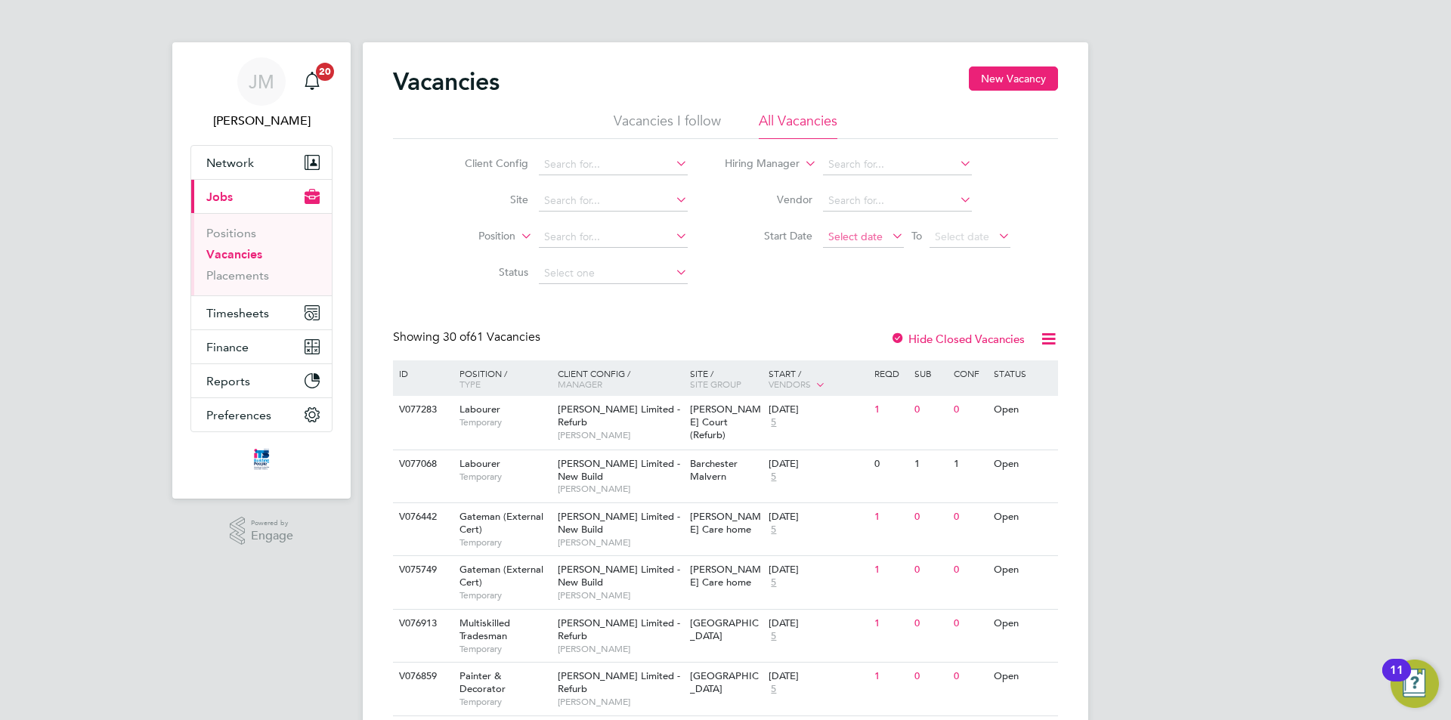
click at [872, 236] on span "Select date" at bounding box center [856, 237] width 54 height 14
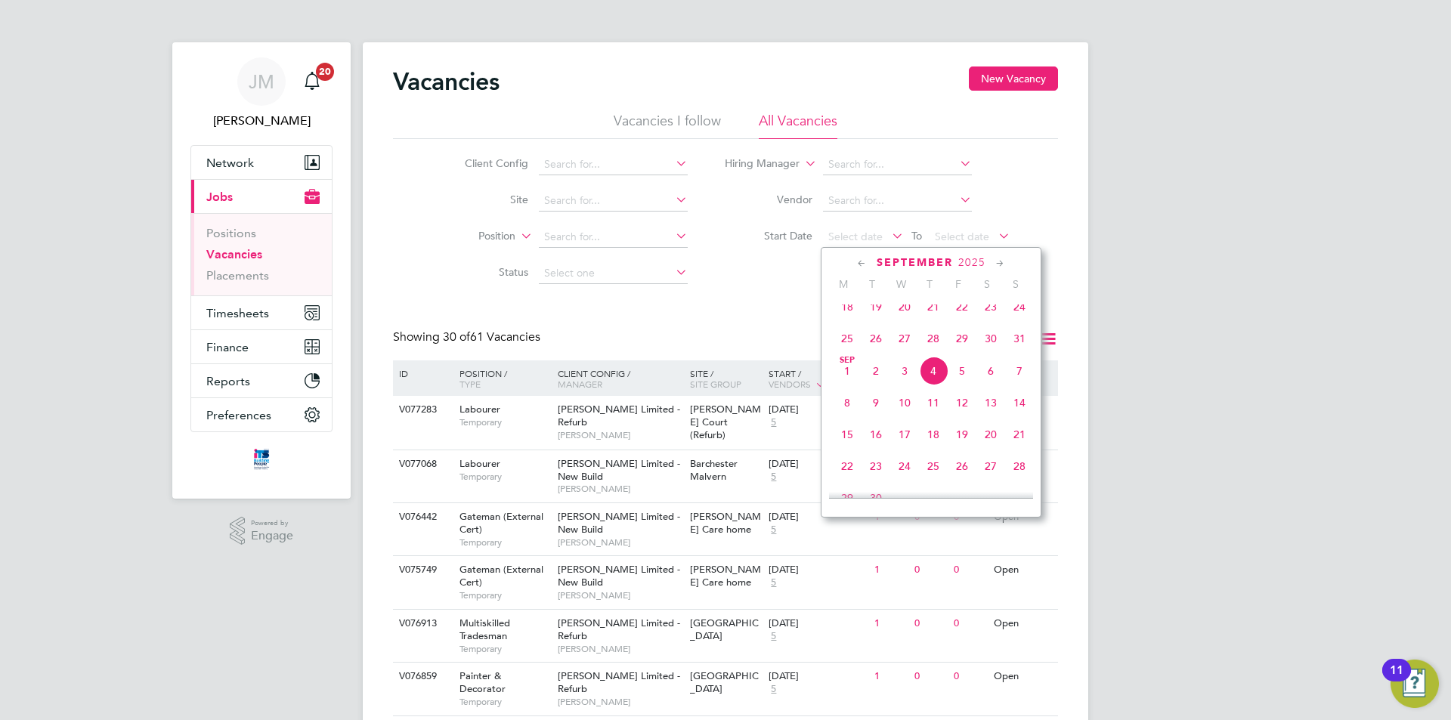
click at [844, 380] on span "Sep 1" at bounding box center [847, 371] width 29 height 29
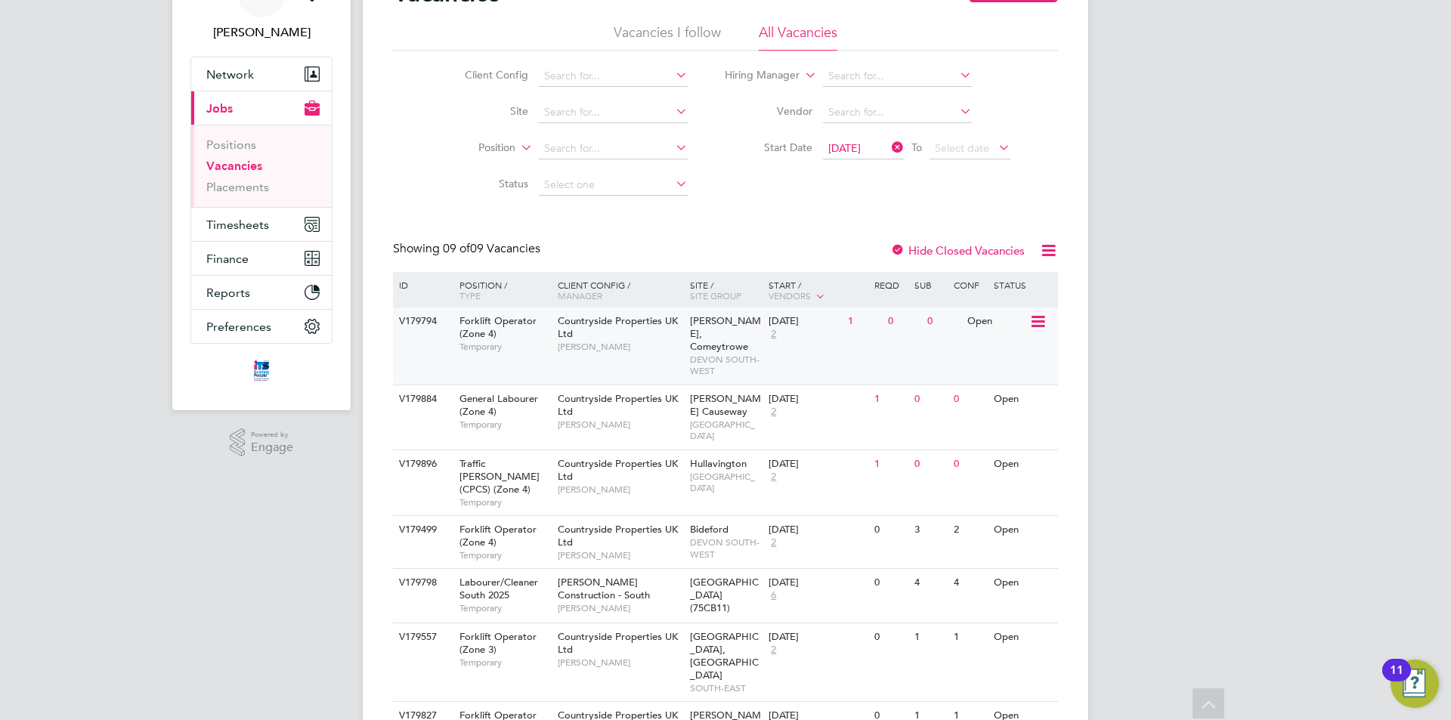
scroll to position [57, 0]
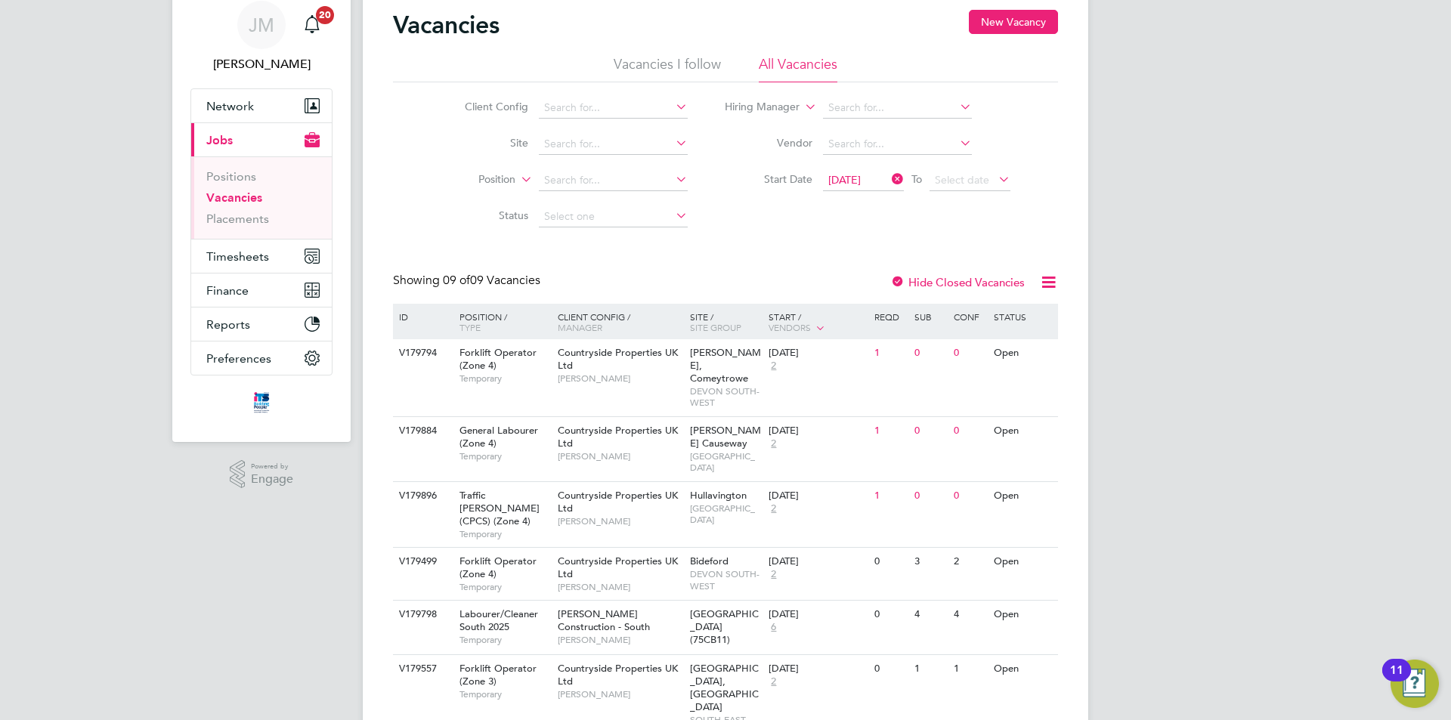
click at [889, 178] on icon at bounding box center [889, 179] width 0 height 21
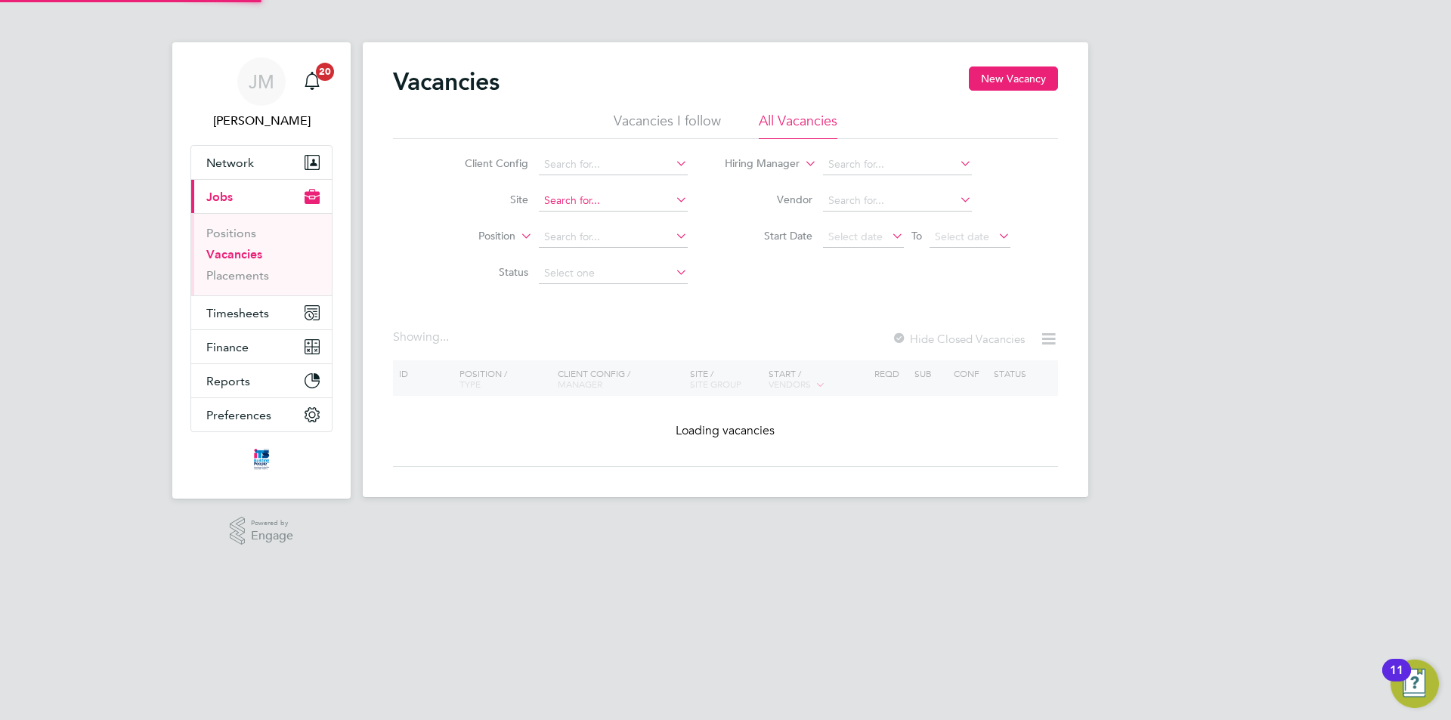
click at [621, 200] on input at bounding box center [613, 201] width 149 height 21
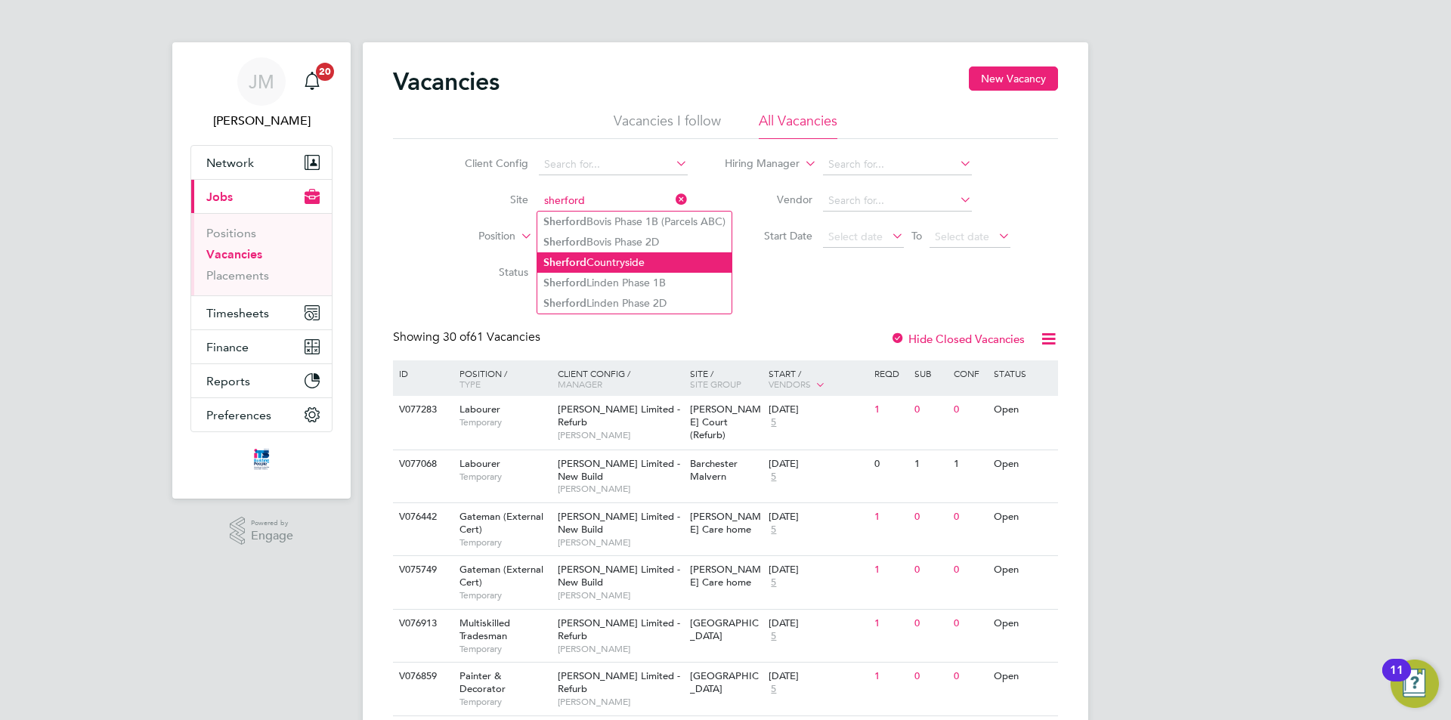
click at [651, 258] on li "Sherford Countryside" at bounding box center [635, 262] width 194 height 20
type input "Sherford Countryside"
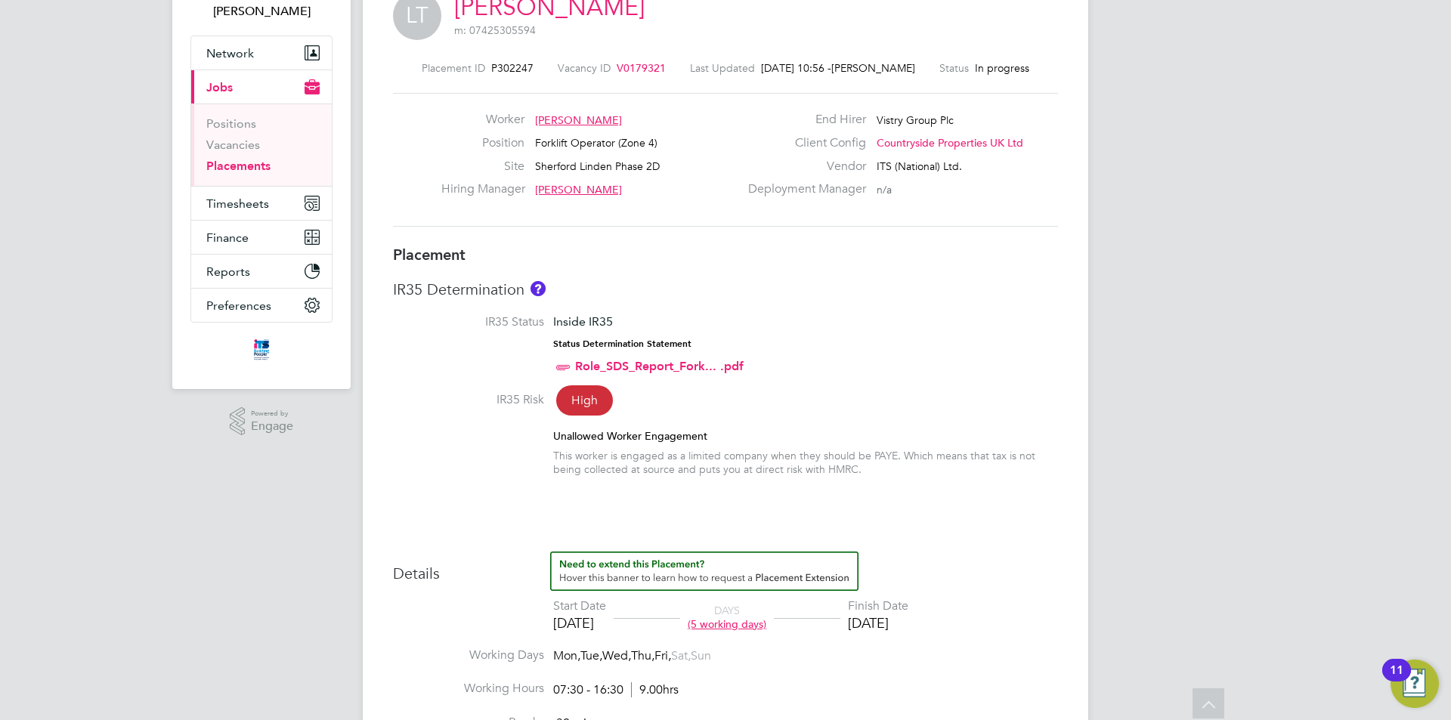
scroll to position [17, 0]
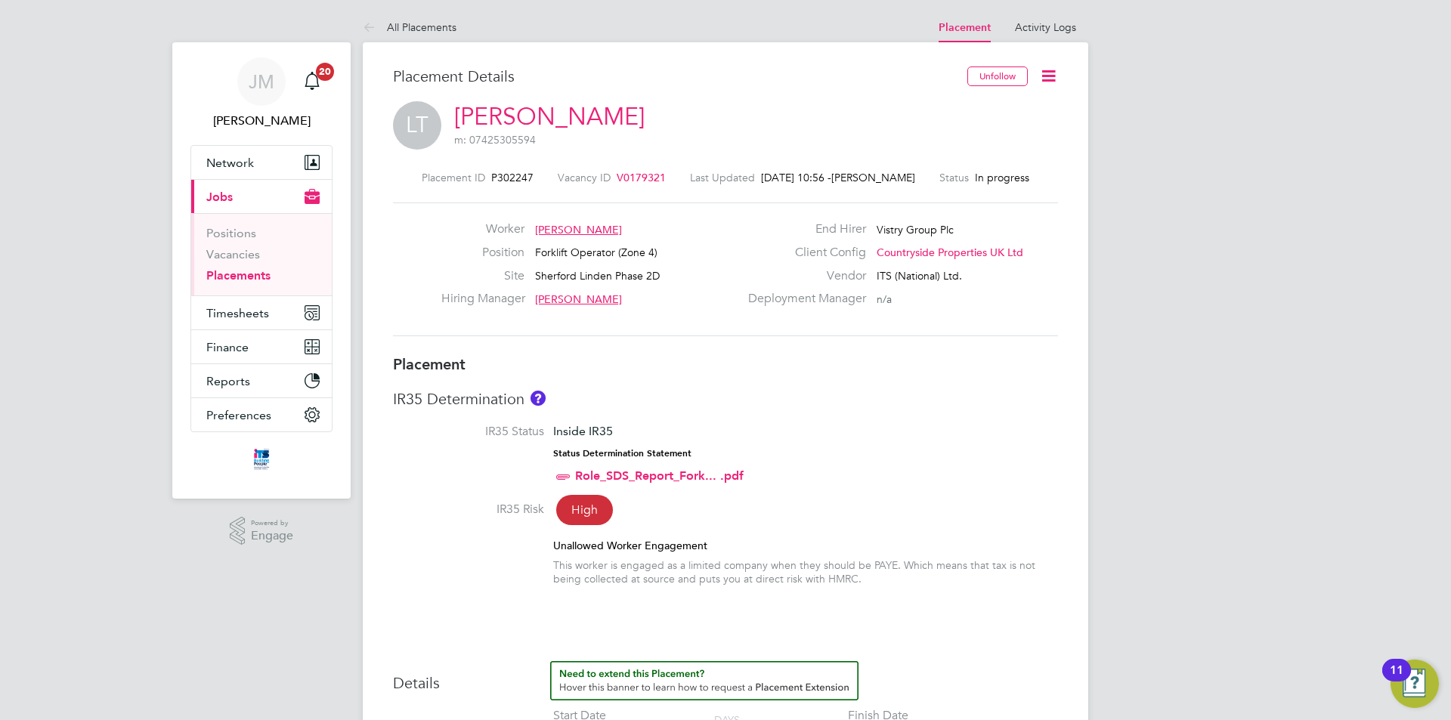
click at [639, 175] on span "V0179321" at bounding box center [641, 178] width 49 height 14
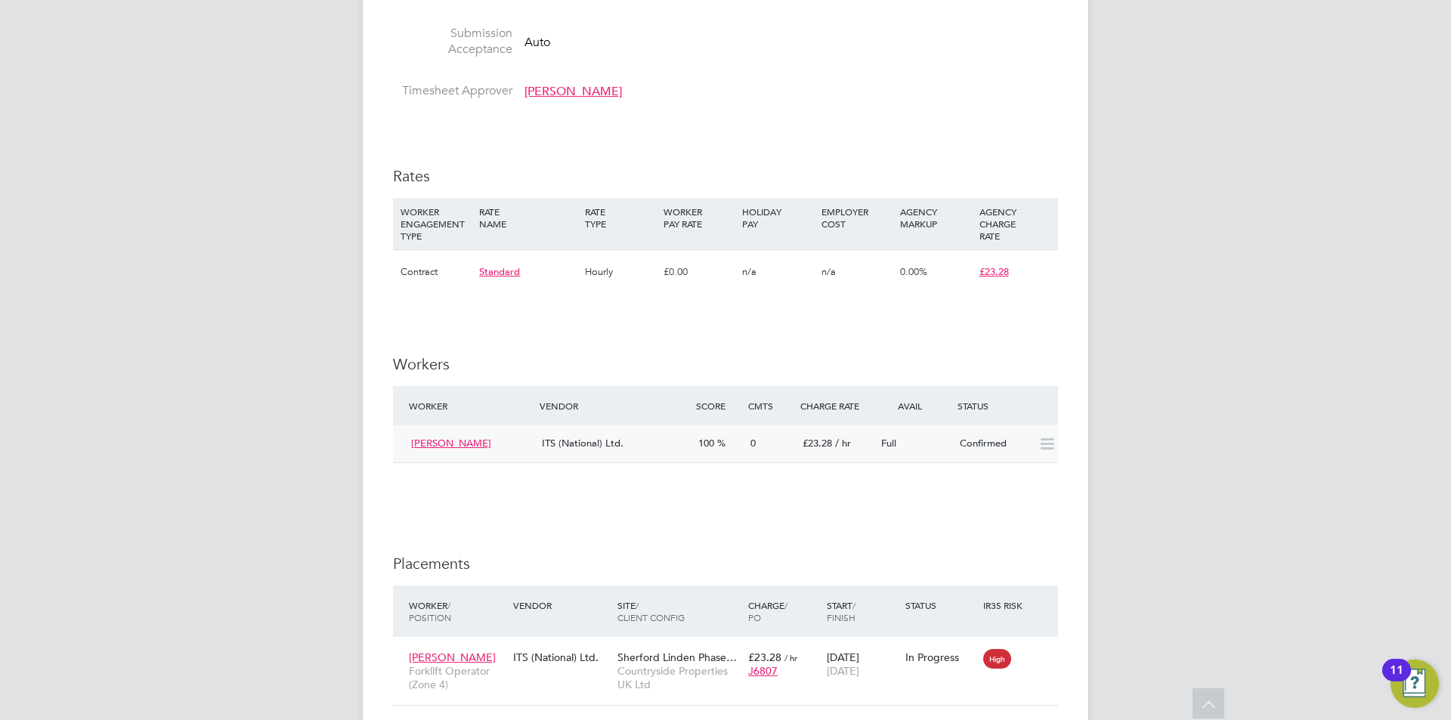
click at [1049, 448] on icon at bounding box center [1047, 444] width 19 height 12
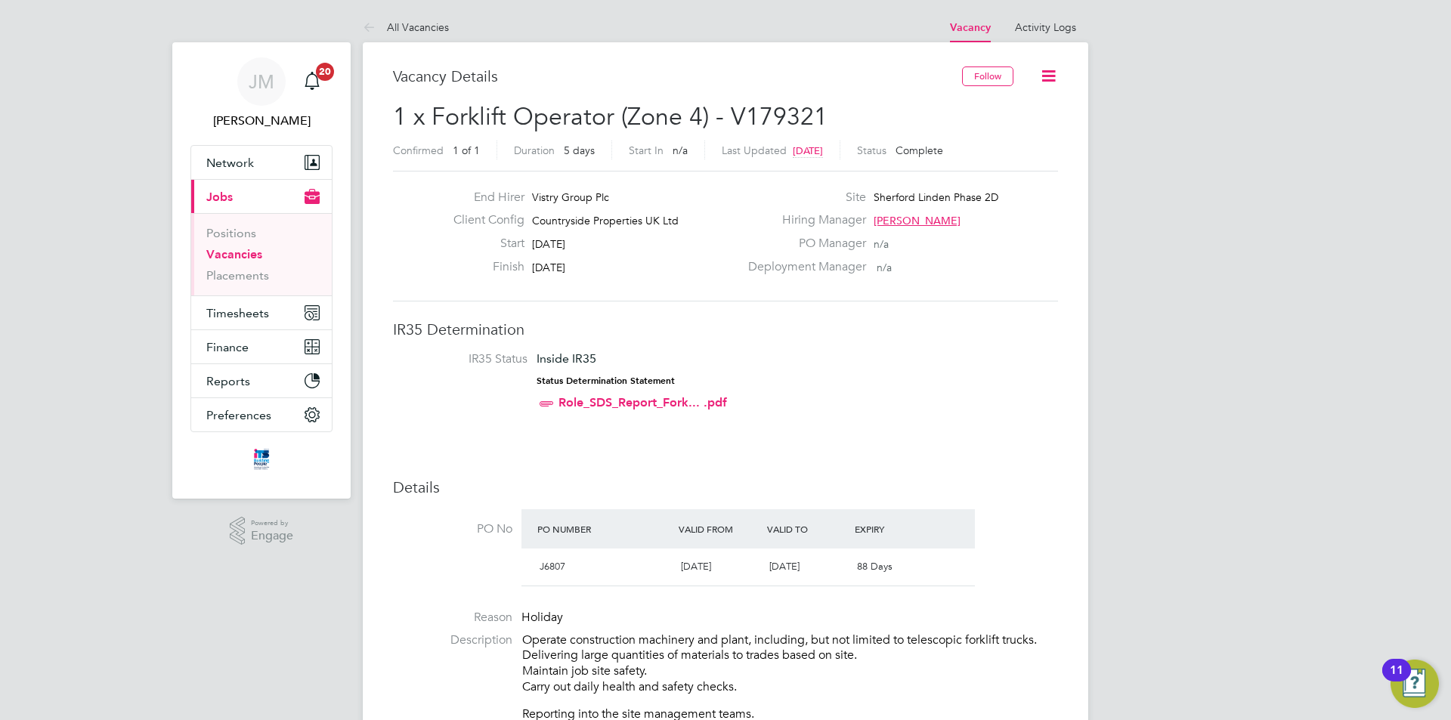
click at [1046, 76] on icon at bounding box center [1048, 76] width 19 height 19
click at [379, 25] on icon at bounding box center [372, 28] width 19 height 19
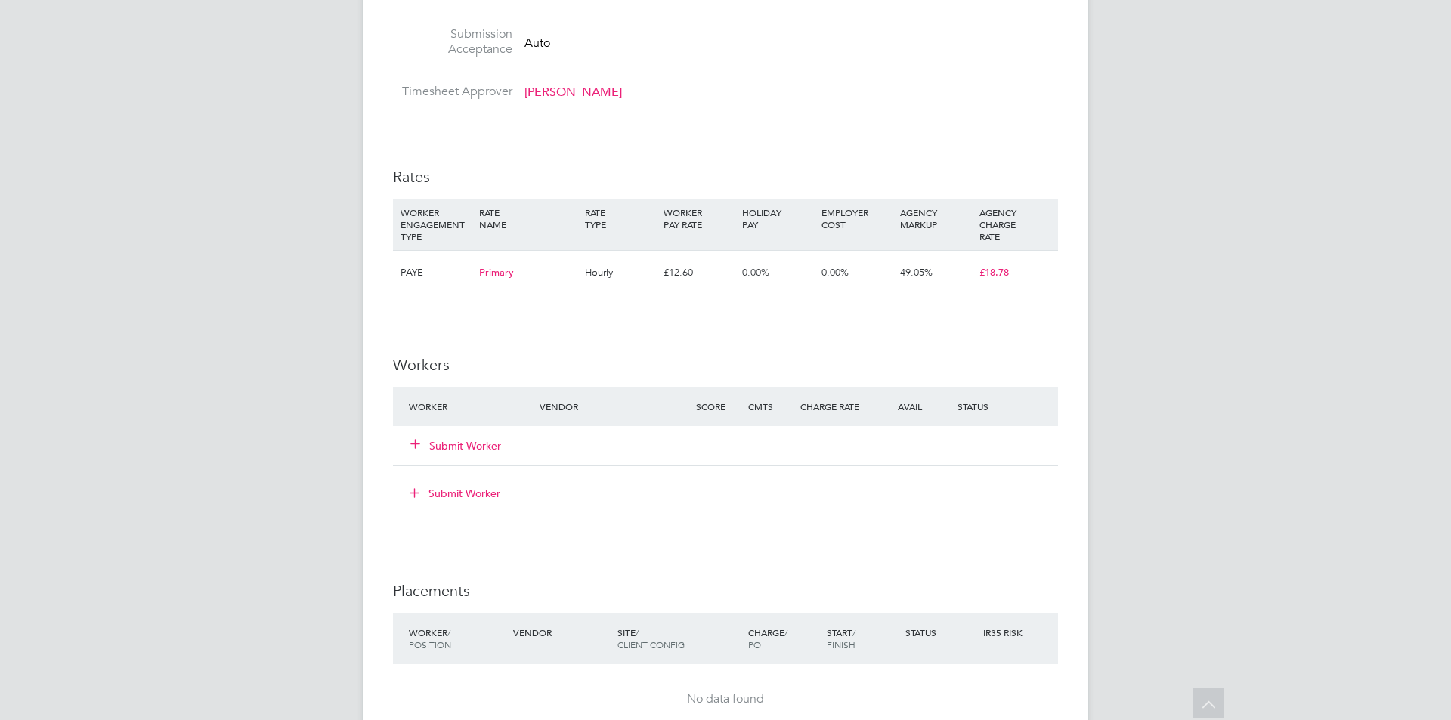
scroll to position [983, 0]
click at [493, 441] on button "Submit Worker" at bounding box center [456, 445] width 91 height 15
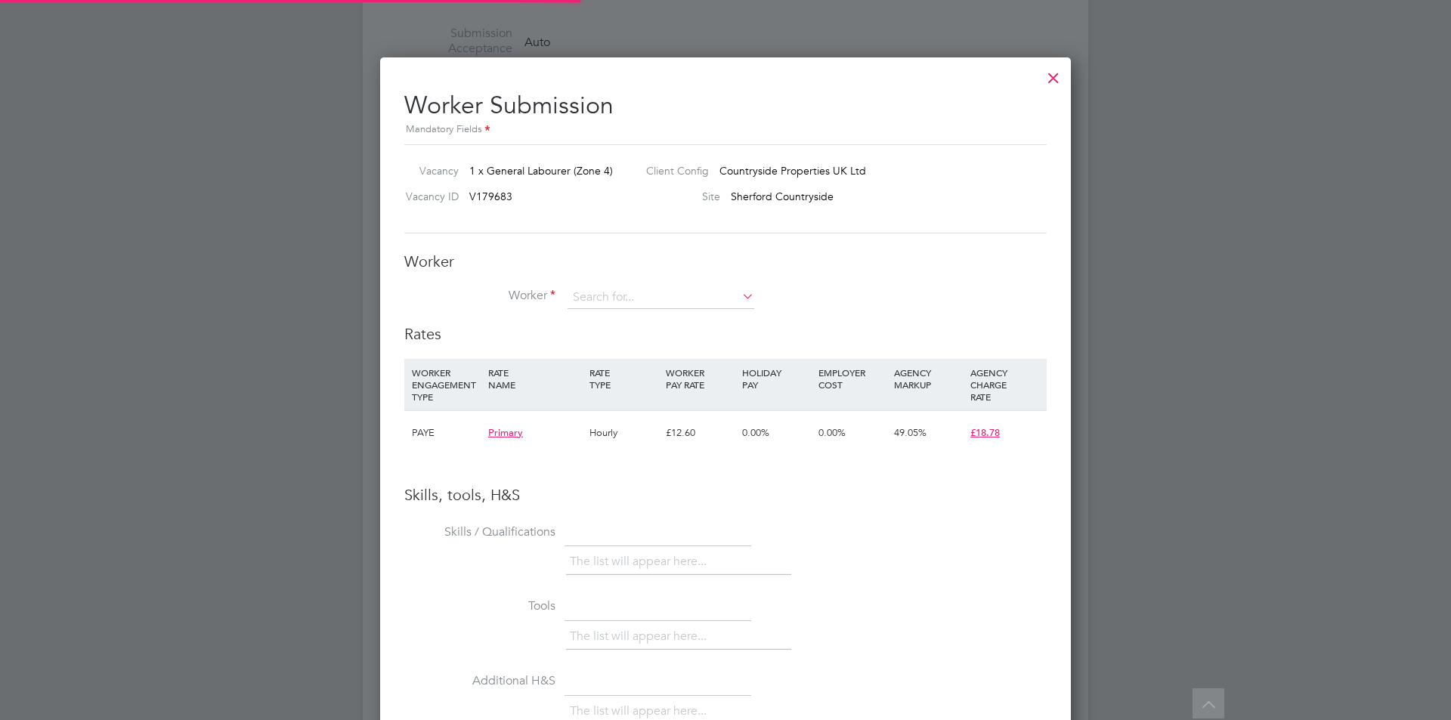
scroll to position [956, 692]
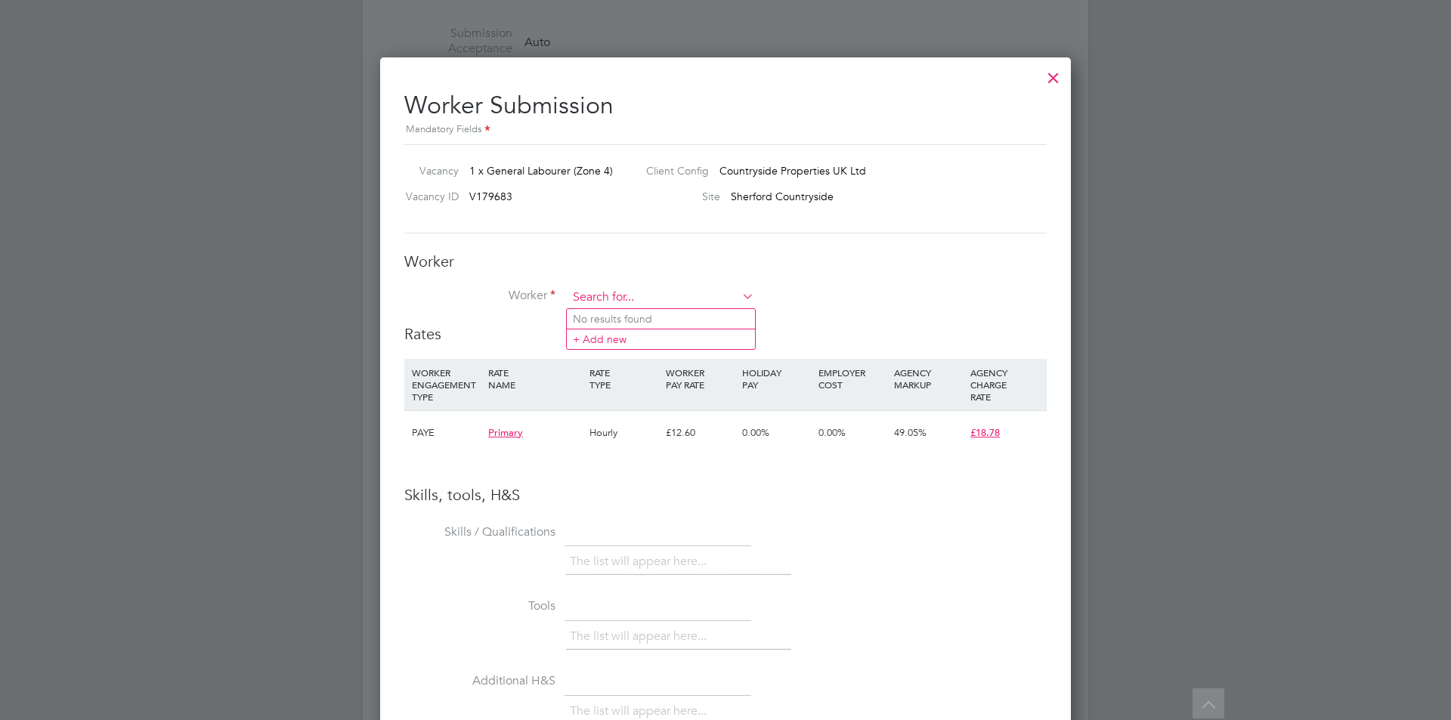
click at [637, 297] on input at bounding box center [661, 298] width 187 height 23
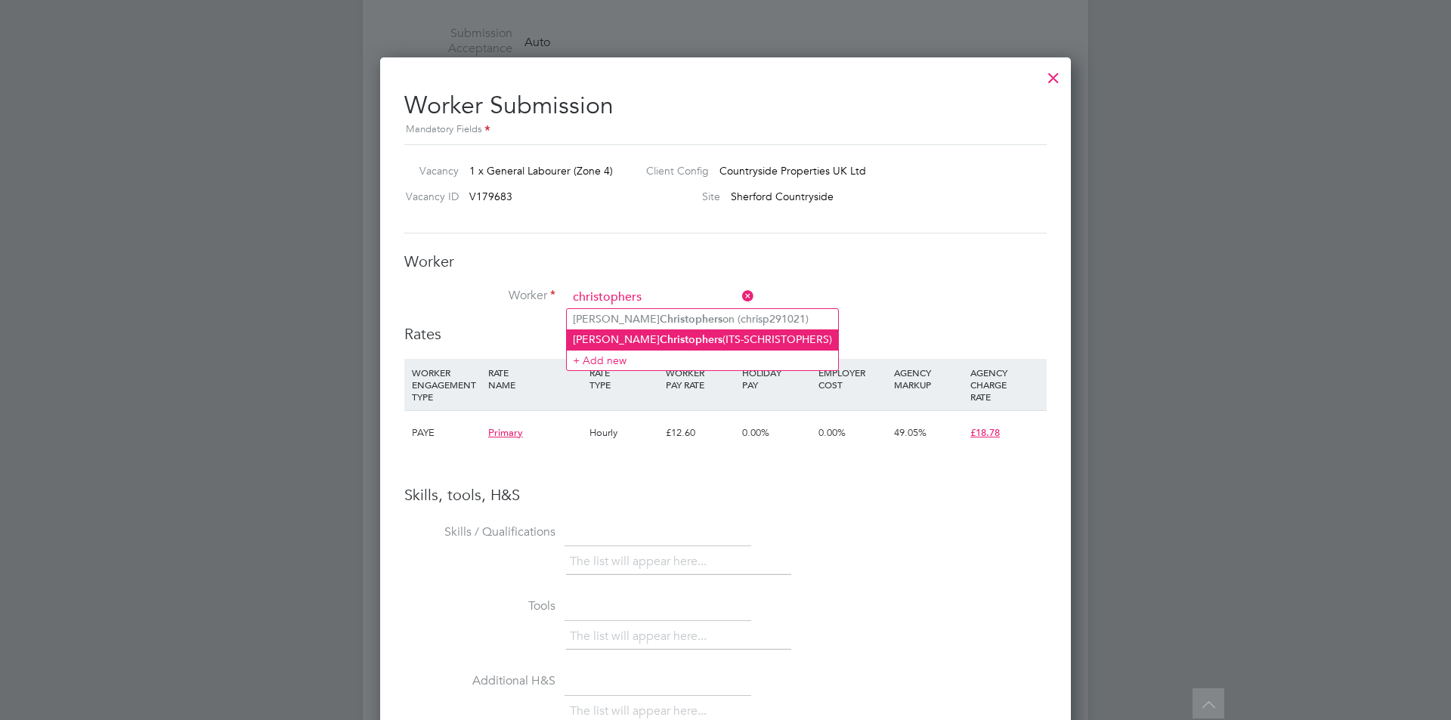
click at [702, 335] on li "Scott Christophers (ITS-SCHRISTOPHERS)" at bounding box center [702, 340] width 271 height 20
type input "Scott Christophers (ITS-SCHRISTOPHERS)"
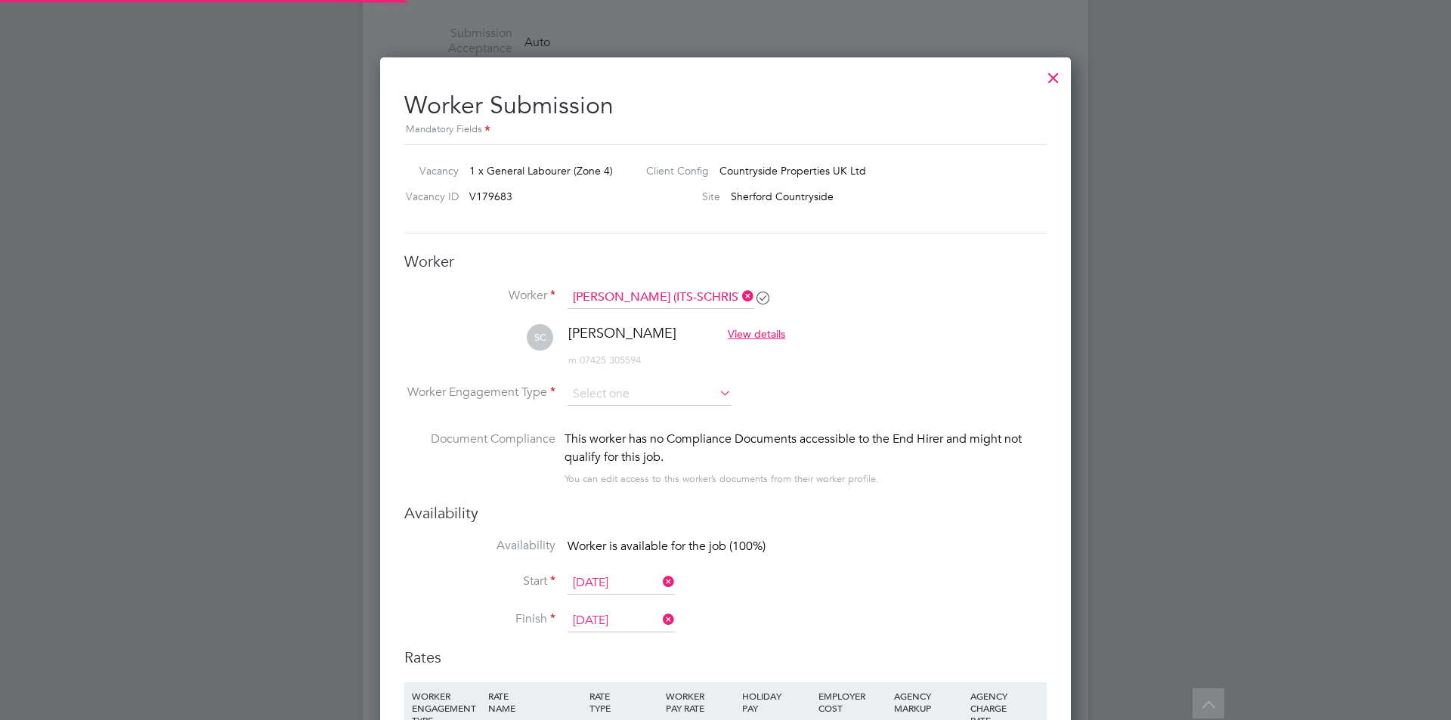
scroll to position [1278, 692]
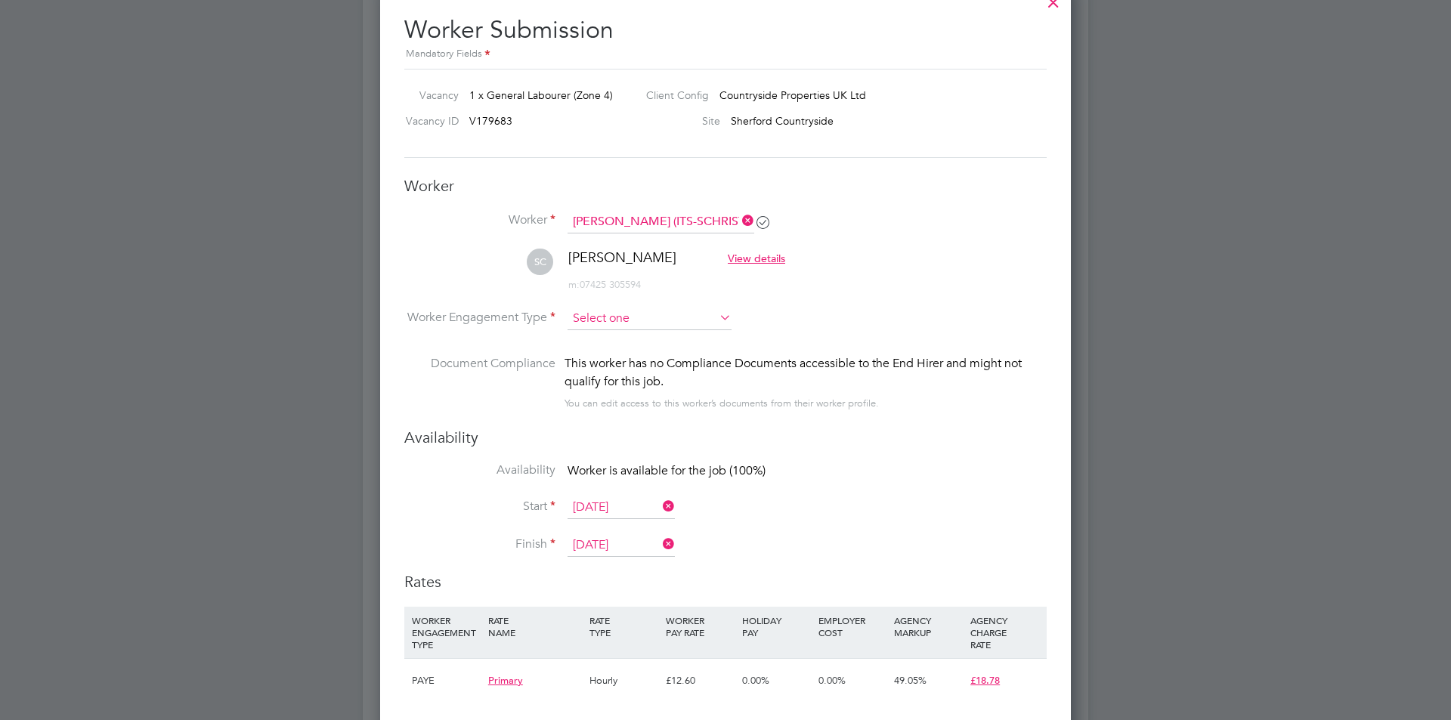
click at [624, 315] on input at bounding box center [650, 319] width 164 height 23
click at [618, 360] on li "PAYE" at bounding box center [650, 360] width 166 height 20
type input "PAYE"
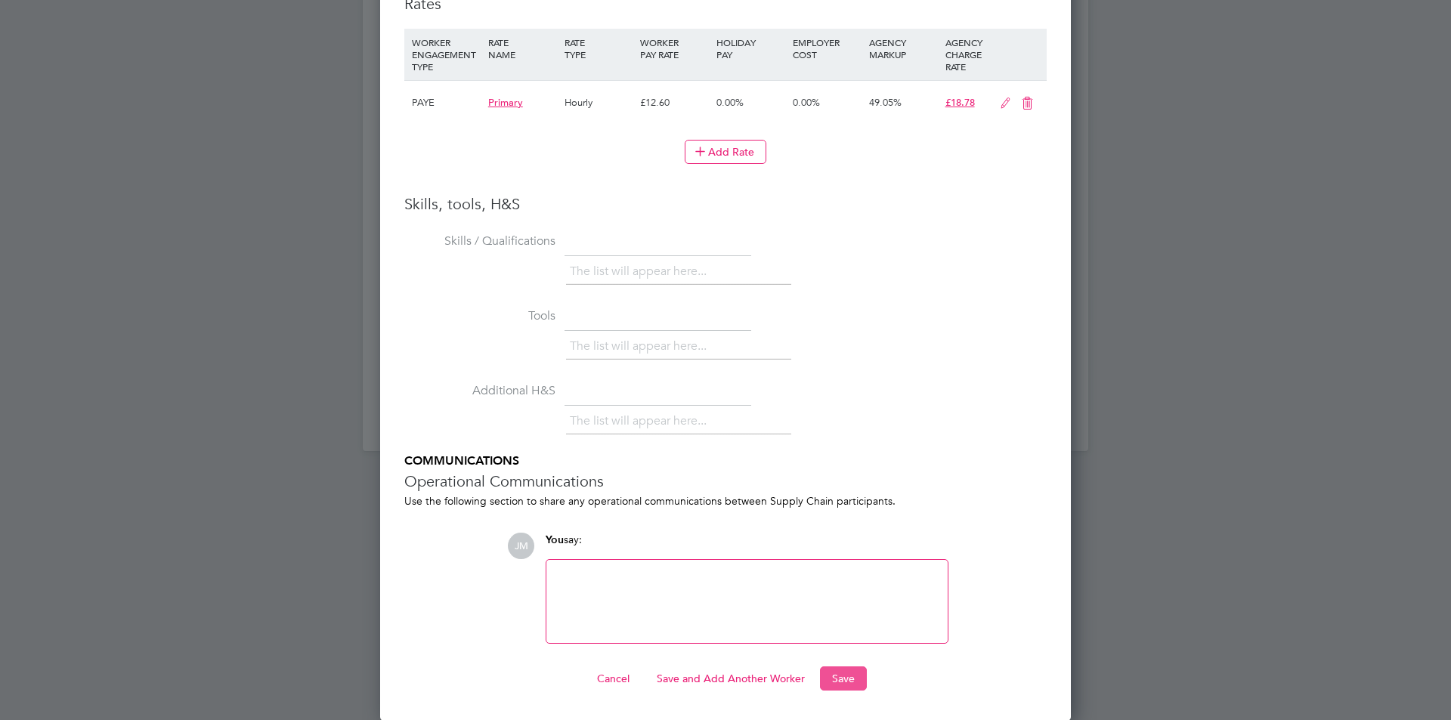
click at [846, 679] on button "Save" at bounding box center [843, 679] width 47 height 24
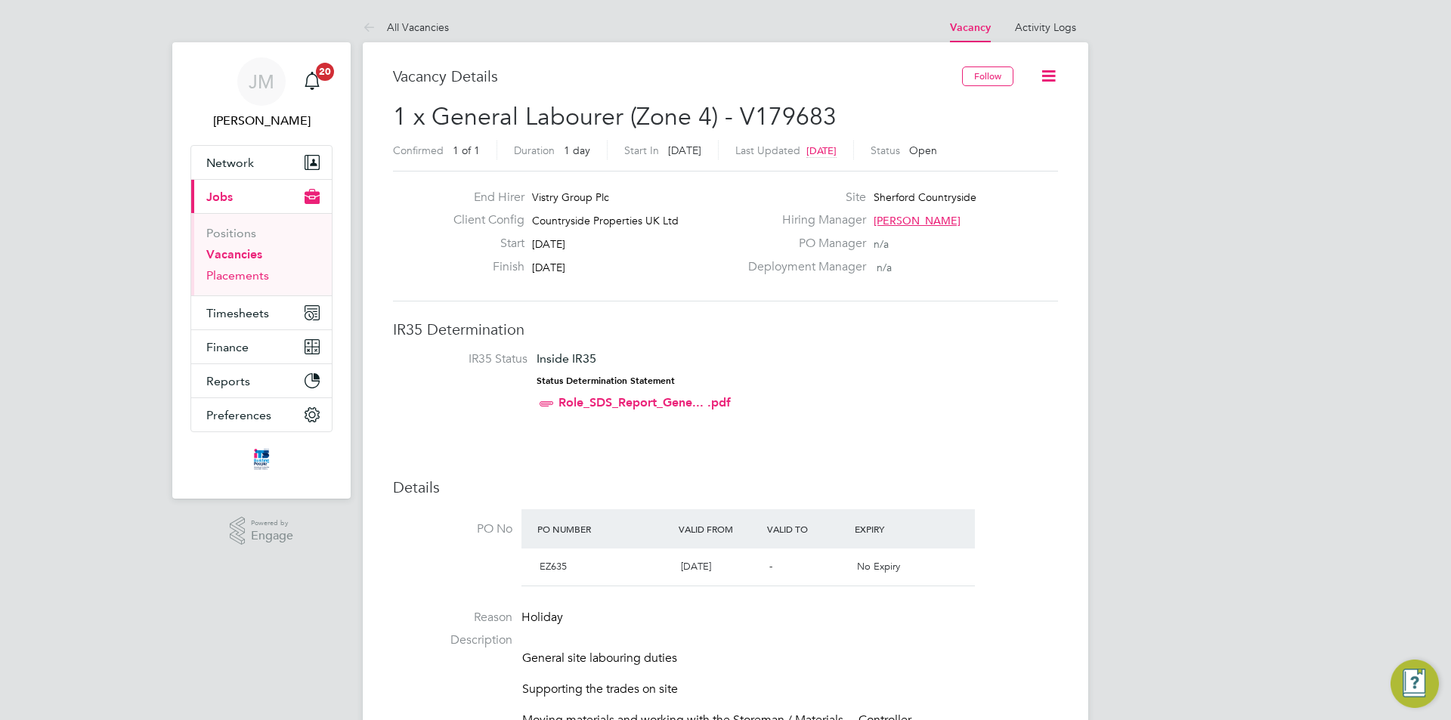
click at [235, 277] on link "Placements" at bounding box center [237, 275] width 63 height 14
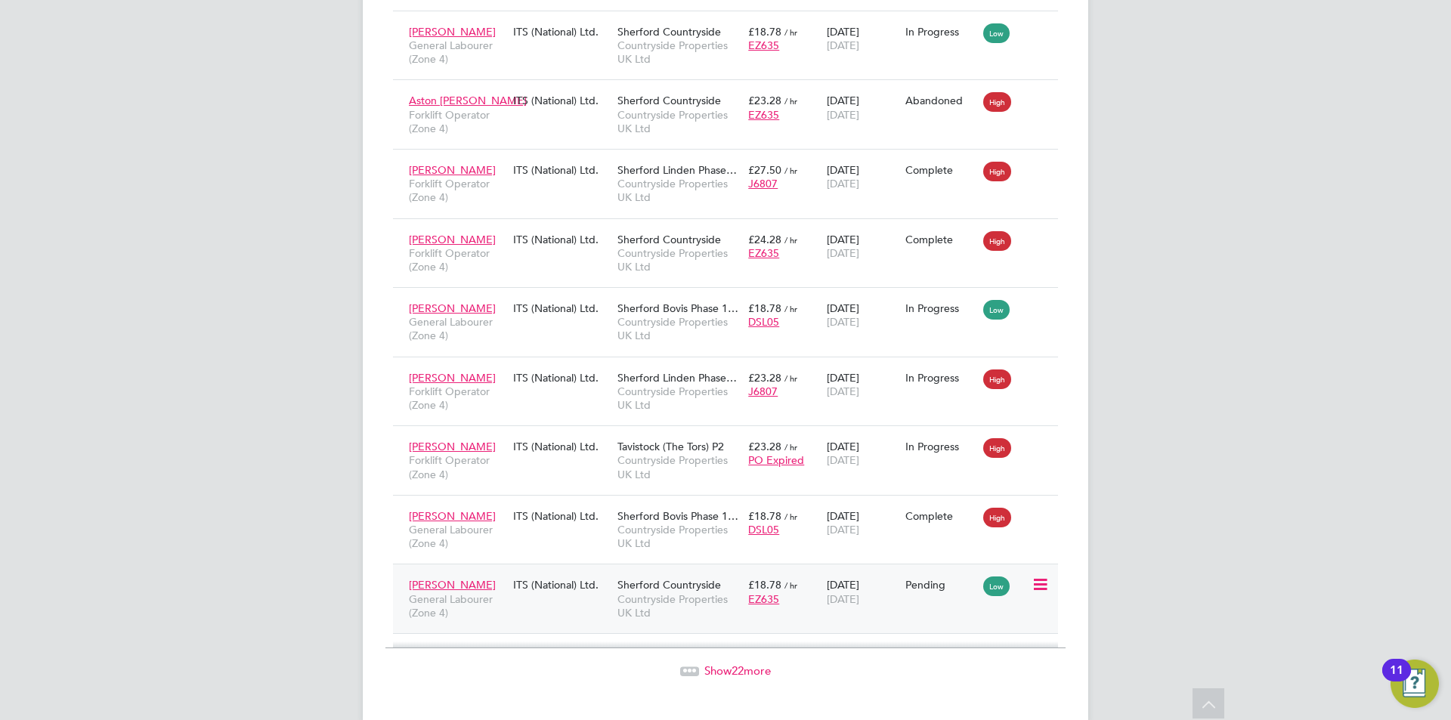
click at [1045, 576] on icon at bounding box center [1039, 585] width 15 height 18
click at [968, 648] on li "Start" at bounding box center [993, 651] width 107 height 21
type input "Charlie Cousens"
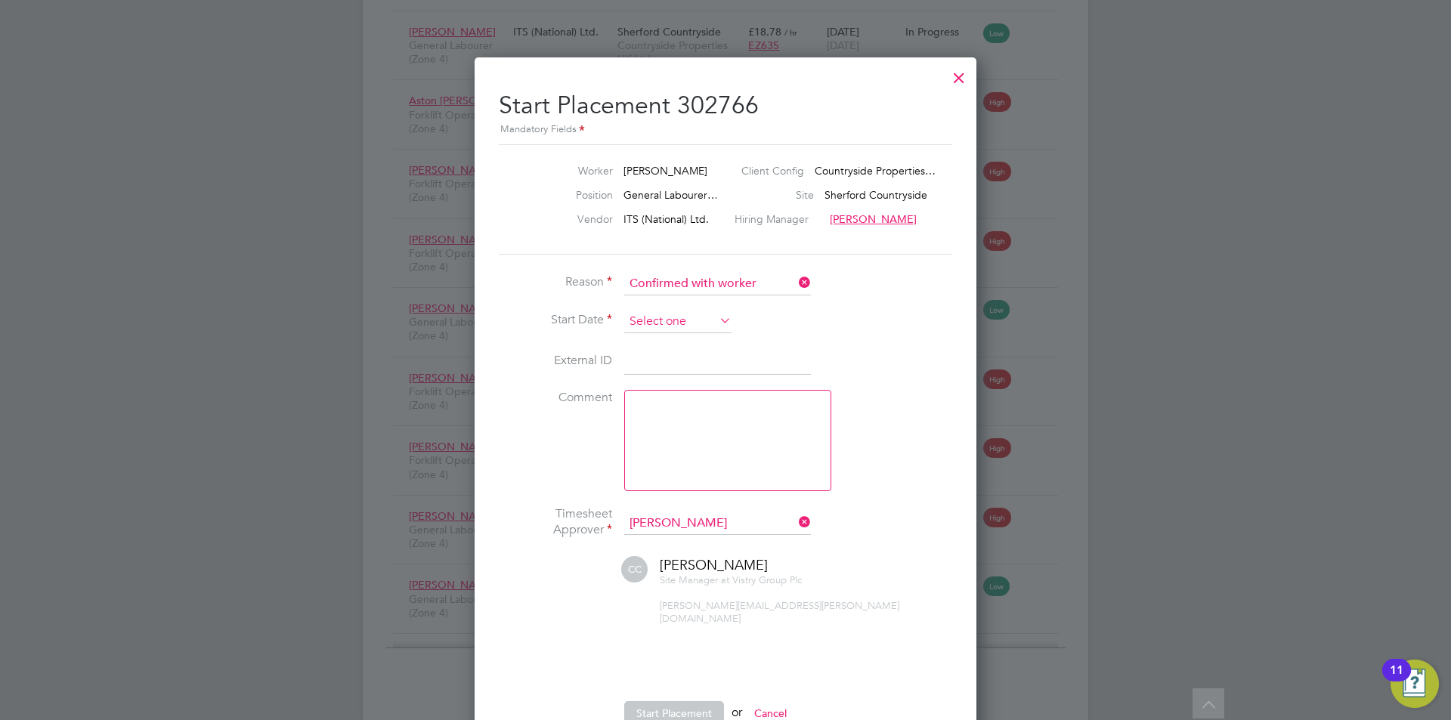
click at [690, 321] on input at bounding box center [677, 322] width 107 height 23
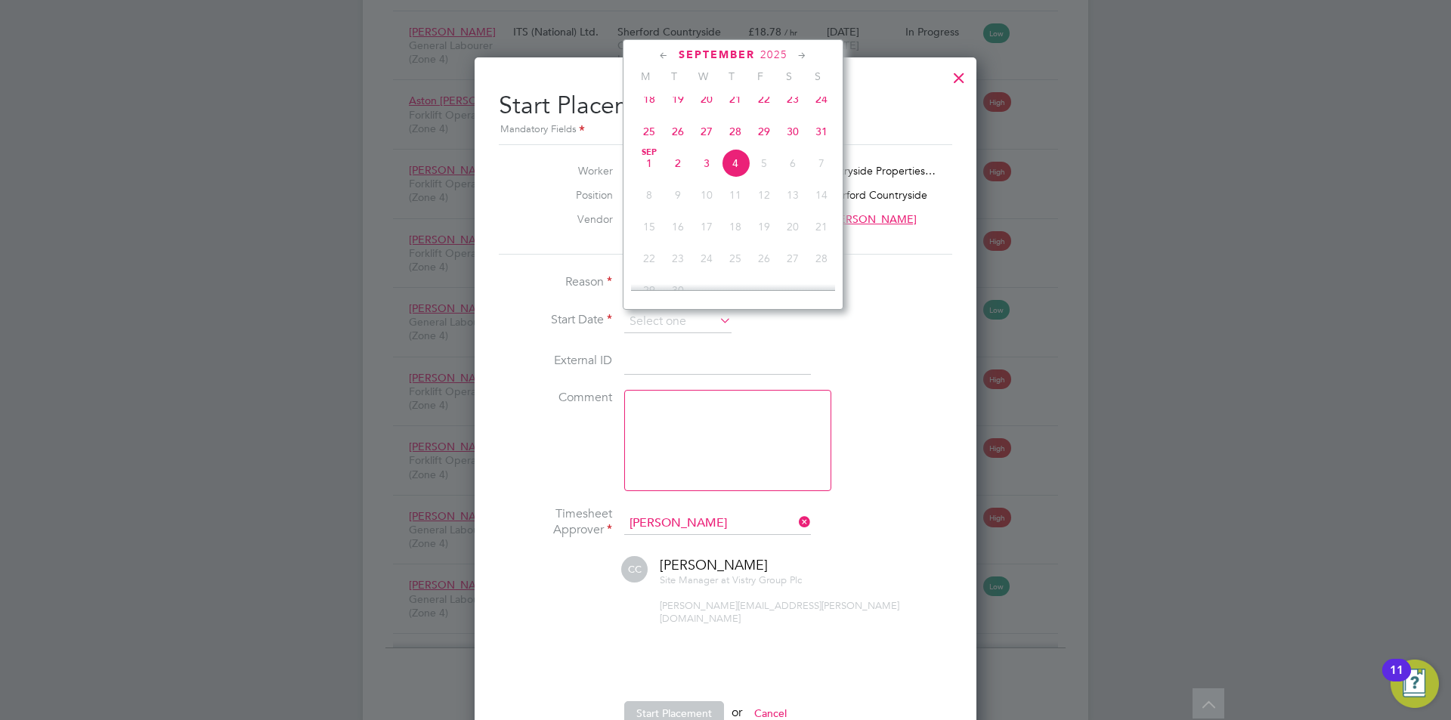
click at [652, 171] on span "Sep 1" at bounding box center [649, 163] width 29 height 29
type input "[DATE]"
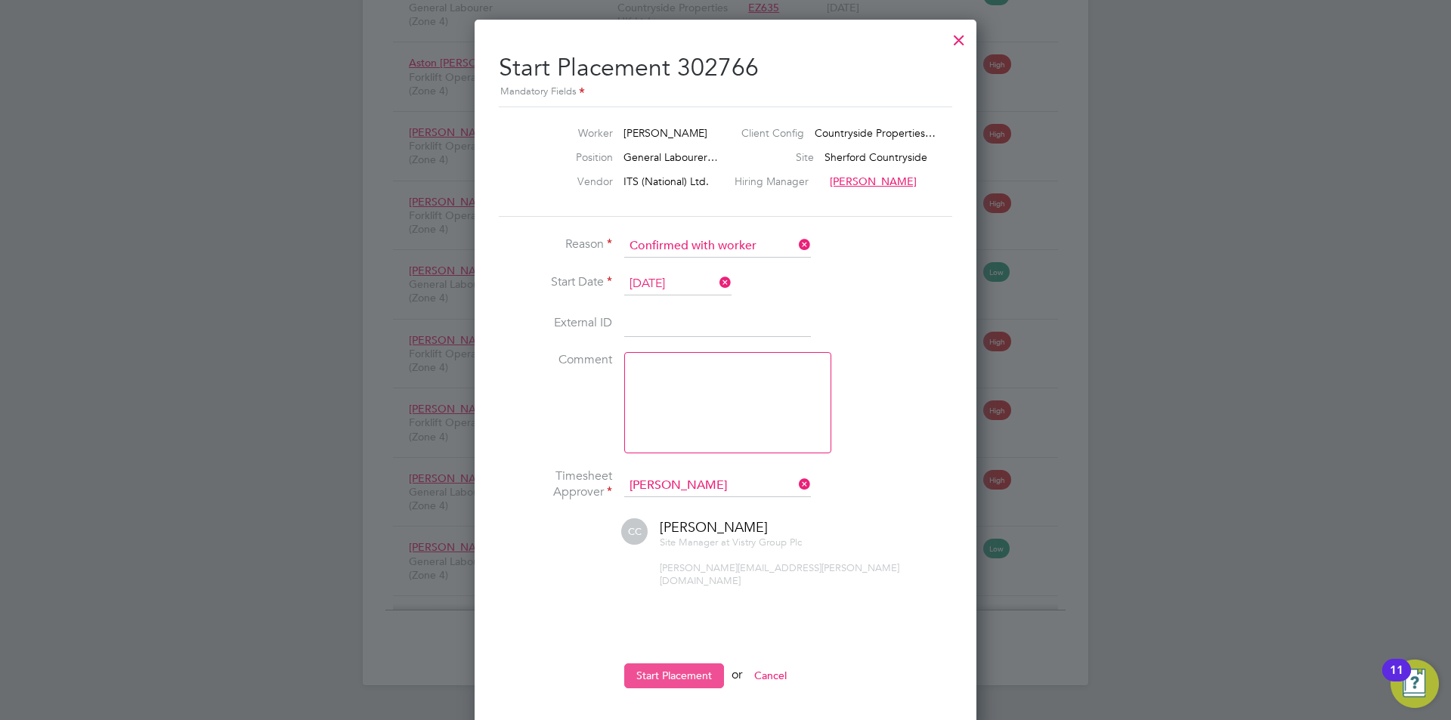
click at [683, 664] on button "Start Placement" at bounding box center [674, 676] width 100 height 24
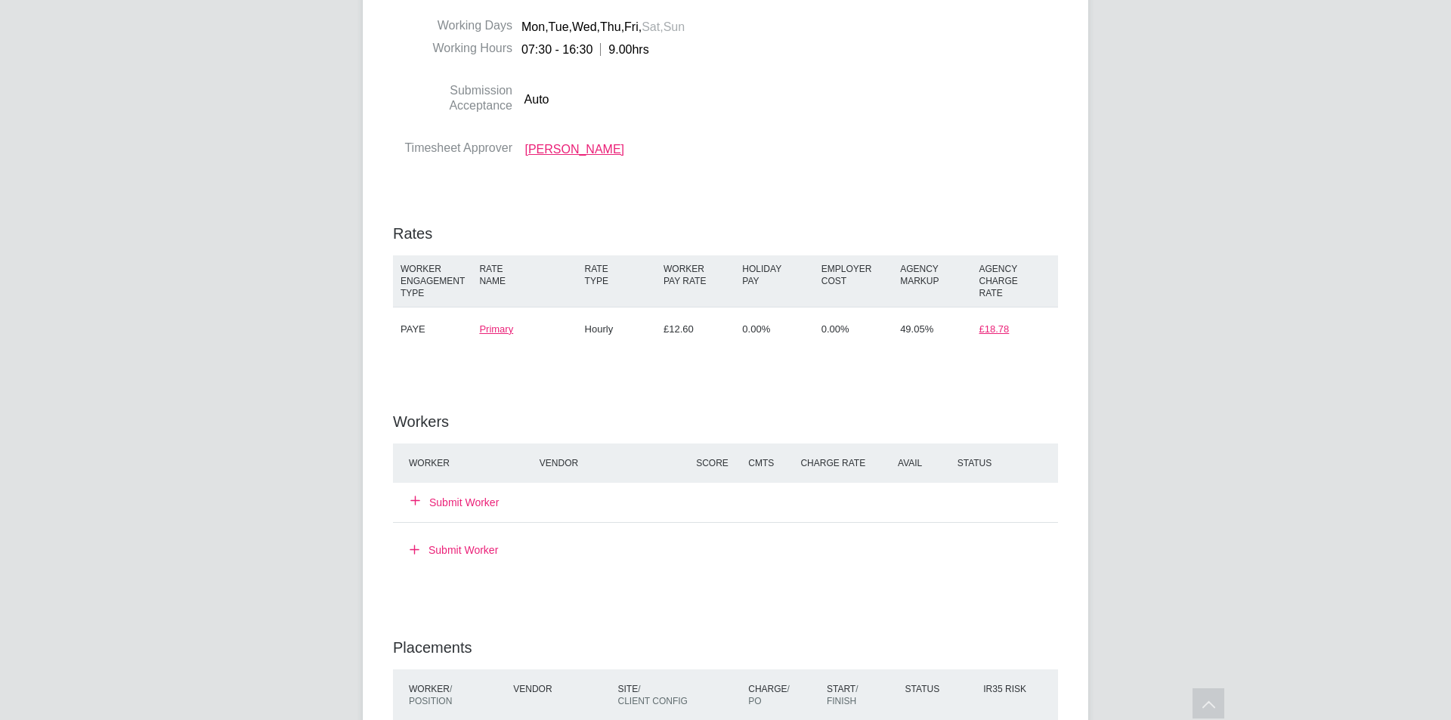
scroll to position [983, 0]
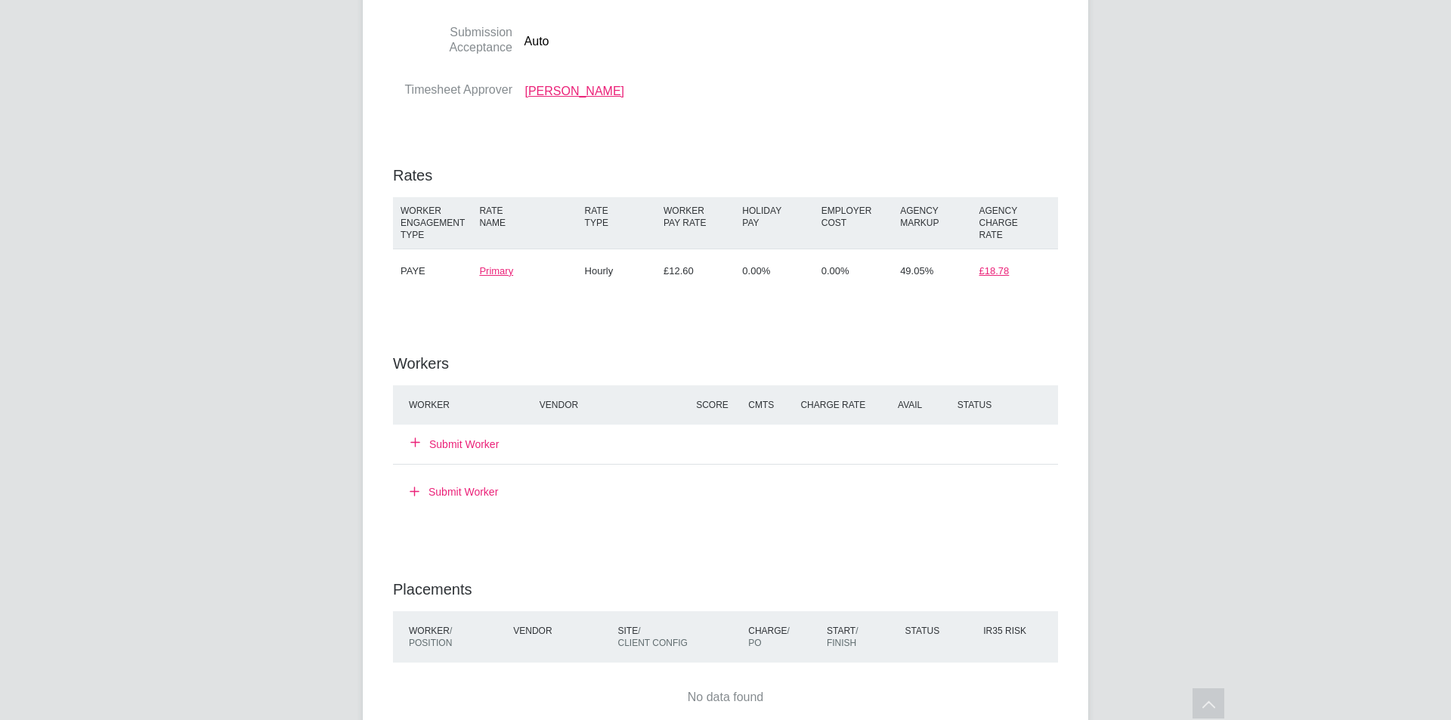
click at [475, 449] on button "Submit Worker" at bounding box center [455, 444] width 88 height 15
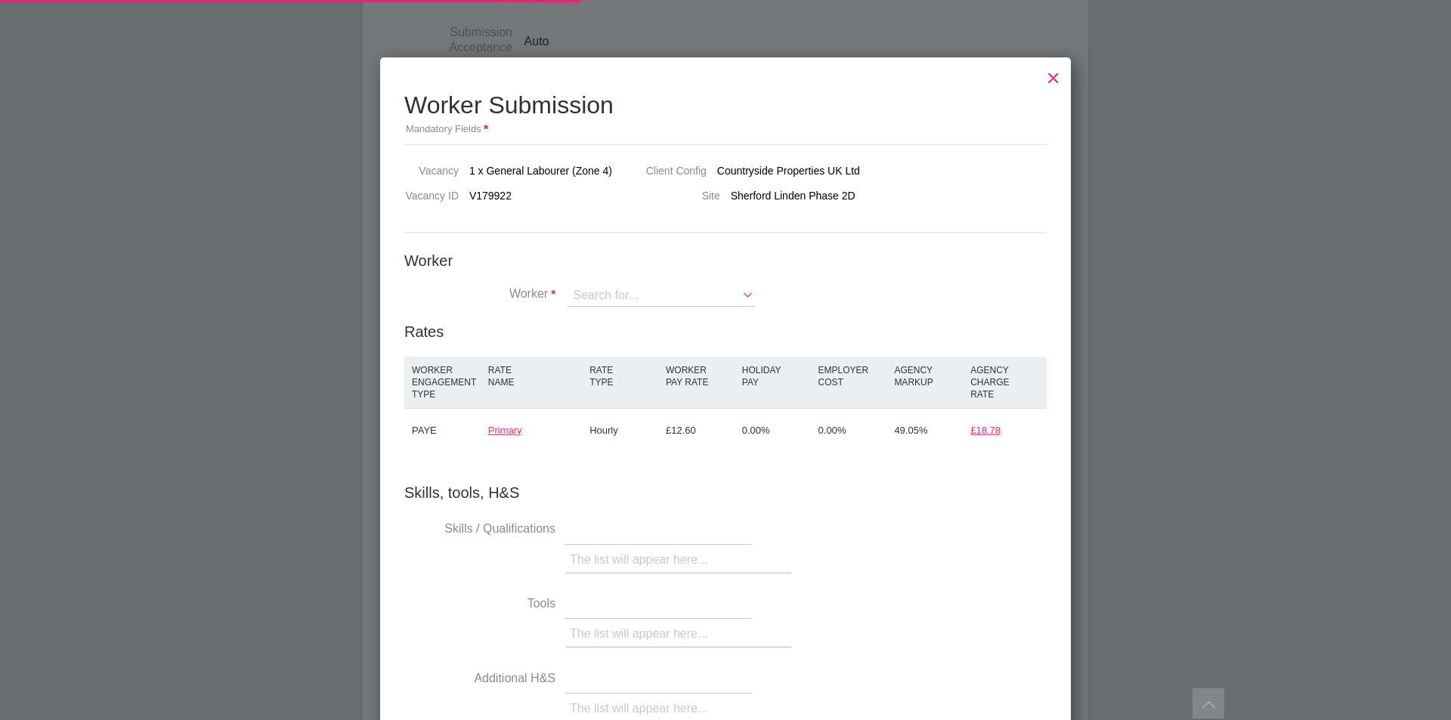
scroll to position [953, 692]
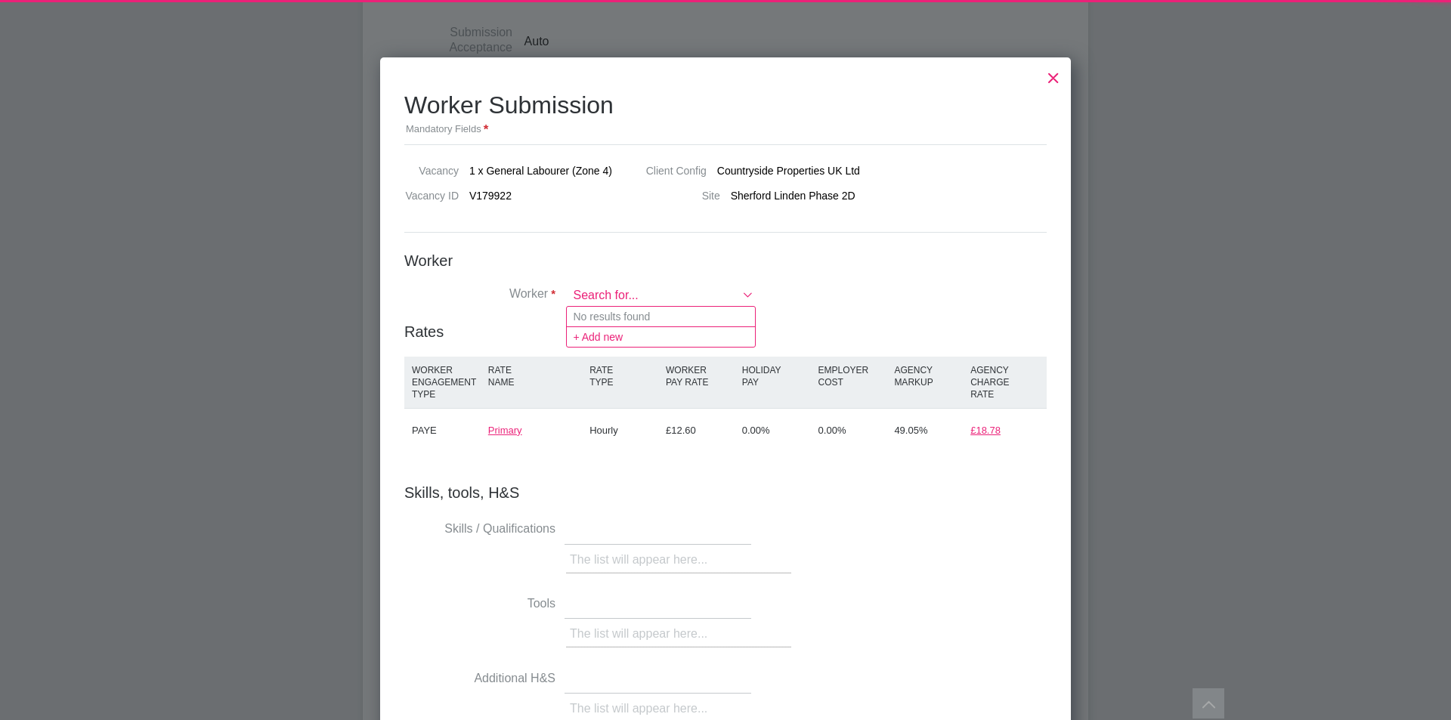
click at [661, 289] on input at bounding box center [661, 296] width 187 height 21
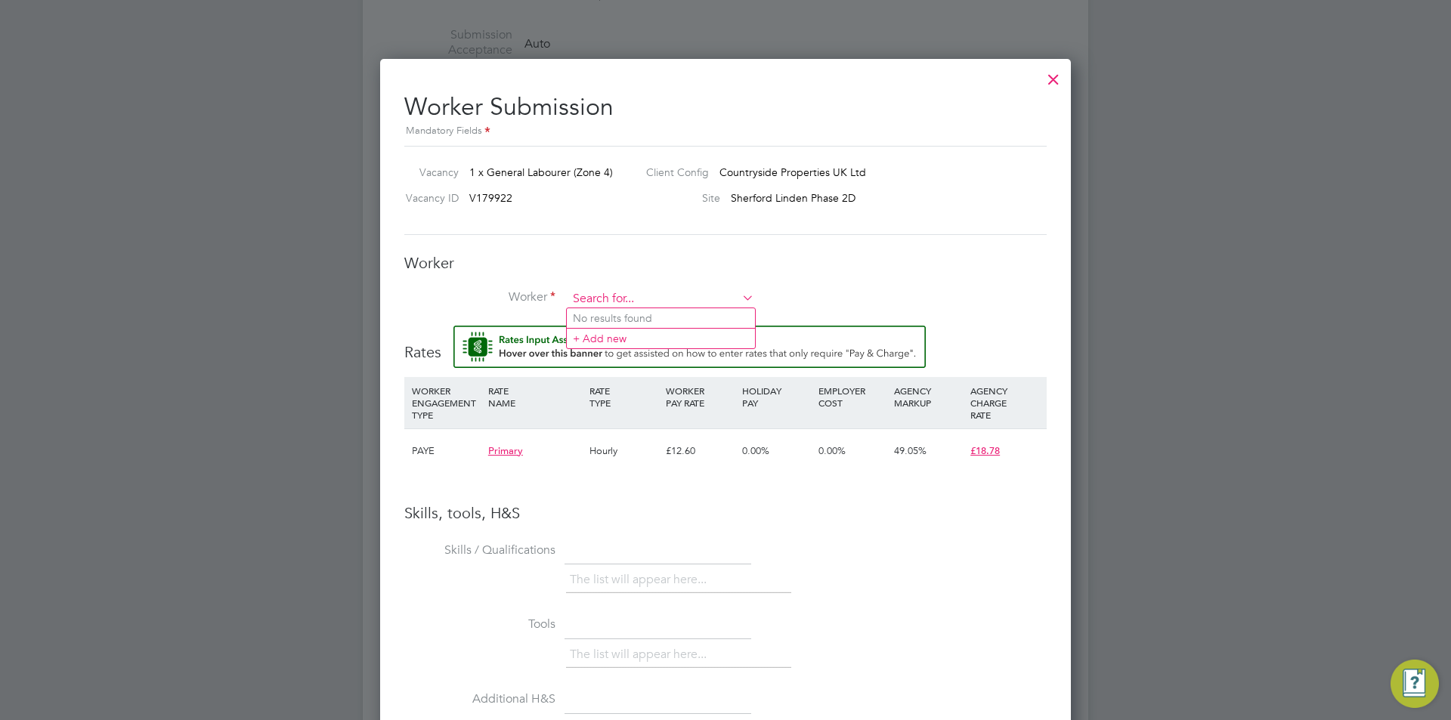
scroll to position [973, 692]
type input "newt"
click at [739, 296] on icon at bounding box center [739, 297] width 0 height 21
click at [1053, 75] on div at bounding box center [1053, 75] width 27 height 27
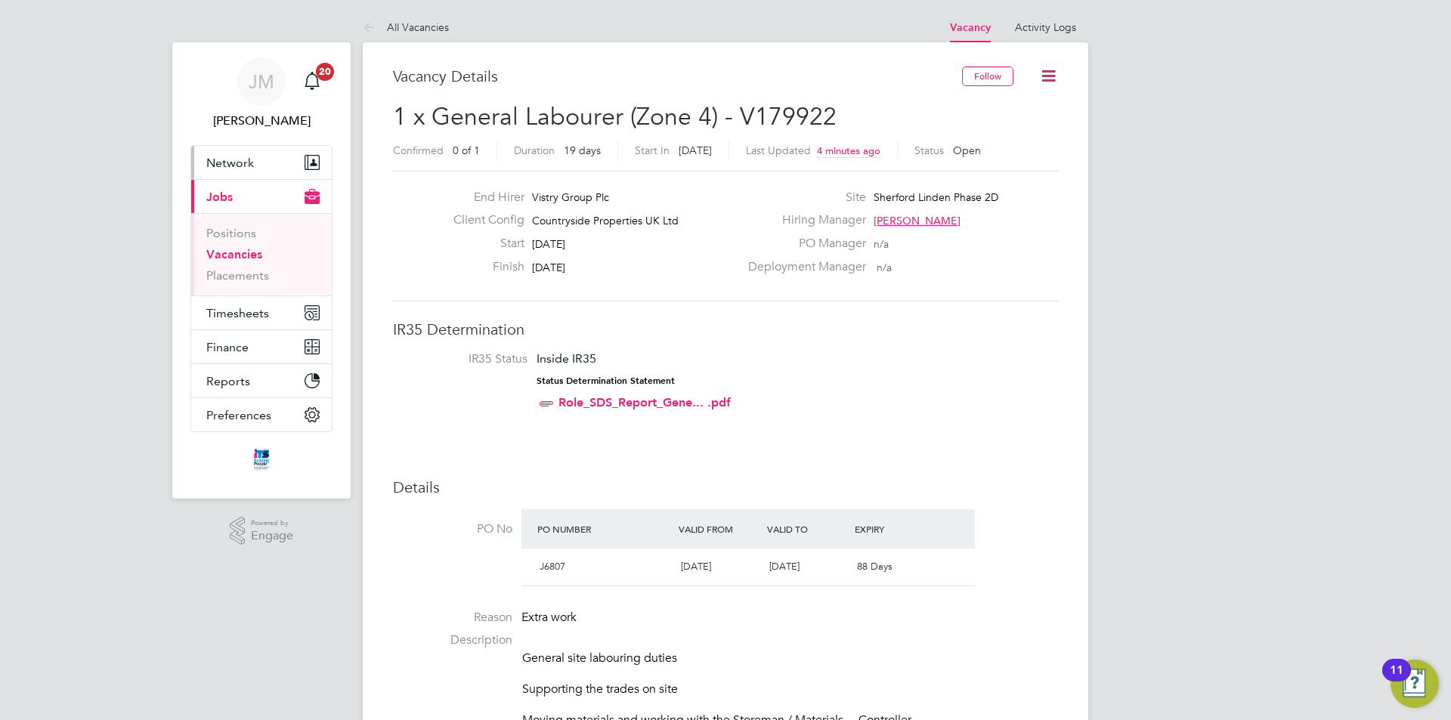
click at [246, 163] on span "Network" at bounding box center [230, 163] width 48 height 14
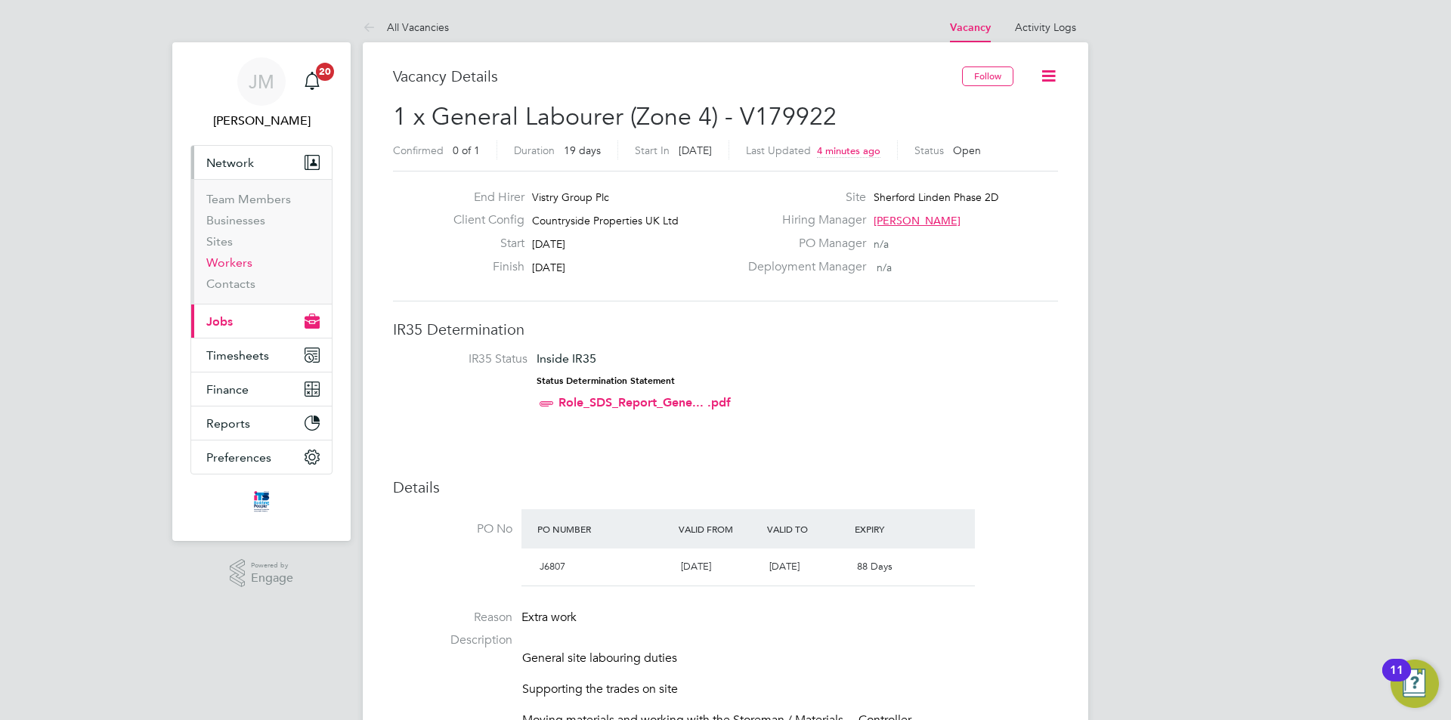
click at [240, 265] on link "Workers" at bounding box center [229, 263] width 46 height 14
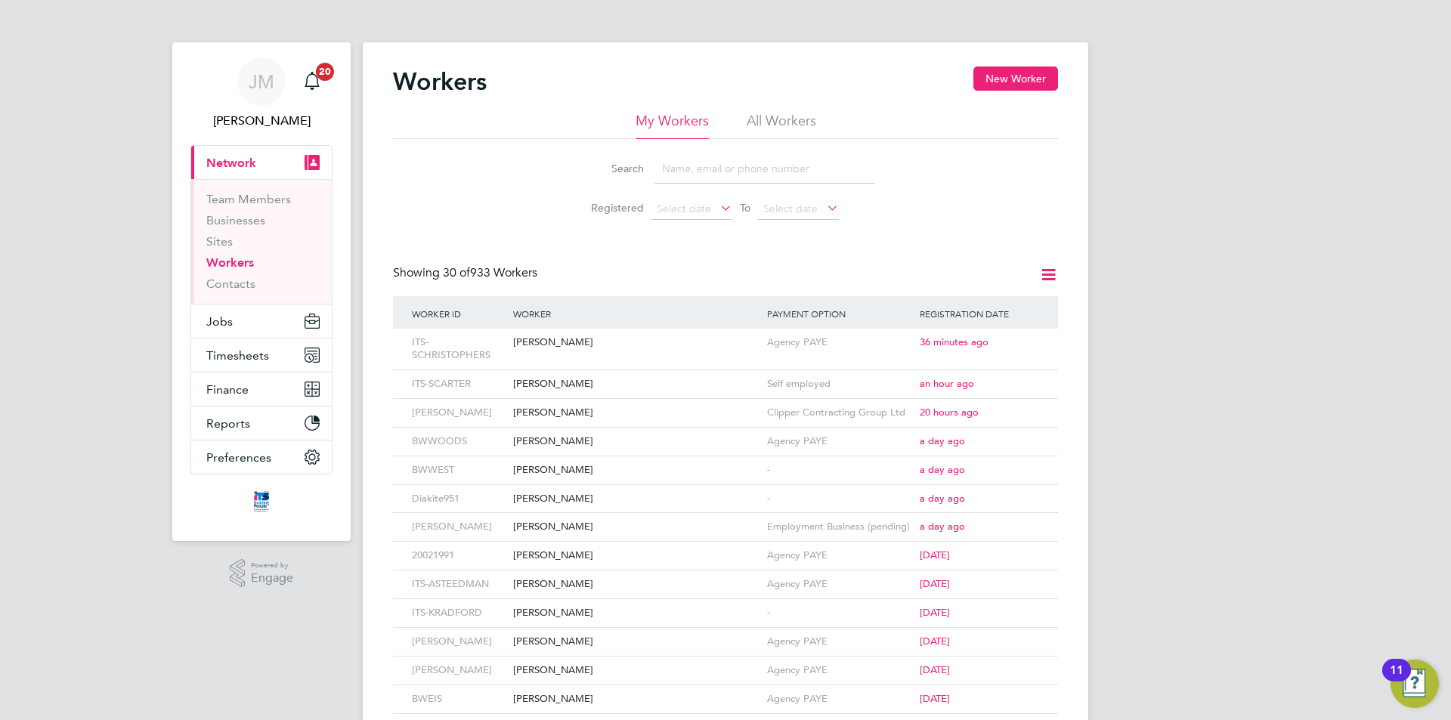
click at [741, 166] on input at bounding box center [765, 168] width 221 height 29
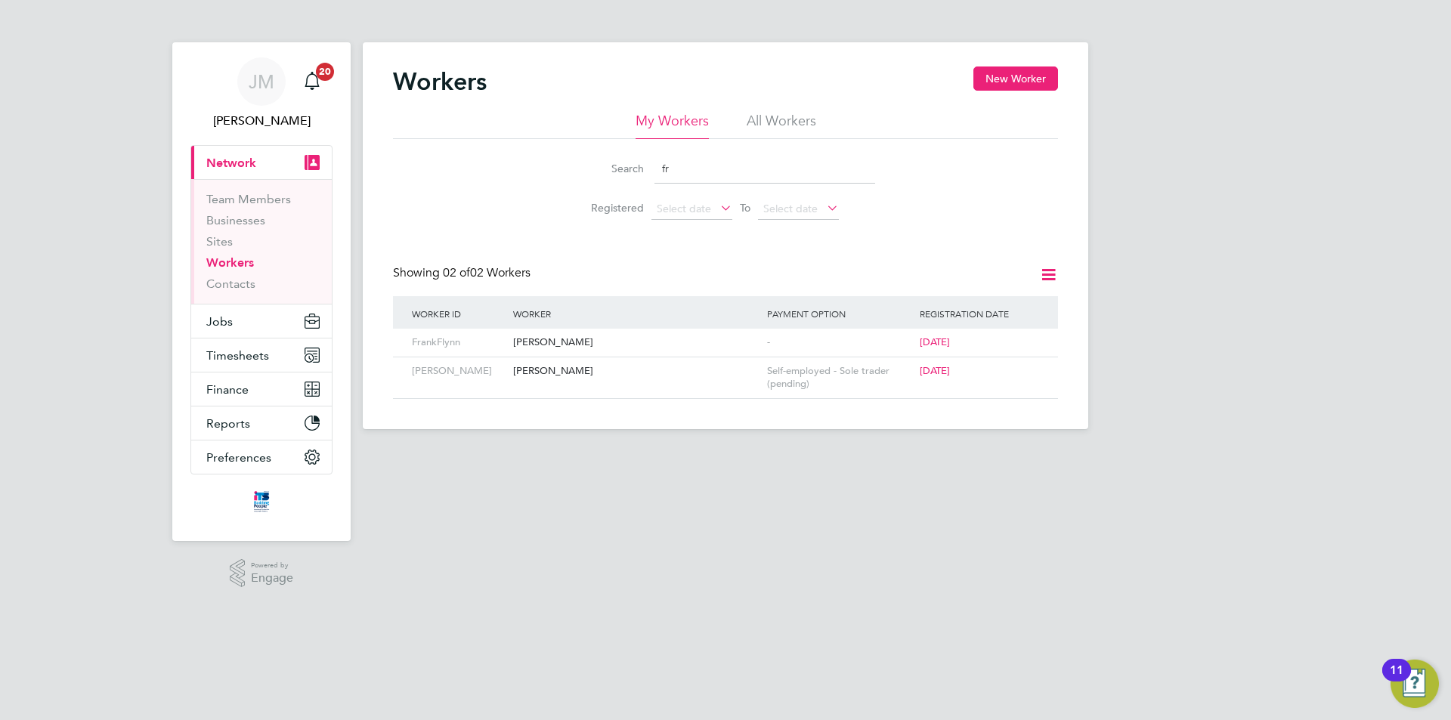
type input "f"
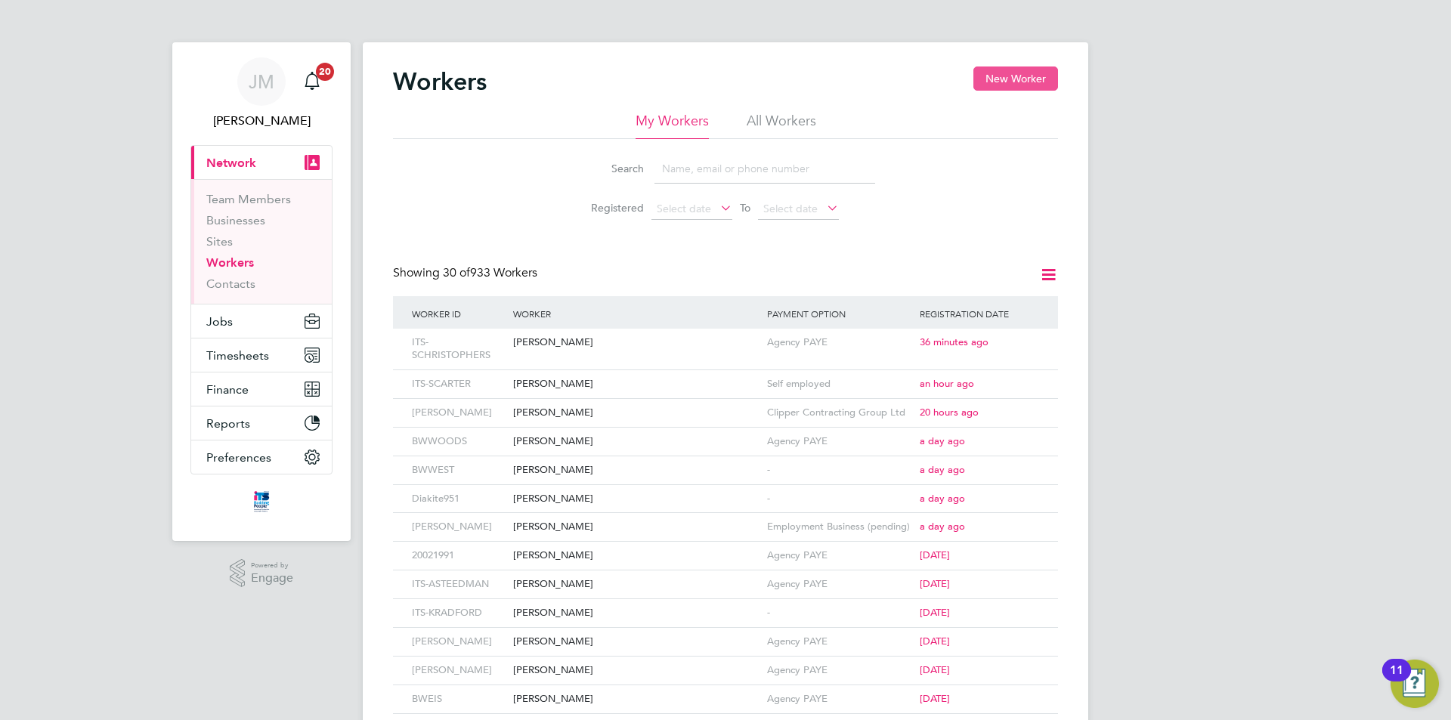
click at [1018, 79] on button "New Worker" at bounding box center [1016, 79] width 85 height 24
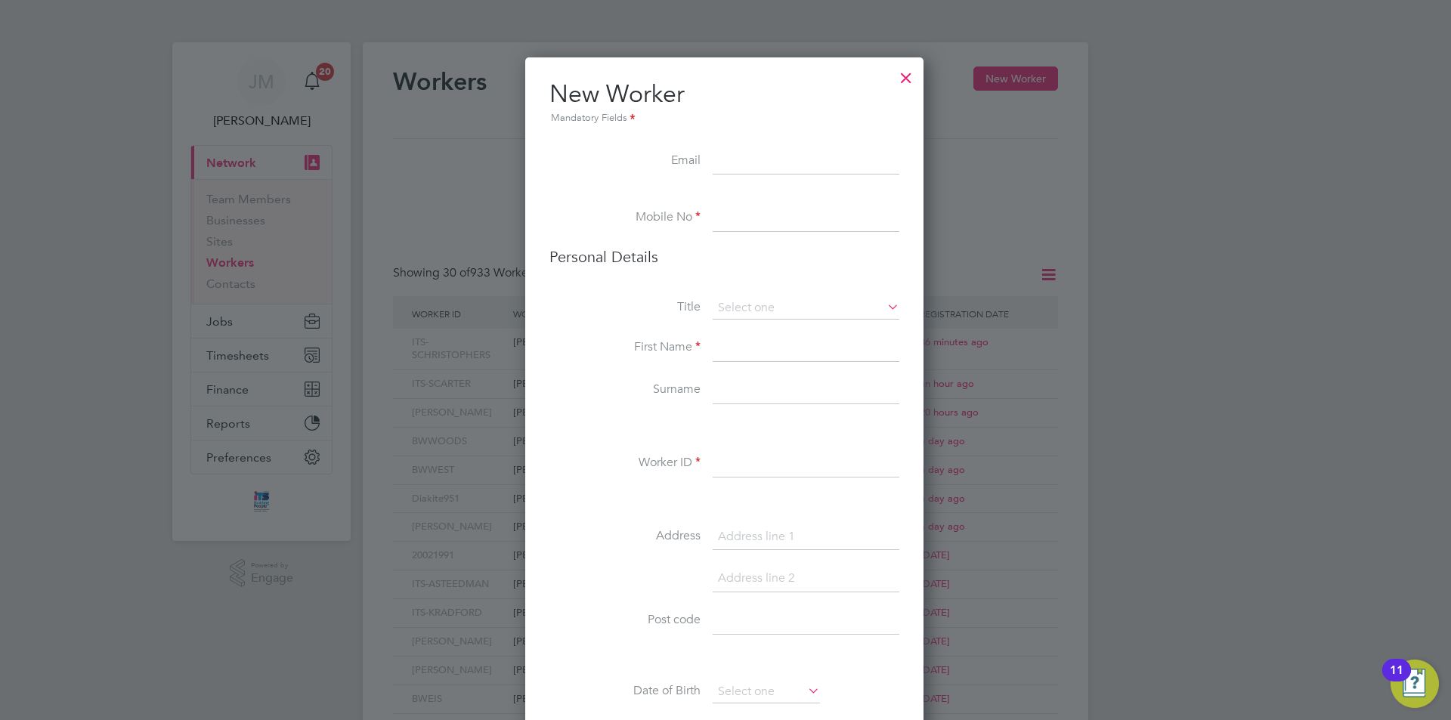
click at [759, 212] on input at bounding box center [806, 218] width 187 height 27
type input "07425 305594"
click at [781, 300] on input at bounding box center [806, 308] width 187 height 23
click at [764, 328] on li "Mr" at bounding box center [806, 330] width 188 height 20
type input "Mr"
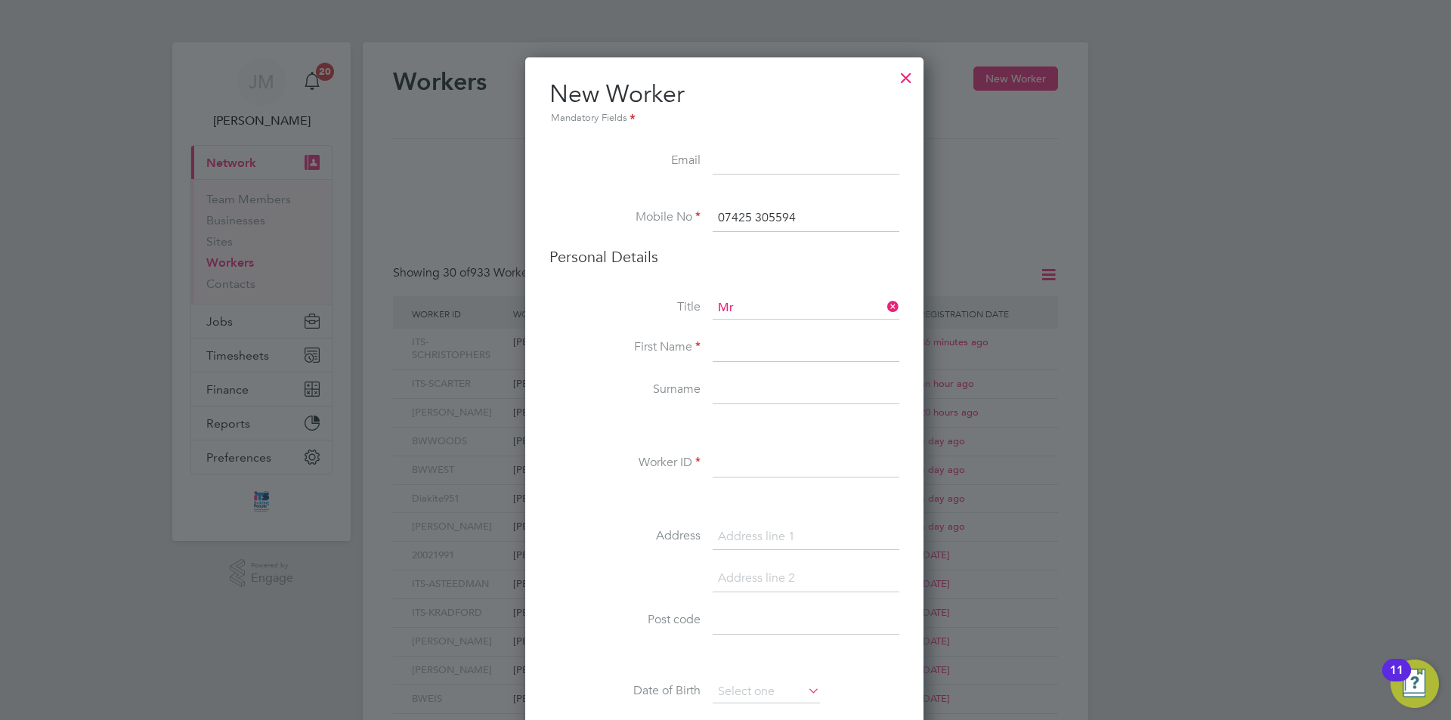
click at [765, 348] on input at bounding box center [806, 348] width 187 height 27
type input "[PERSON_NAME]"
click at [777, 385] on input at bounding box center [806, 390] width 187 height 27
type input "[PERSON_NAME][GEOGRAPHIC_DATA]"
click at [772, 466] on input at bounding box center [806, 464] width 187 height 27
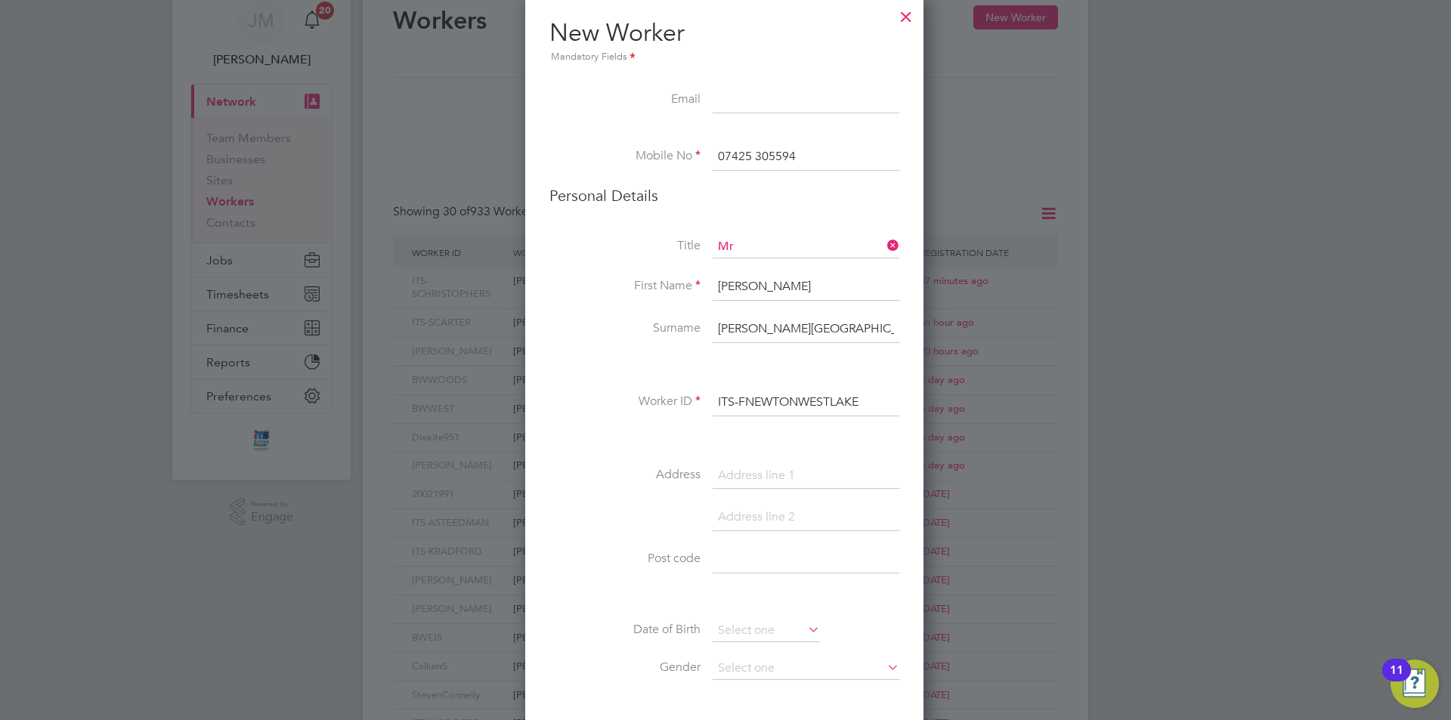
scroll to position [227, 0]
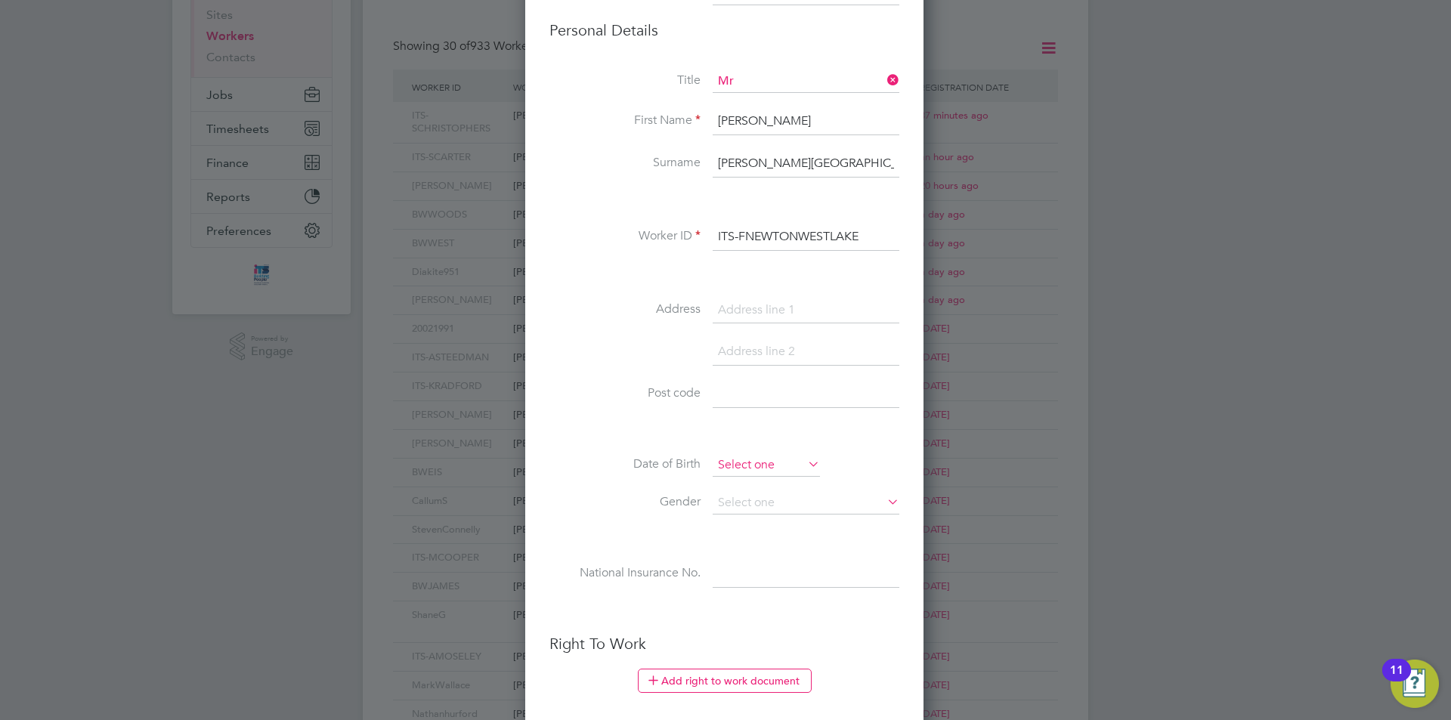
type input "ITS-FNEWTONWESTLAKE"
click at [768, 466] on input at bounding box center [766, 465] width 107 height 23
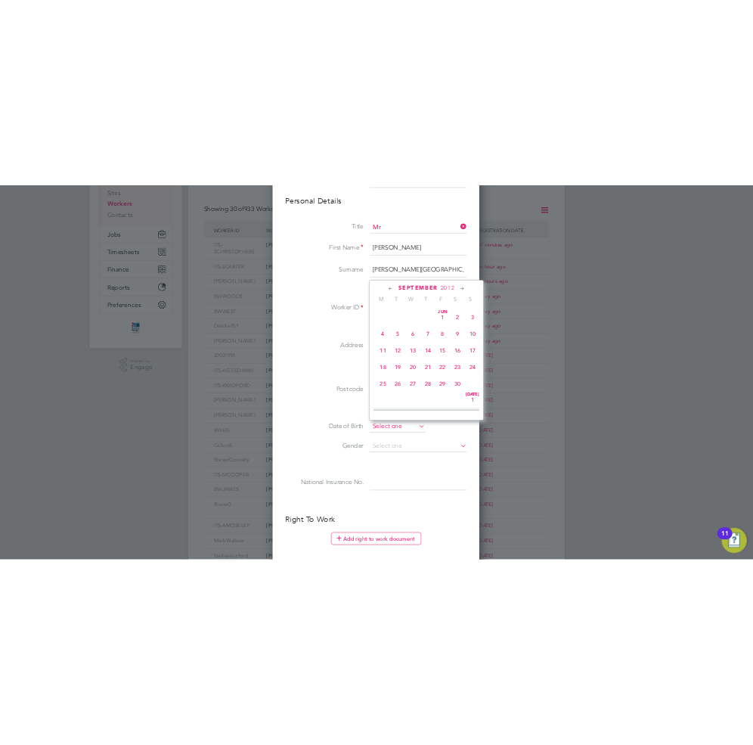
scroll to position [491, 0]
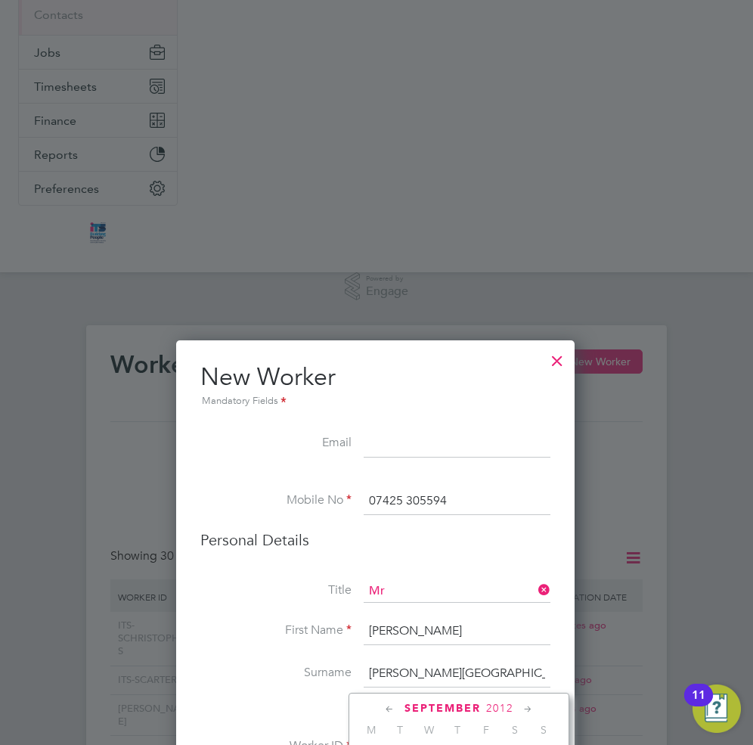
click at [397, 170] on div at bounding box center [376, 372] width 753 height 745
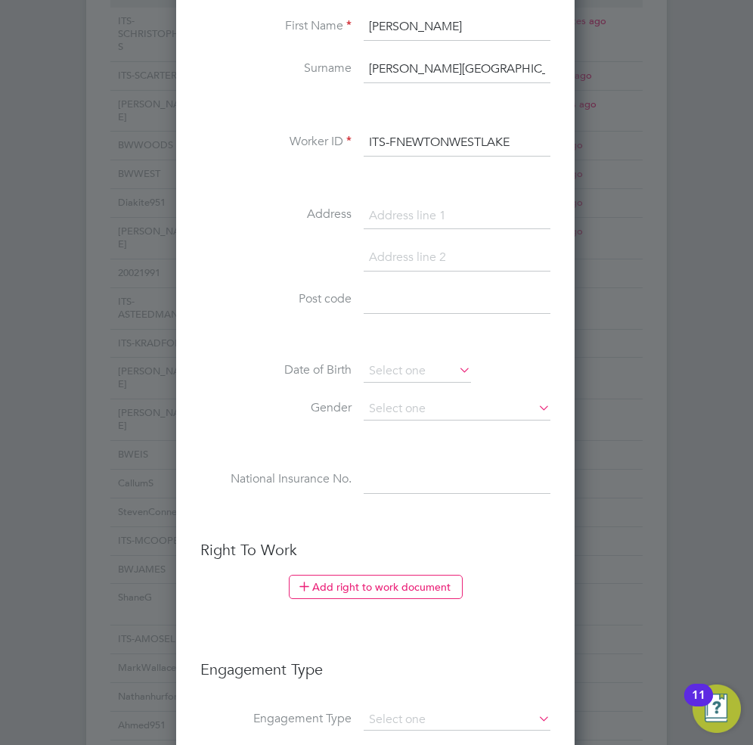
scroll to position [832, 0]
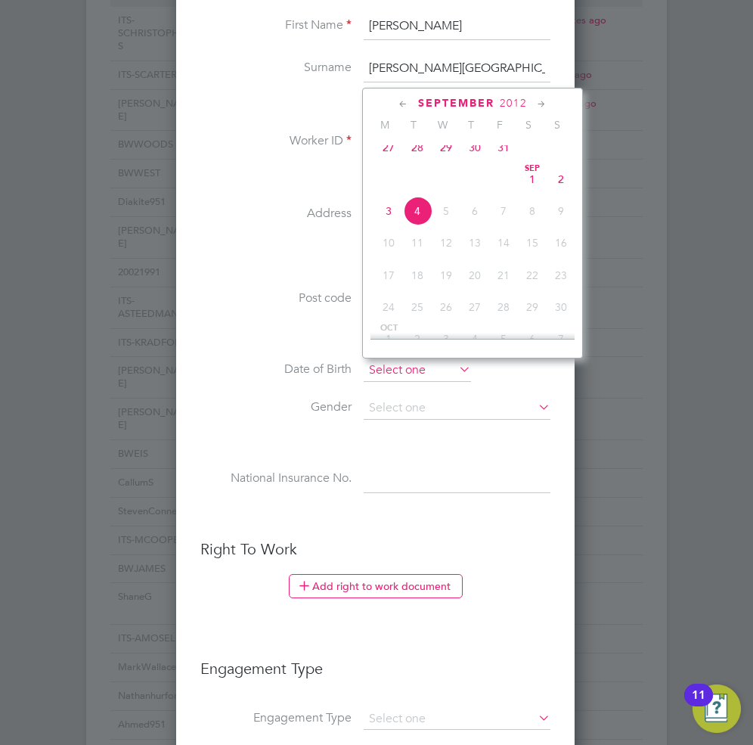
click at [420, 369] on input at bounding box center [417, 370] width 107 height 23
click at [507, 98] on span "2012" at bounding box center [513, 103] width 27 height 13
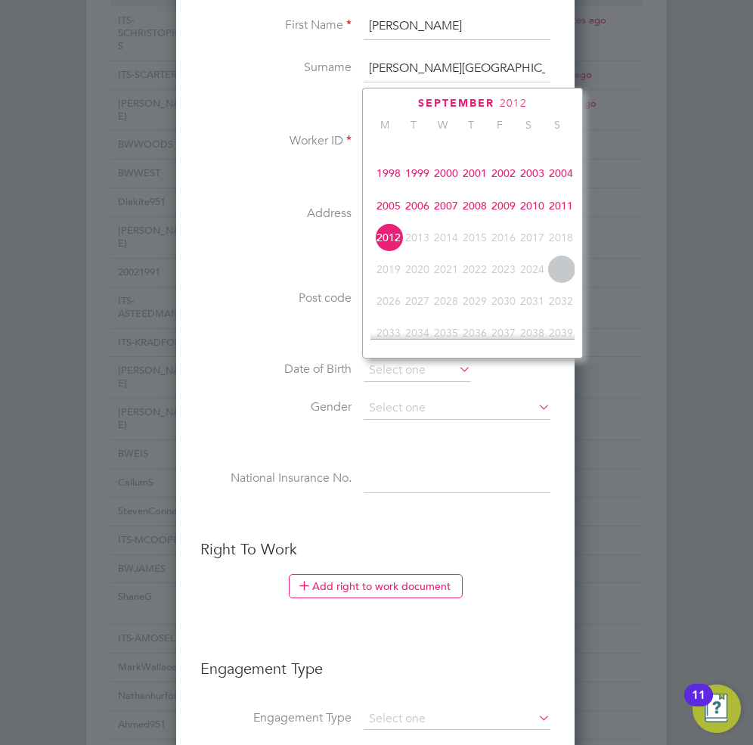
click at [562, 183] on span "2004" at bounding box center [561, 173] width 29 height 29
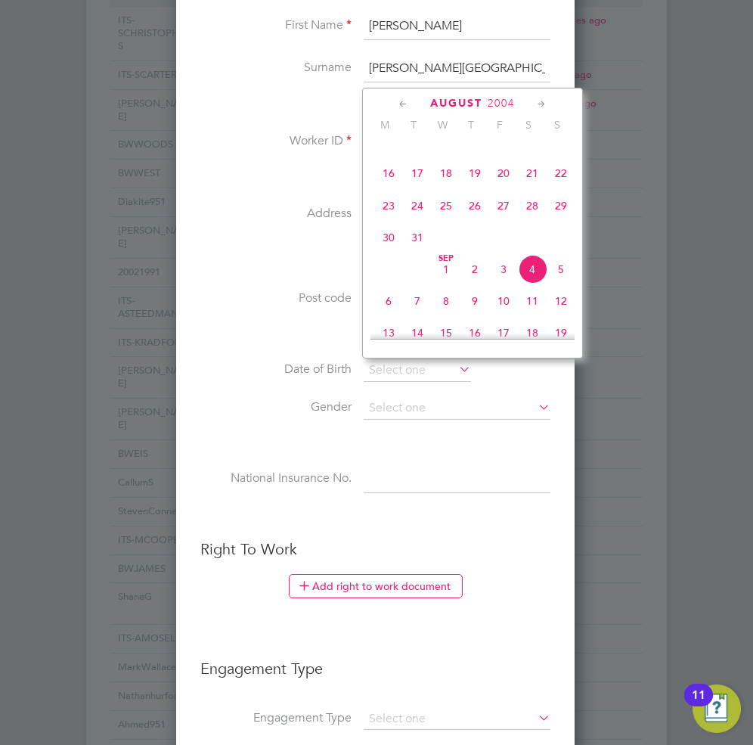
click at [407, 103] on icon at bounding box center [403, 104] width 14 height 17
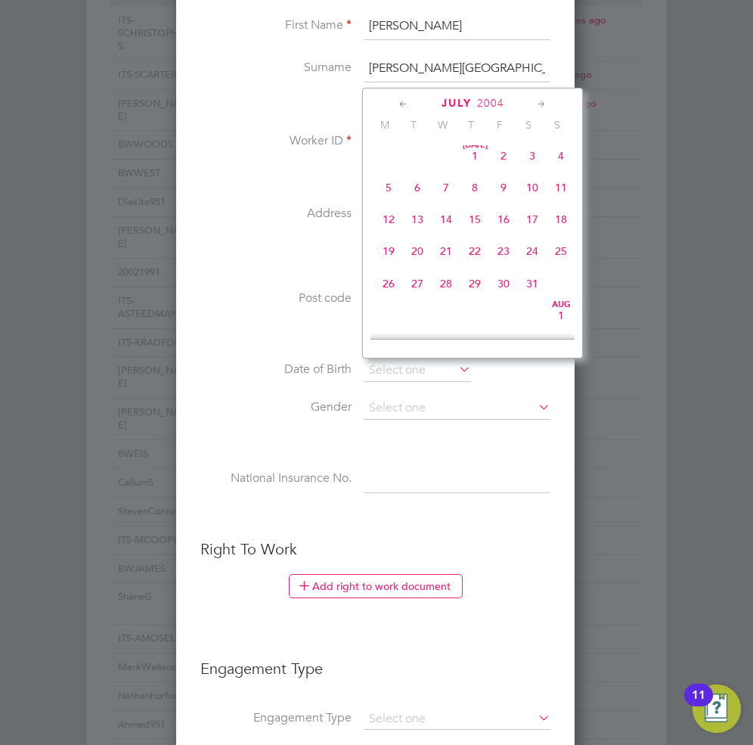
click at [407, 103] on icon at bounding box center [403, 104] width 14 height 17
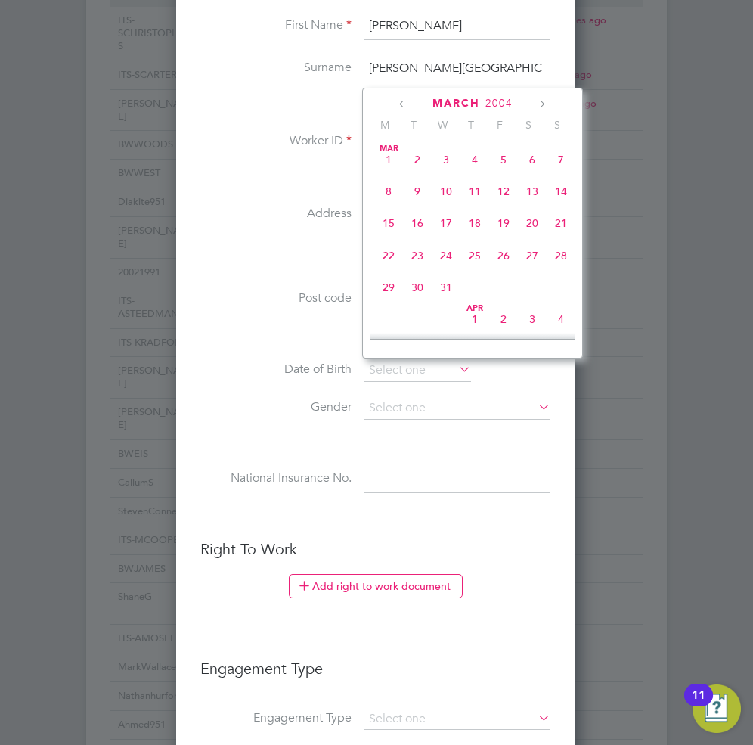
click at [407, 103] on icon at bounding box center [403, 104] width 14 height 17
click at [563, 257] on span "22" at bounding box center [561, 255] width 29 height 29
type input "22 Feb 2004"
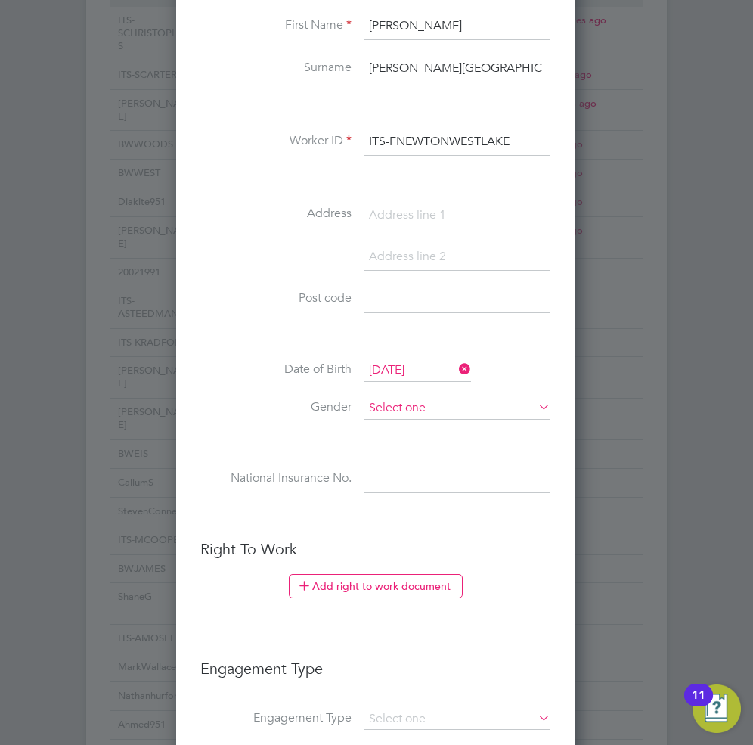
click at [412, 407] on input at bounding box center [457, 408] width 187 height 23
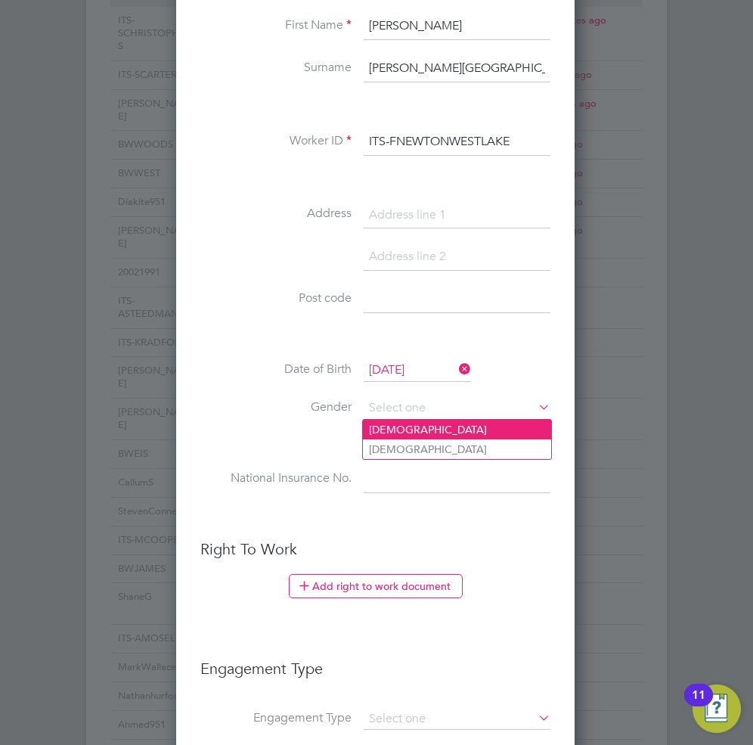
click at [405, 426] on li "Male" at bounding box center [457, 430] width 188 height 20
type input "Male"
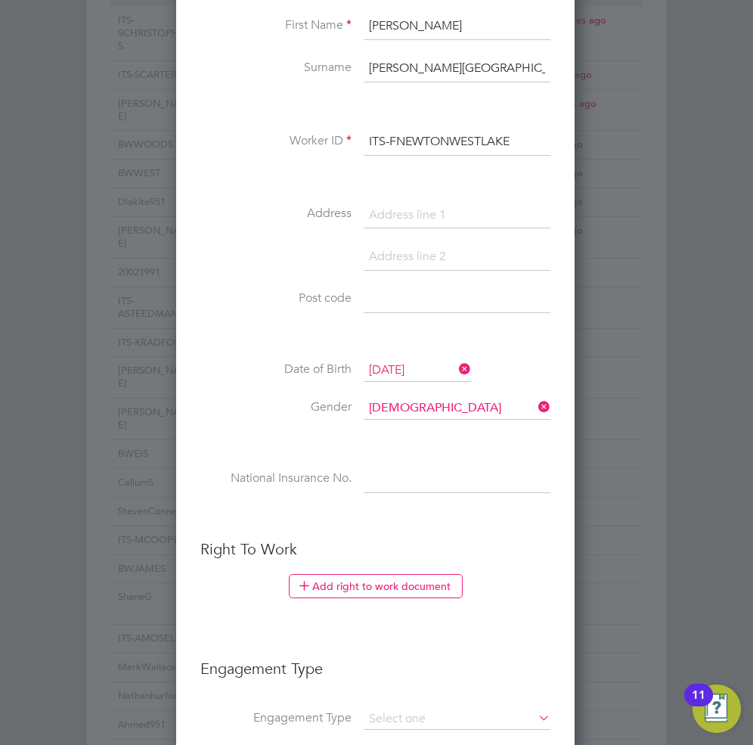
click at [90, 564] on div at bounding box center [376, 372] width 753 height 745
click at [400, 484] on input at bounding box center [457, 479] width 187 height 27
paste input "PJ793181B"
type input "PJ 79 31 81 B"
click at [370, 582] on button "Add right to work document" at bounding box center [376, 586] width 174 height 24
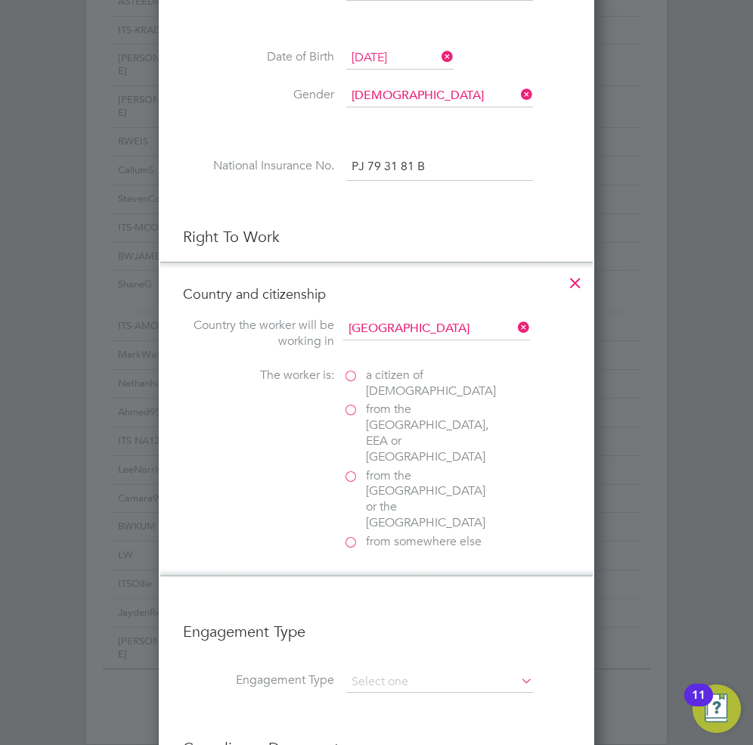
scroll to position [1210, 0]
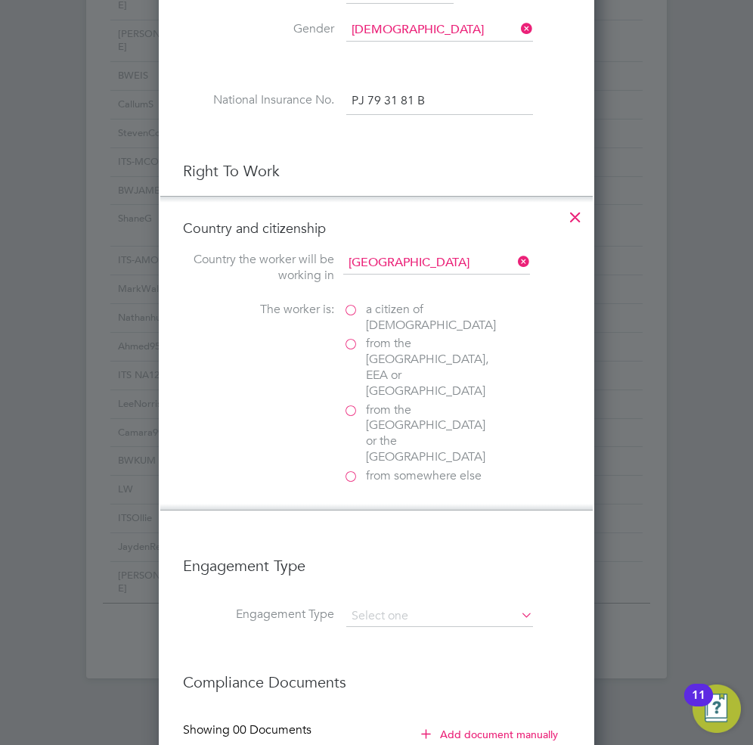
click at [374, 310] on span "a citizen of United Kingdom" at bounding box center [431, 318] width 130 height 32
click at [0, 0] on input "a citizen of United Kingdom" at bounding box center [0, 0] width 0 height 0
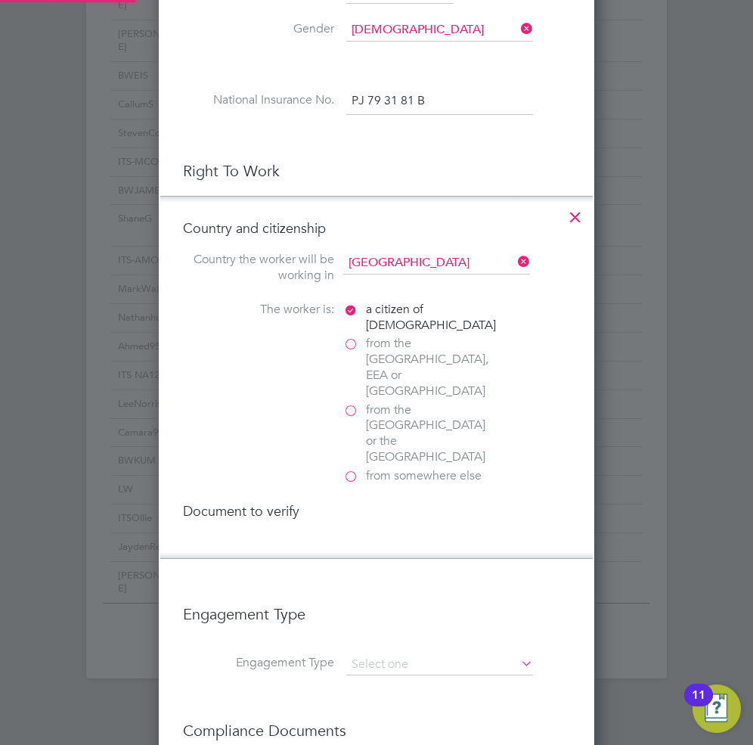
scroll to position [1588, 436]
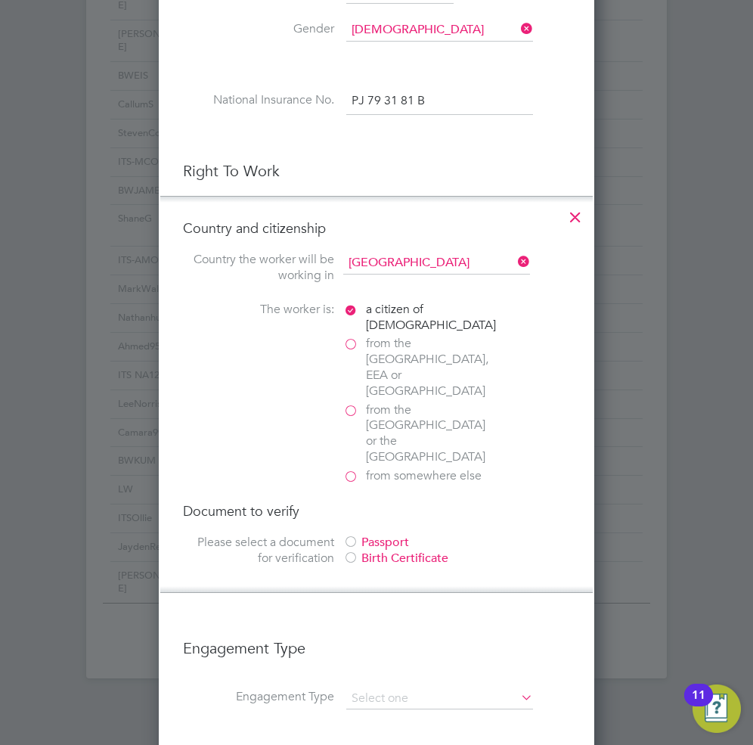
click at [381, 534] on div "Passport" at bounding box center [456, 542] width 227 height 16
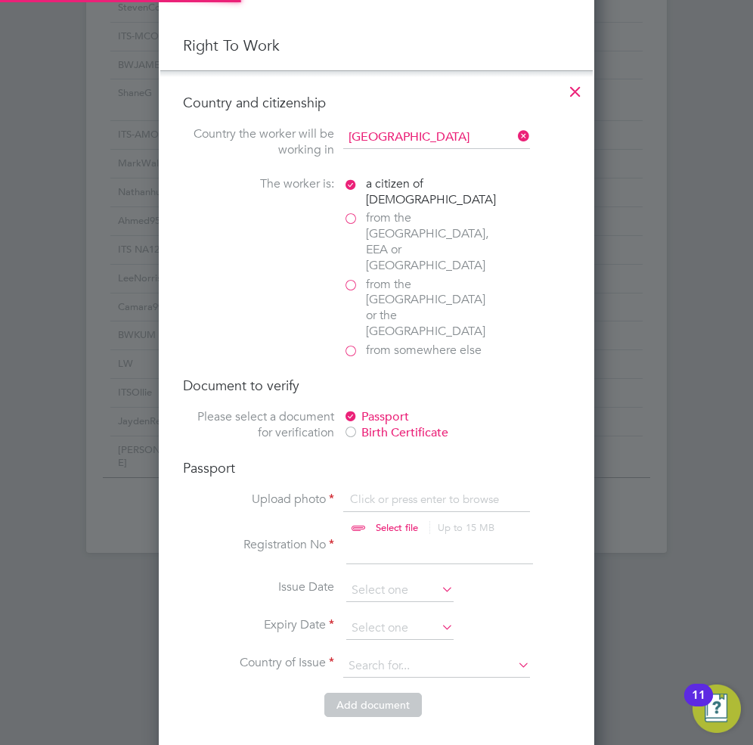
scroll to position [1361, 0]
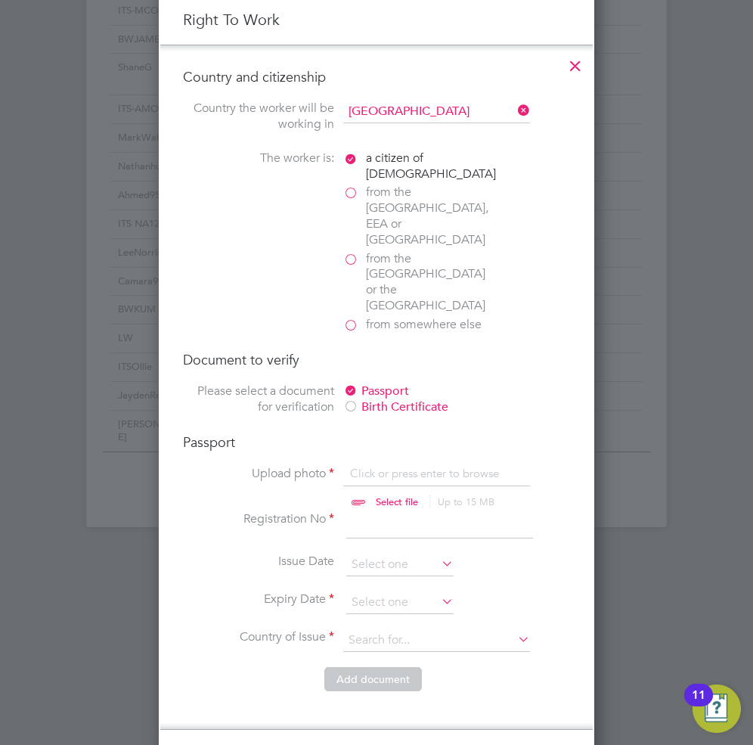
click at [432, 466] on input "file" at bounding box center [411, 488] width 237 height 45
type input "C:\fakepath\Frankie Newton-Westlake Passport Exp. May 34.jpg"
click at [397, 511] on input at bounding box center [439, 524] width 187 height 27
type input "148792842"
click at [395, 553] on input at bounding box center [399, 564] width 107 height 23
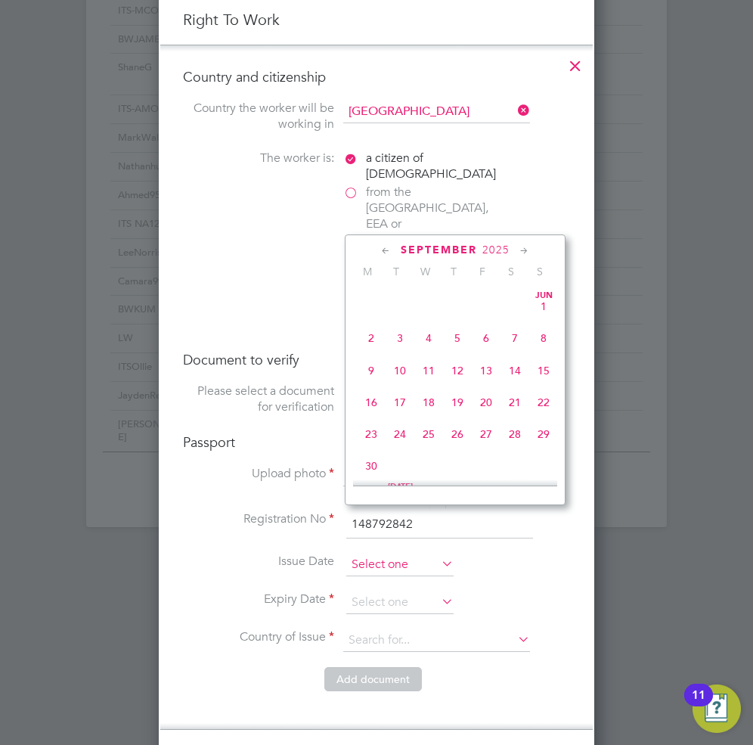
scroll to position [458, 0]
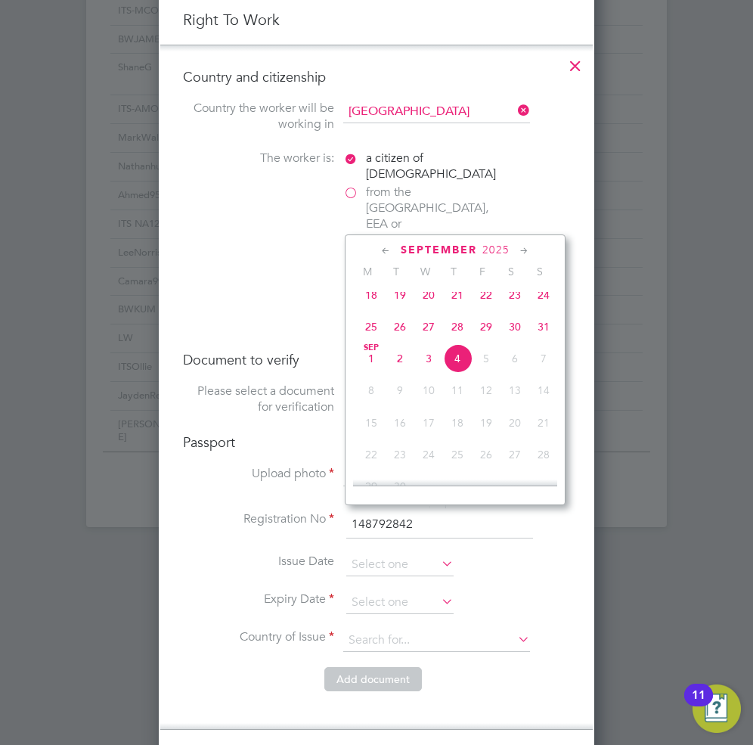
click at [385, 249] on icon at bounding box center [386, 251] width 14 height 17
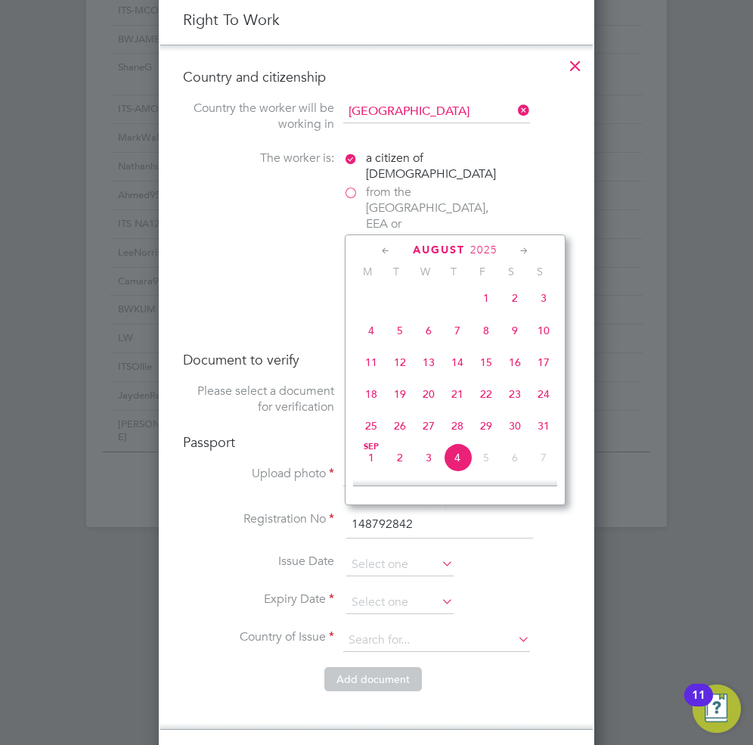
click at [385, 249] on icon at bounding box center [386, 251] width 14 height 17
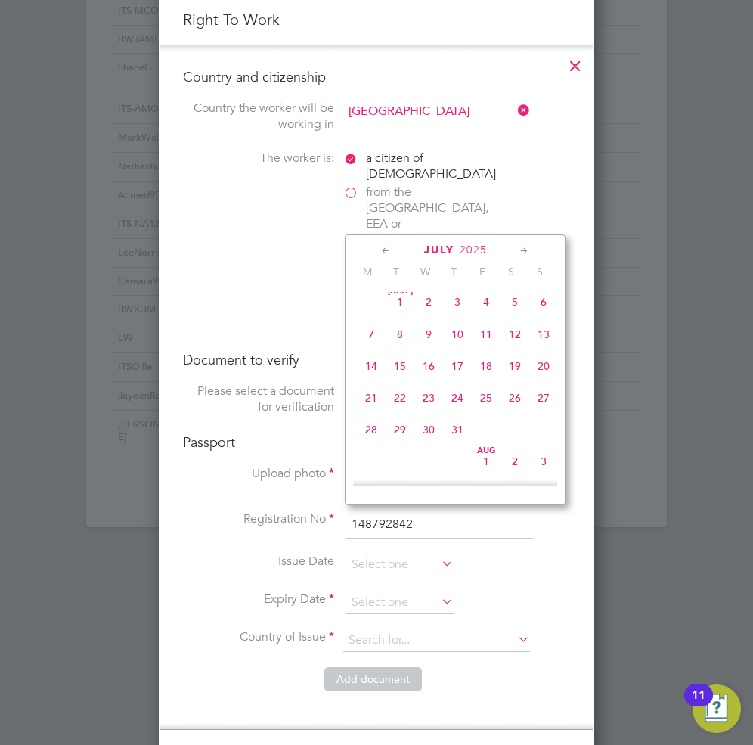
click at [385, 249] on icon at bounding box center [386, 251] width 14 height 17
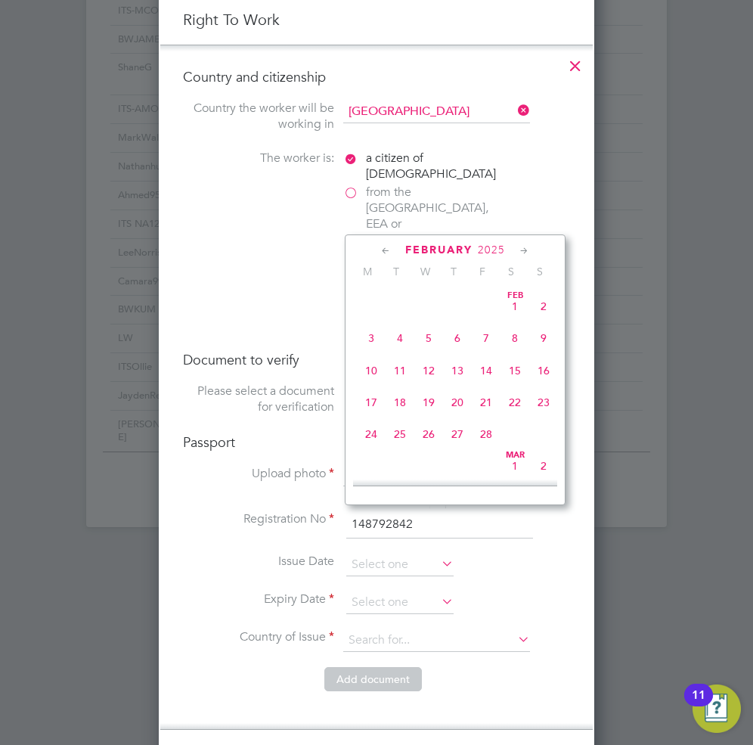
click at [385, 249] on icon at bounding box center [386, 251] width 14 height 17
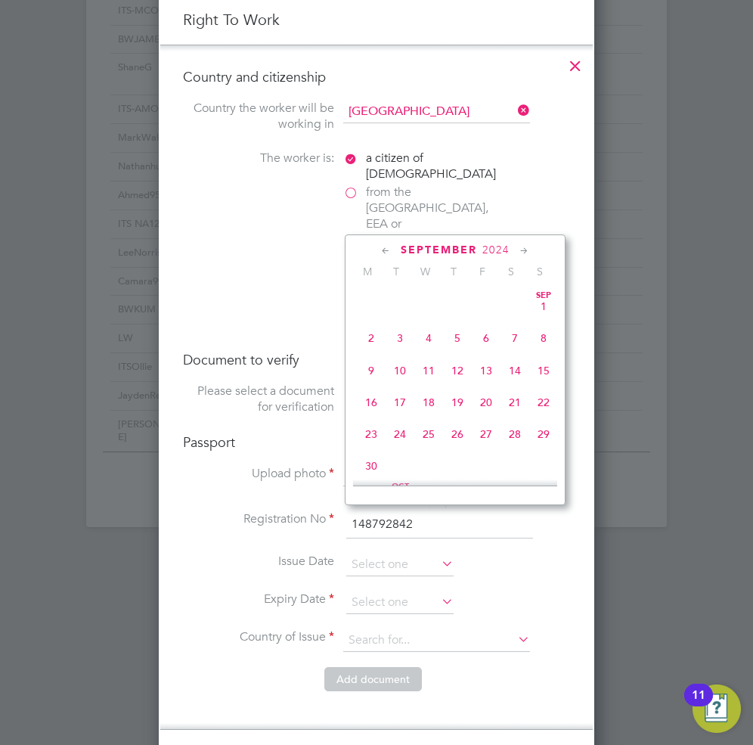
click at [385, 249] on icon at bounding box center [386, 251] width 14 height 17
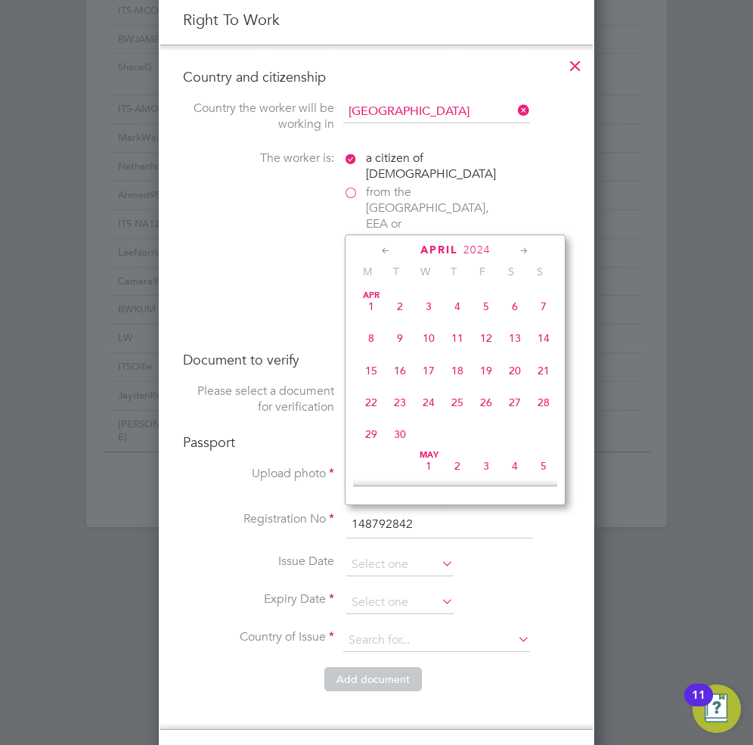
click at [385, 249] on icon at bounding box center [386, 251] width 14 height 17
click at [524, 246] on icon at bounding box center [524, 251] width 14 height 17
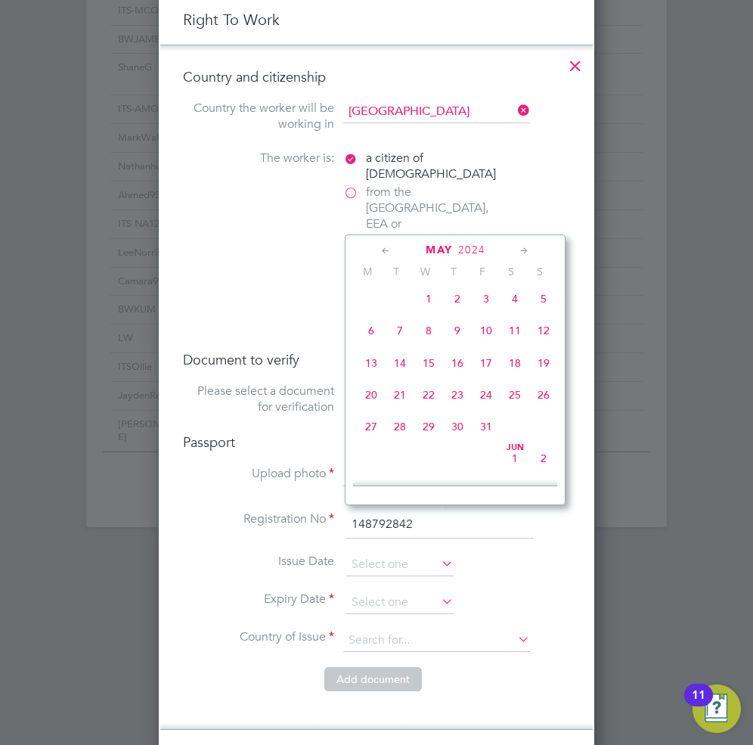
click at [373, 401] on span "20" at bounding box center [371, 394] width 29 height 29
type input "20 May 2024"
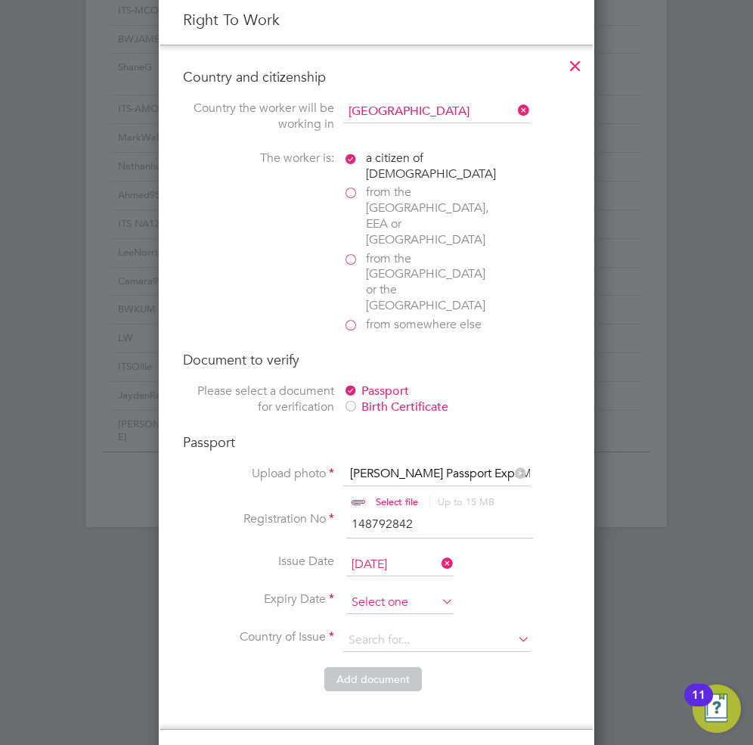
click at [404, 591] on input at bounding box center [399, 602] width 107 height 23
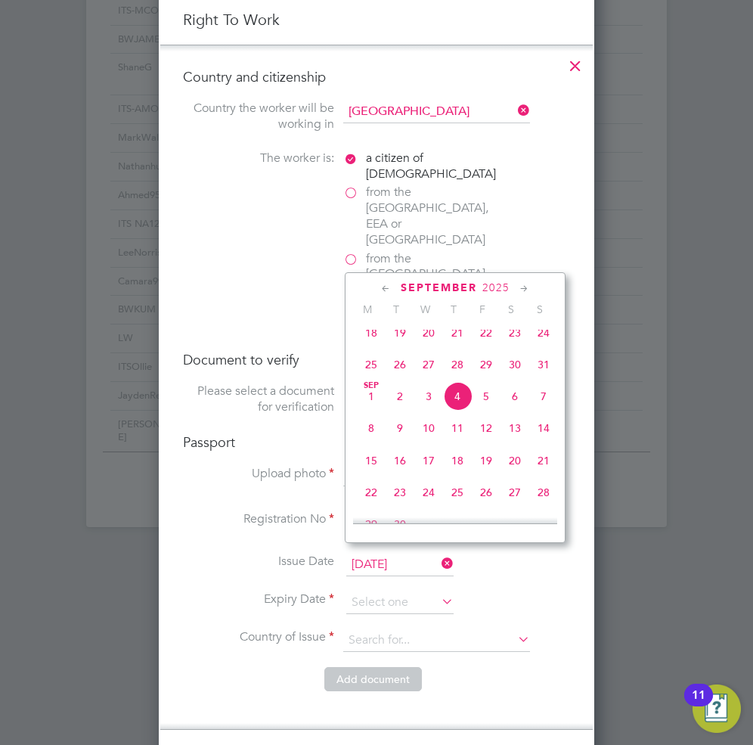
click at [526, 288] on icon at bounding box center [524, 288] width 14 height 17
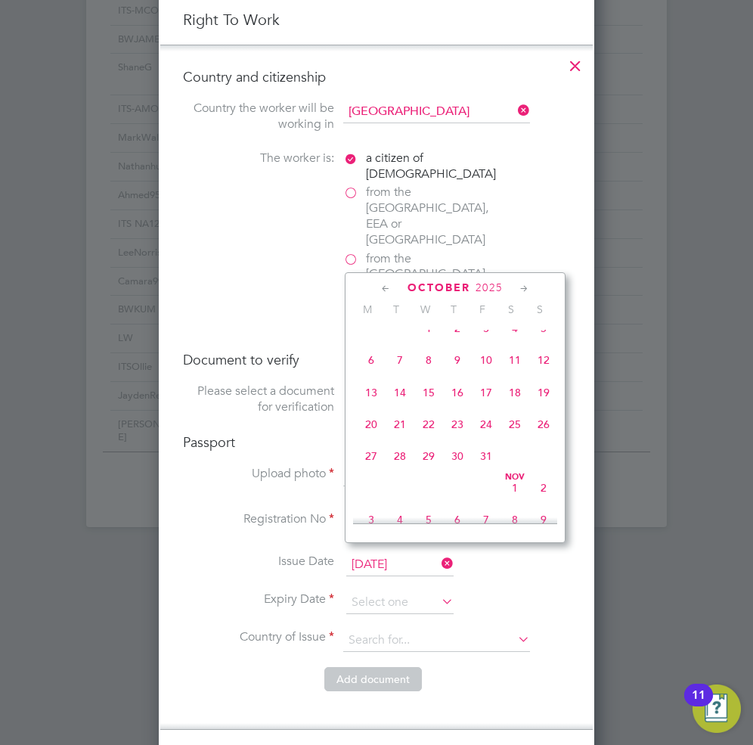
click at [497, 288] on span "2025" at bounding box center [489, 287] width 27 height 13
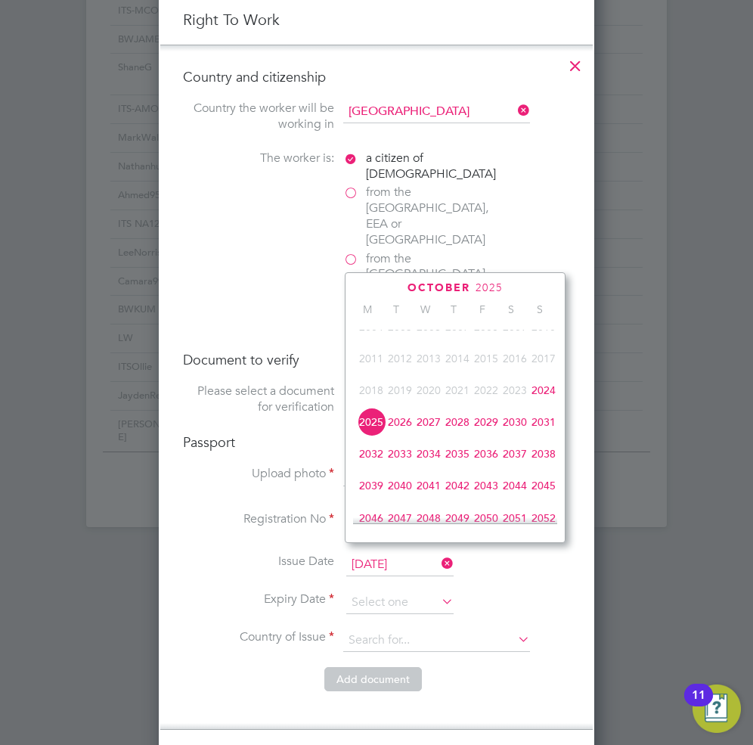
click at [433, 467] on span "2034" at bounding box center [428, 453] width 29 height 29
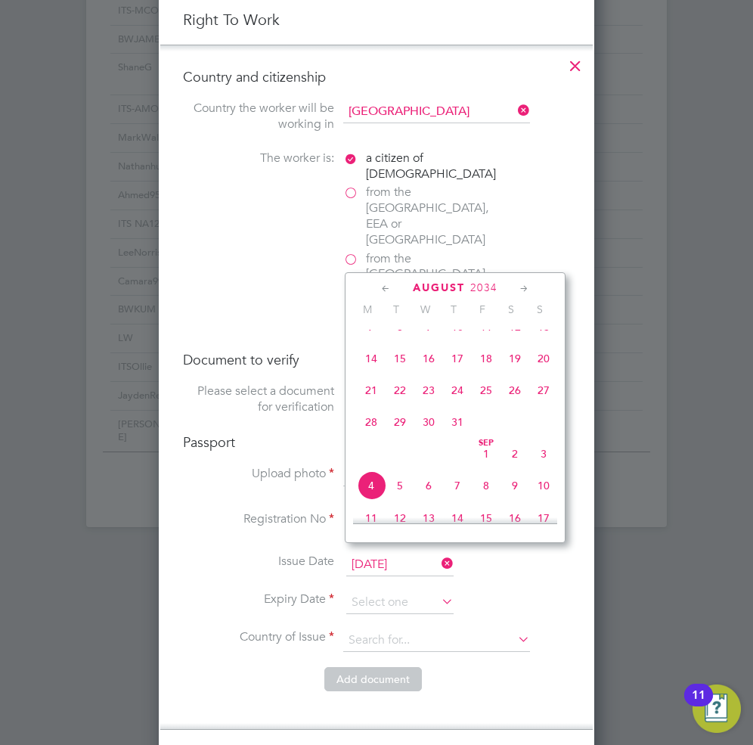
click at [389, 290] on icon at bounding box center [386, 288] width 14 height 17
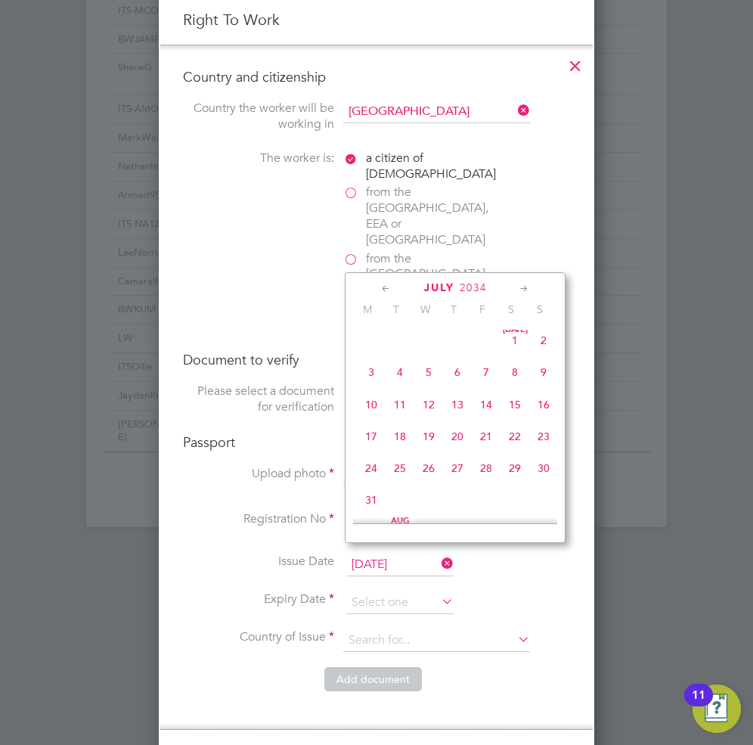
click at [389, 290] on icon at bounding box center [386, 288] width 14 height 17
click at [522, 287] on icon at bounding box center [524, 288] width 14 height 17
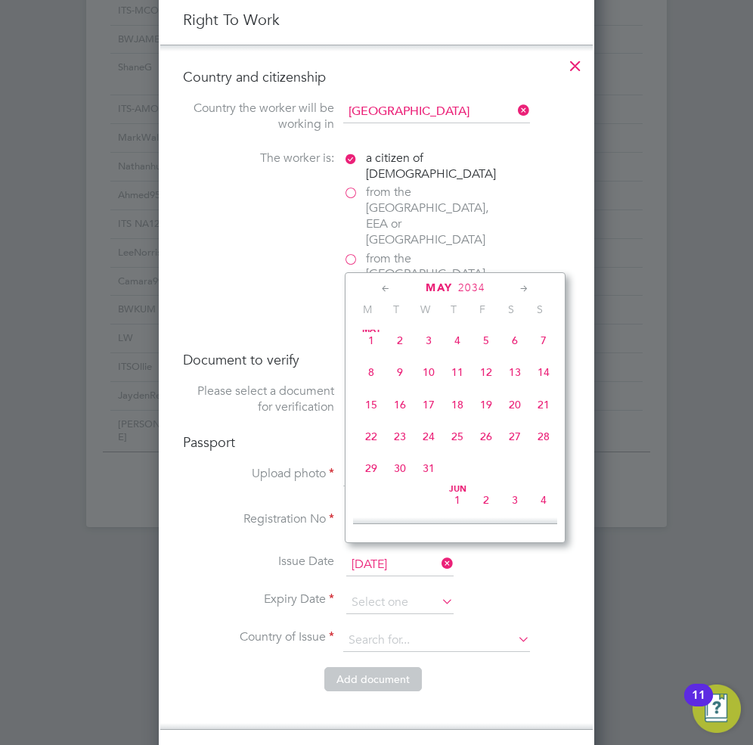
click at [518, 408] on span "20" at bounding box center [514, 404] width 29 height 29
type input "20 May 2034"
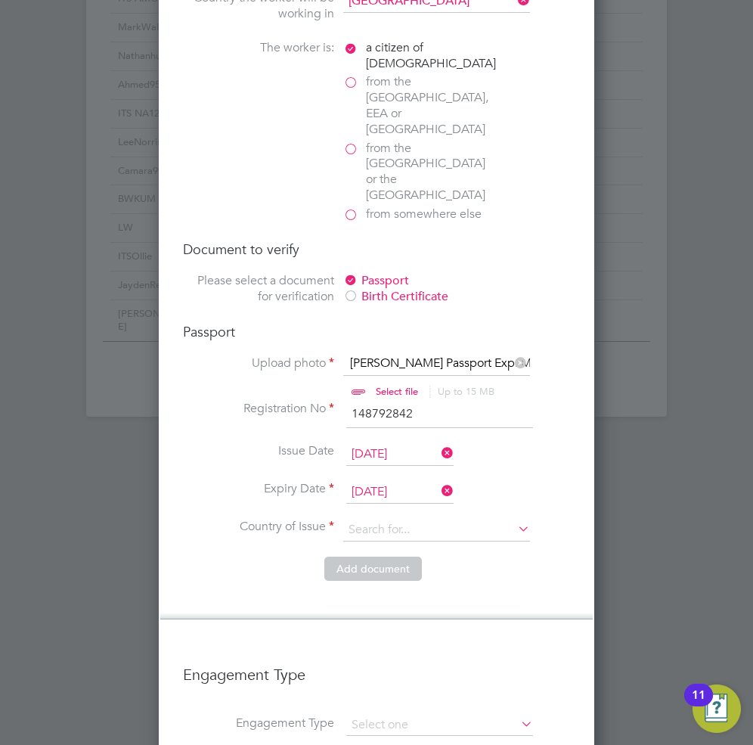
scroll to position [1512, 0]
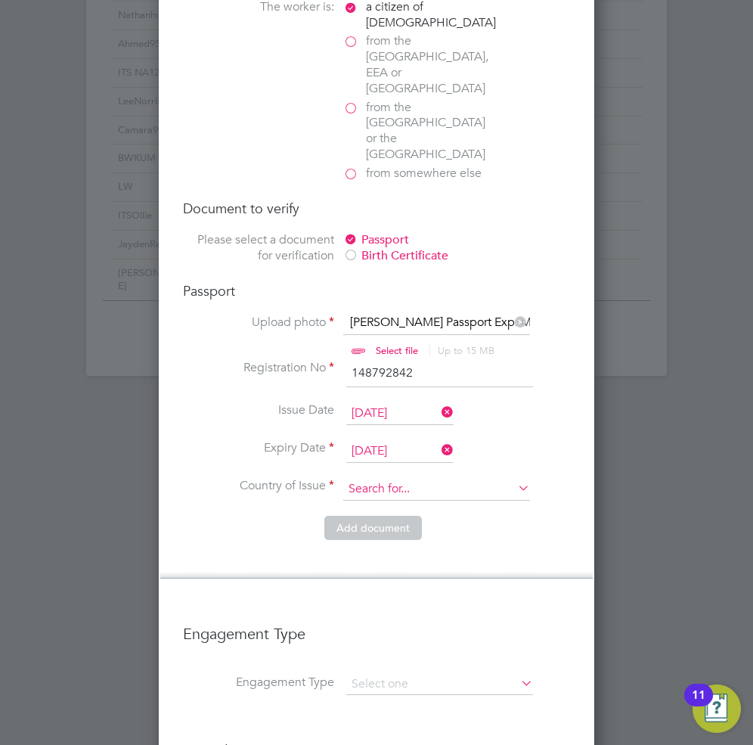
click at [427, 478] on input at bounding box center [436, 489] width 187 height 23
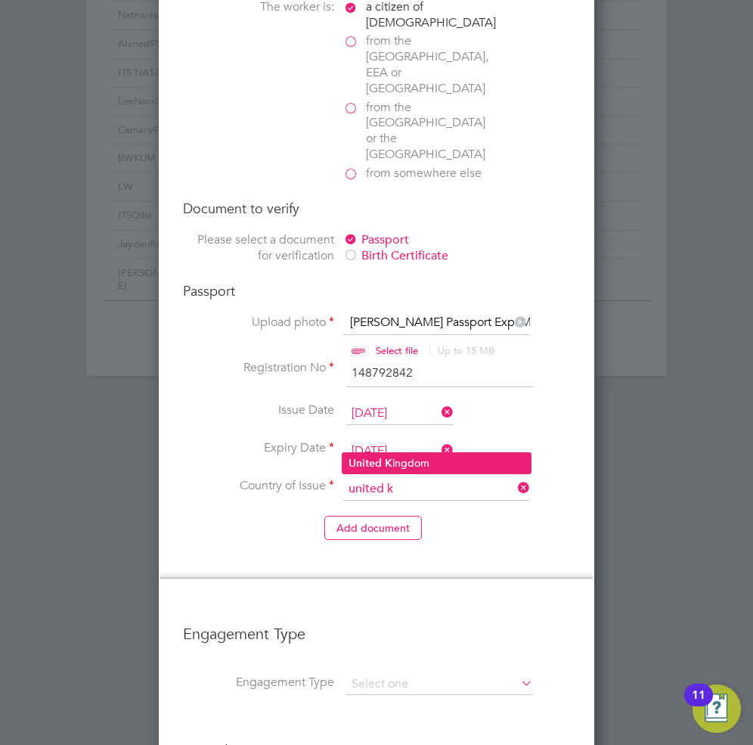
click at [437, 457] on li "United K ingdom" at bounding box center [436, 463] width 188 height 20
type input "United Kingdom"
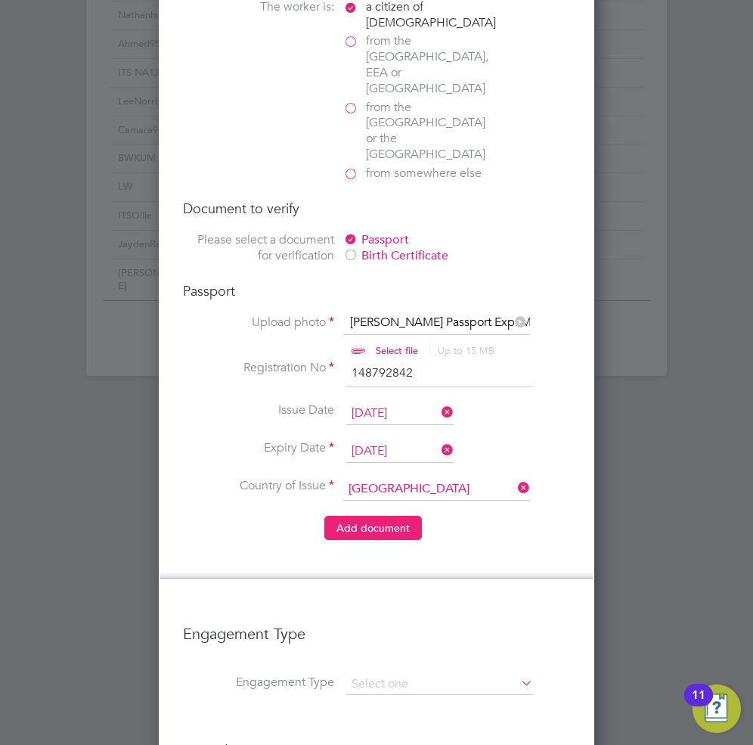
click at [385, 516] on button "Add document" at bounding box center [373, 528] width 98 height 24
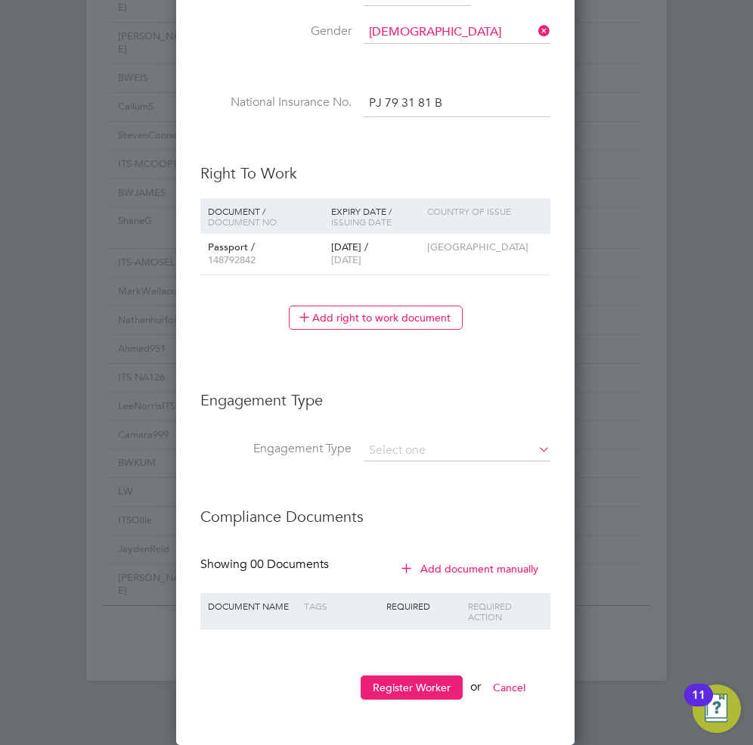
scroll to position [1386, 401]
click at [417, 445] on input at bounding box center [457, 450] width 187 height 21
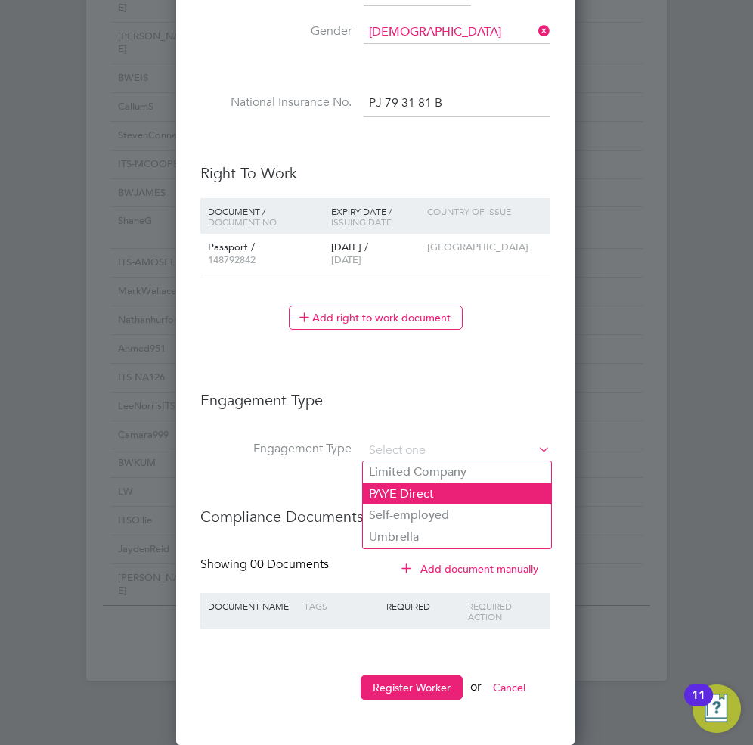
click at [429, 499] on li "PAYE Direct" at bounding box center [457, 494] width 188 height 22
type input "PAYE Direct"
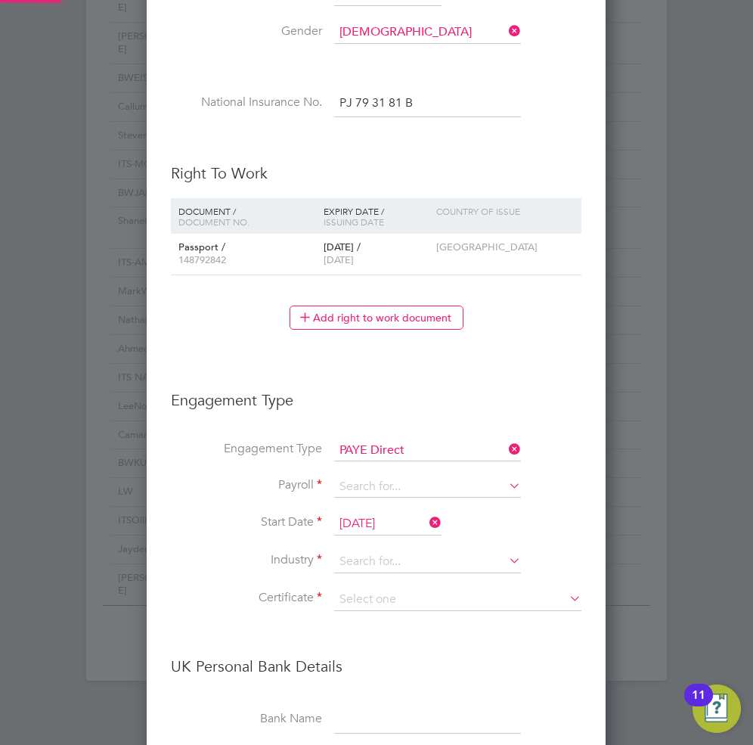
scroll to position [1815, 460]
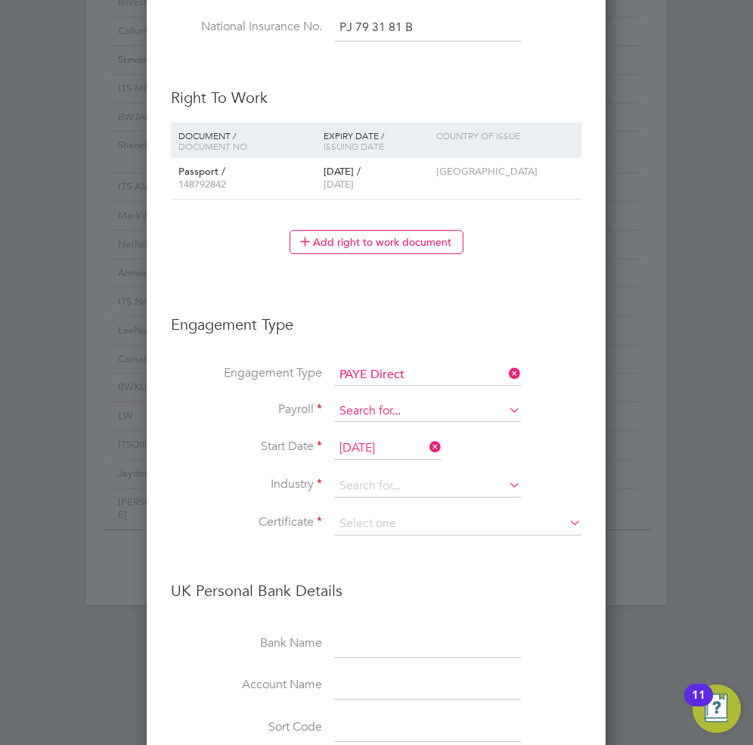
click at [399, 407] on input at bounding box center [427, 411] width 187 height 21
click at [391, 432] on li "Agency PAYE" at bounding box center [427, 433] width 188 height 22
type input "Agency PAYE"
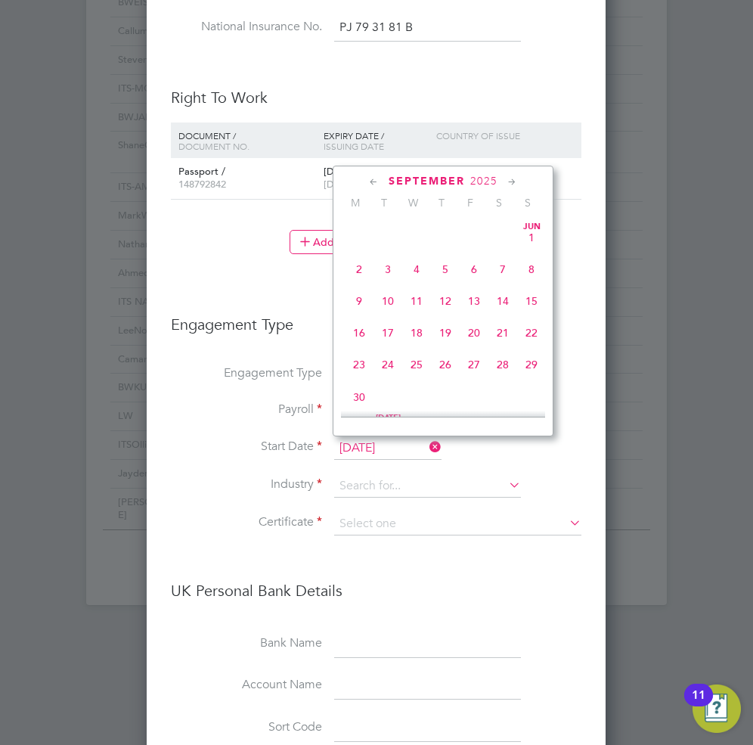
click at [393, 449] on input "04 Sep 2025" at bounding box center [387, 448] width 107 height 23
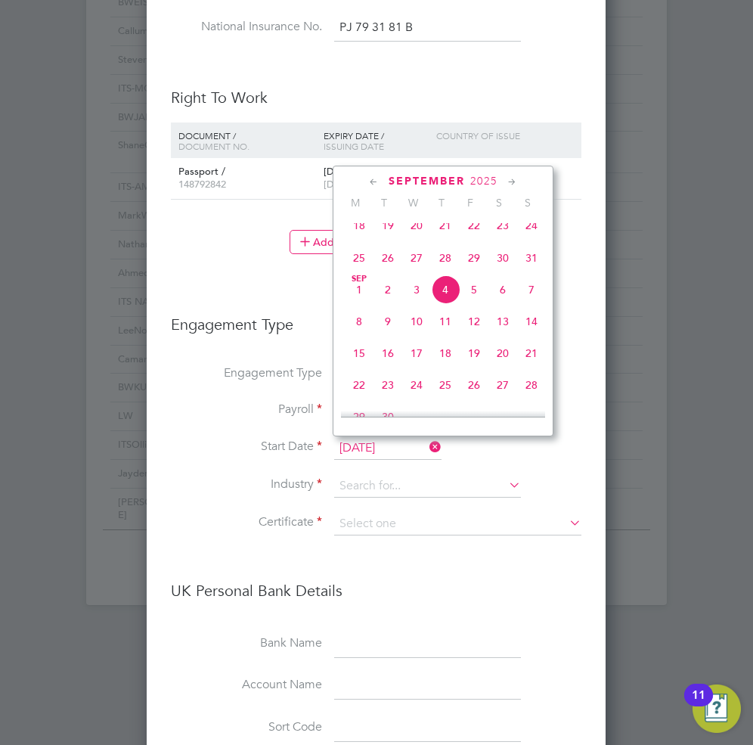
click at [361, 237] on span "18" at bounding box center [359, 225] width 29 height 29
type input "18 Aug 2025"
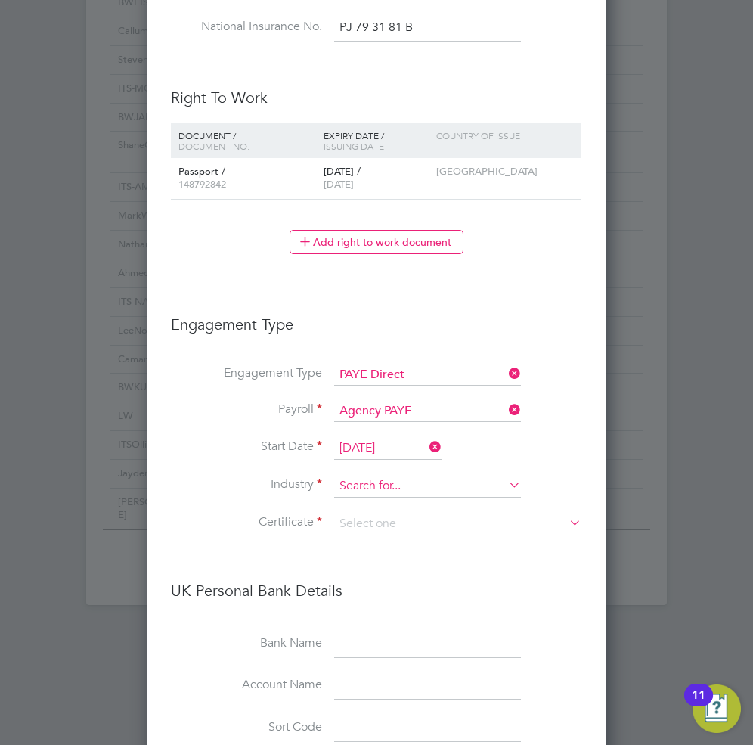
click at [376, 490] on input at bounding box center [427, 486] width 187 height 23
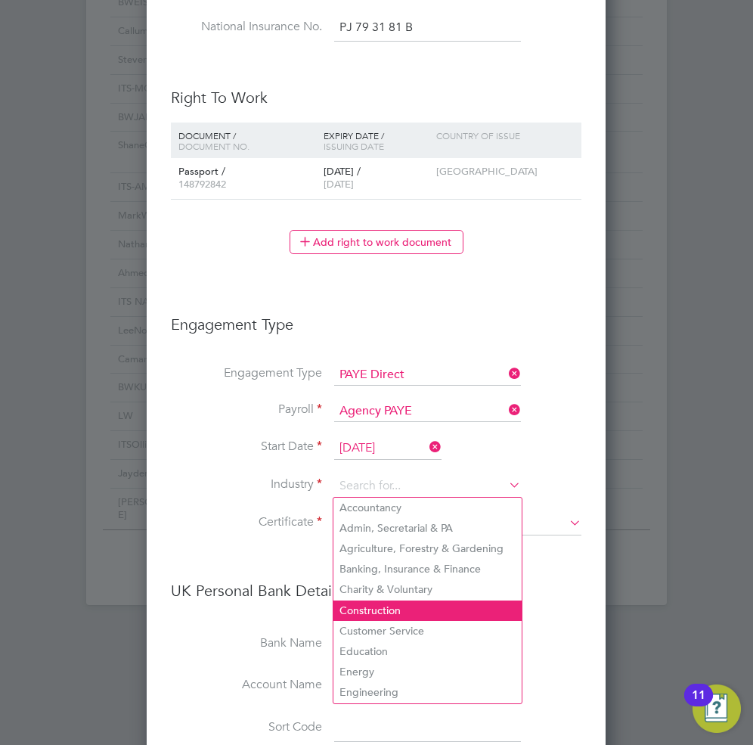
click at [381, 607] on li "Construction" at bounding box center [427, 610] width 188 height 20
type input "Construction"
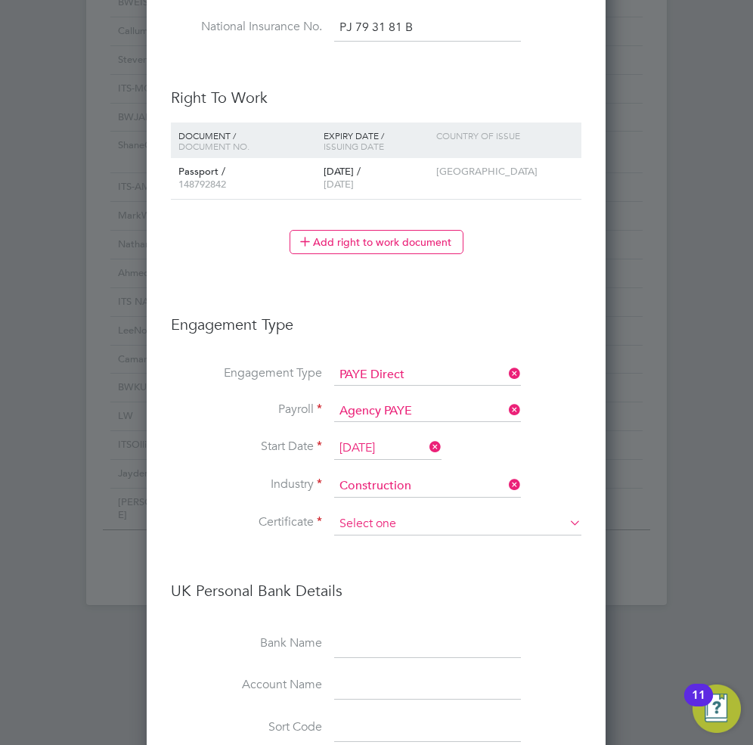
click at [407, 522] on input at bounding box center [457, 524] width 247 height 23
click at [377, 591] on li "Don't know" at bounding box center [457, 585] width 249 height 20
type input "Don't know"
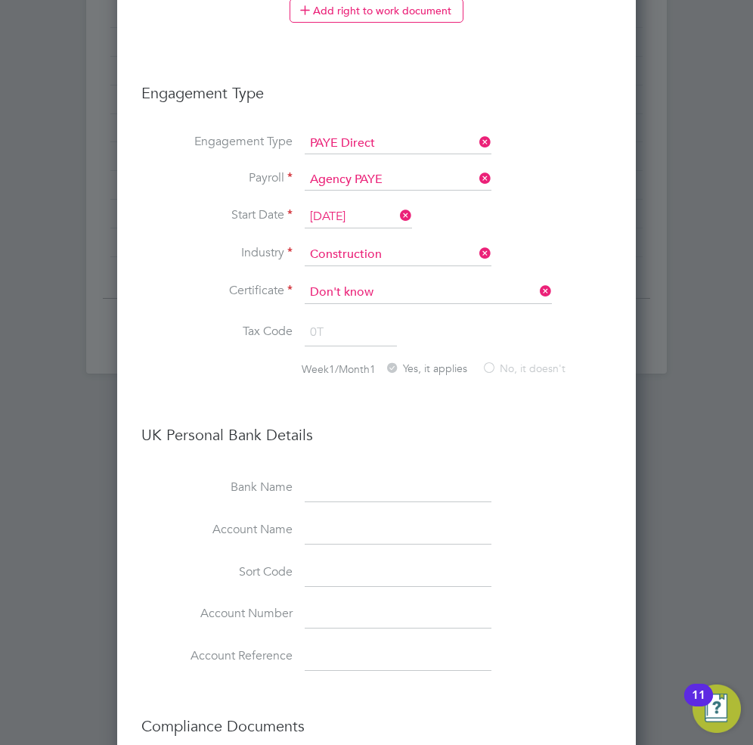
scroll to position [1724, 0]
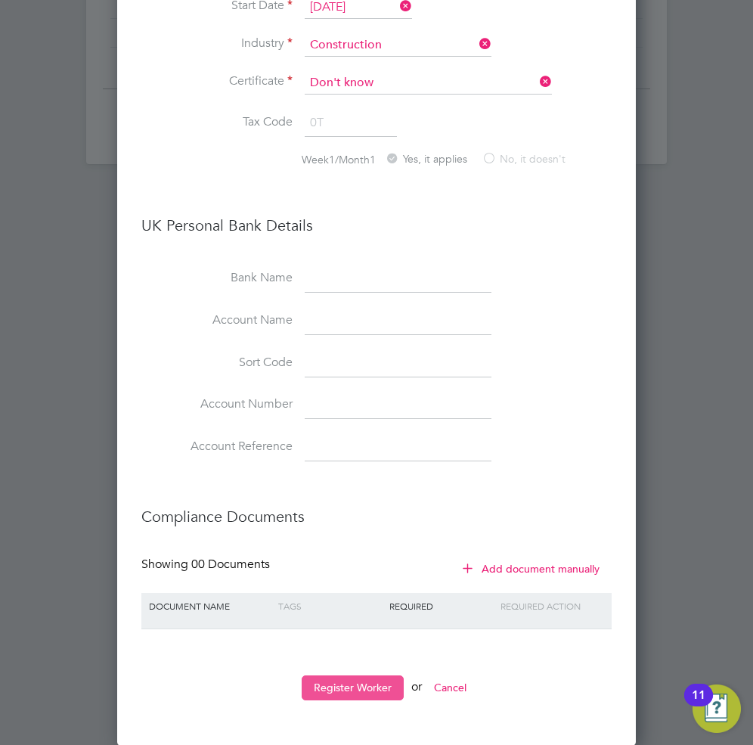
click at [352, 683] on button "Register Worker" at bounding box center [353, 687] width 102 height 24
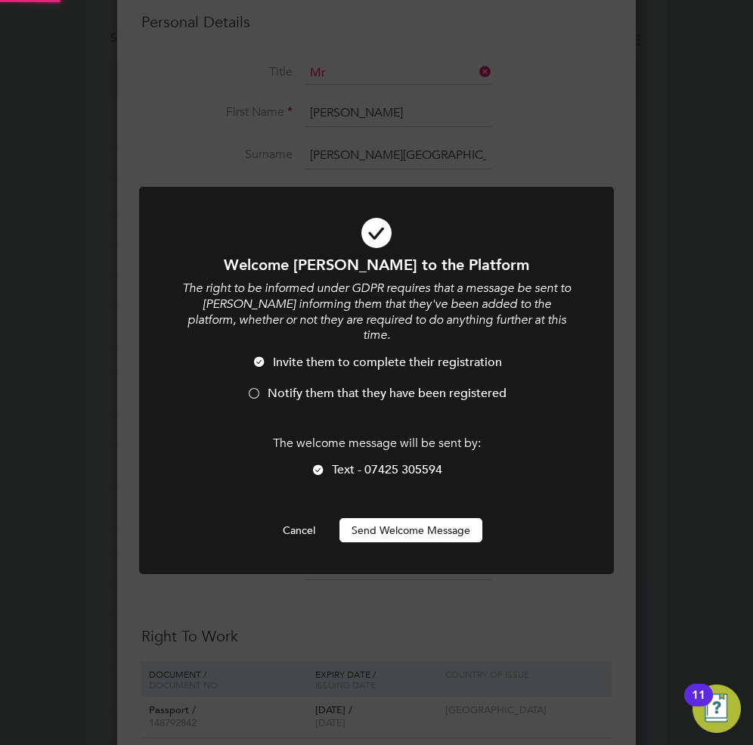
scroll to position [0, 0]
click at [287, 386] on span "Notify them that they have been registered" at bounding box center [387, 393] width 239 height 15
click at [395, 518] on button "Send Welcome Message" at bounding box center [410, 530] width 143 height 24
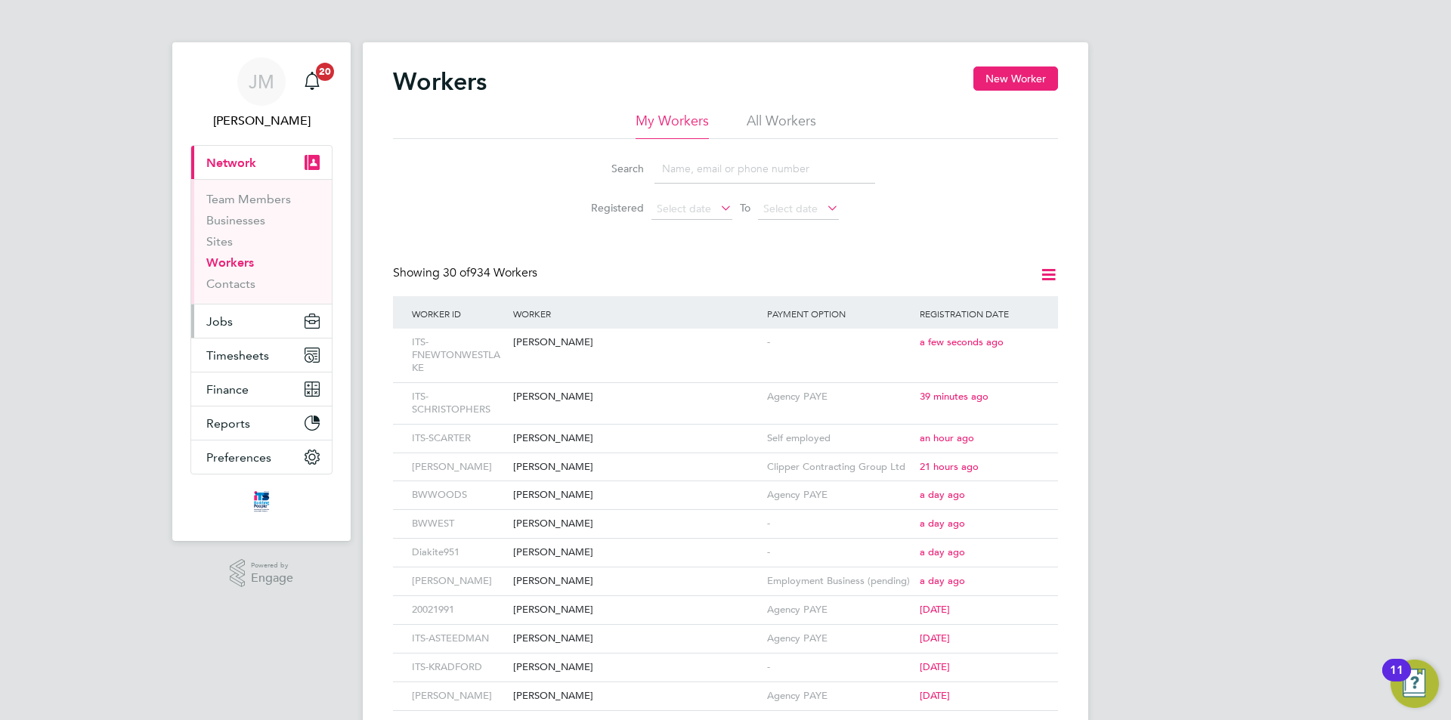
click at [243, 318] on button "Jobs" at bounding box center [261, 321] width 141 height 33
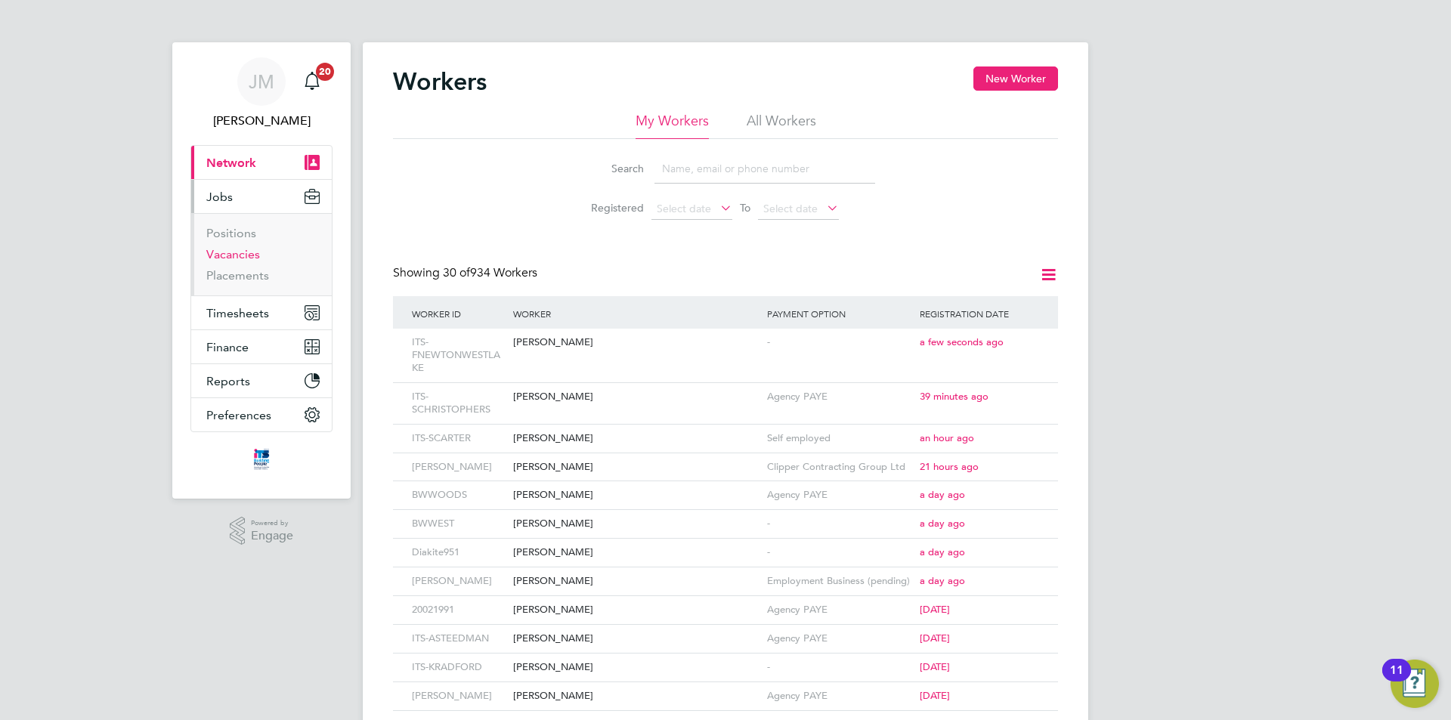
click at [246, 252] on link "Vacancies" at bounding box center [233, 254] width 54 height 14
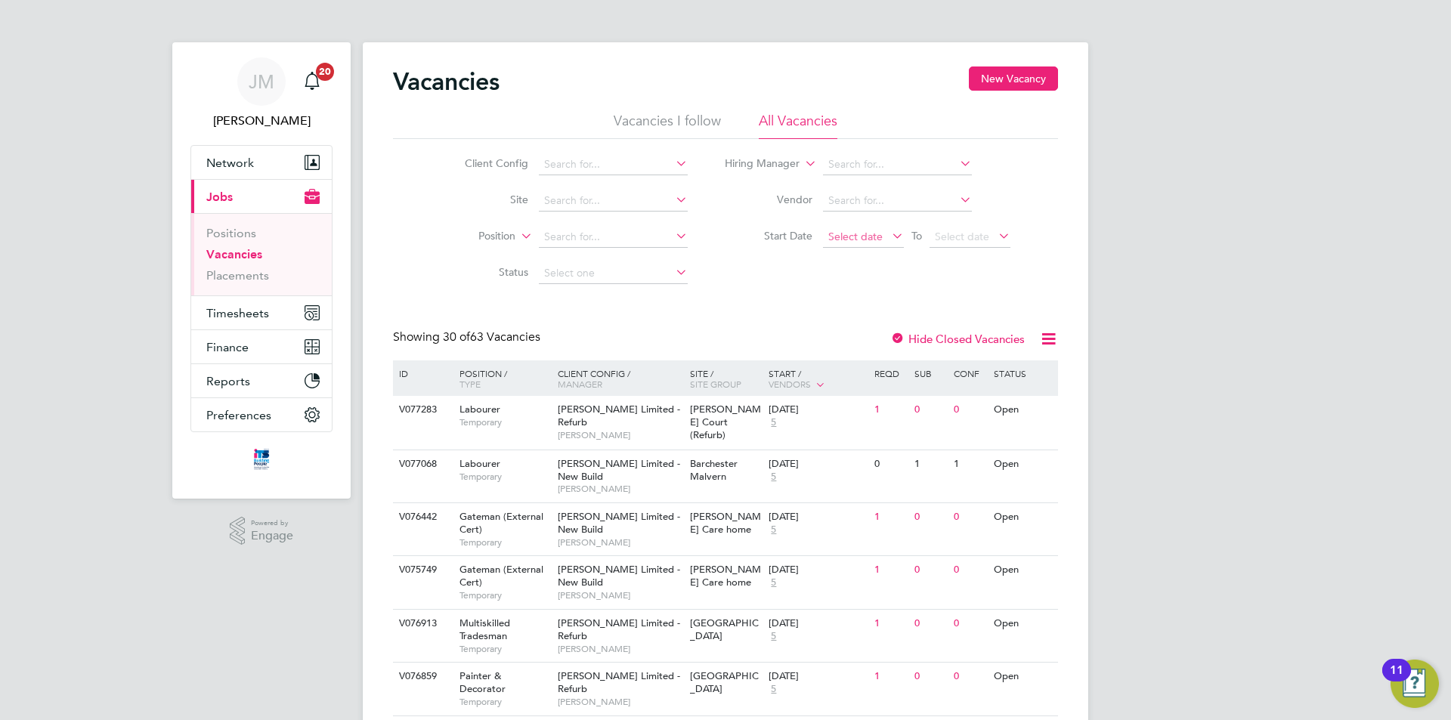
click at [864, 235] on span "Select date" at bounding box center [856, 237] width 54 height 14
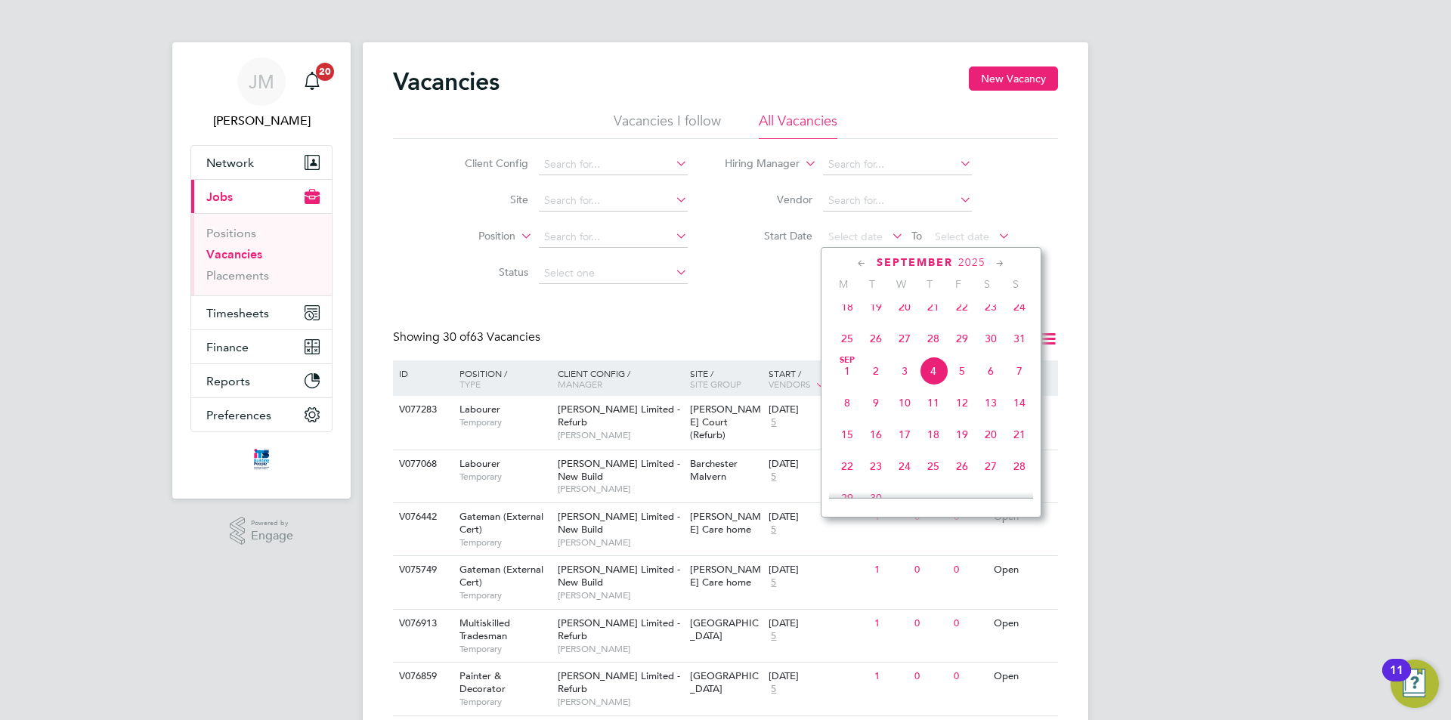
click at [847, 317] on span "18" at bounding box center [847, 307] width 29 height 29
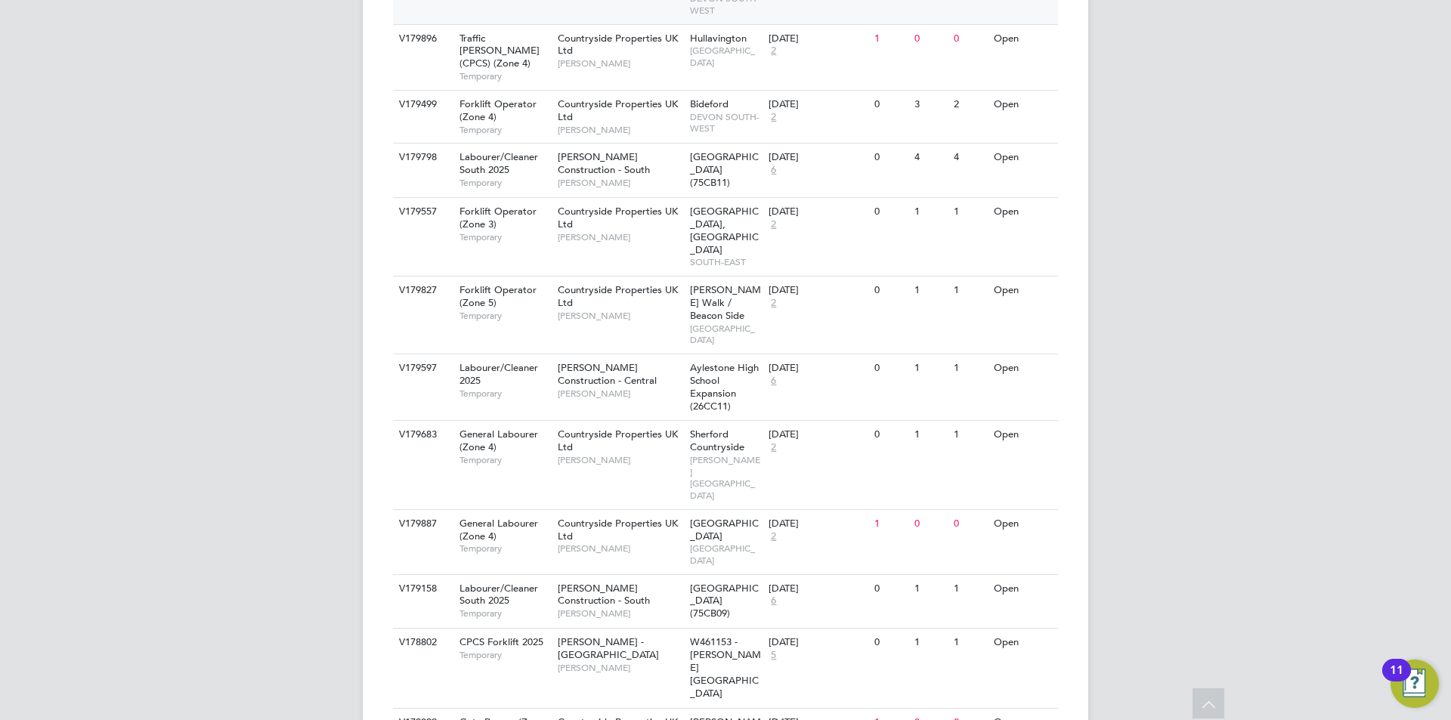
scroll to position [641, 0]
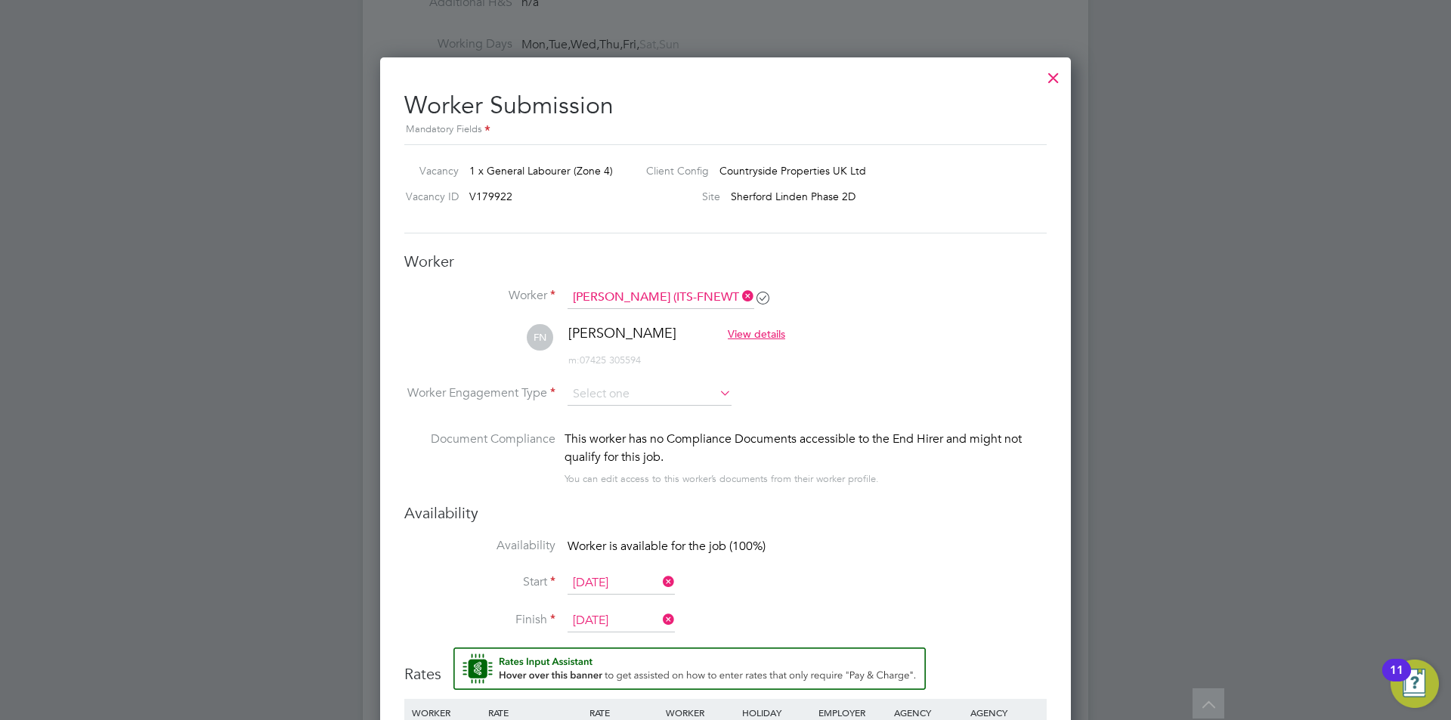
click at [608, 434] on li "PAYE" at bounding box center [650, 436] width 166 height 20
type input "PAYE"
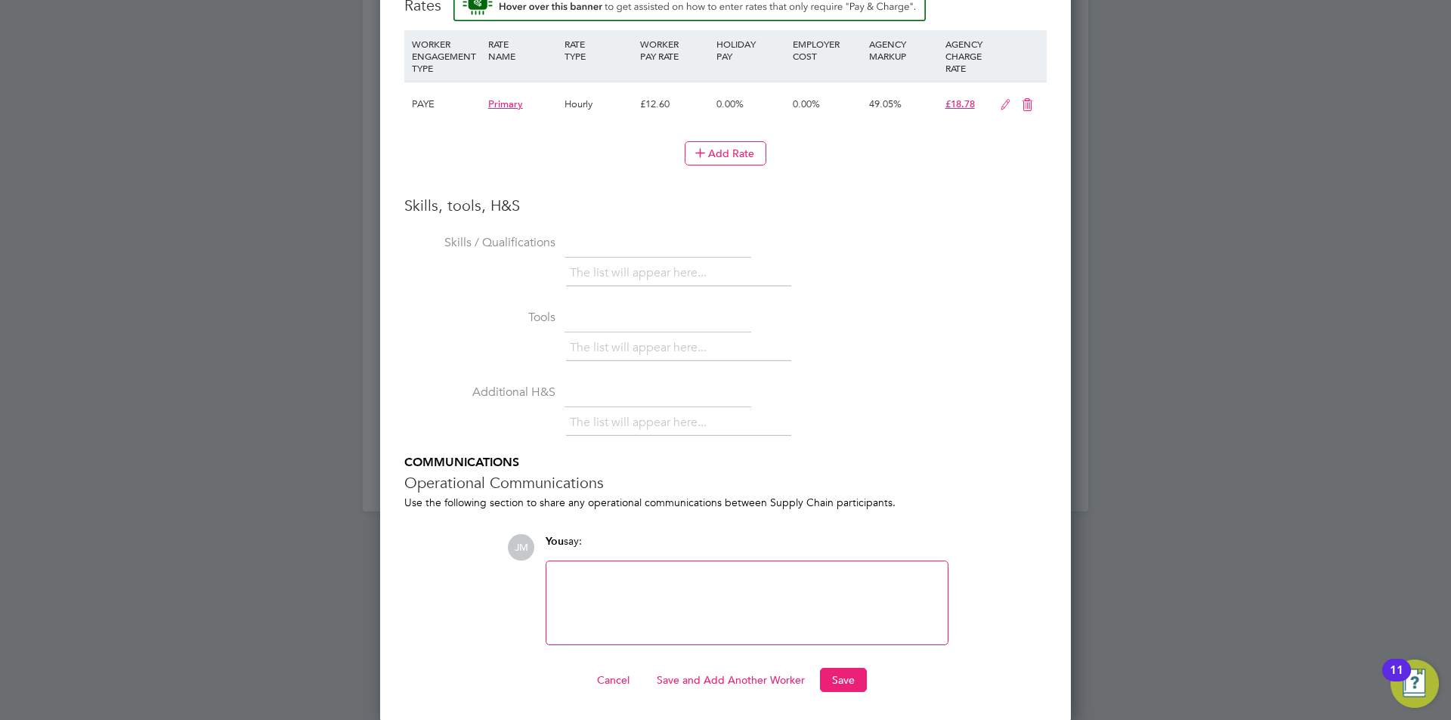
scroll to position [1578, 0]
click at [858, 677] on button "Save" at bounding box center [843, 678] width 47 height 24
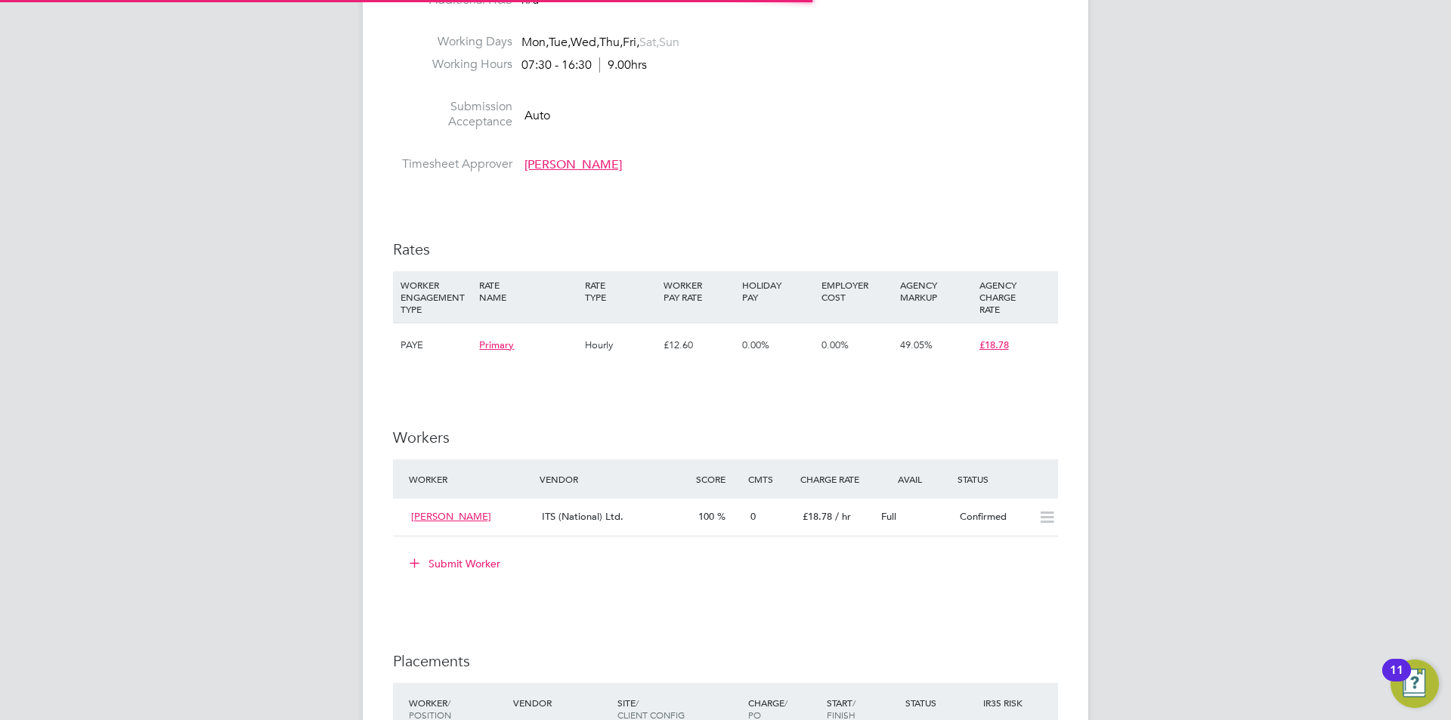
scroll to position [8, 8]
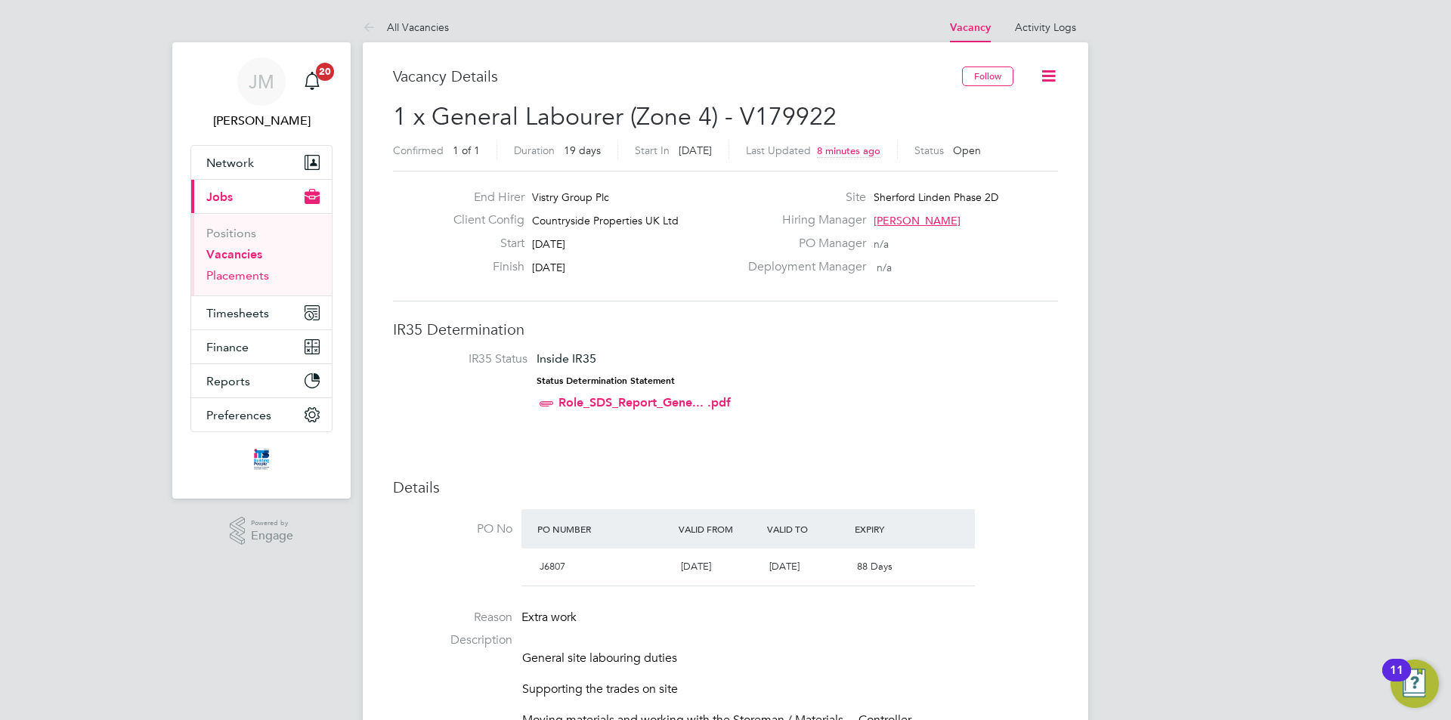
click at [251, 277] on link "Placements" at bounding box center [237, 275] width 63 height 14
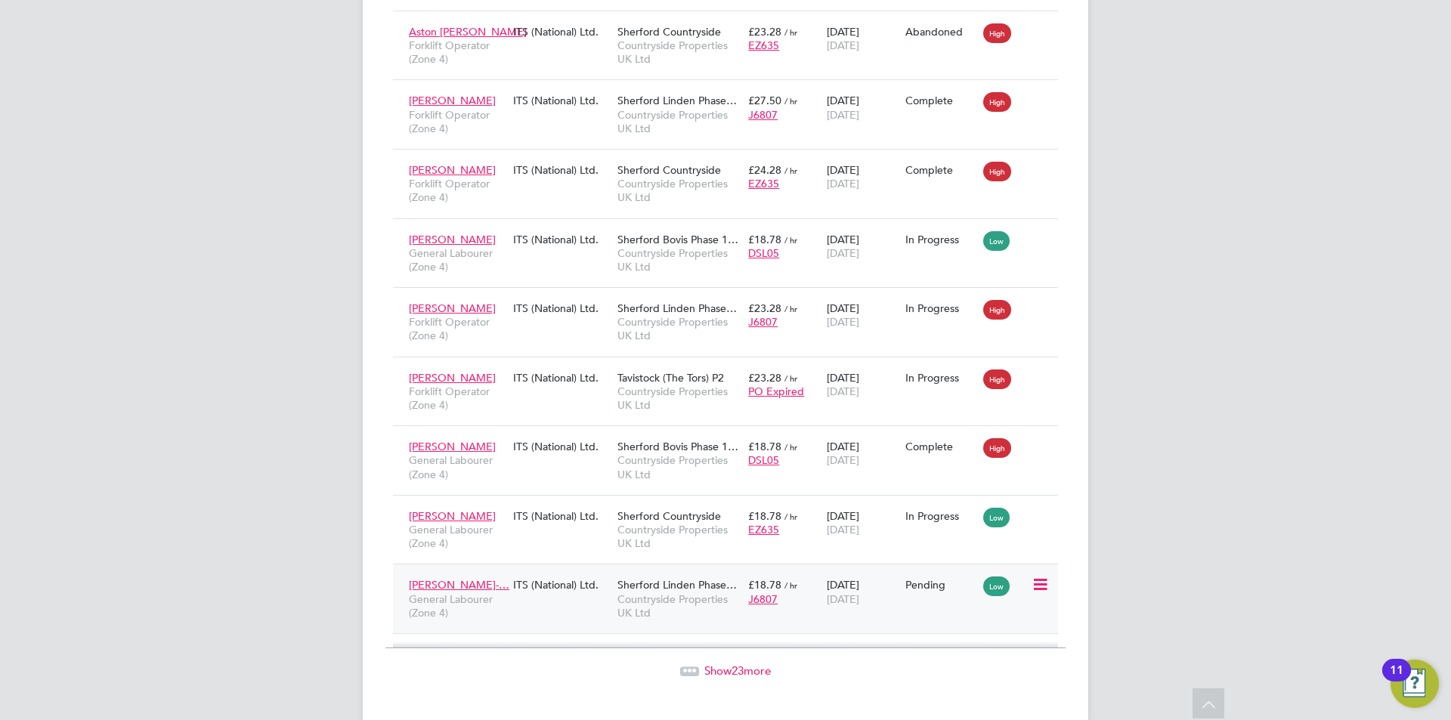
click at [1038, 576] on icon at bounding box center [1039, 585] width 15 height 18
click at [964, 648] on li "Start" at bounding box center [993, 651] width 107 height 21
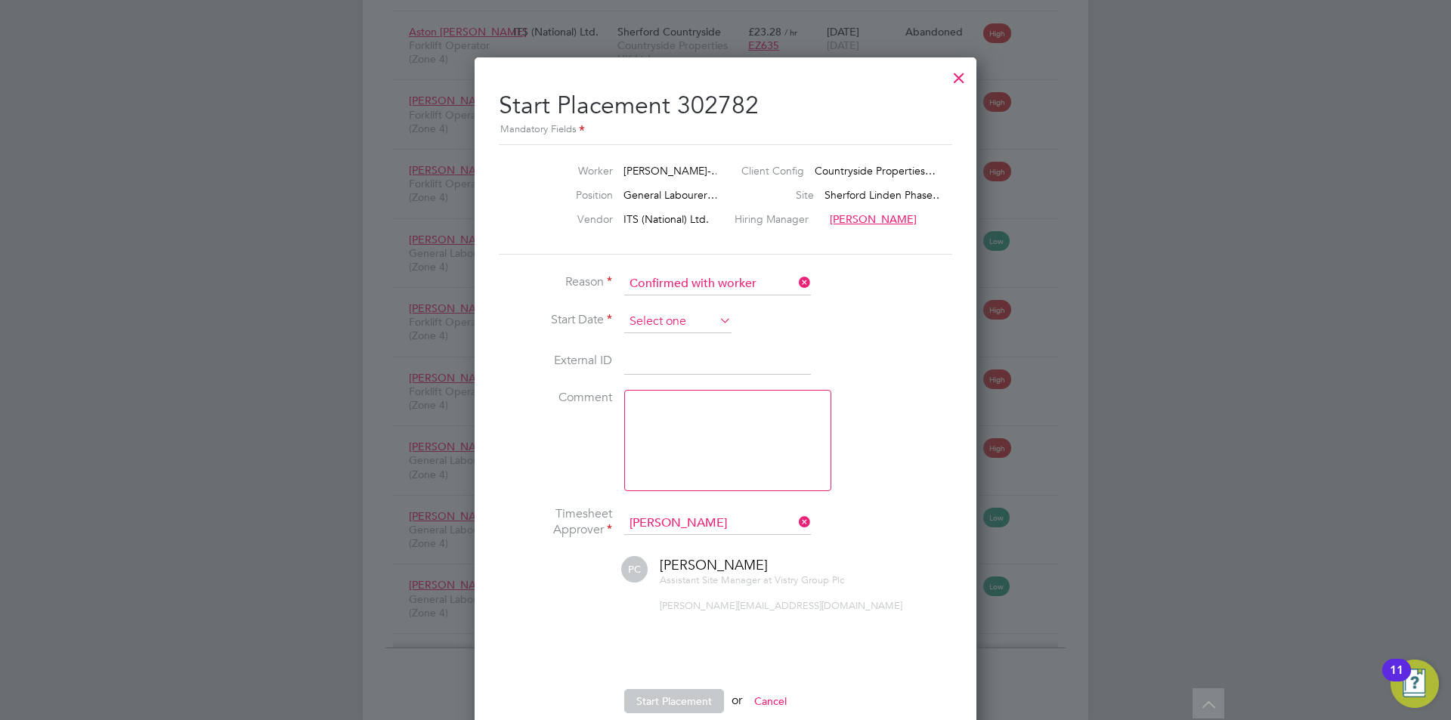
click at [683, 321] on input at bounding box center [677, 322] width 107 height 23
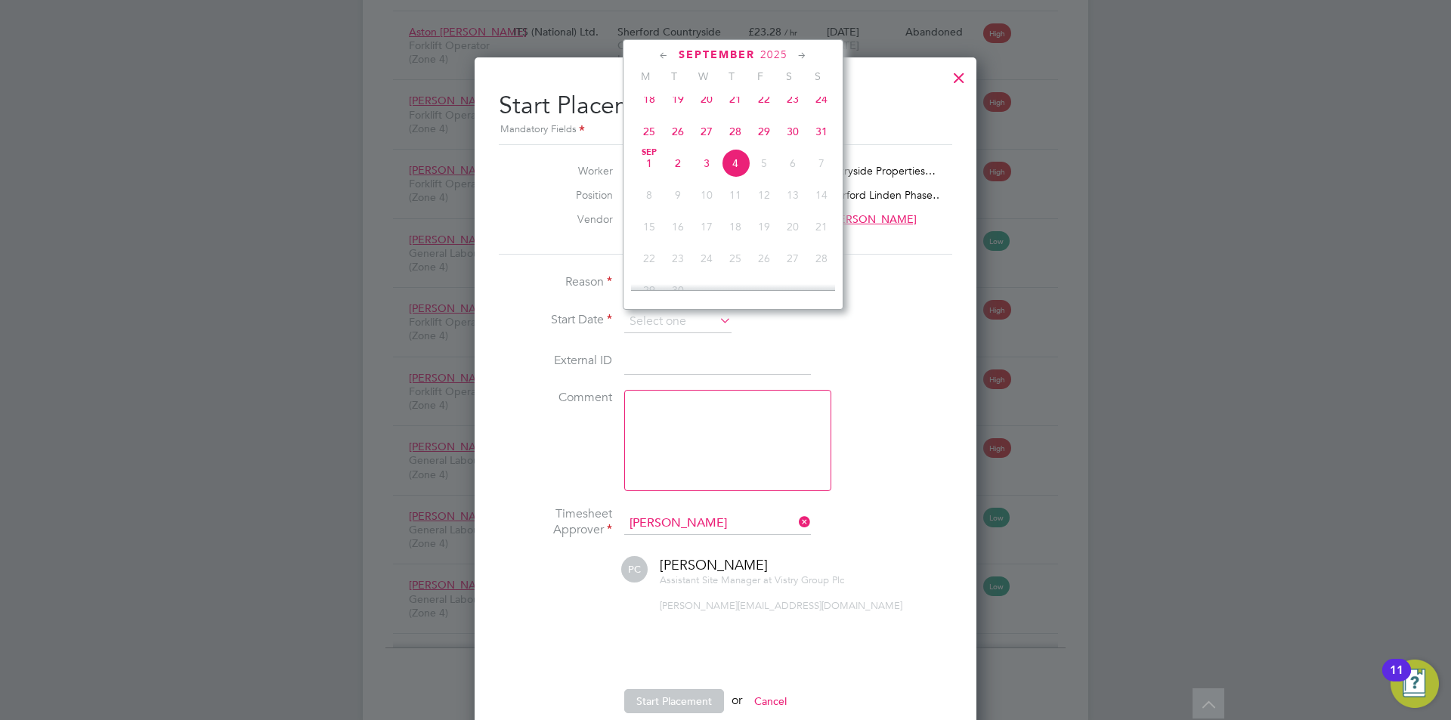
click at [646, 106] on span "18" at bounding box center [649, 99] width 29 height 29
type input "[DATE]"
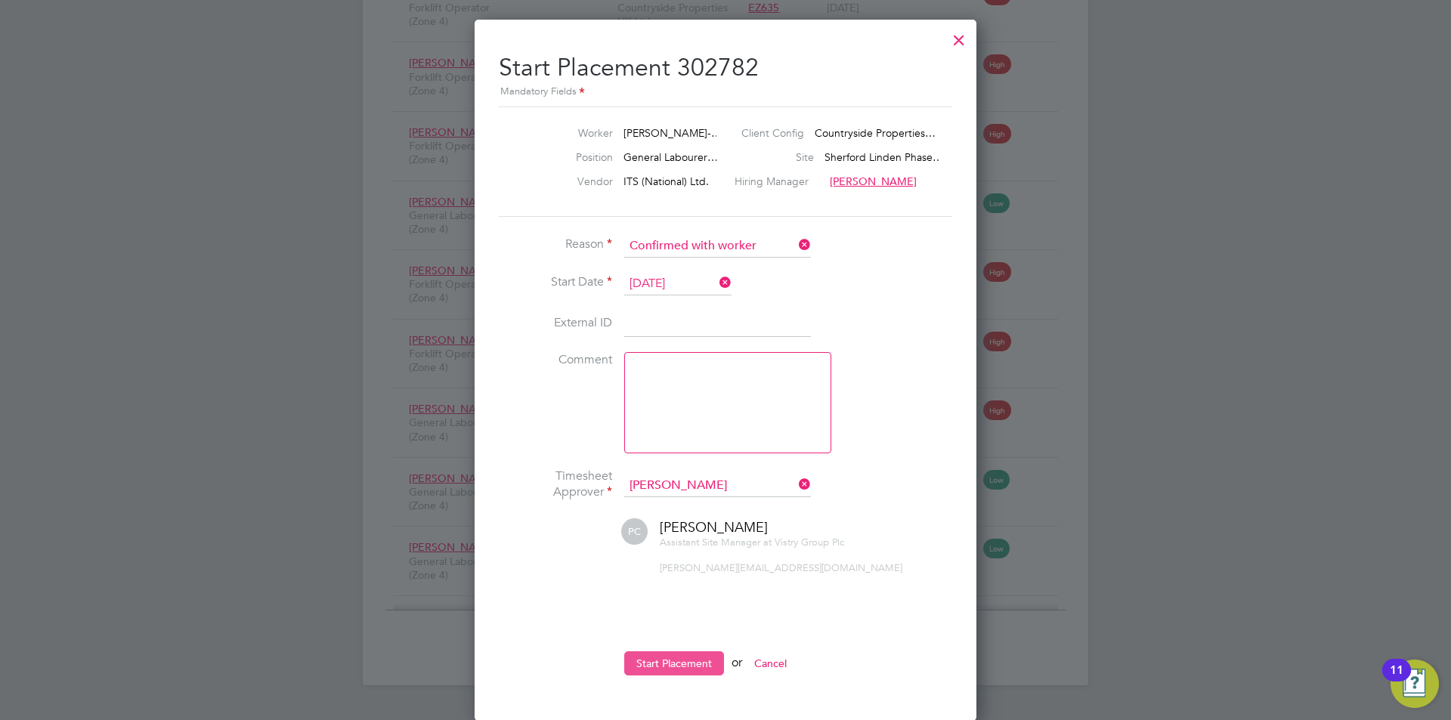
click at [680, 662] on button "Start Placement" at bounding box center [674, 664] width 100 height 24
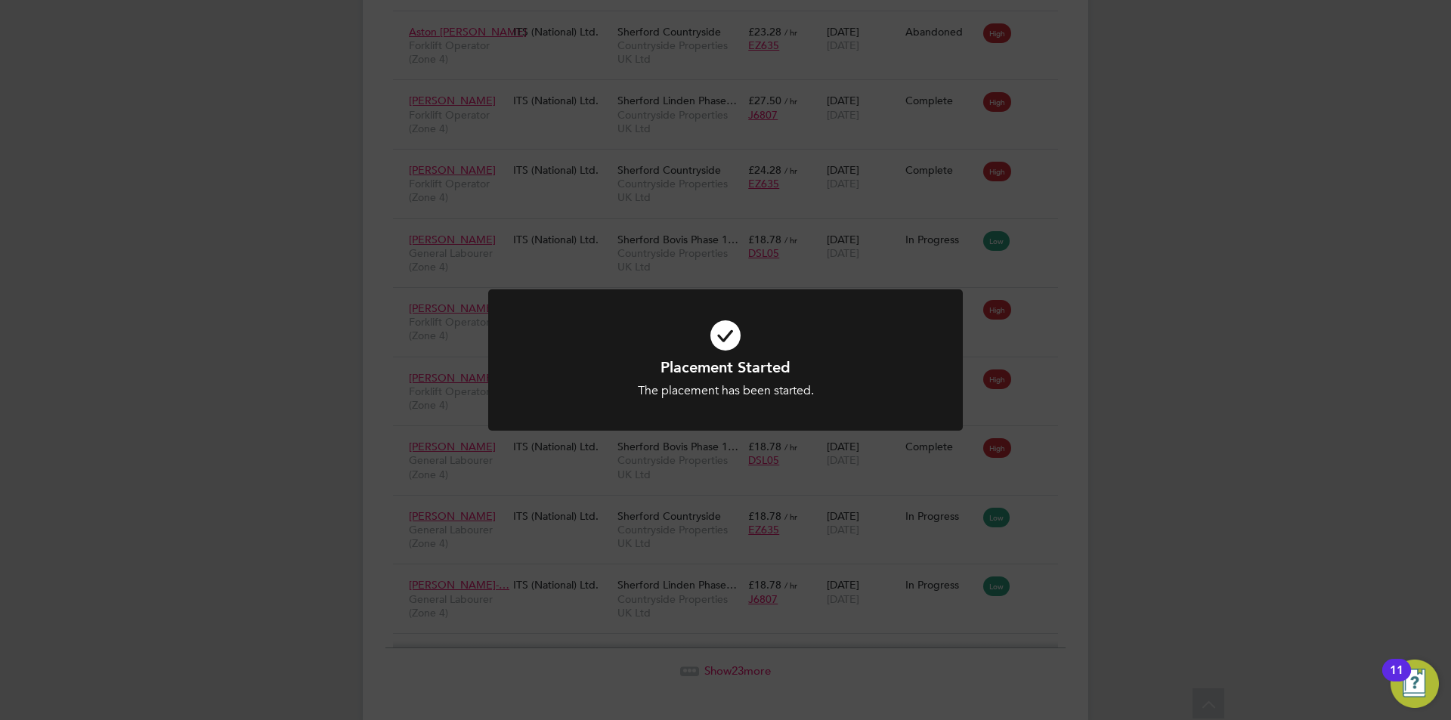
click at [307, 439] on div "Placement Started The placement has been started. Cancel Okay" at bounding box center [725, 360] width 1451 height 720
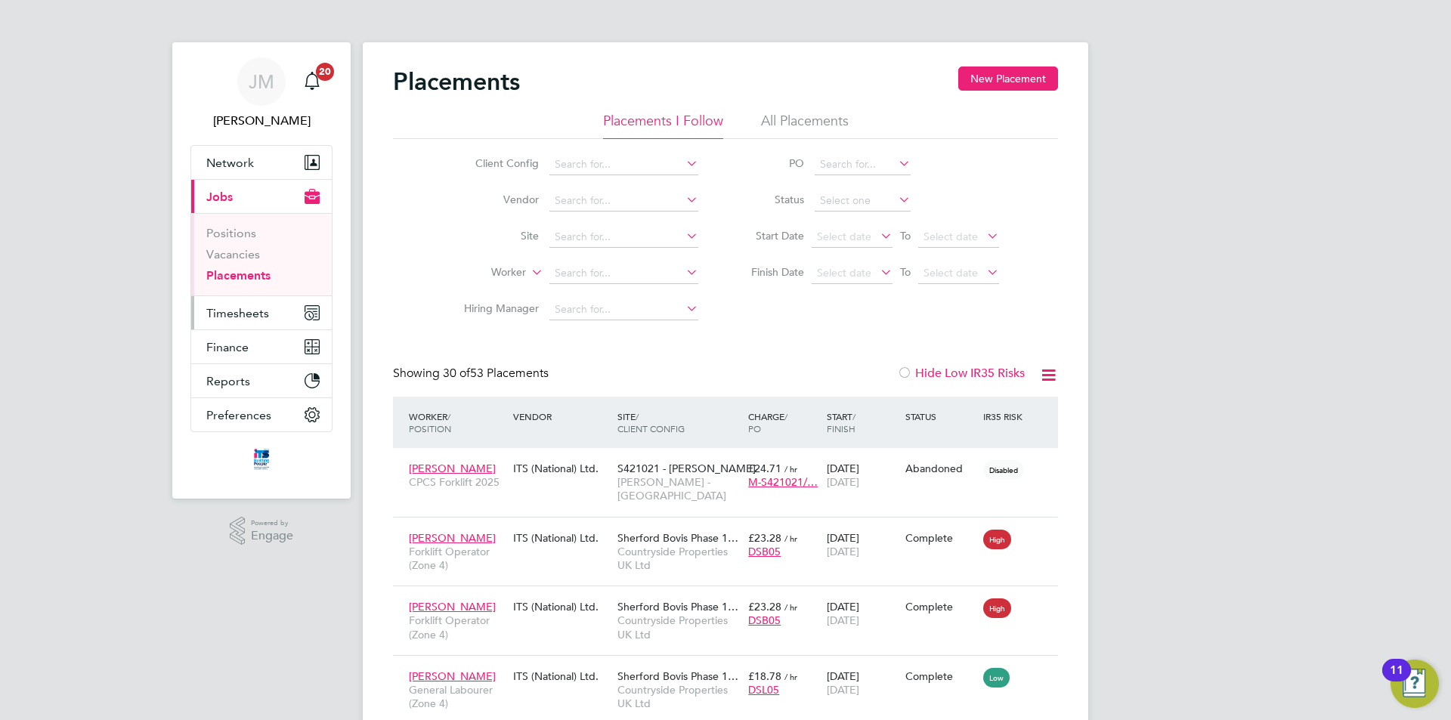
click at [259, 318] on span "Timesheets" at bounding box center [237, 313] width 63 height 14
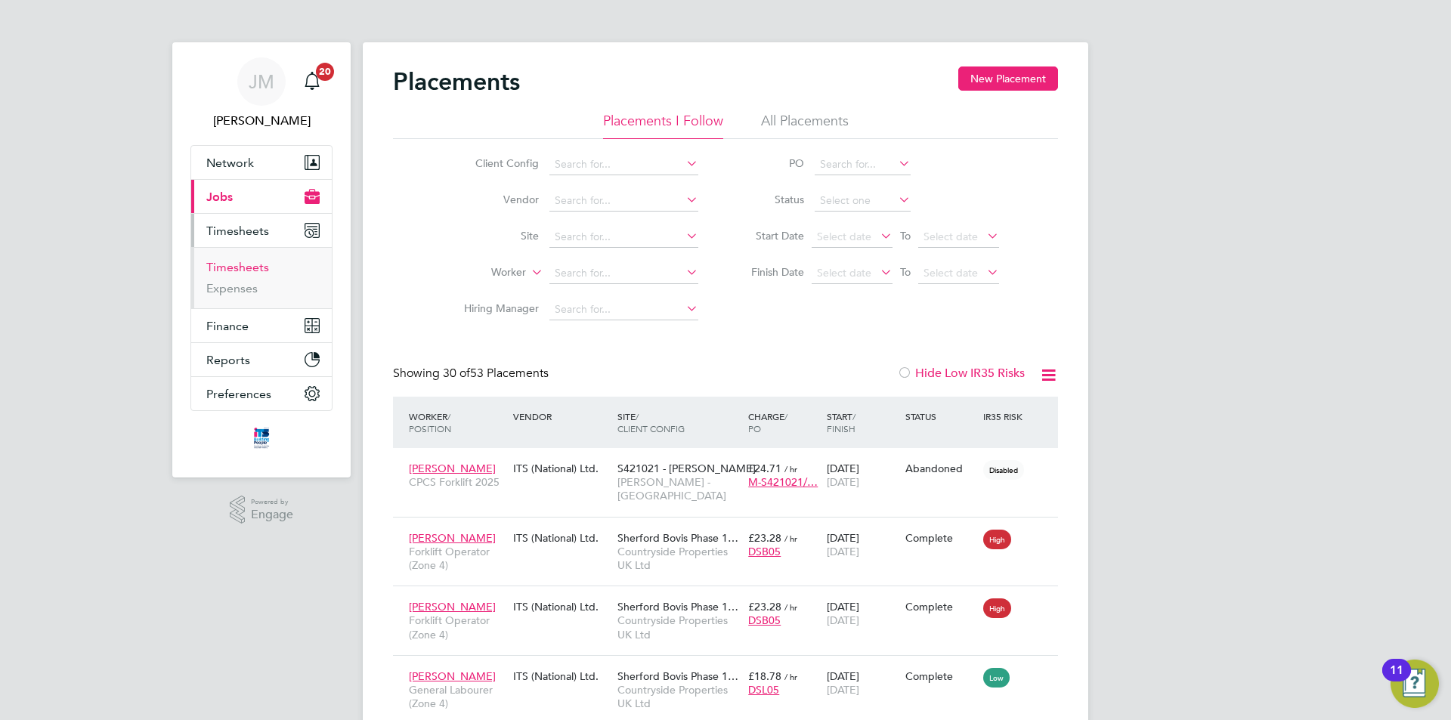
click at [250, 265] on link "Timesheets" at bounding box center [237, 267] width 63 height 14
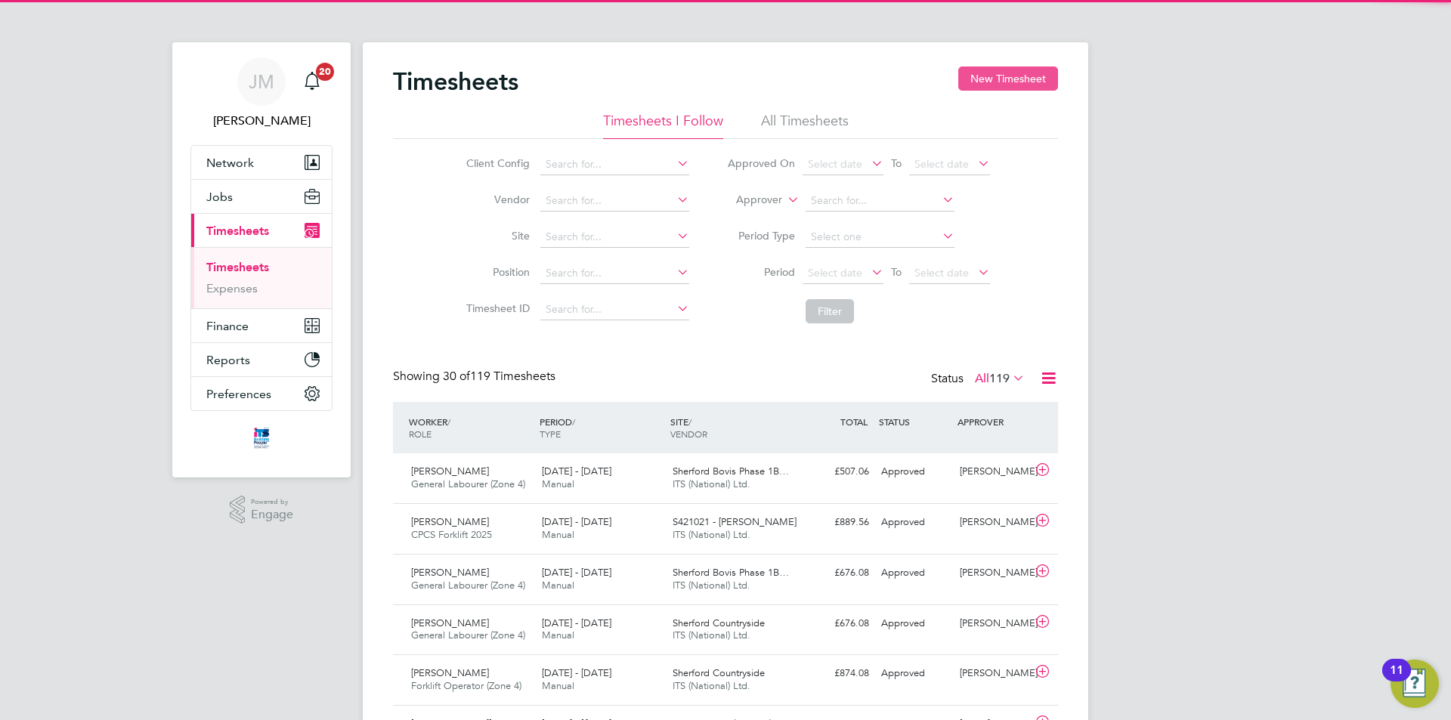
click at [1014, 80] on button "New Timesheet" at bounding box center [1009, 79] width 100 height 24
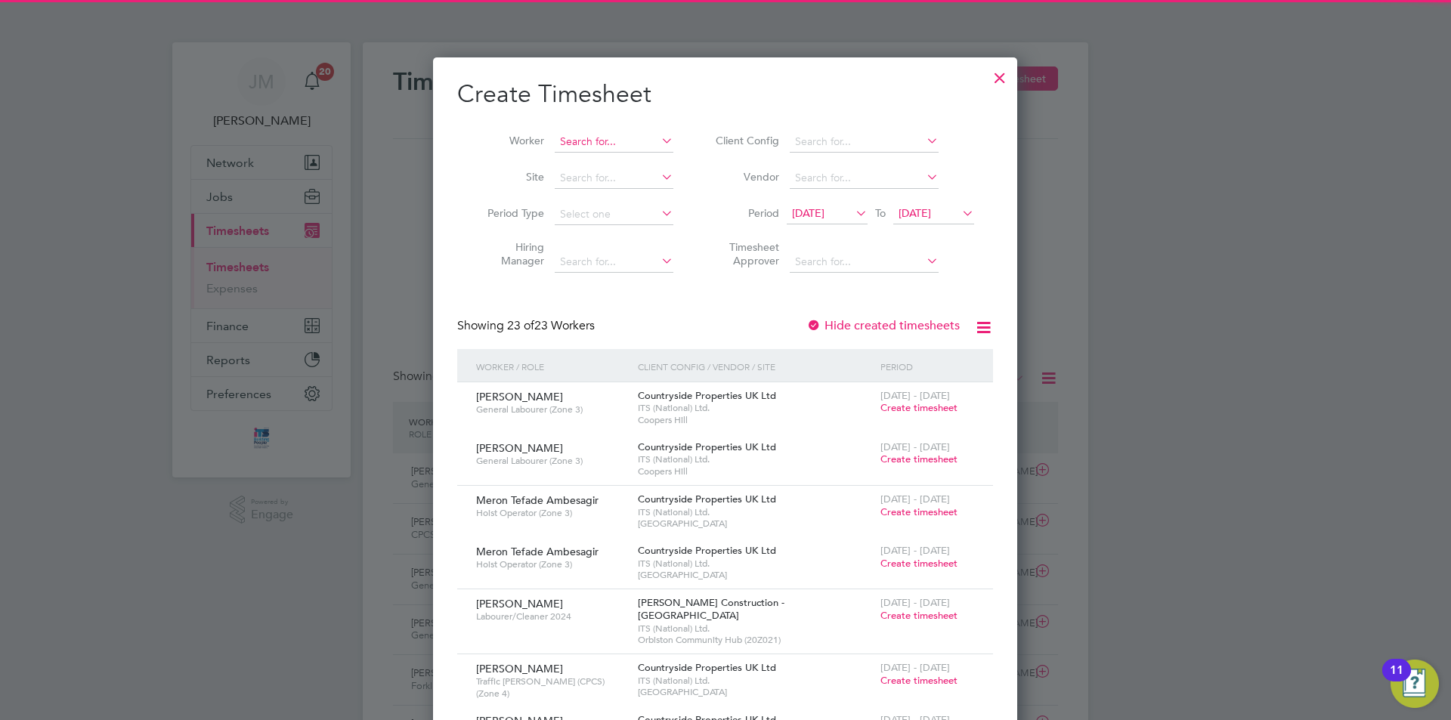
click at [619, 144] on input at bounding box center [614, 142] width 119 height 21
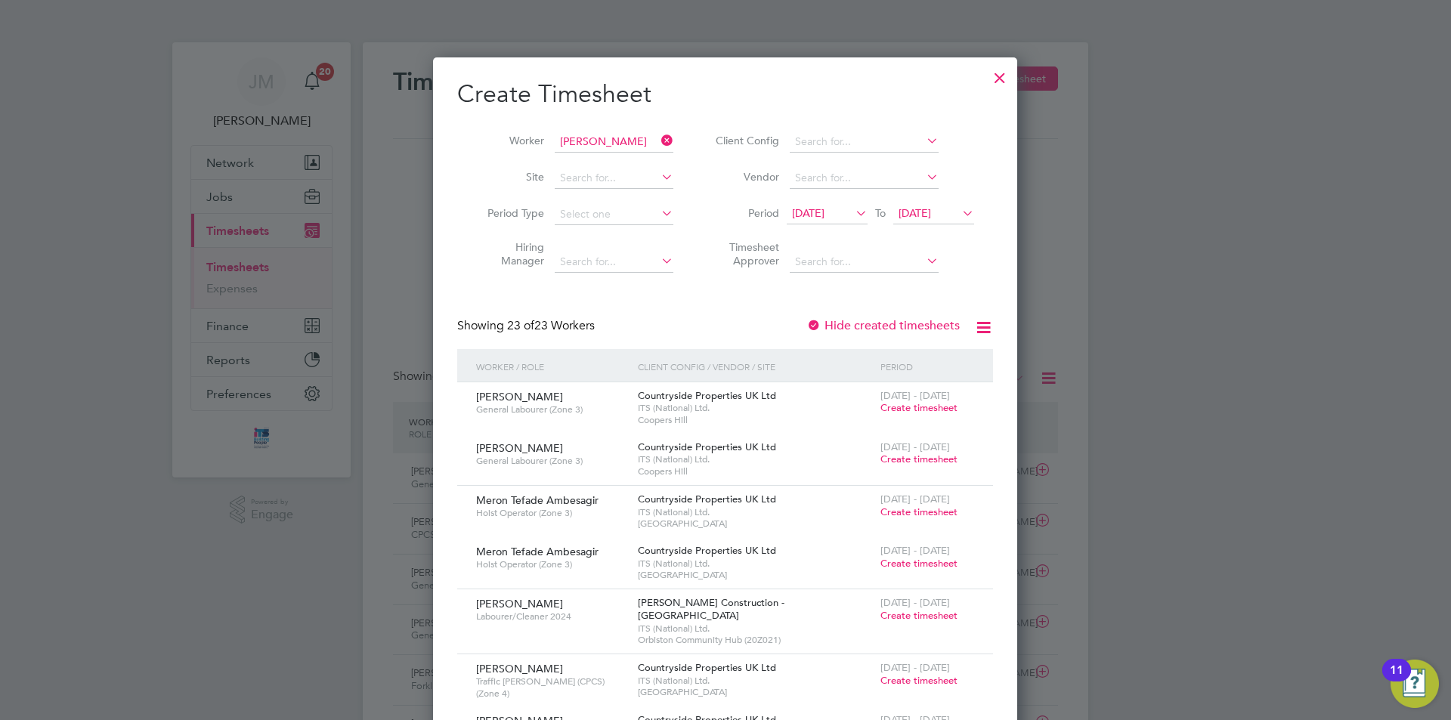
click at [643, 162] on li "[PERSON_NAME]" at bounding box center [703, 162] width 299 height 20
type input "[PERSON_NAME]"
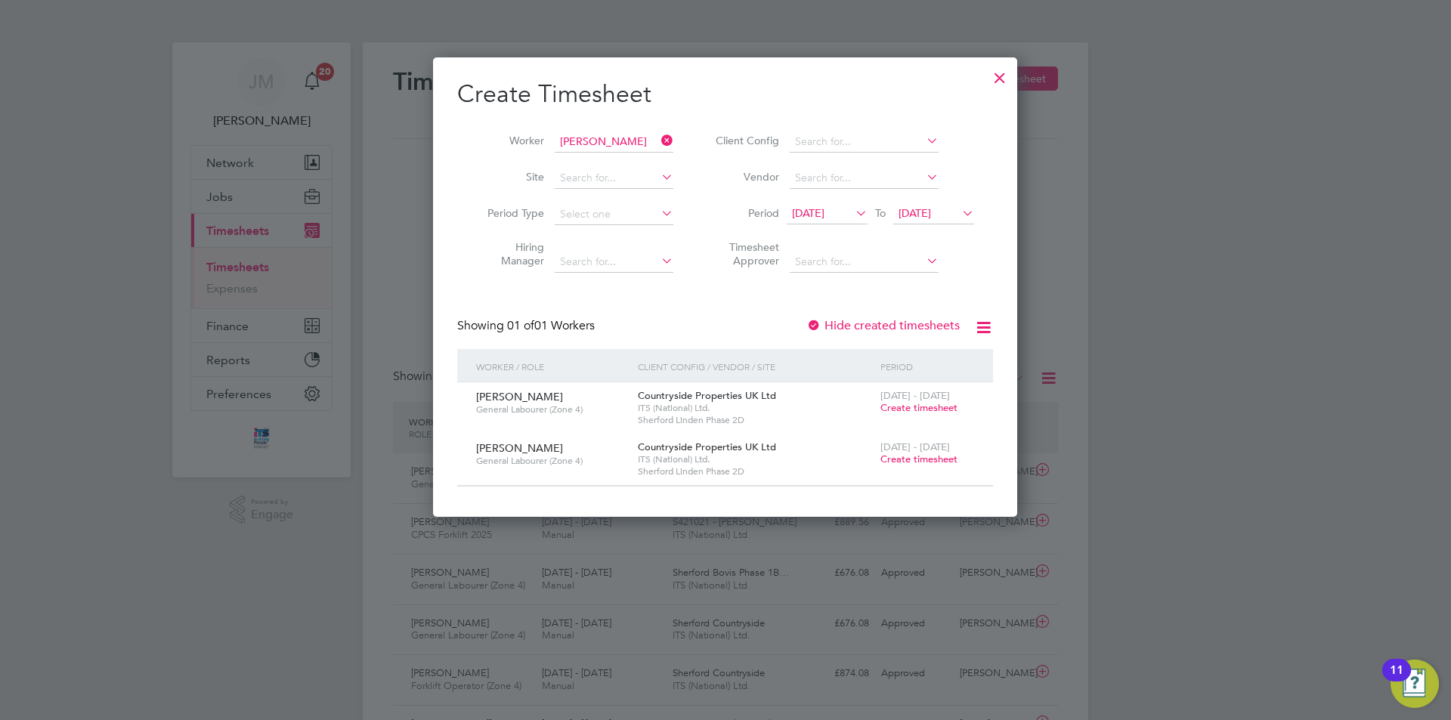
click at [825, 207] on span "[DATE]" at bounding box center [808, 213] width 33 height 14
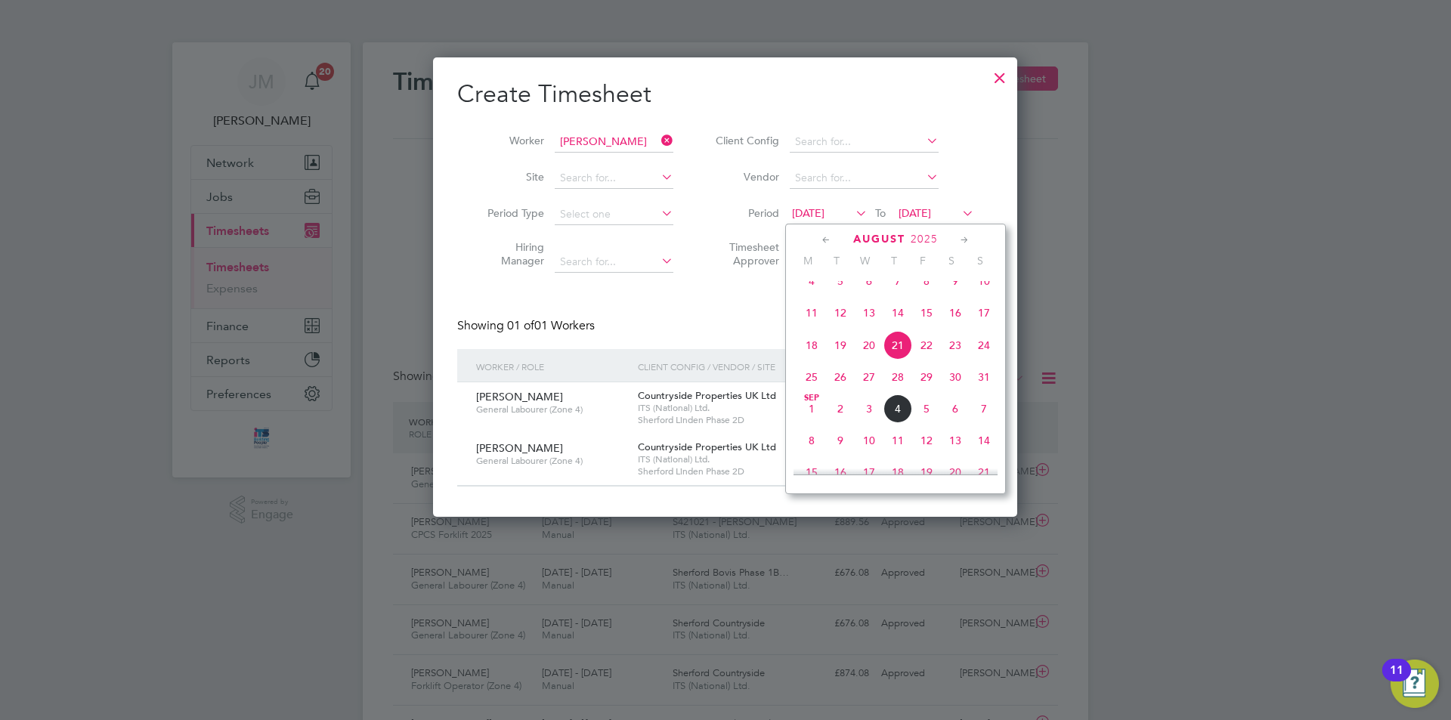
click at [811, 358] on span "18" at bounding box center [812, 345] width 29 height 29
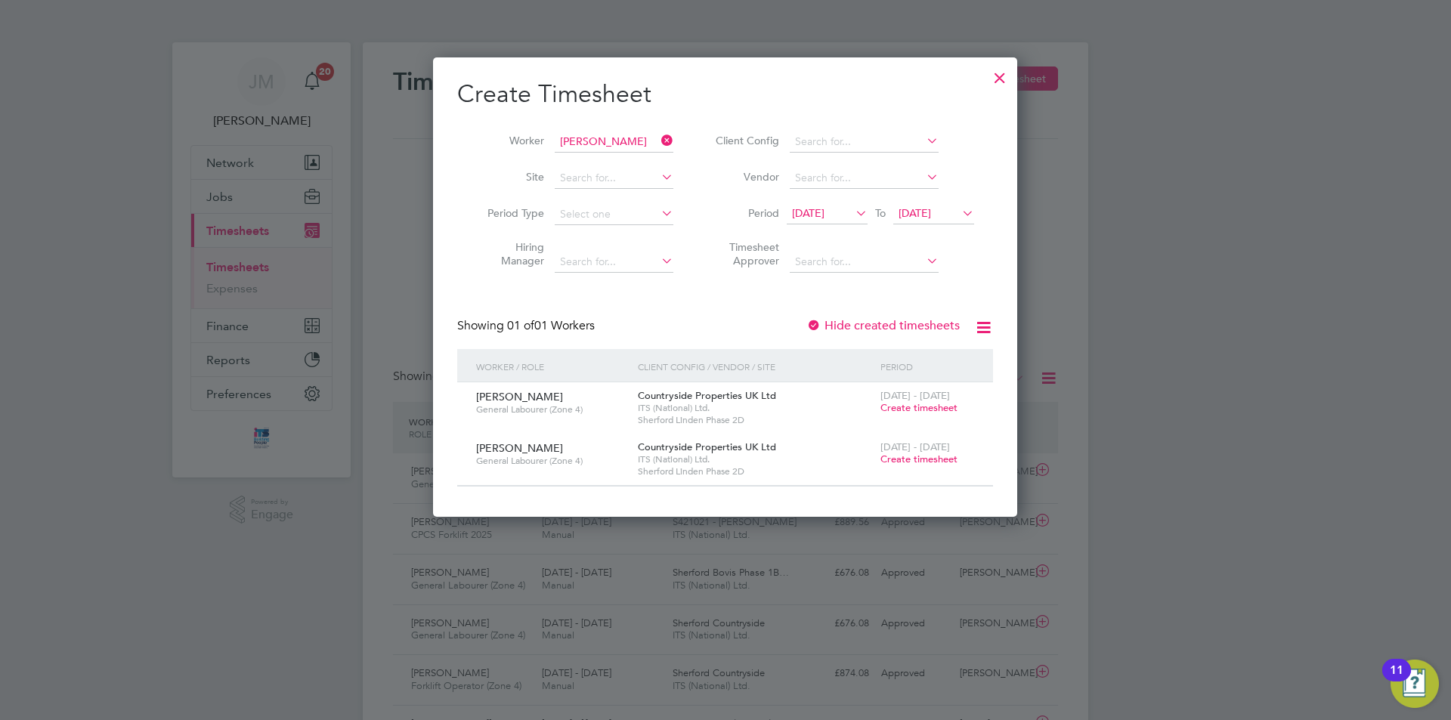
click at [902, 409] on span "Create timesheet" at bounding box center [919, 407] width 77 height 13
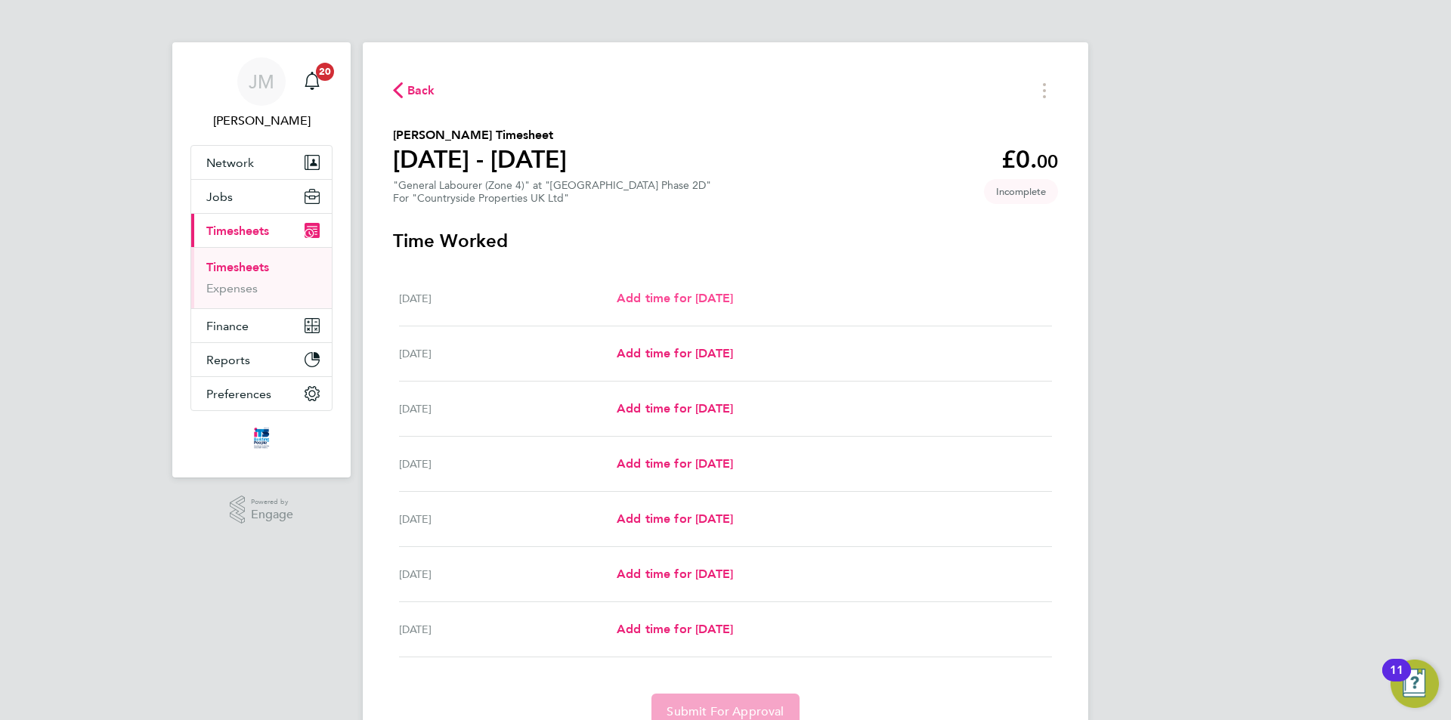
click at [717, 297] on span "Add time for [DATE]" at bounding box center [675, 298] width 116 height 14
select select "30"
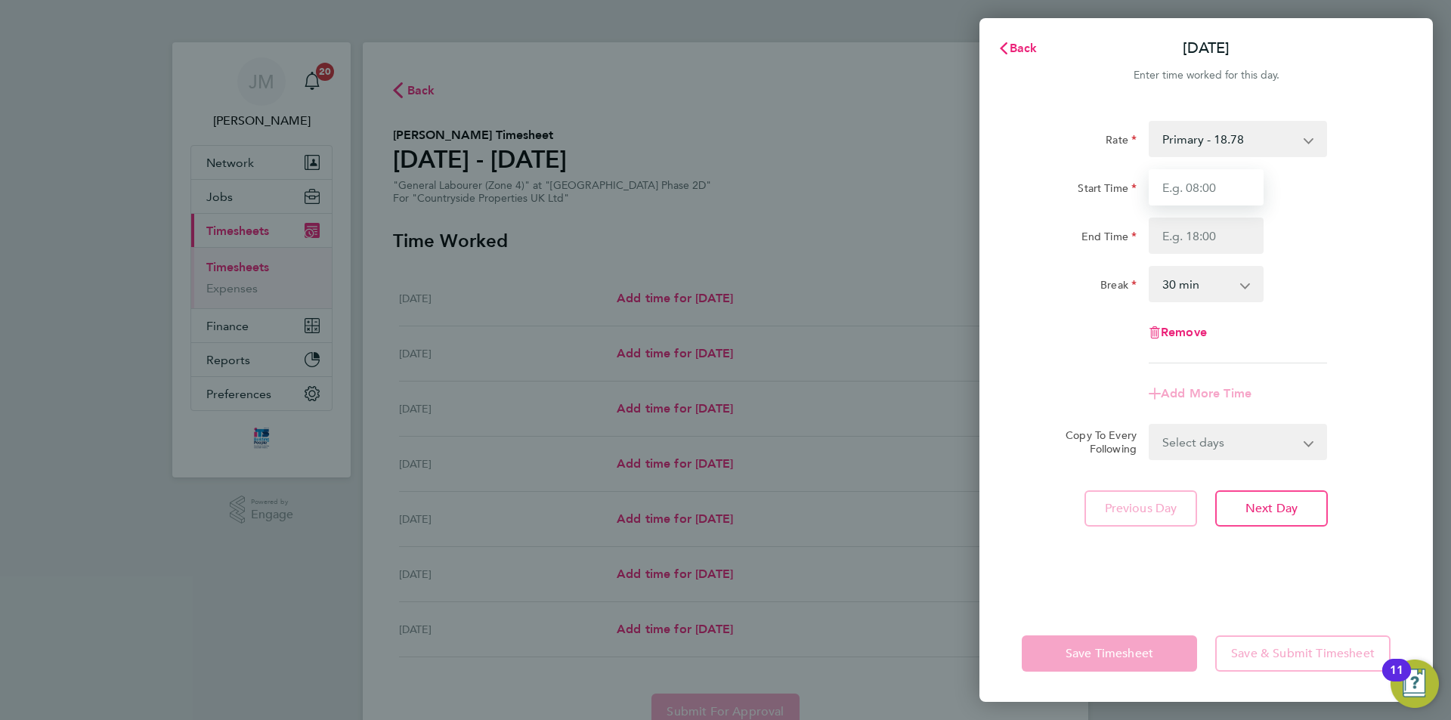
click at [1229, 186] on input "Start Time" at bounding box center [1206, 187] width 115 height 36
type input "07:30"
click at [1225, 232] on input "End Time" at bounding box center [1206, 236] width 115 height 36
type input "17:00"
click at [1309, 277] on div "Break 0 min 15 min 30 min 45 min 60 min 75 min 90 min" at bounding box center [1206, 284] width 381 height 36
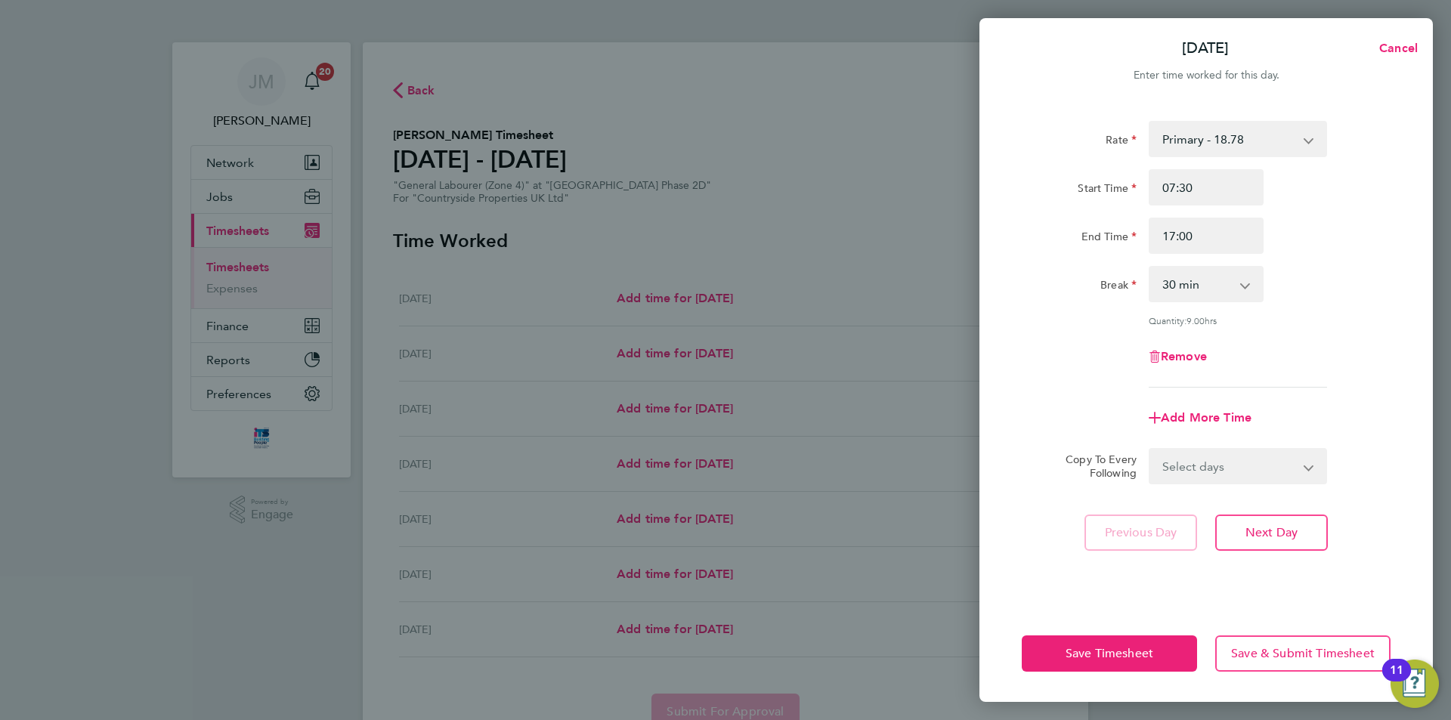
click at [1244, 467] on select "Select days Day Weekday (Mon-Fri) Weekend (Sat-Sun) [DATE] [DATE] [DATE] [DATE]…" at bounding box center [1230, 466] width 159 height 33
select select "DAY"
click at [1151, 450] on select "Select days Day Weekday (Mon-Fri) Weekend (Sat-Sun) [DATE] [DATE] [DATE] [DATE]…" at bounding box center [1230, 466] width 159 height 33
select select "[DATE]"
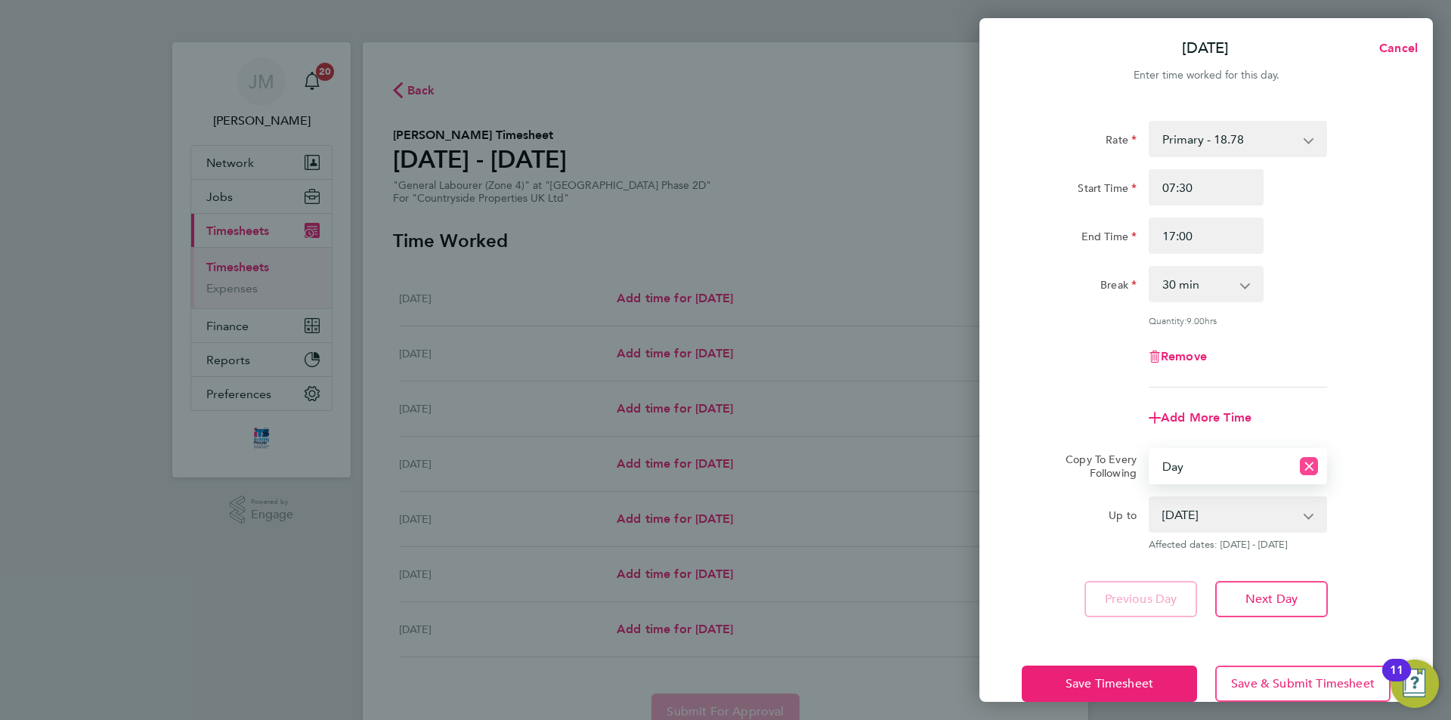
click at [1309, 465] on icon "Reset selection" at bounding box center [1309, 466] width 18 height 18
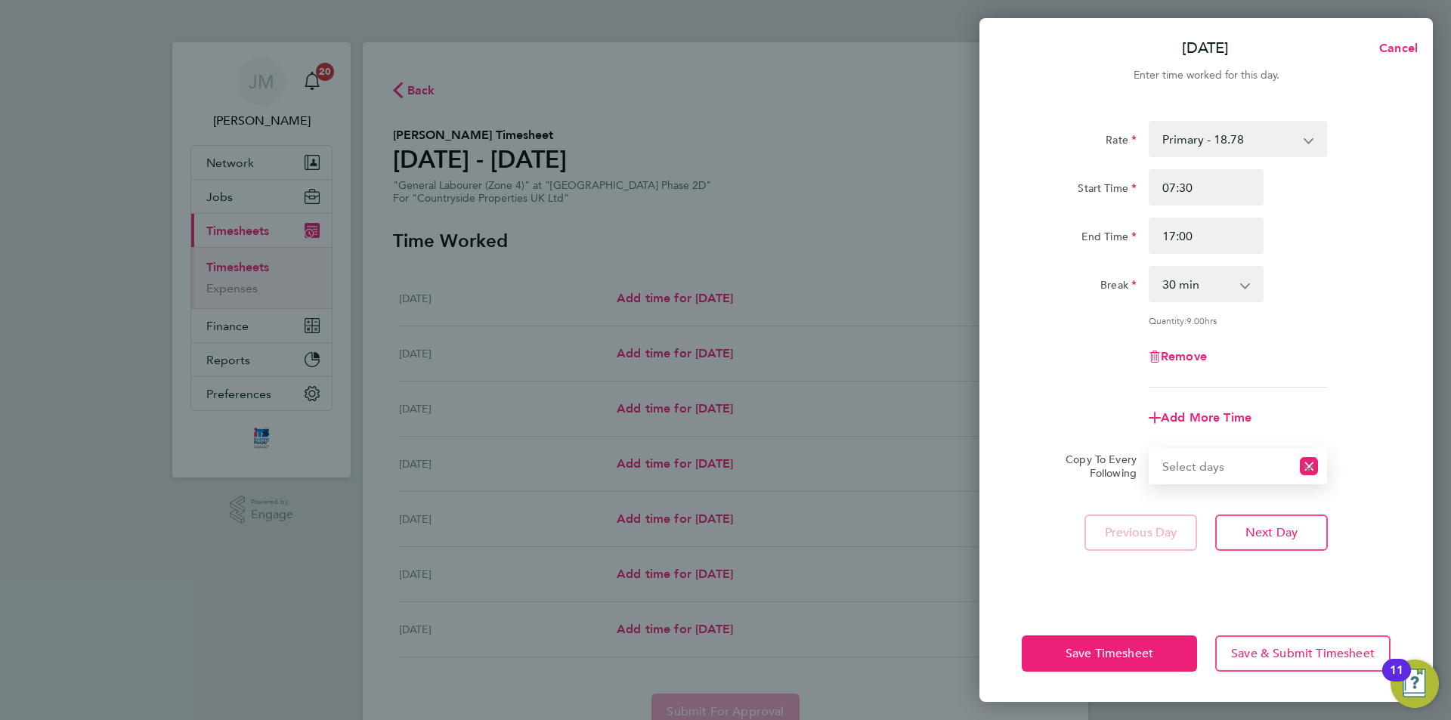
click at [1270, 465] on select "Select days Day Weekday (Mon-Fri) Weekend (Sat-Sun) [DATE] [DATE] [DATE] [DATE]…" at bounding box center [1221, 466] width 141 height 33
select select "WEEKDAY"
click at [1151, 450] on select "Select days Day Weekday (Mon-Fri) Weekend (Sat-Sun) [DATE] [DATE] [DATE] [DATE]…" at bounding box center [1230, 466] width 159 height 33
select select "[DATE]"
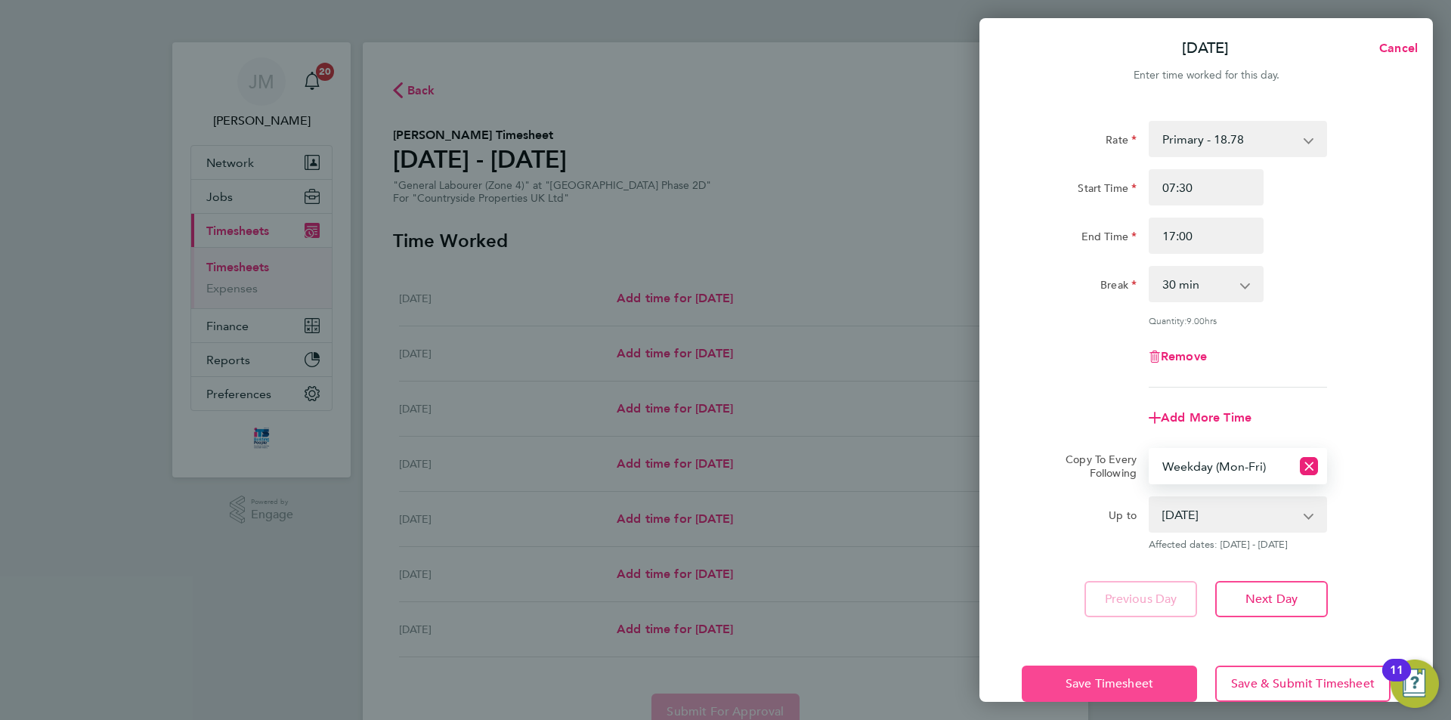
click at [1123, 677] on span "Save Timesheet" at bounding box center [1110, 684] width 88 height 15
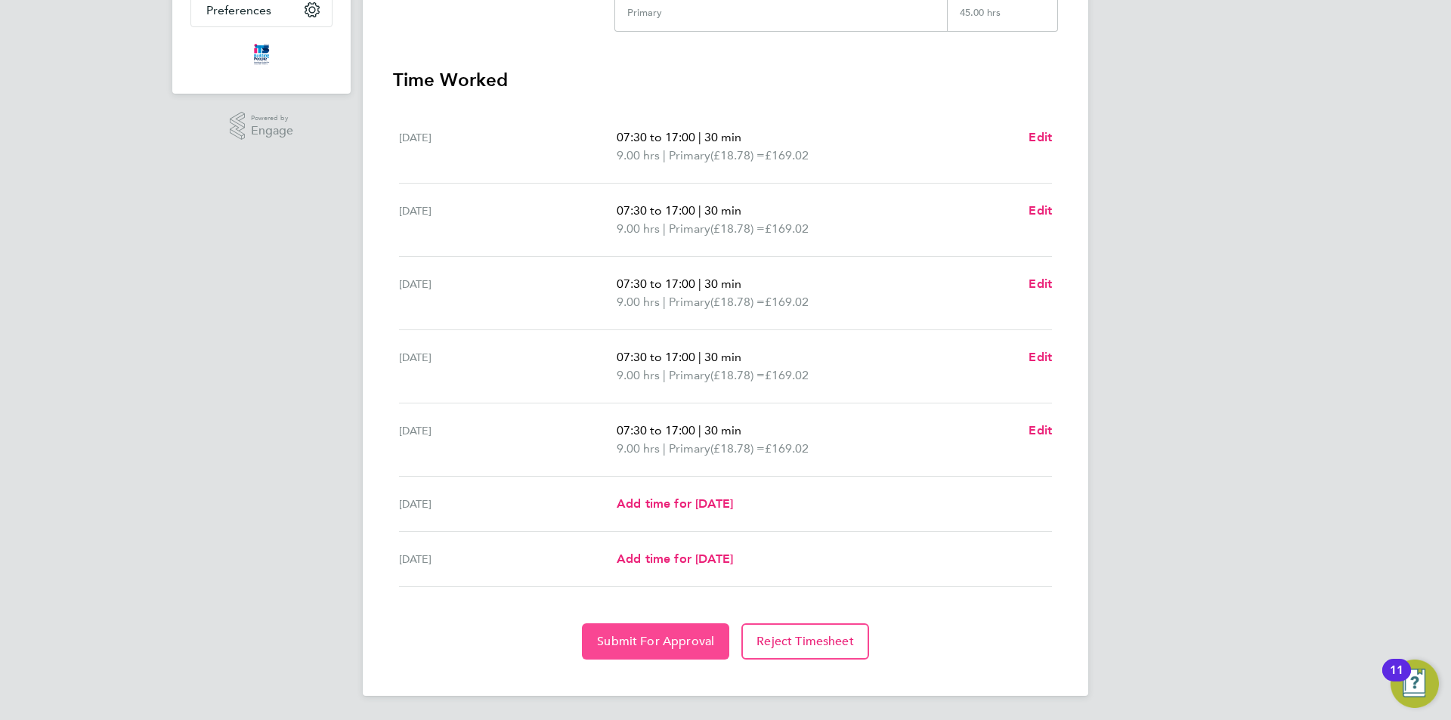
click at [661, 639] on span "Submit For Approval" at bounding box center [655, 641] width 117 height 15
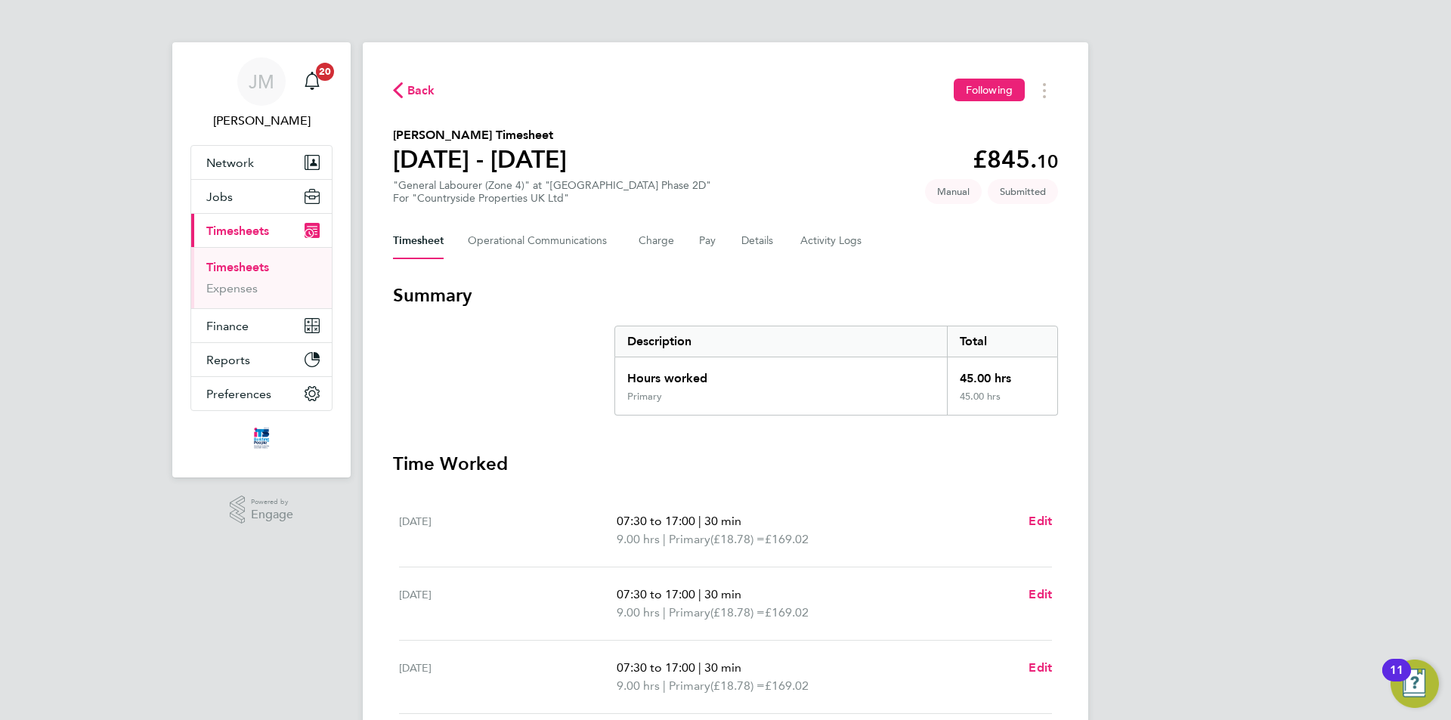
click at [263, 265] on link "Timesheets" at bounding box center [237, 267] width 63 height 14
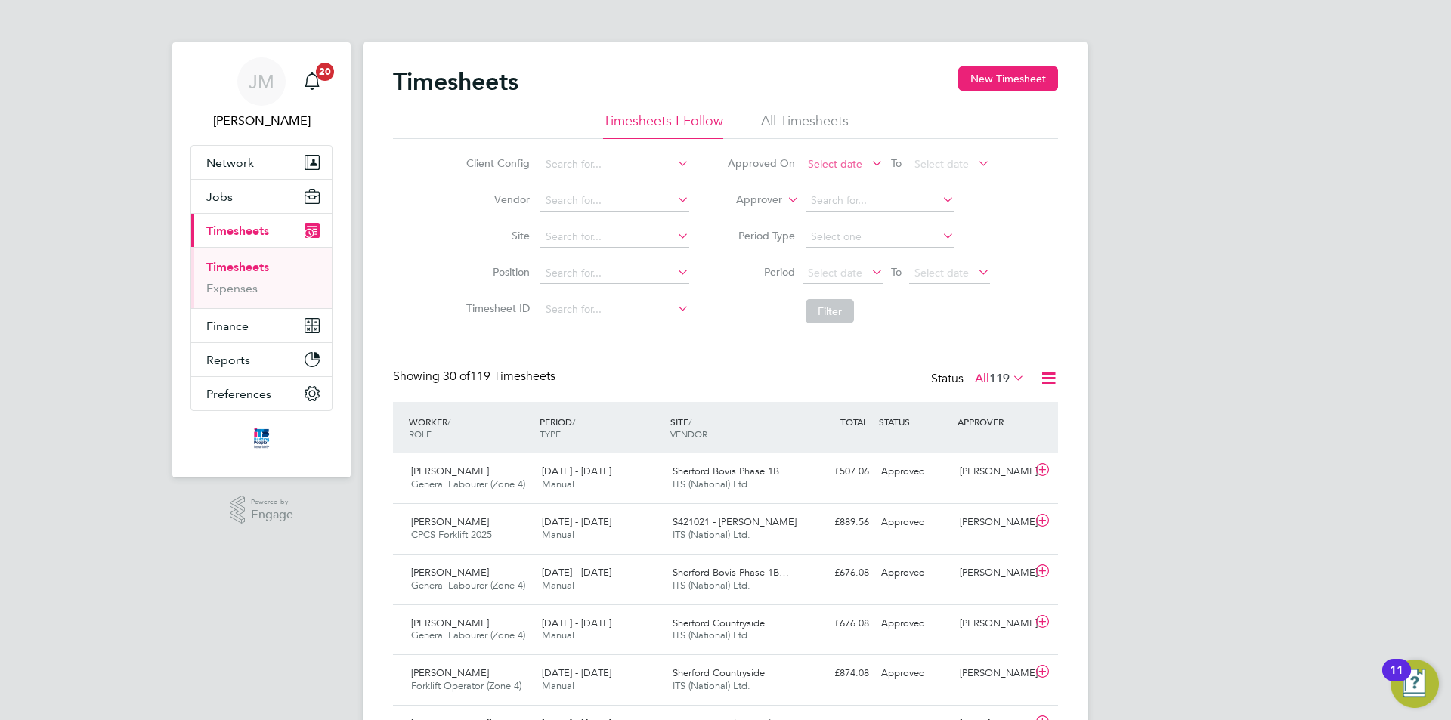
click at [850, 166] on span "Select date" at bounding box center [835, 164] width 54 height 14
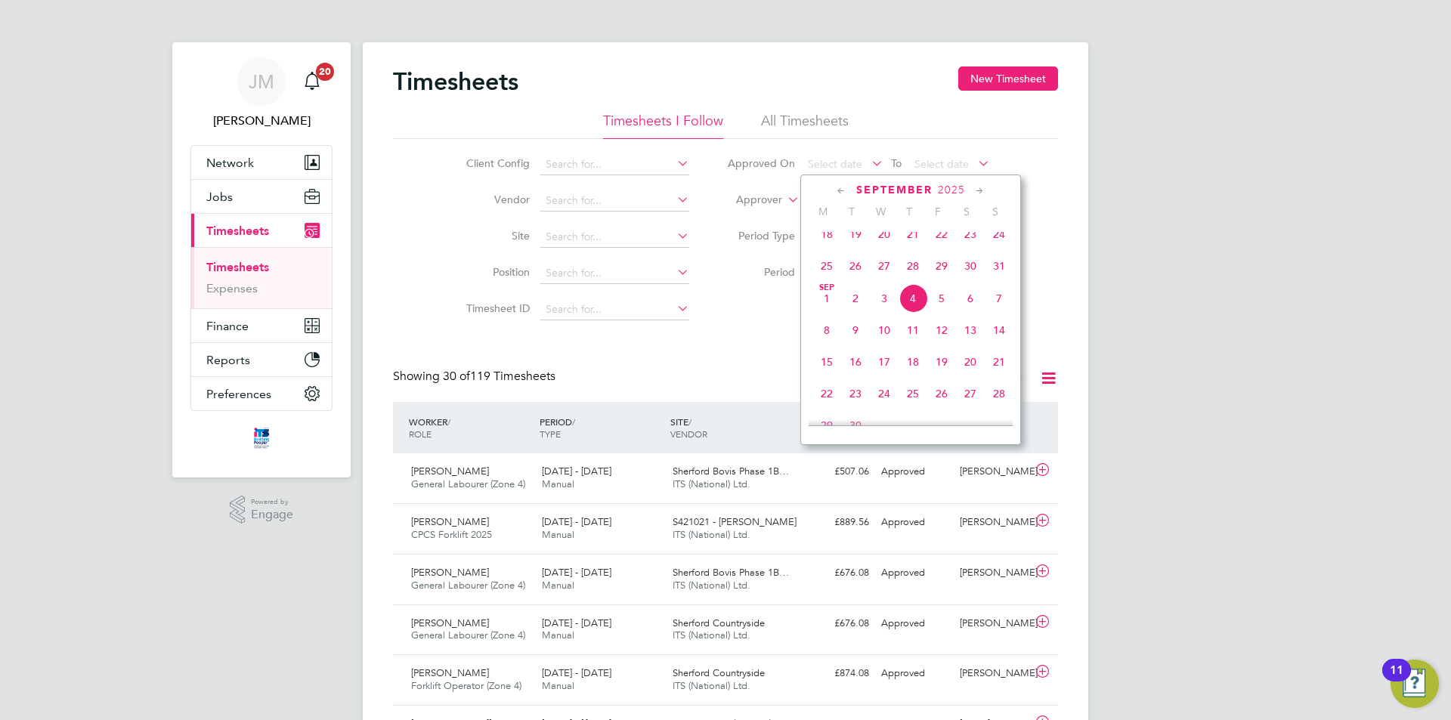
click at [830, 271] on span "25" at bounding box center [827, 266] width 29 height 29
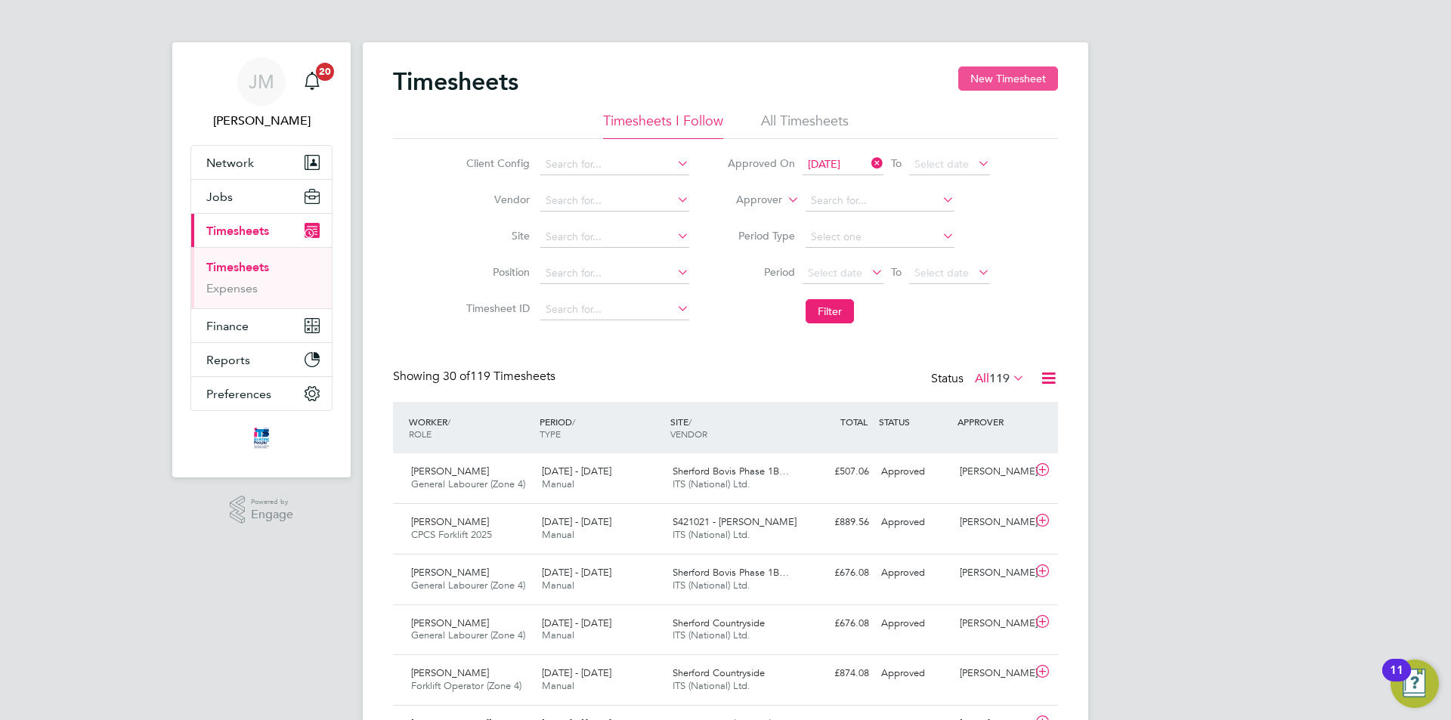
click at [997, 80] on button "New Timesheet" at bounding box center [1009, 79] width 100 height 24
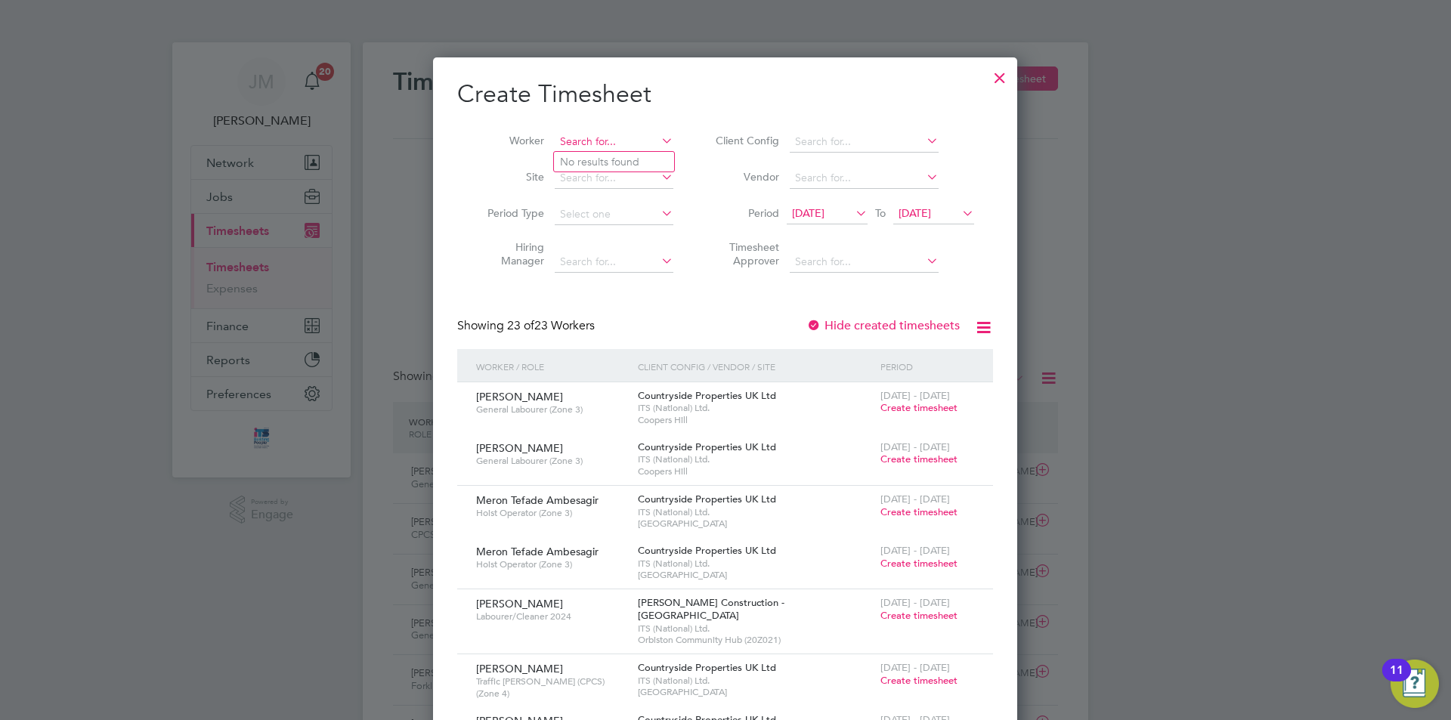
click at [623, 140] on input at bounding box center [614, 142] width 119 height 21
click at [618, 154] on li "[PERSON_NAME]" at bounding box center [702, 162] width 296 height 20
type input "[PERSON_NAME]"
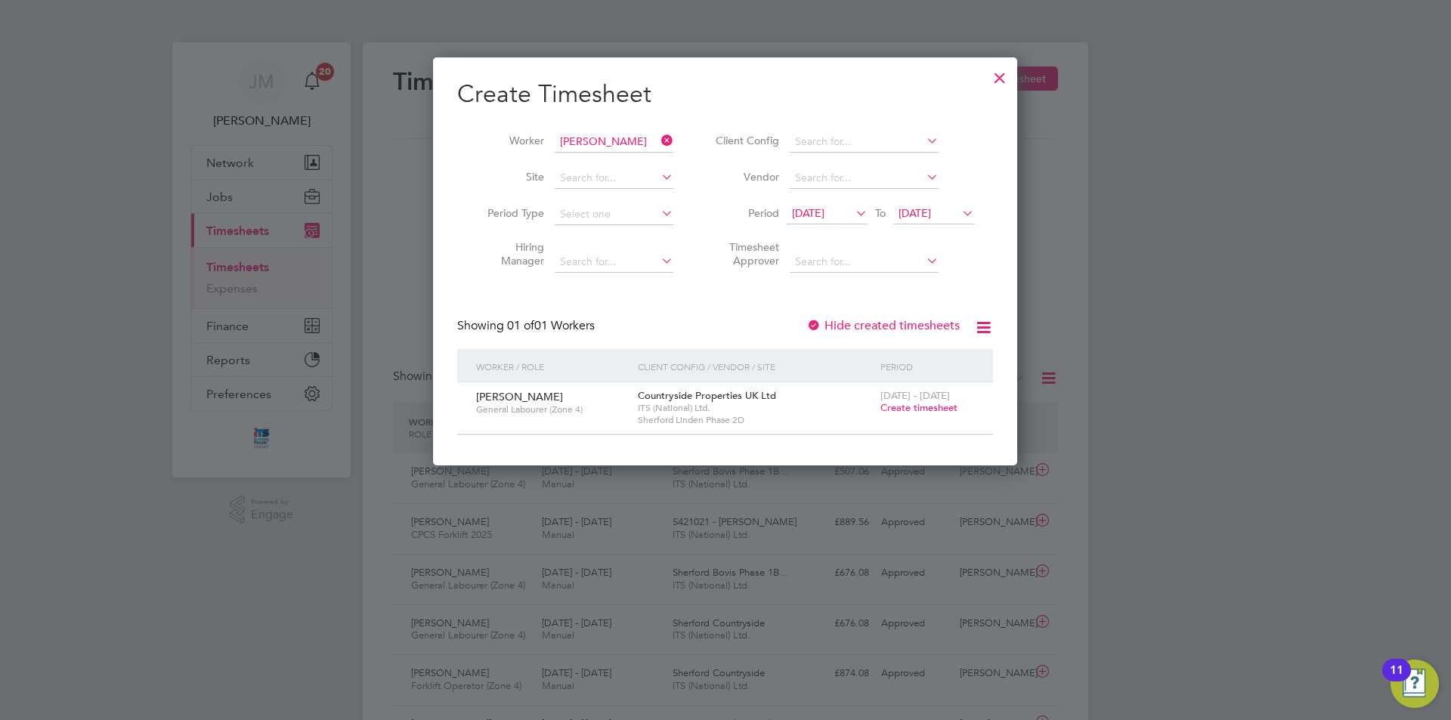
click at [913, 407] on span "Create timesheet" at bounding box center [919, 407] width 77 height 13
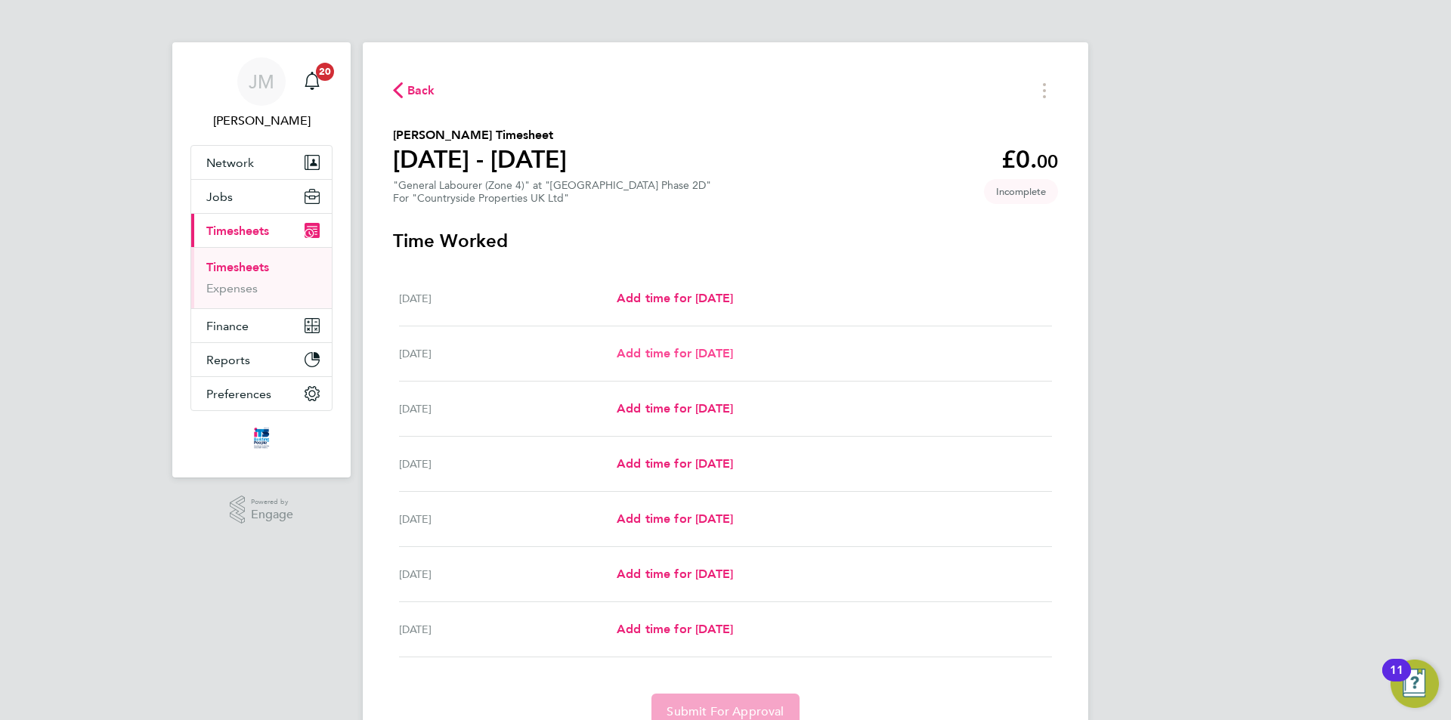
click at [669, 350] on span "Add time for [DATE]" at bounding box center [675, 353] width 116 height 14
select select "30"
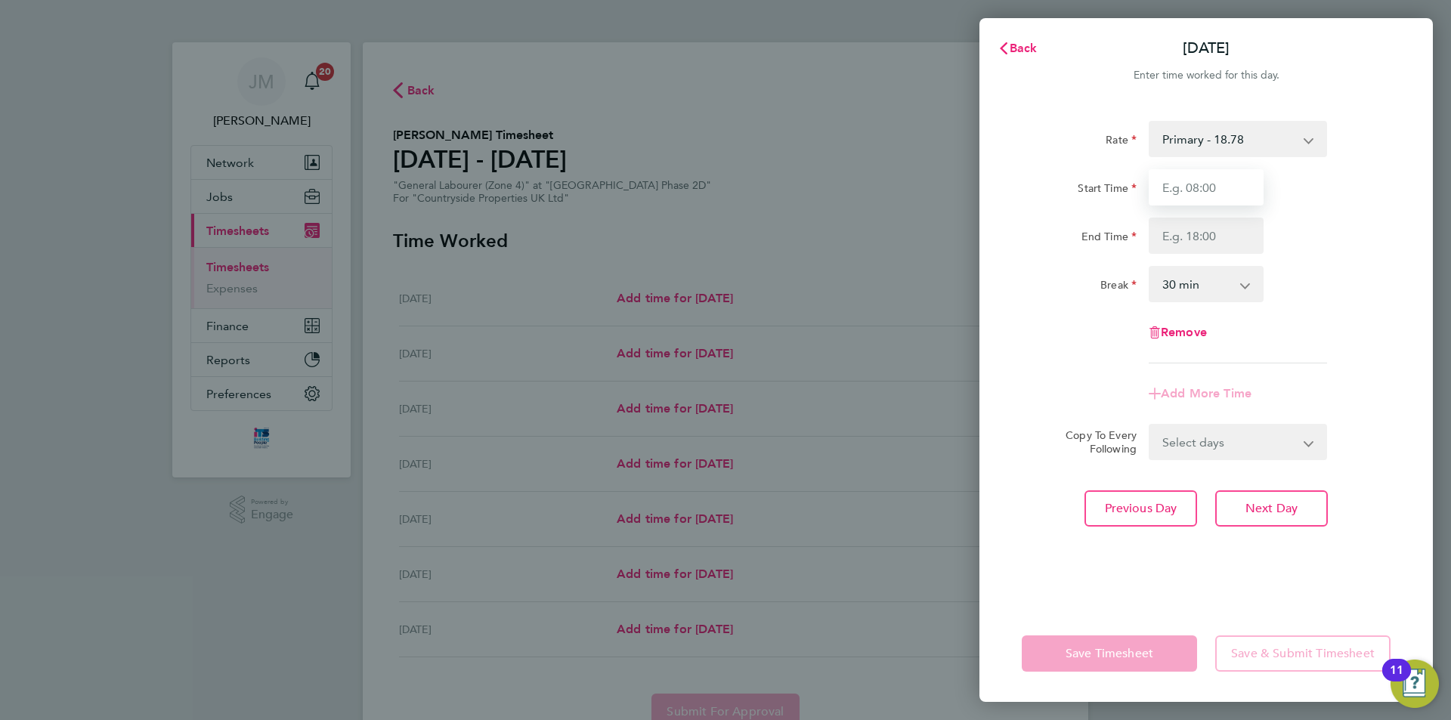
click at [1233, 192] on input "Start Time" at bounding box center [1206, 187] width 115 height 36
type input "07:30"
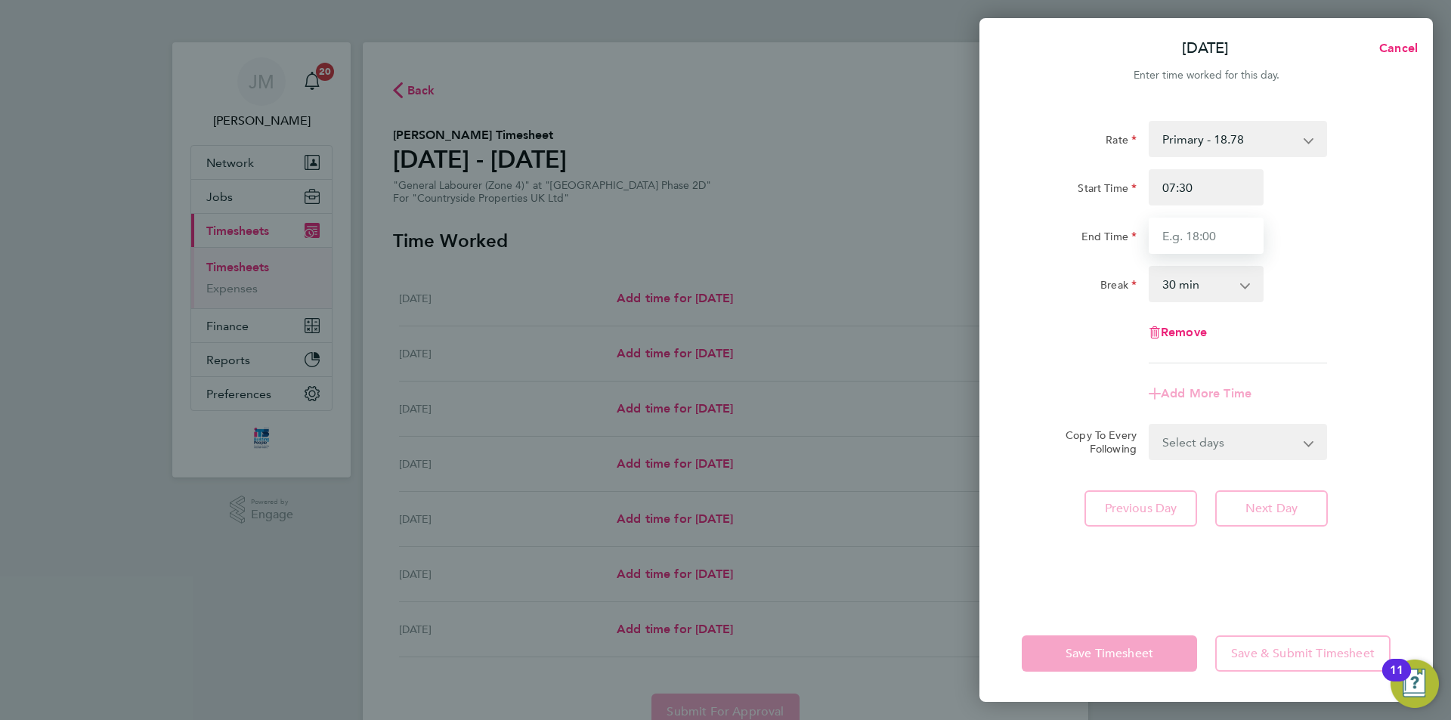
click at [1219, 242] on input "End Time" at bounding box center [1206, 236] width 115 height 36
type input "17:00"
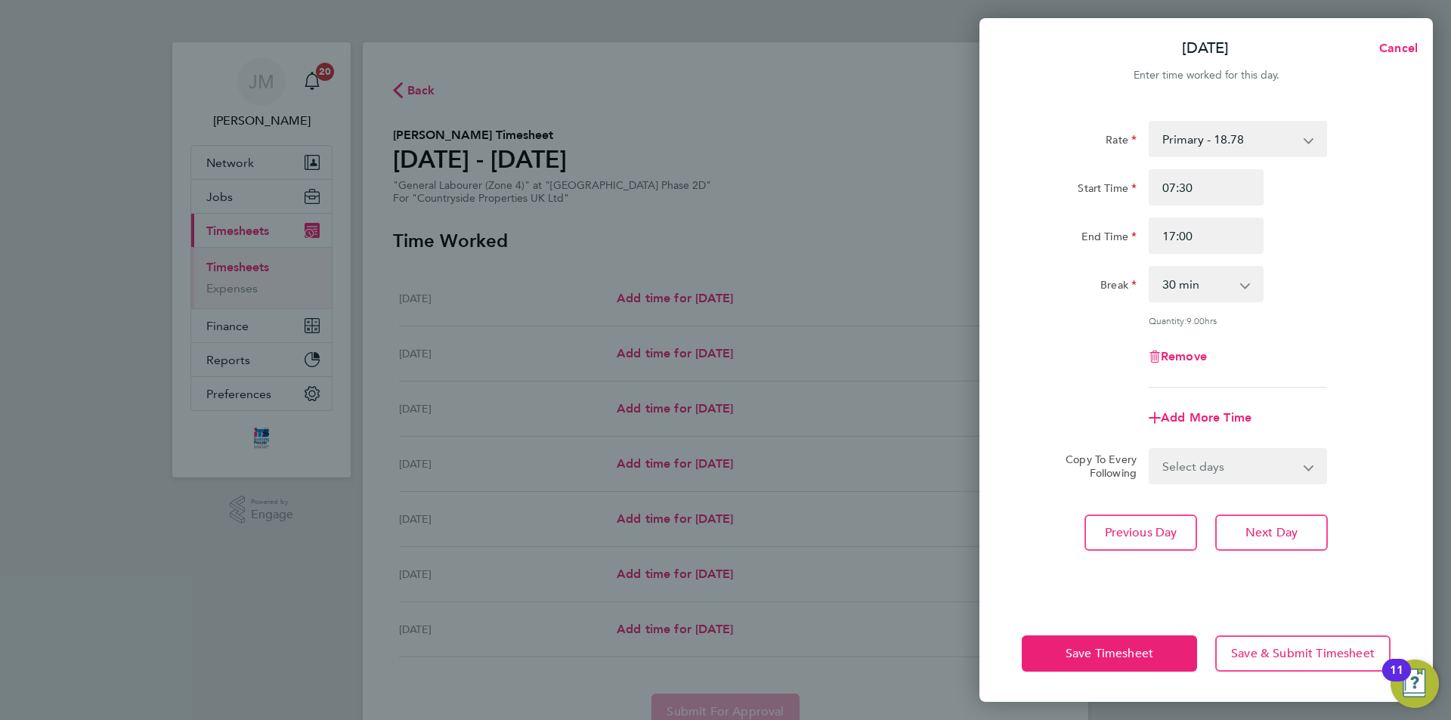
click at [1362, 253] on div "End Time 17:00" at bounding box center [1206, 236] width 381 height 36
click at [1269, 469] on select "Select days Day Weekday (Mon-Fri) Weekend (Sat-Sun) [DATE] [DATE] [DATE] [DATE]…" at bounding box center [1230, 466] width 159 height 33
select select "WEEKDAY"
click at [1151, 450] on select "Select days Day Weekday (Mon-Fri) Weekend (Sat-Sun) [DATE] [DATE] [DATE] [DATE]…" at bounding box center [1230, 466] width 159 height 33
select select "[DATE]"
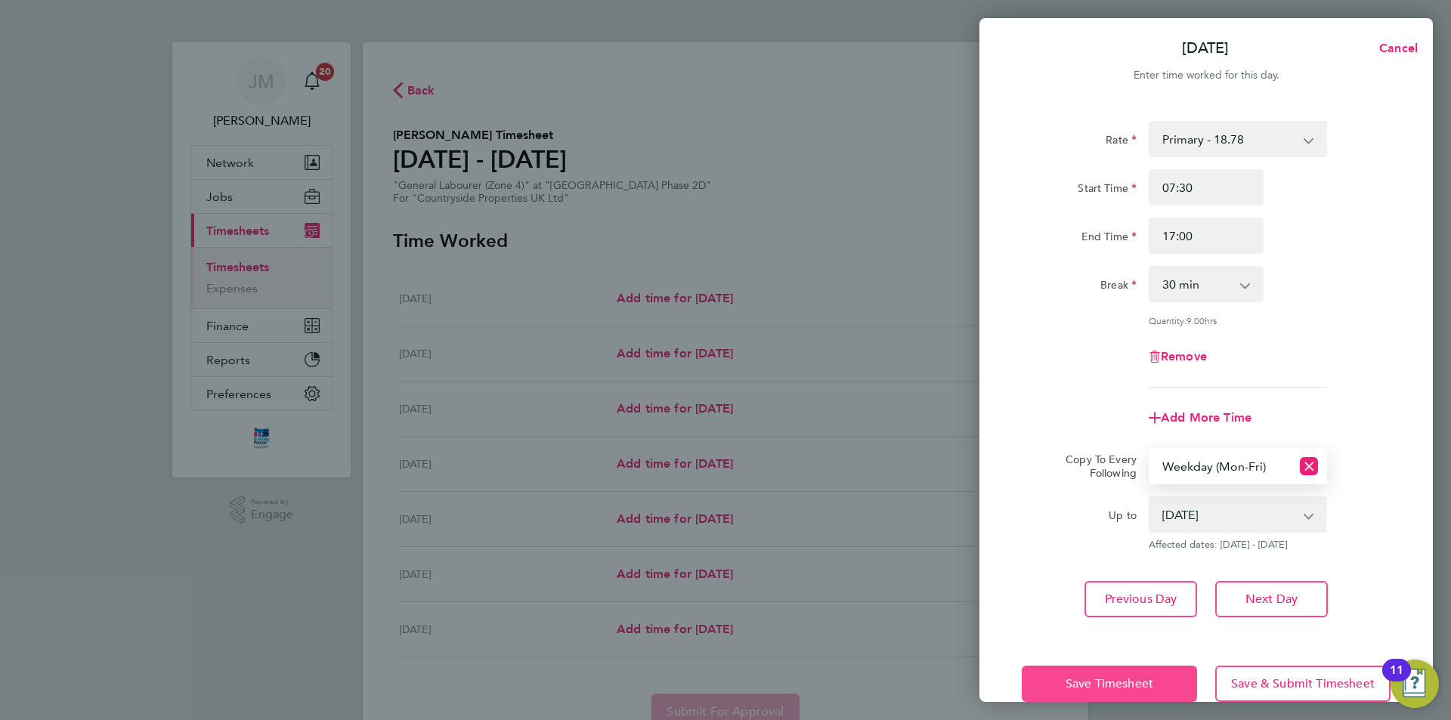
click at [1134, 677] on span "Save Timesheet" at bounding box center [1110, 684] width 88 height 15
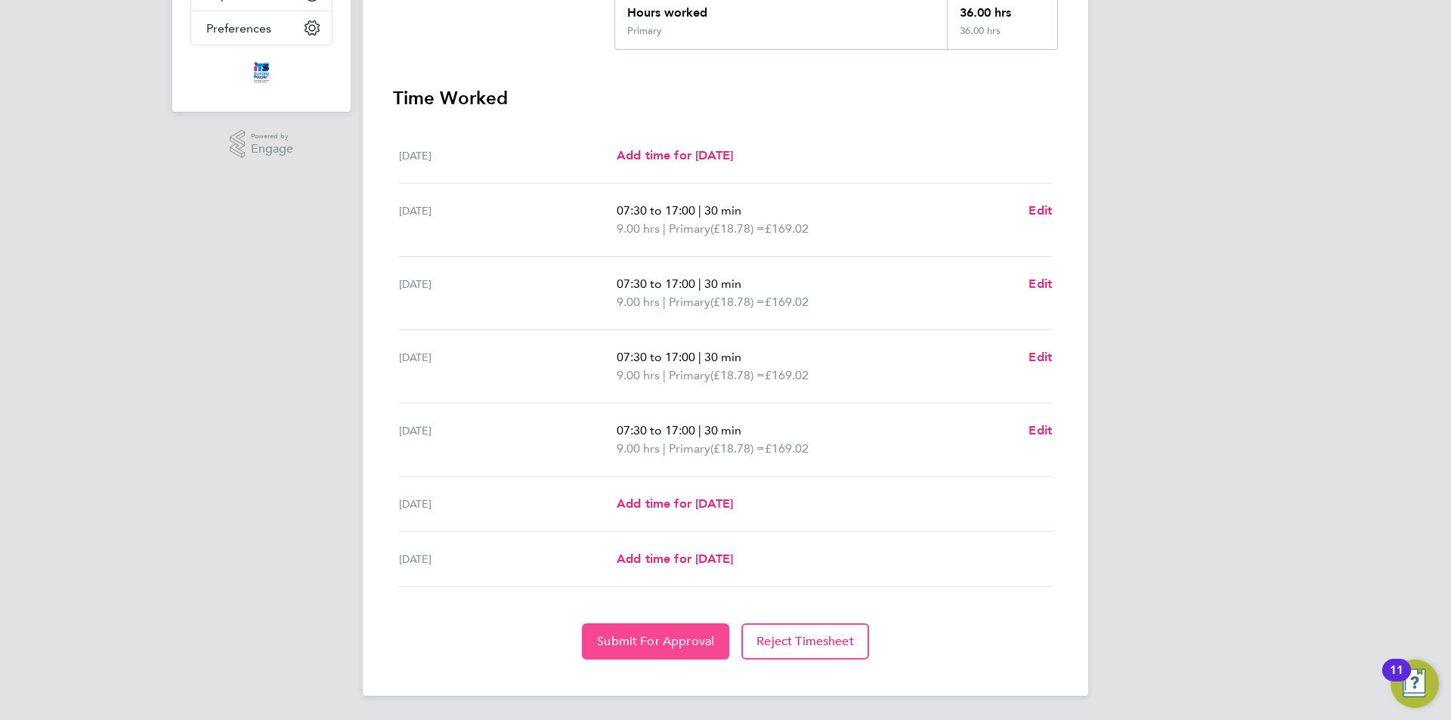
click at [680, 649] on span "Submit For Approval" at bounding box center [655, 641] width 117 height 15
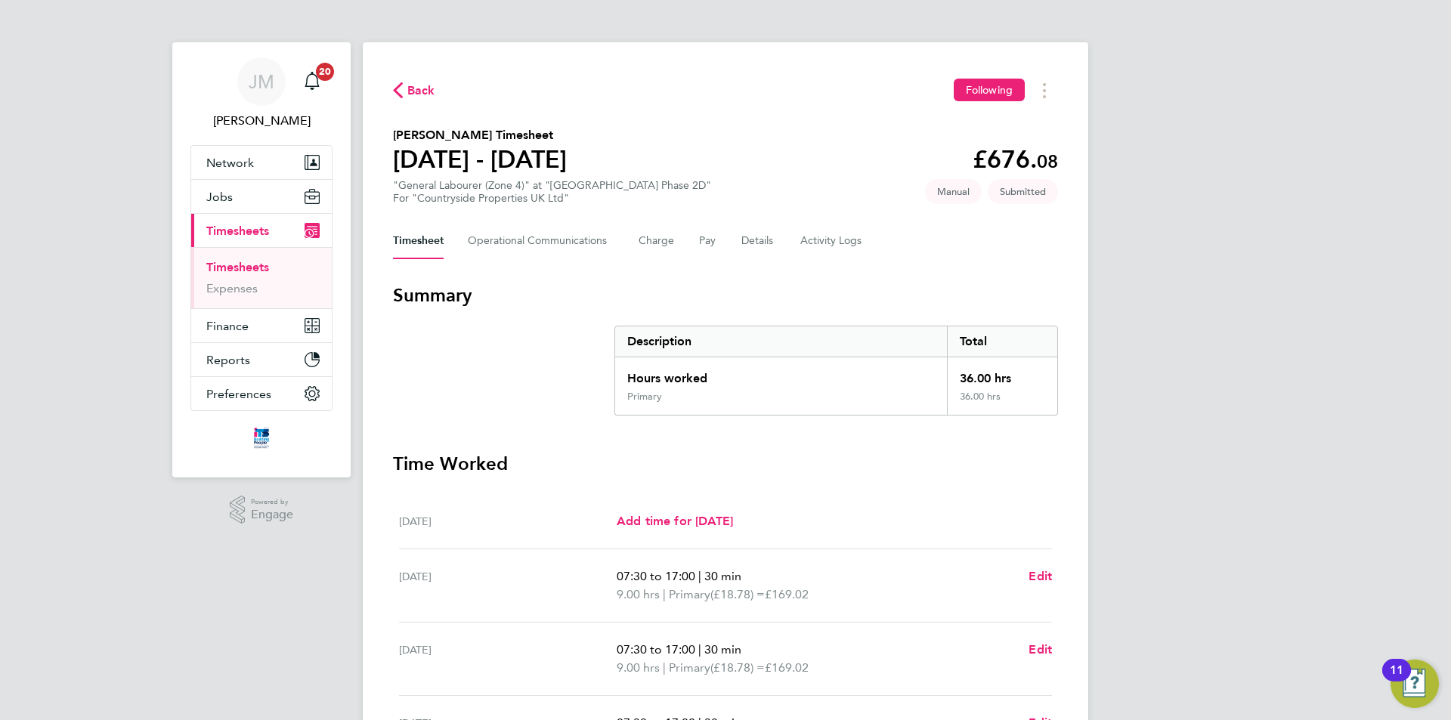
click at [253, 268] on link "Timesheets" at bounding box center [237, 267] width 63 height 14
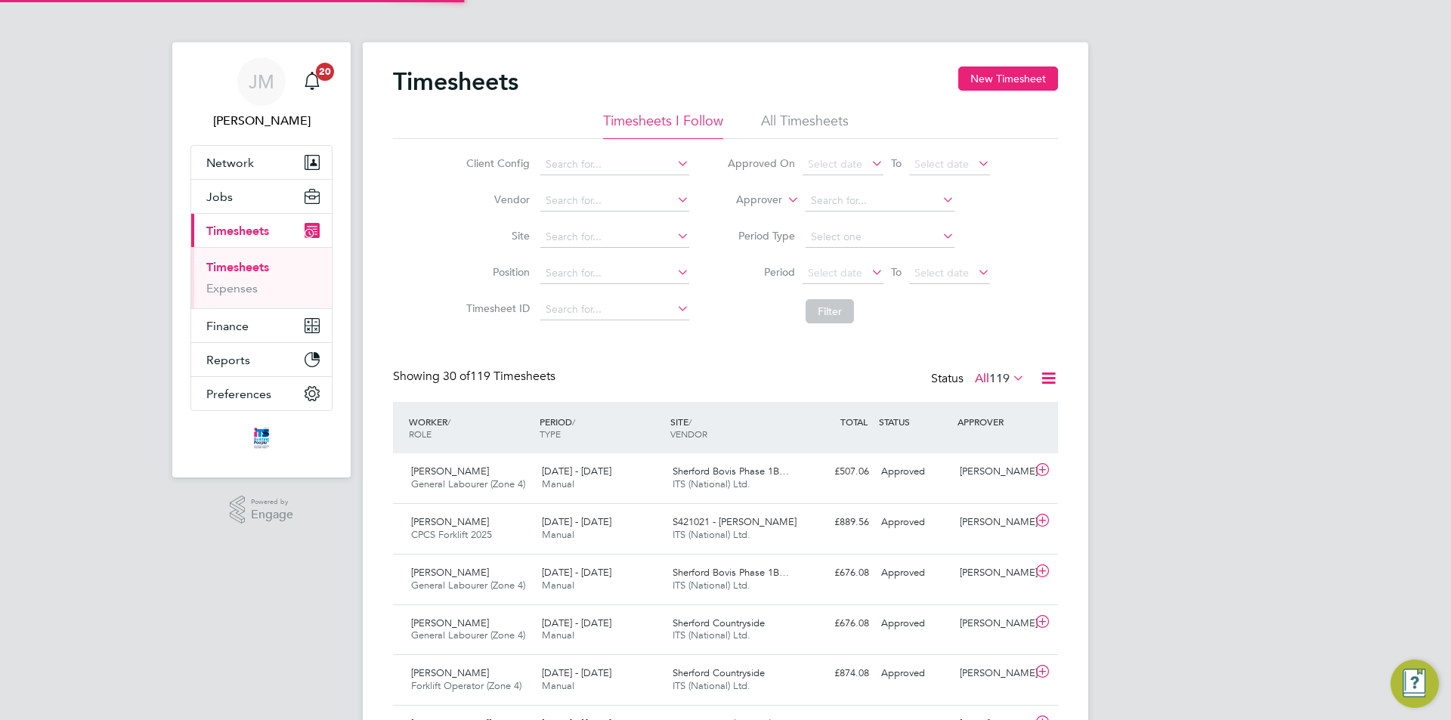
scroll to position [39, 132]
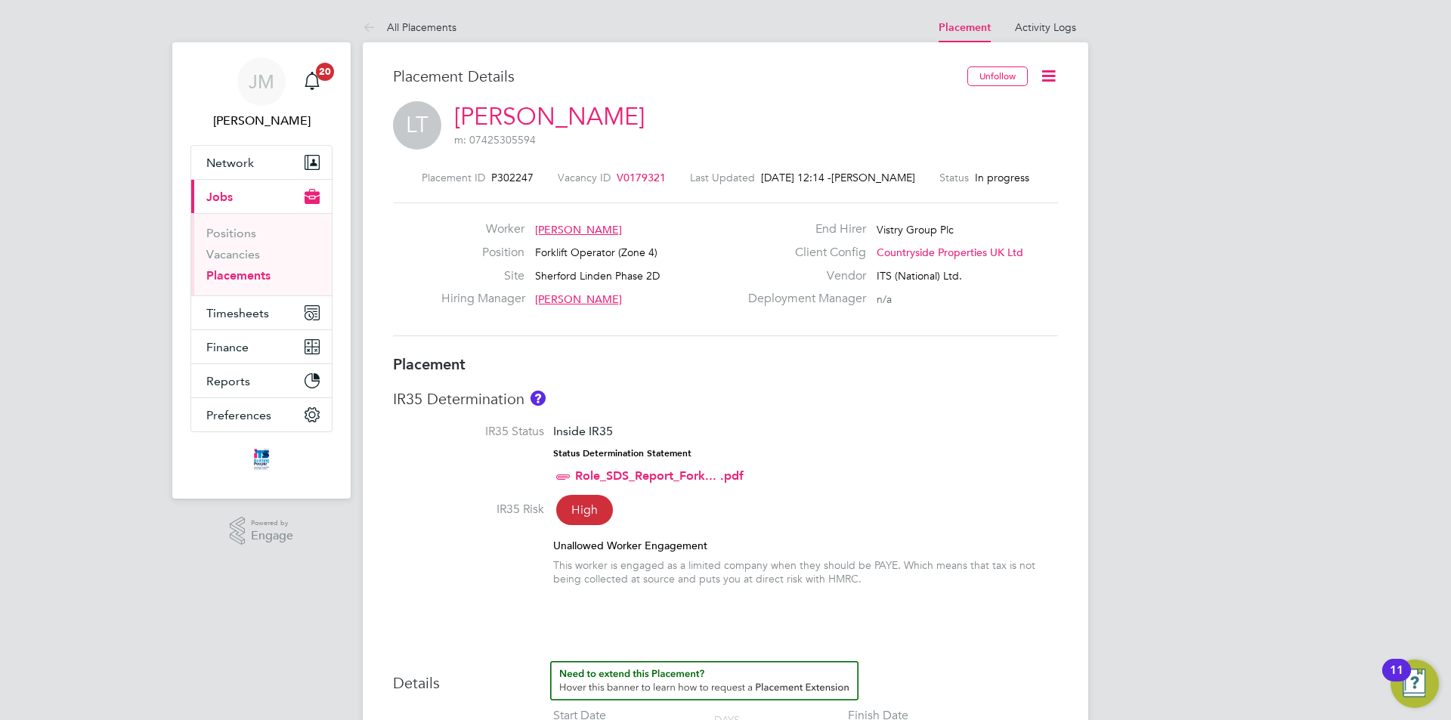
click at [1053, 73] on icon at bounding box center [1048, 76] width 19 height 19
click at [998, 108] on li "Edit Placement e" at bounding box center [999, 111] width 111 height 21
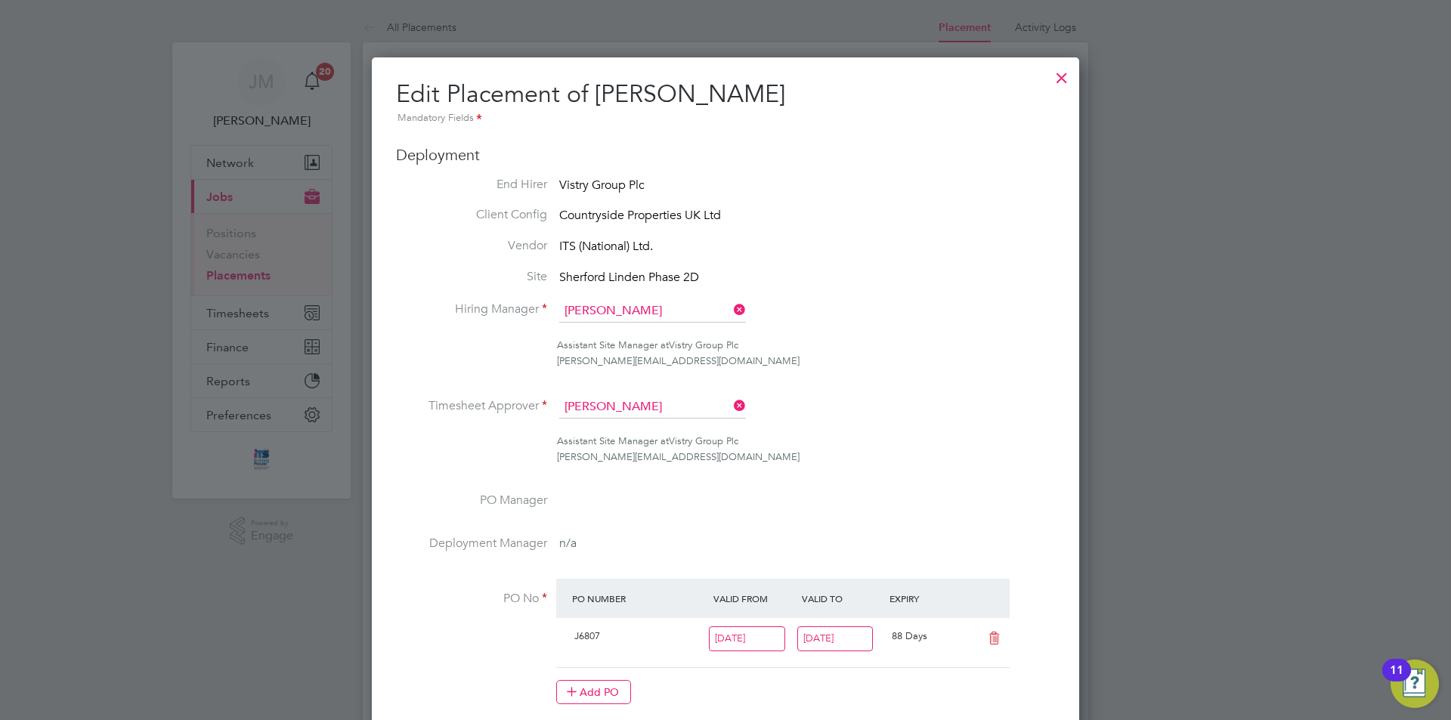
click at [1060, 79] on div at bounding box center [1062, 73] width 27 height 27
